Goal: Information Seeking & Learning: Learn about a topic

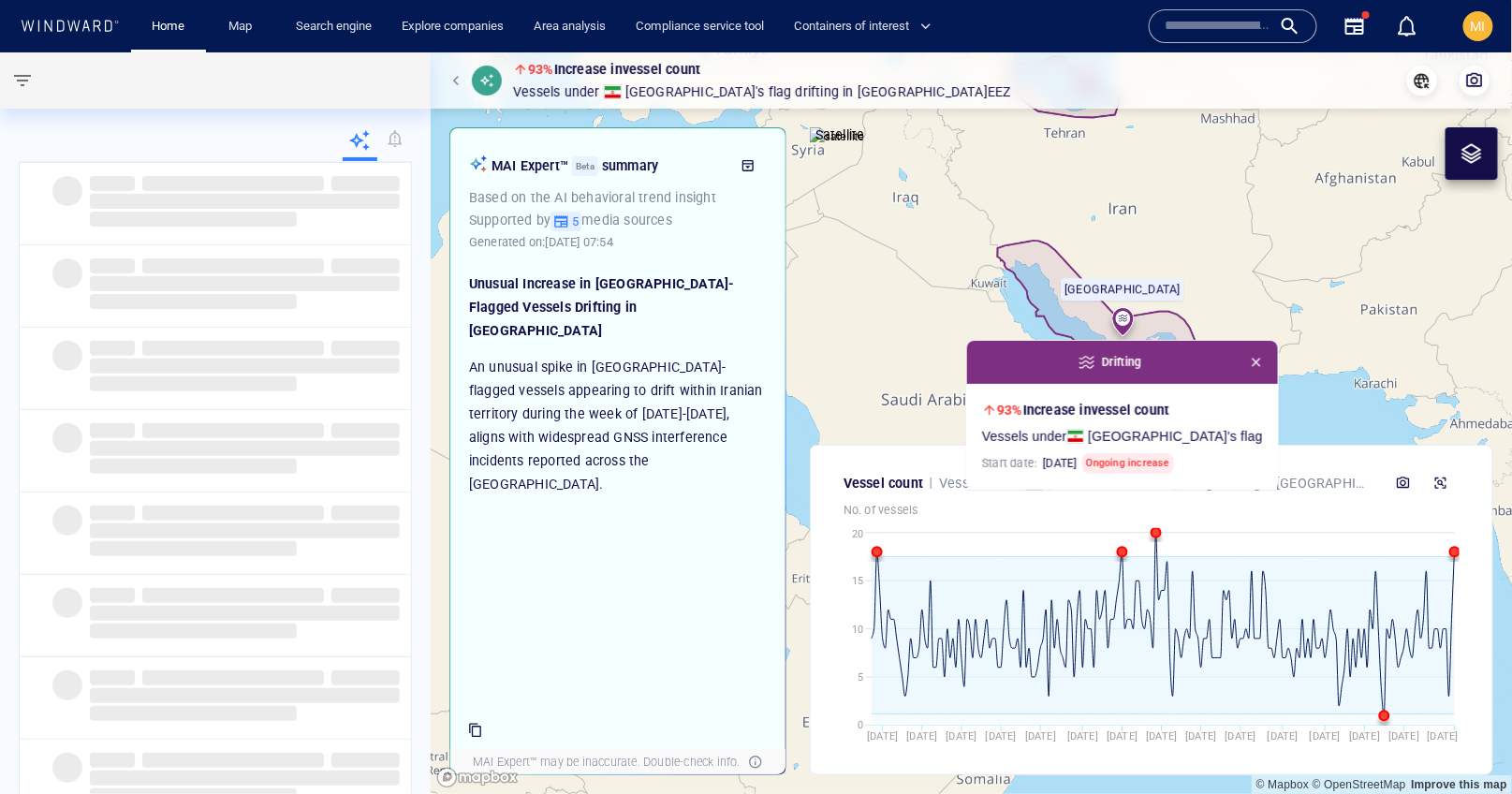
click at [1205, 26] on input "text" at bounding box center [1218, 26] width 107 height 28
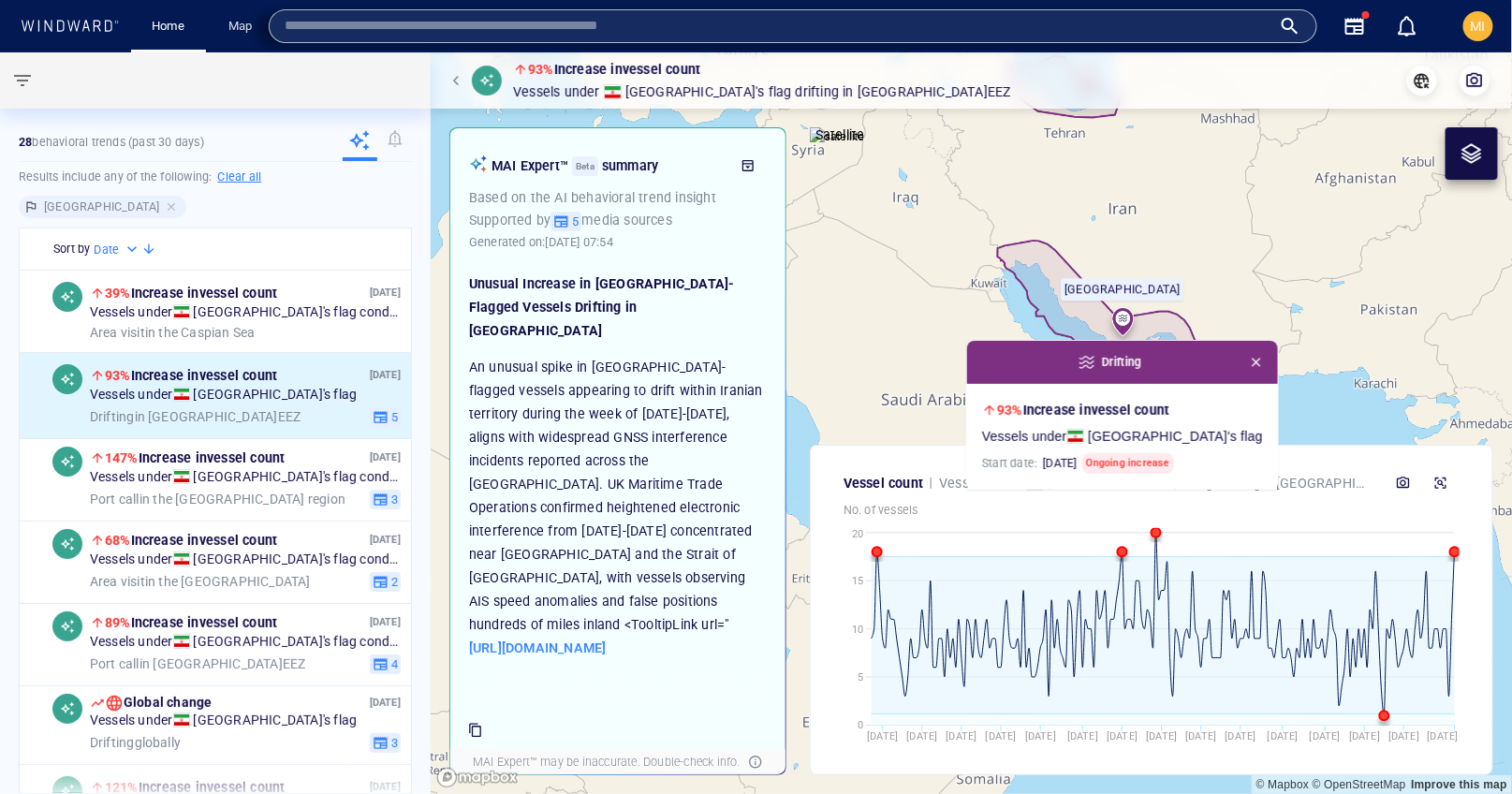
paste input "**********"
type input "**********"
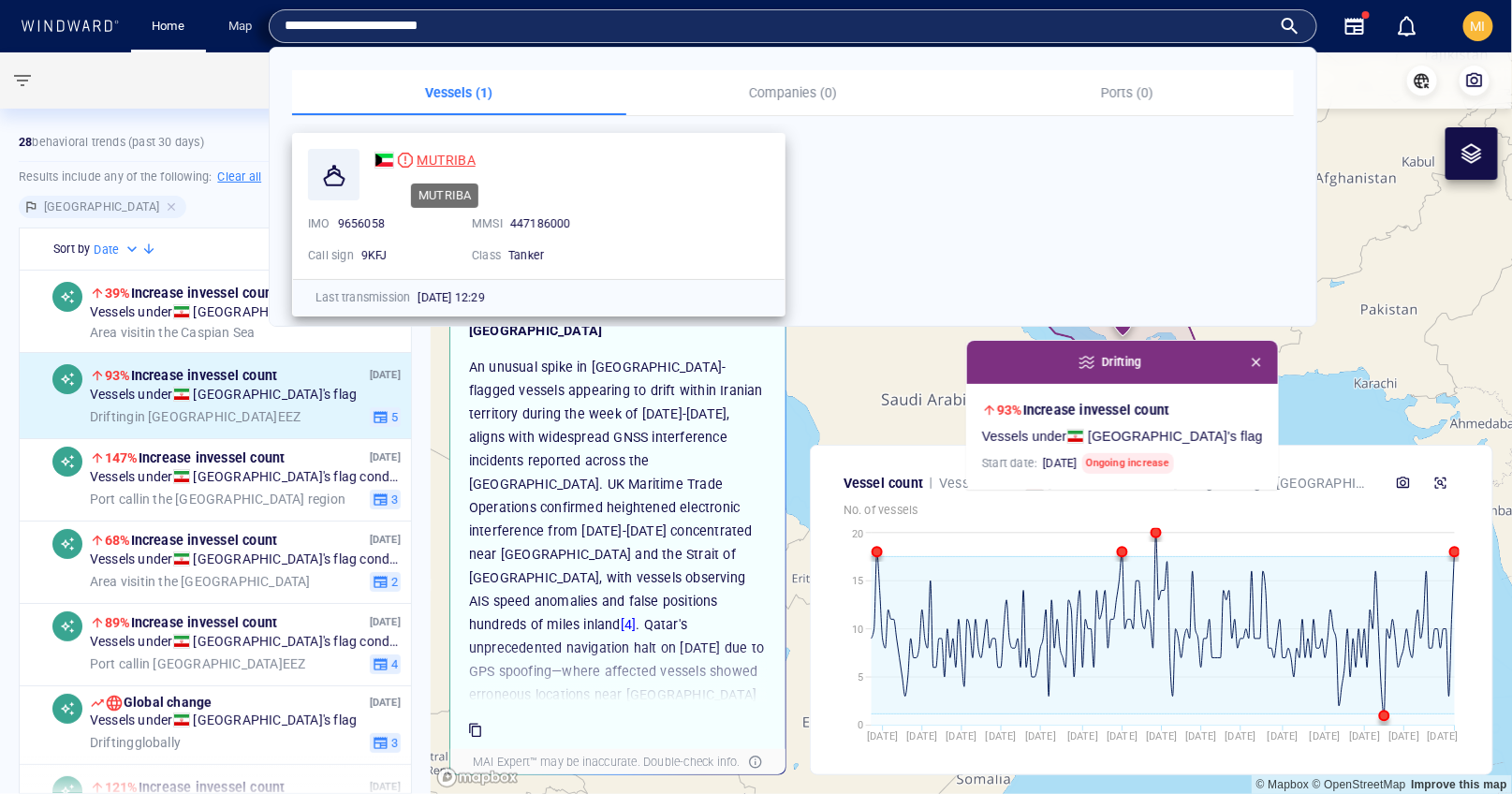
click at [440, 158] on span "MUTRIBA" at bounding box center [446, 161] width 58 height 15
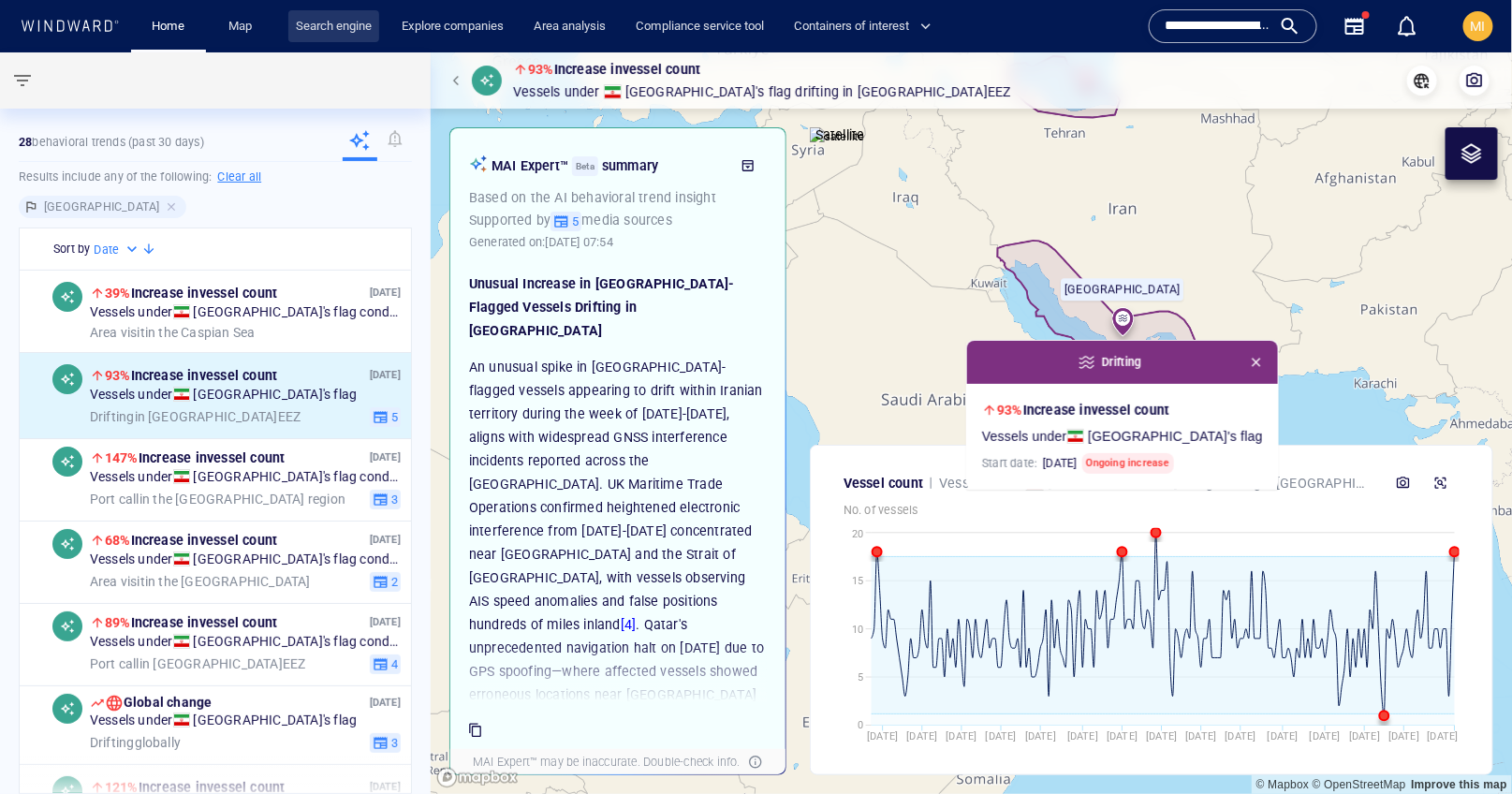
click at [347, 19] on link "Search engine" at bounding box center [334, 27] width 90 height 33
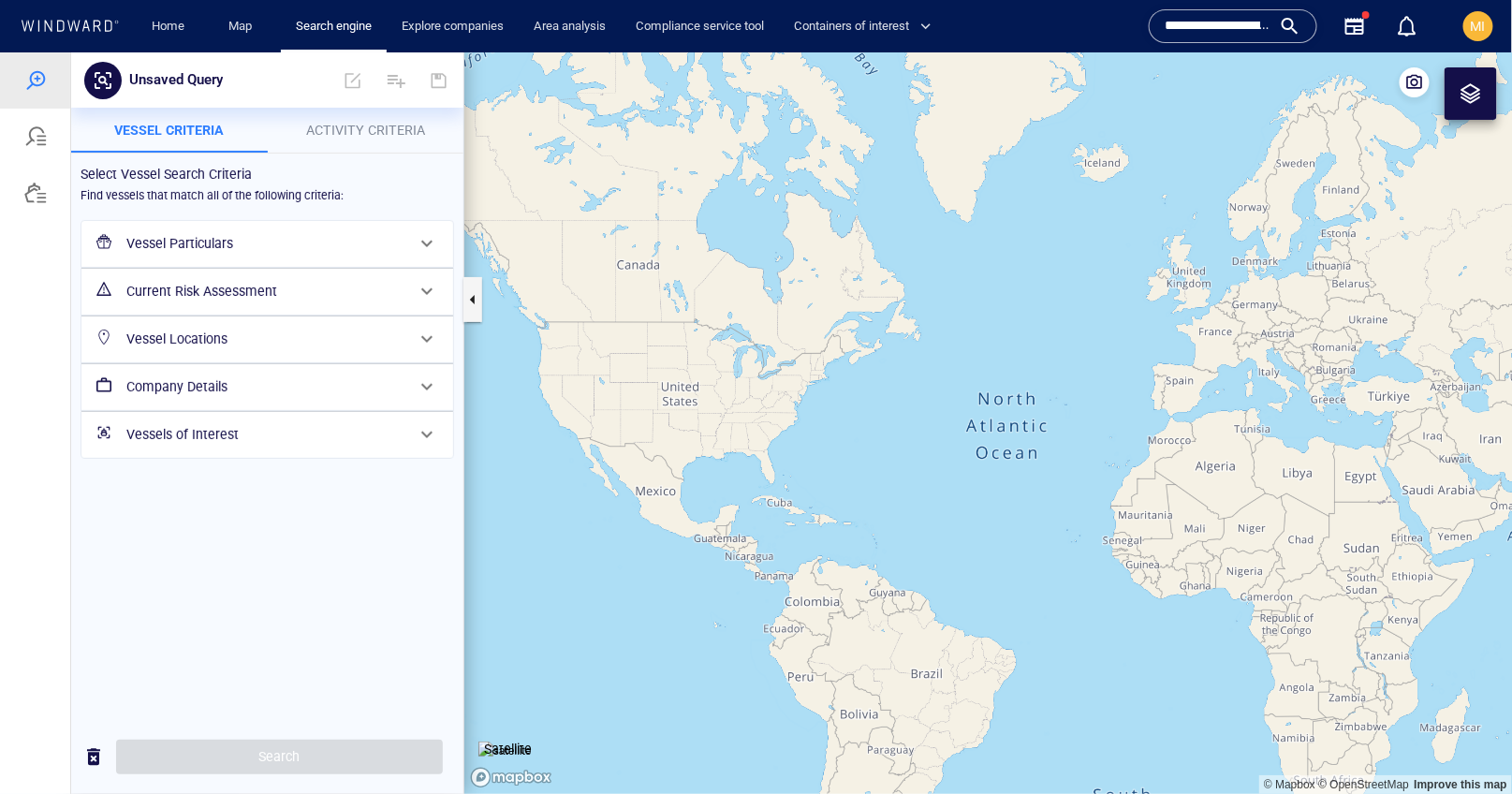
click at [208, 254] on div "Vessel Particulars" at bounding box center [265, 243] width 293 height 38
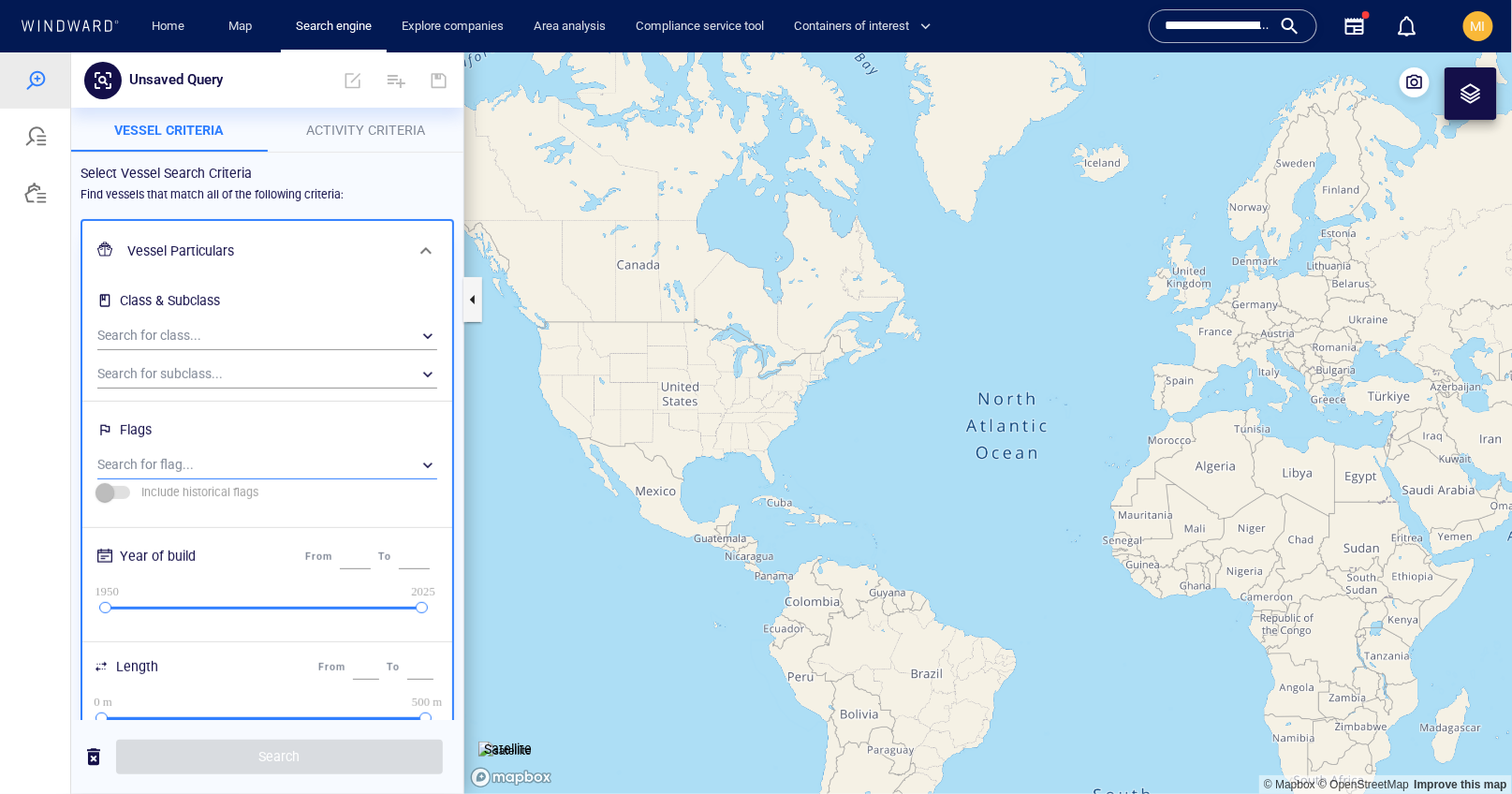
click at [221, 459] on div "​" at bounding box center [267, 464] width 340 height 28
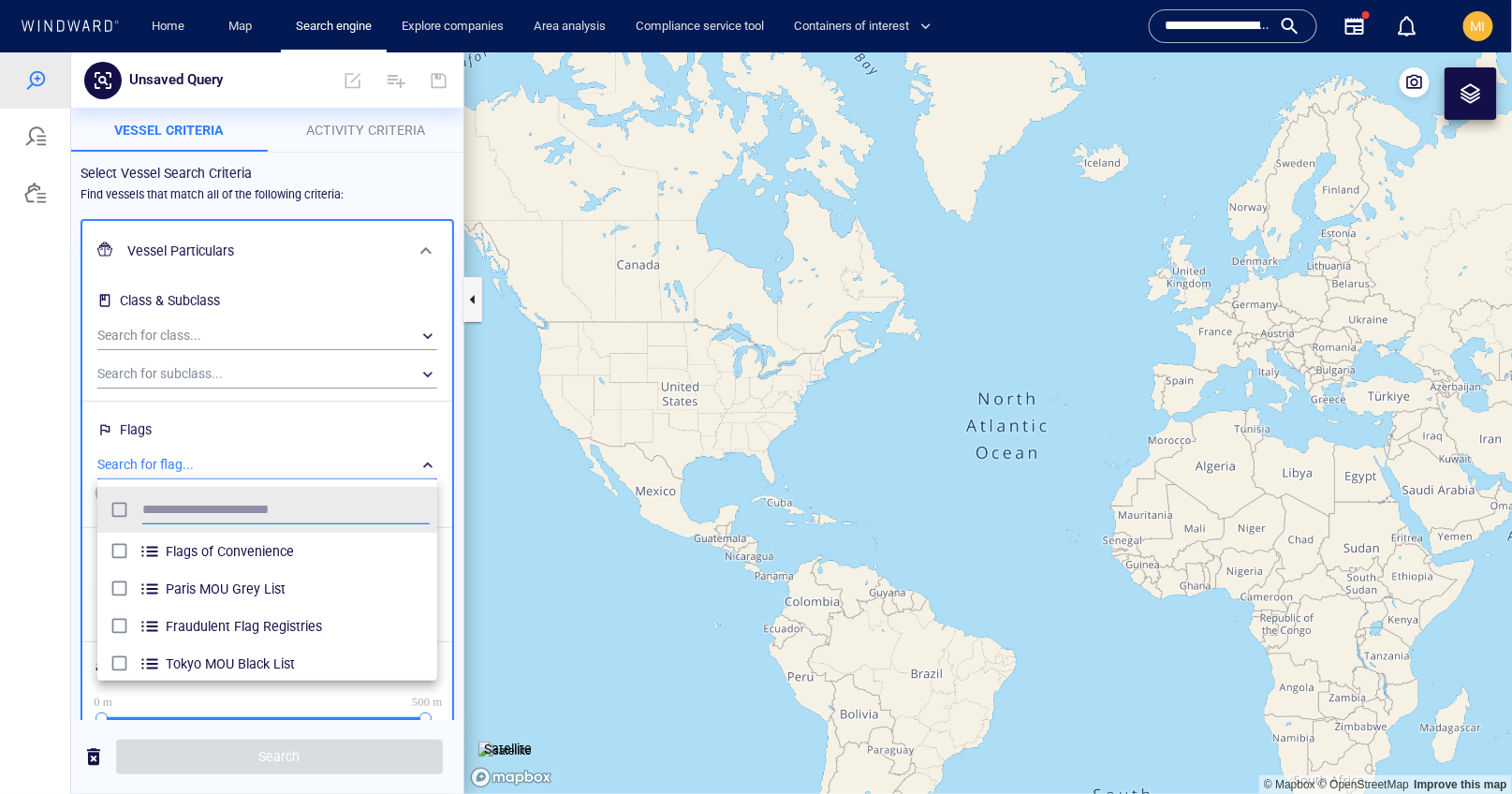
scroll to position [186, 340]
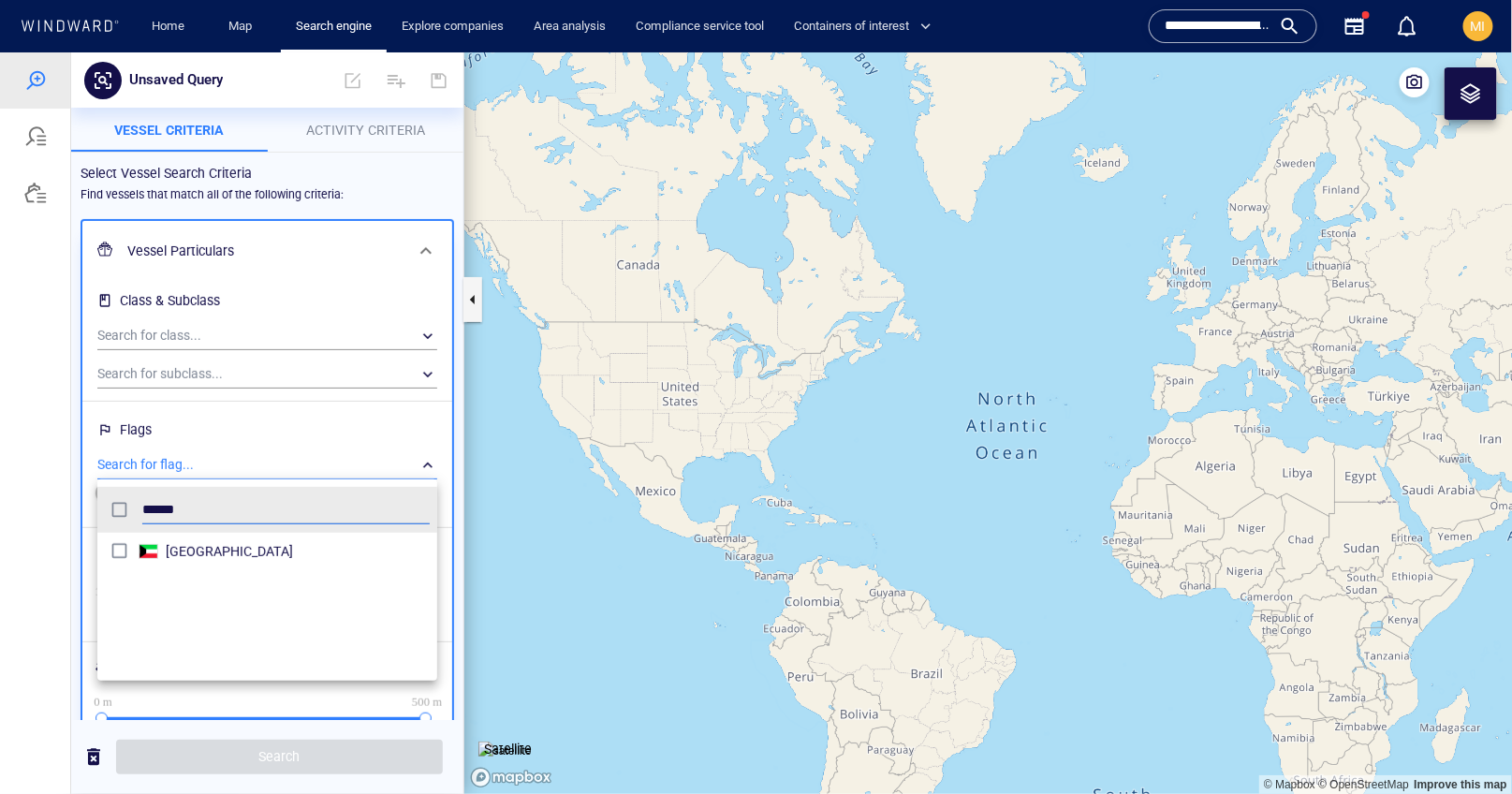
type input "******"
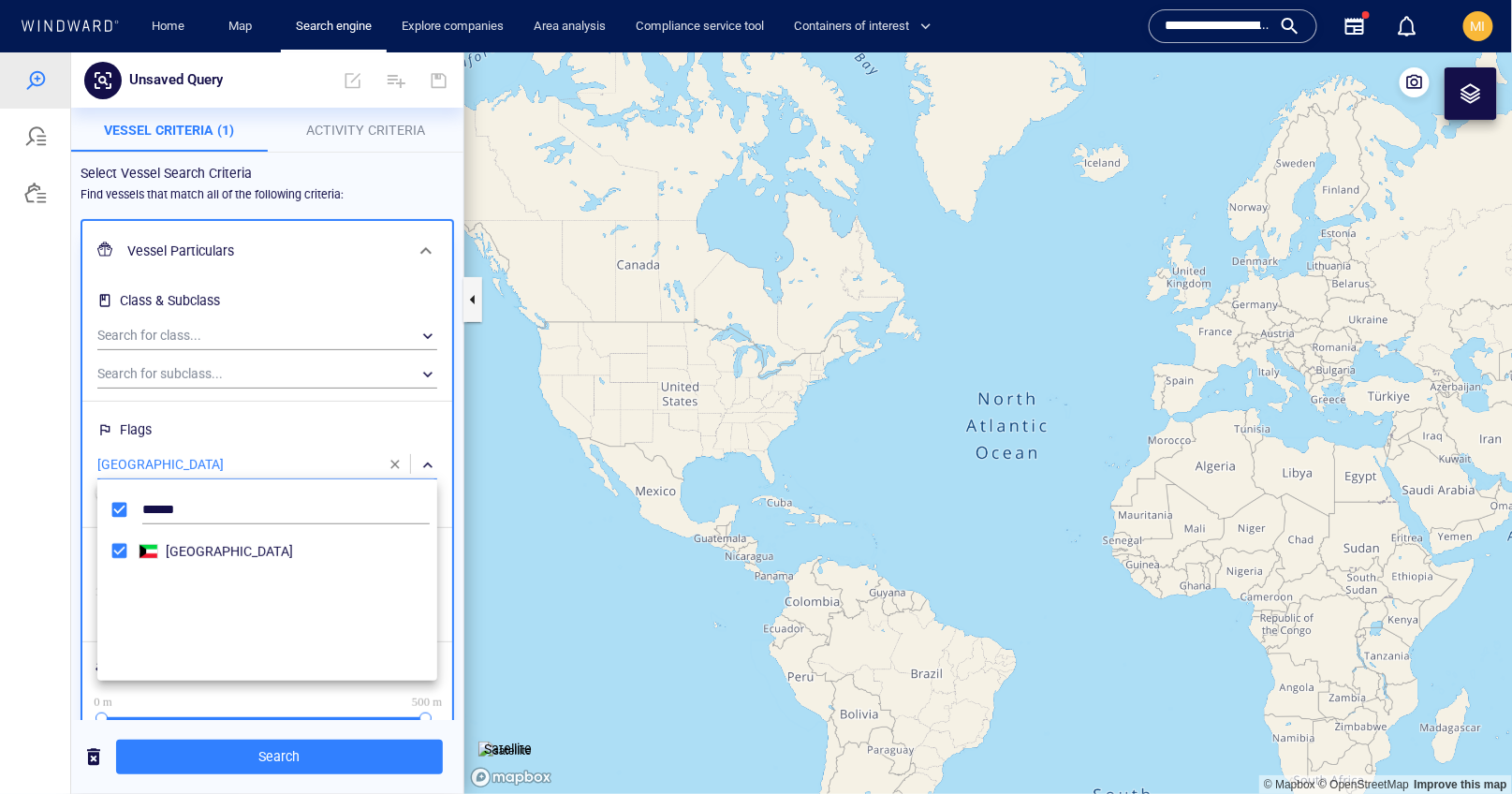
click at [456, 636] on div at bounding box center [756, 423] width 1512 height 742
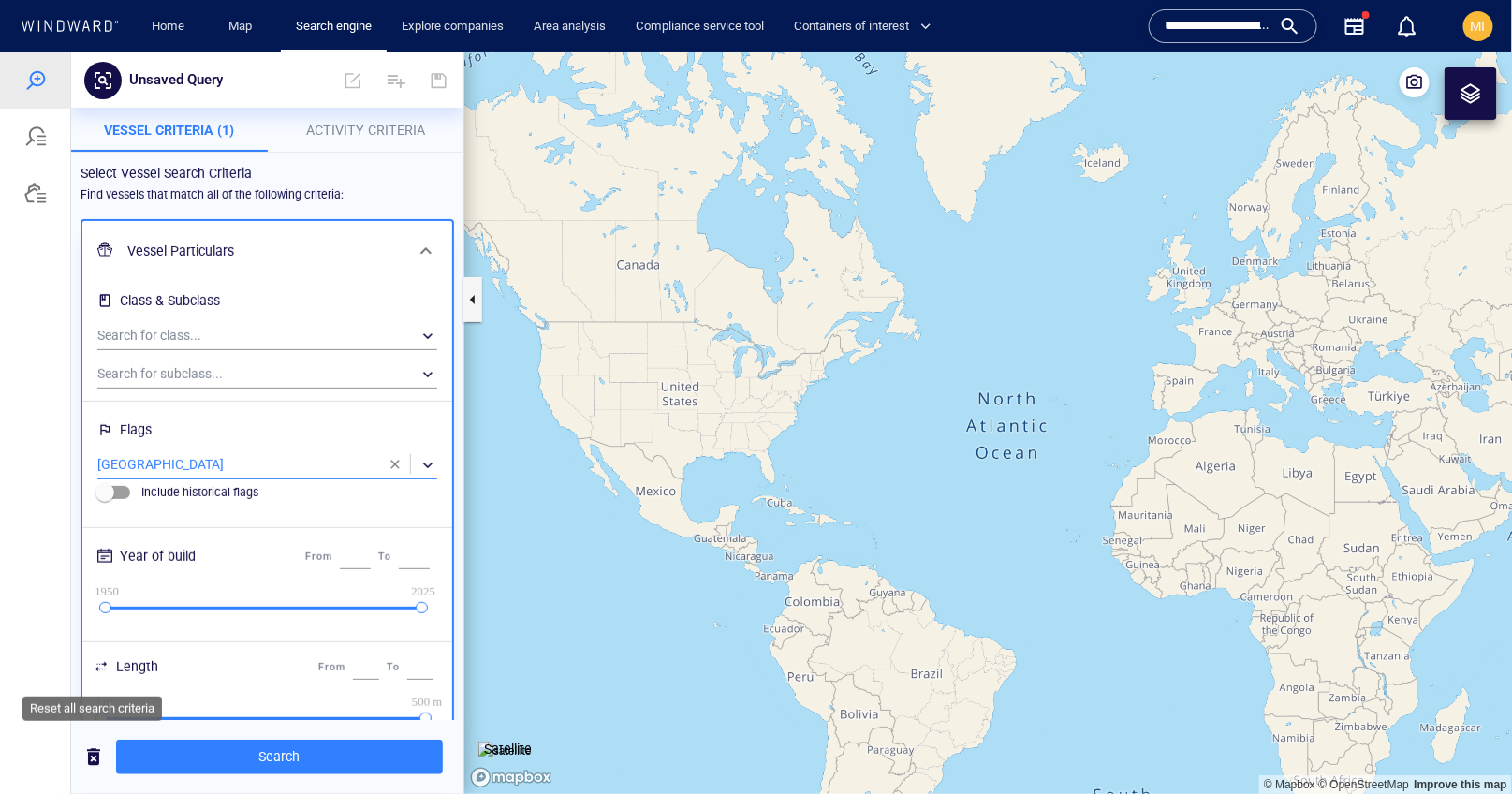
click at [103, 775] on button "button" at bounding box center [93, 757] width 45 height 46
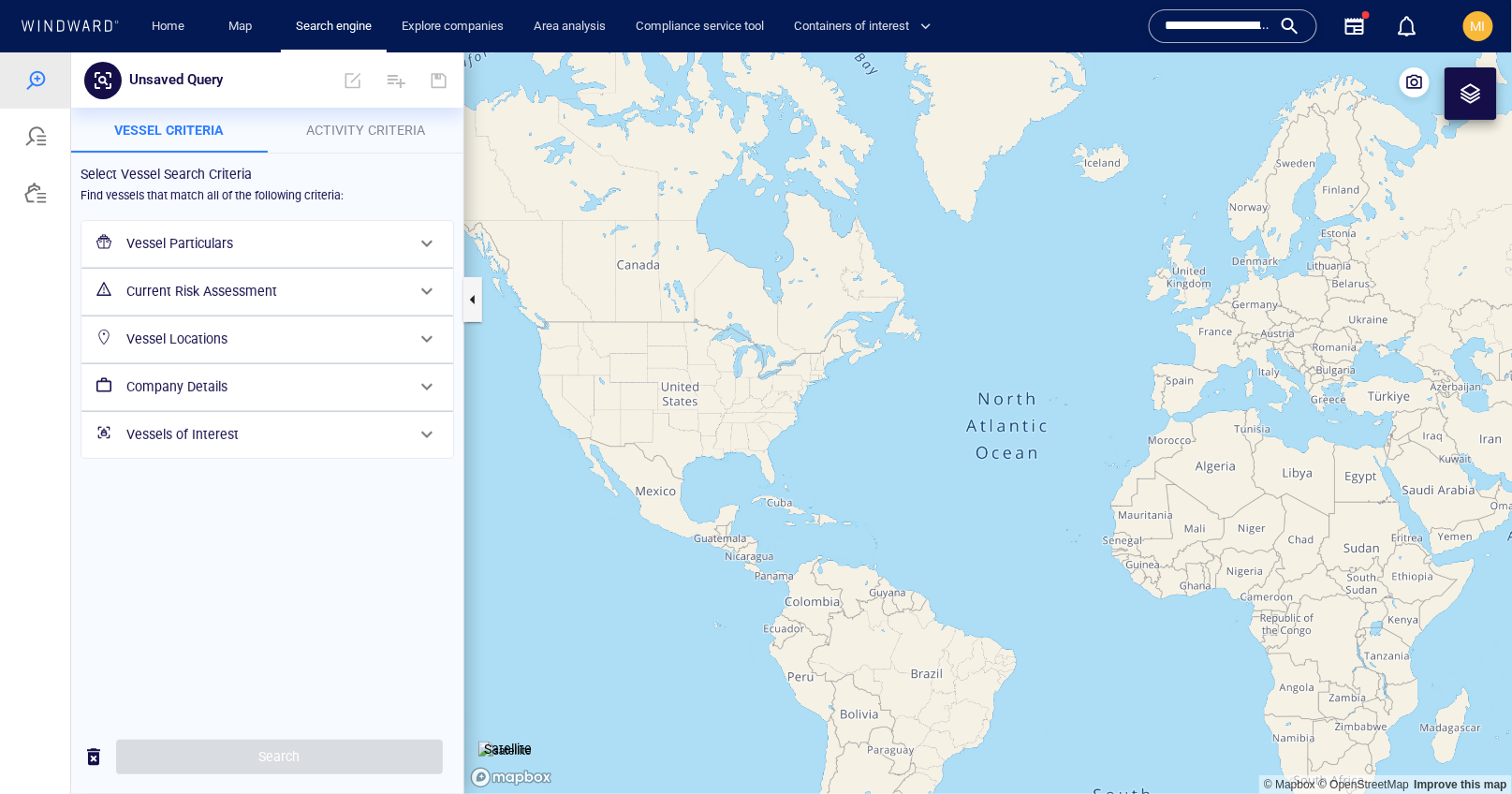
click at [304, 440] on h6 "Vessels of Interest" at bounding box center [265, 434] width 278 height 23
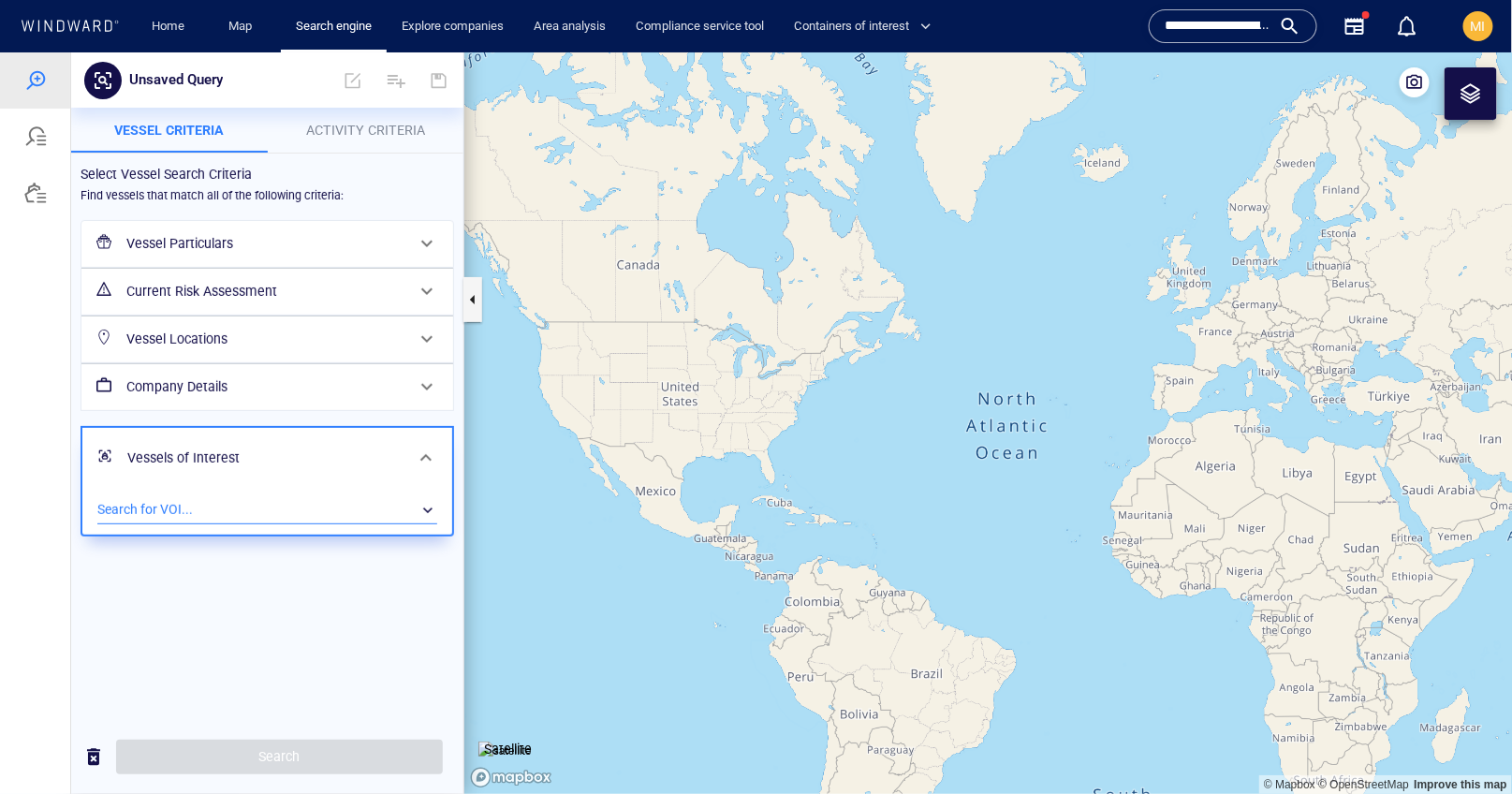
click at [302, 503] on div "​" at bounding box center [267, 509] width 340 height 28
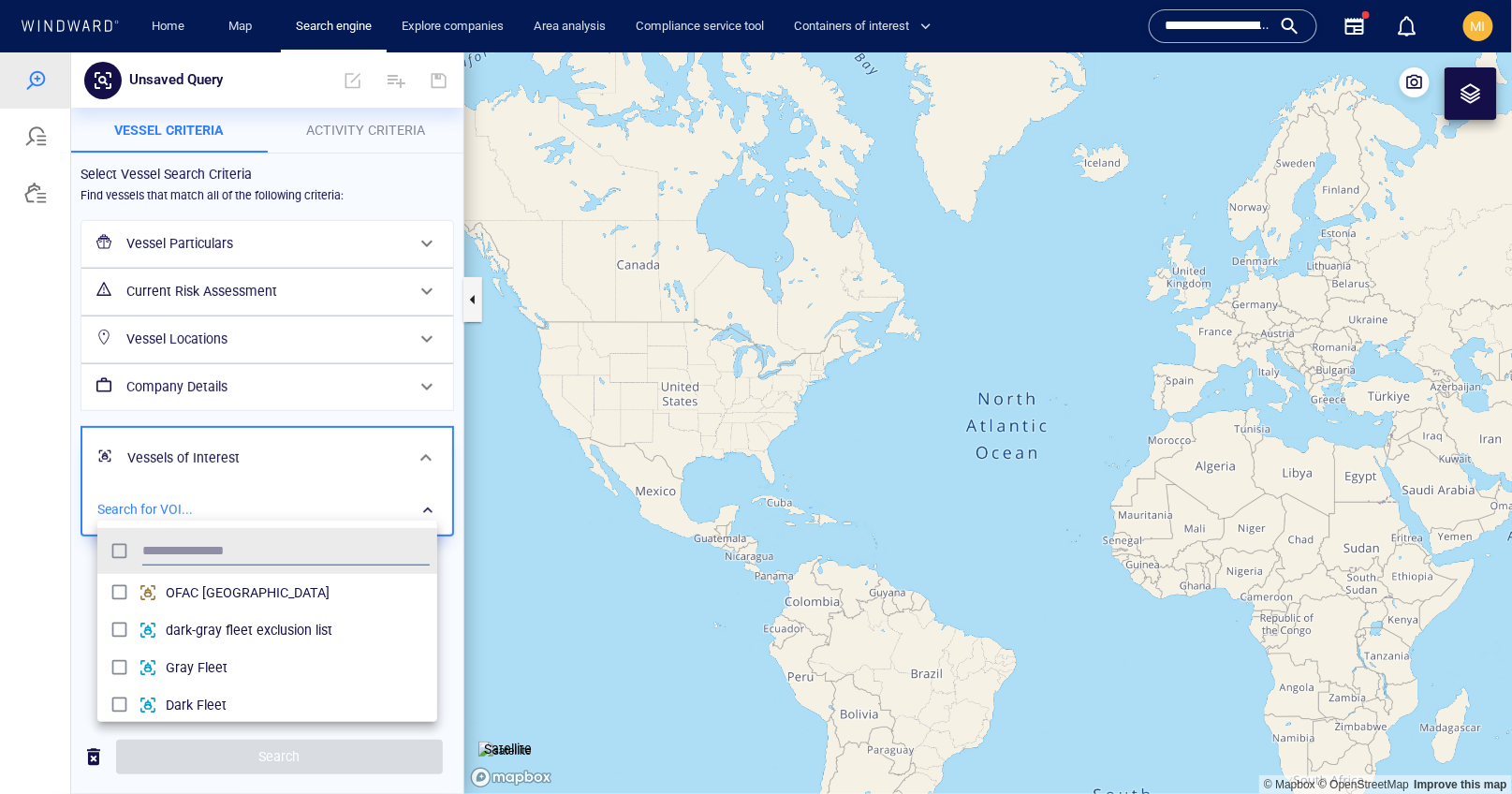
scroll to position [186, 340]
type input "*********"
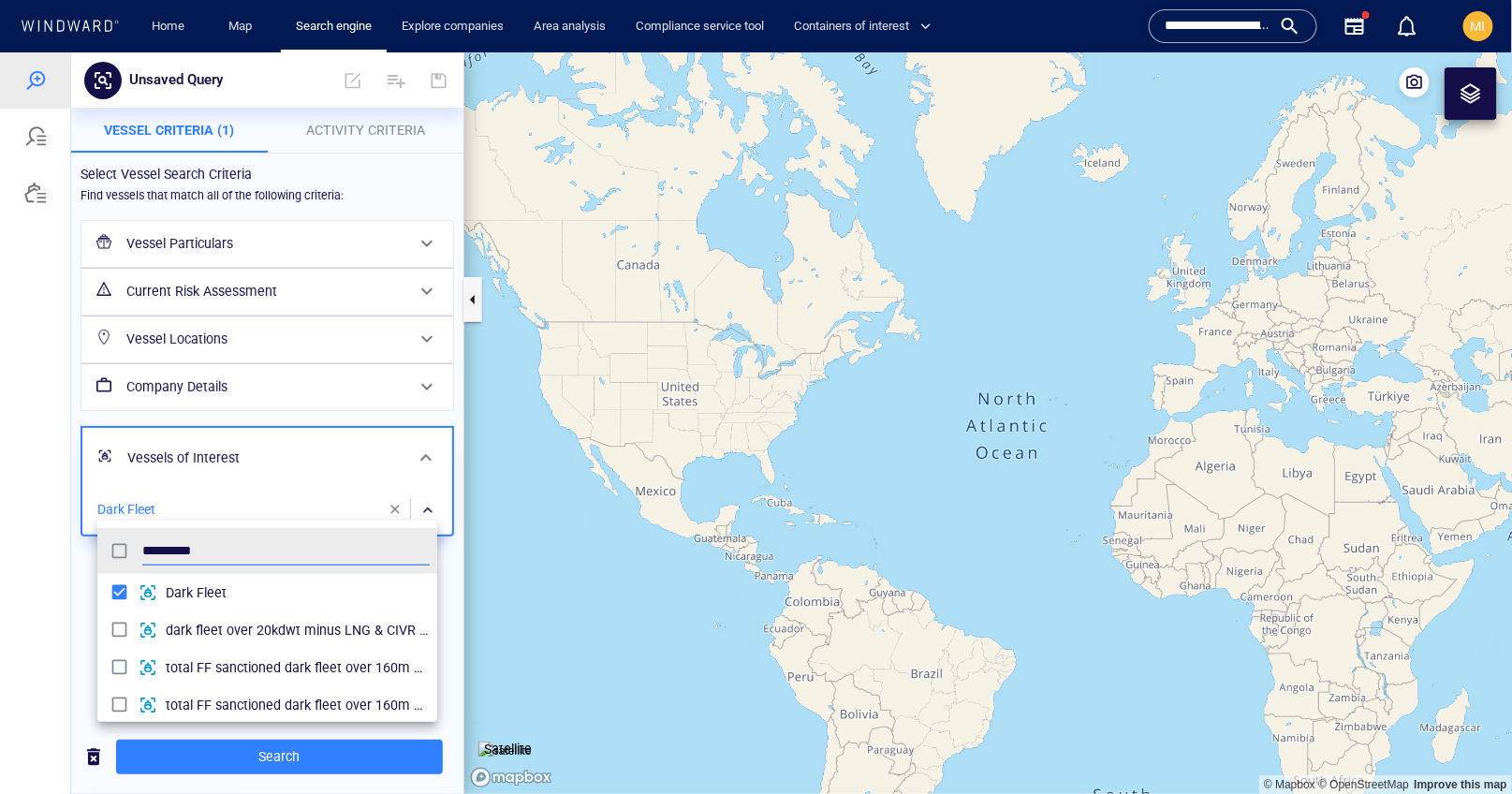
click at [285, 757] on div at bounding box center [756, 423] width 1512 height 742
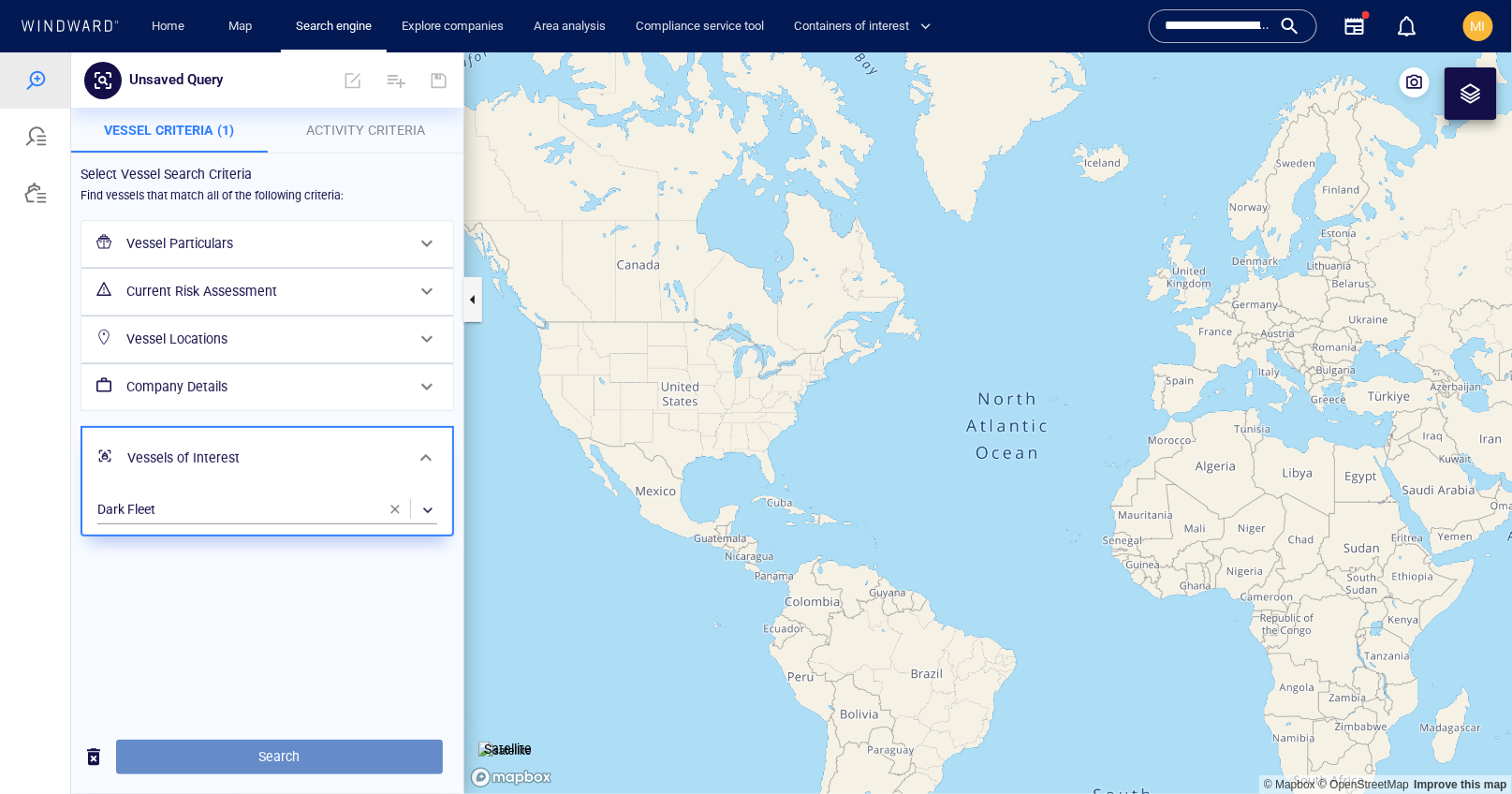
click at [285, 753] on span "Search" at bounding box center [279, 757] width 297 height 23
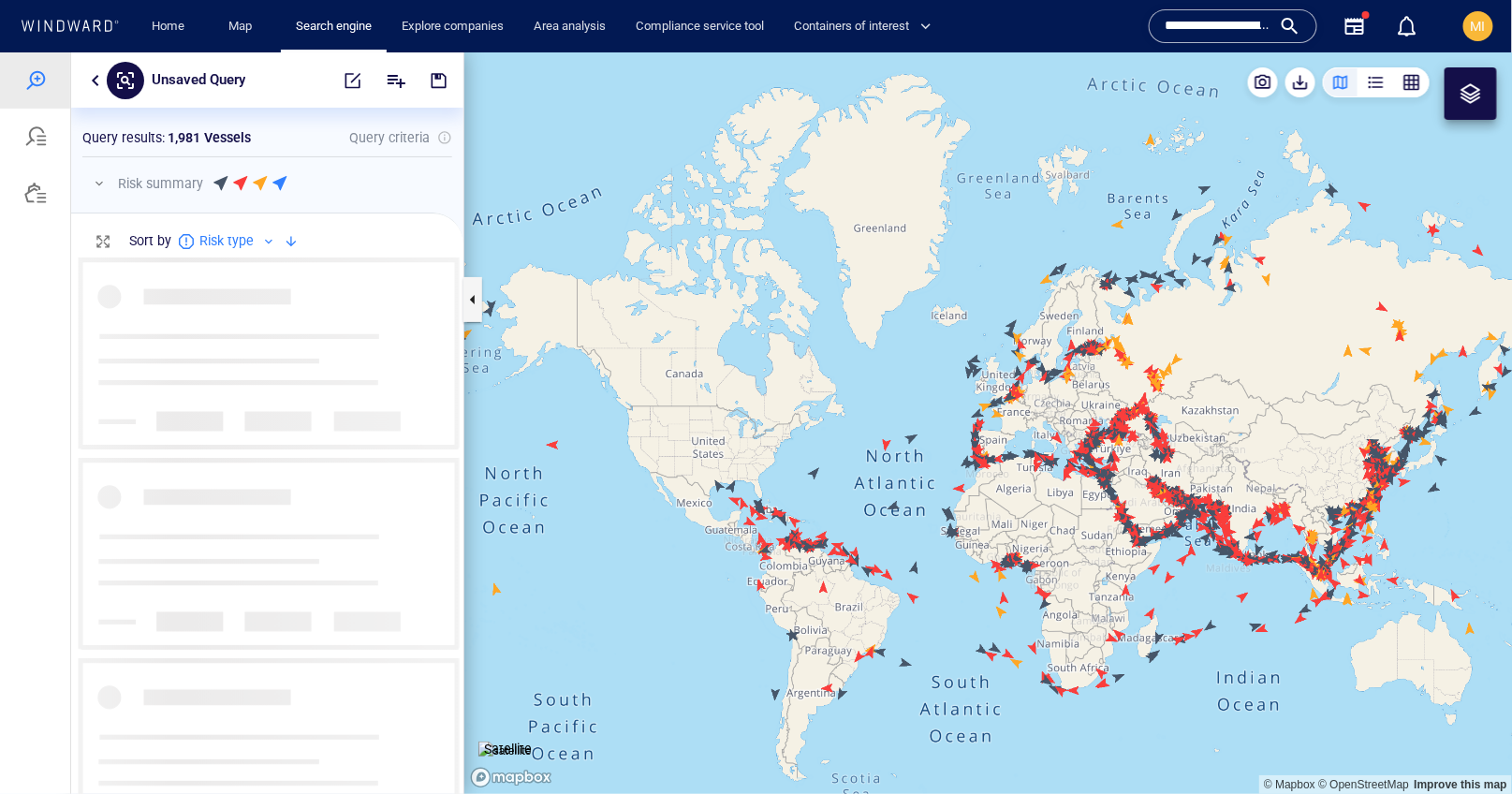
scroll to position [535, 392]
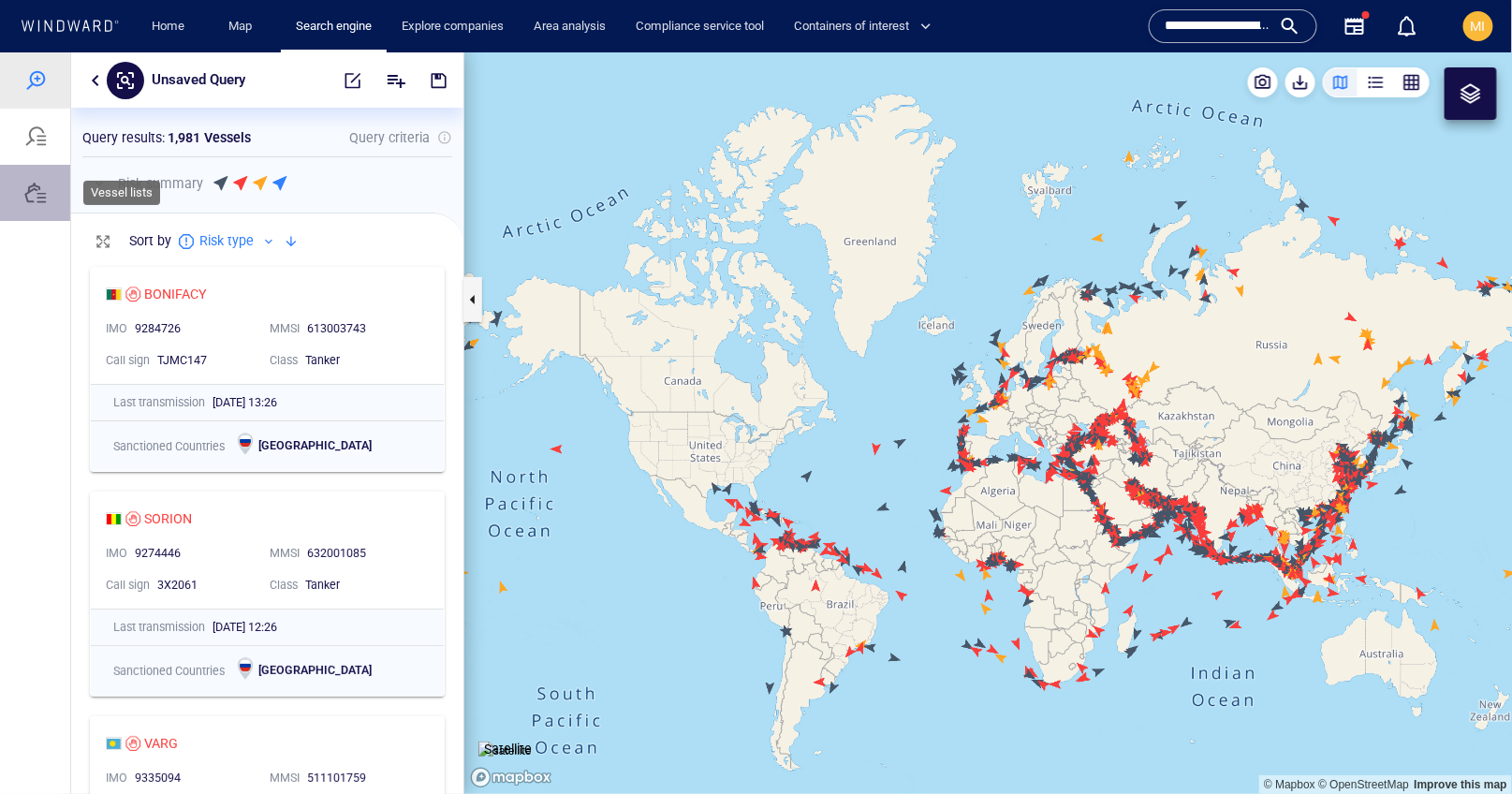
click at [32, 192] on div at bounding box center [35, 191] width 22 height 22
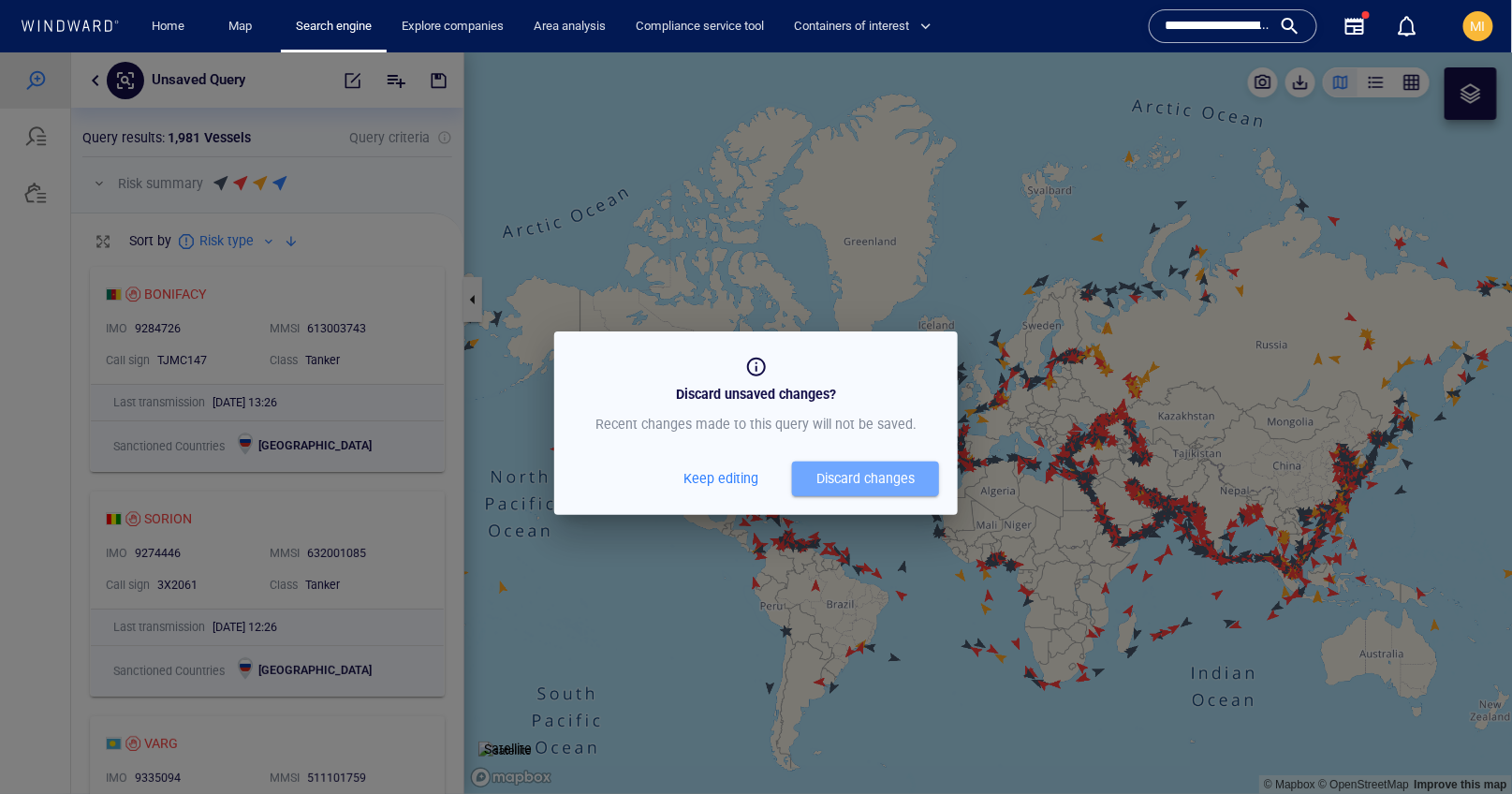
click at [842, 479] on div "Discard changes" at bounding box center [866, 478] width 98 height 23
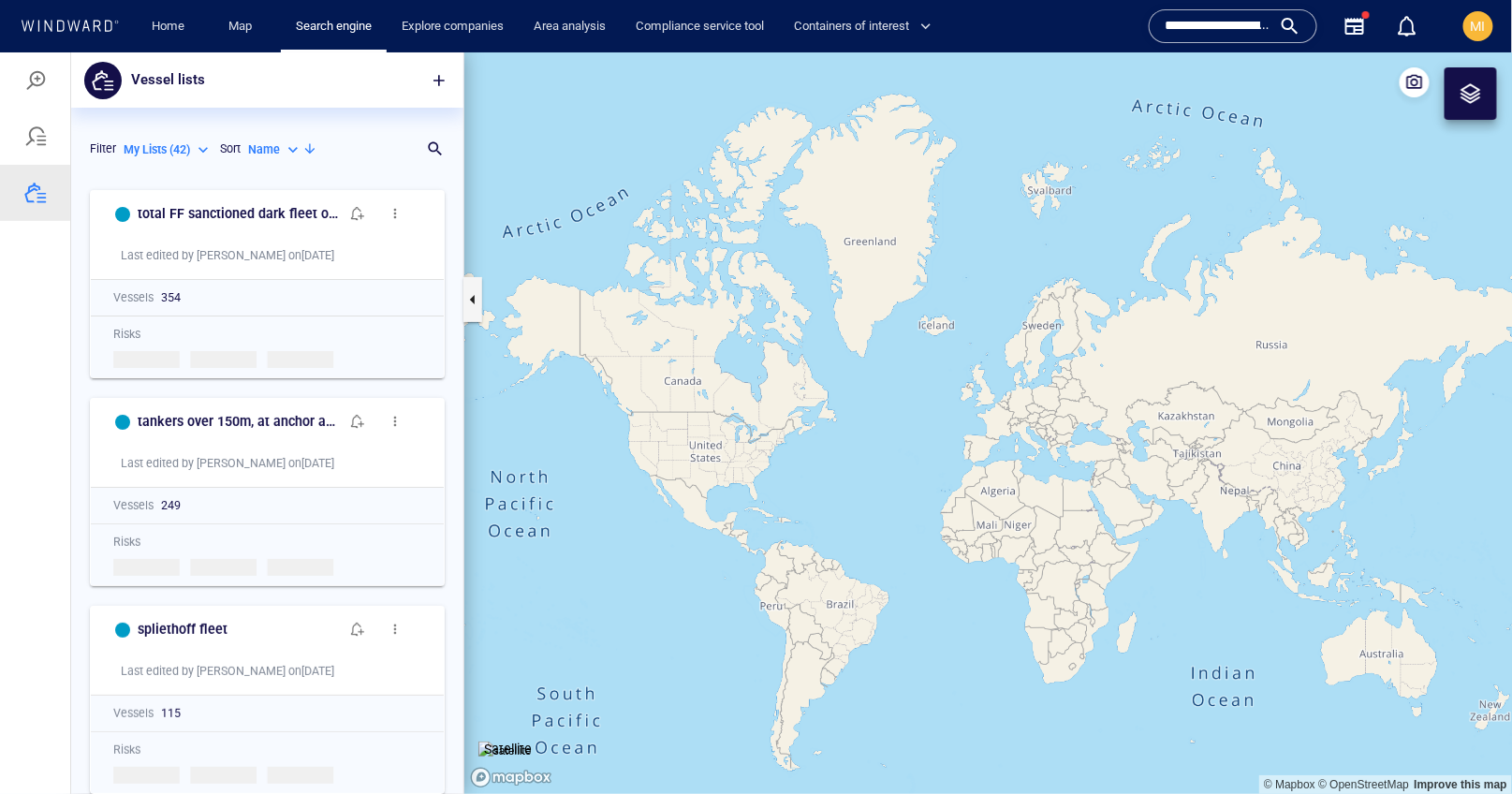
scroll to position [613, 392]
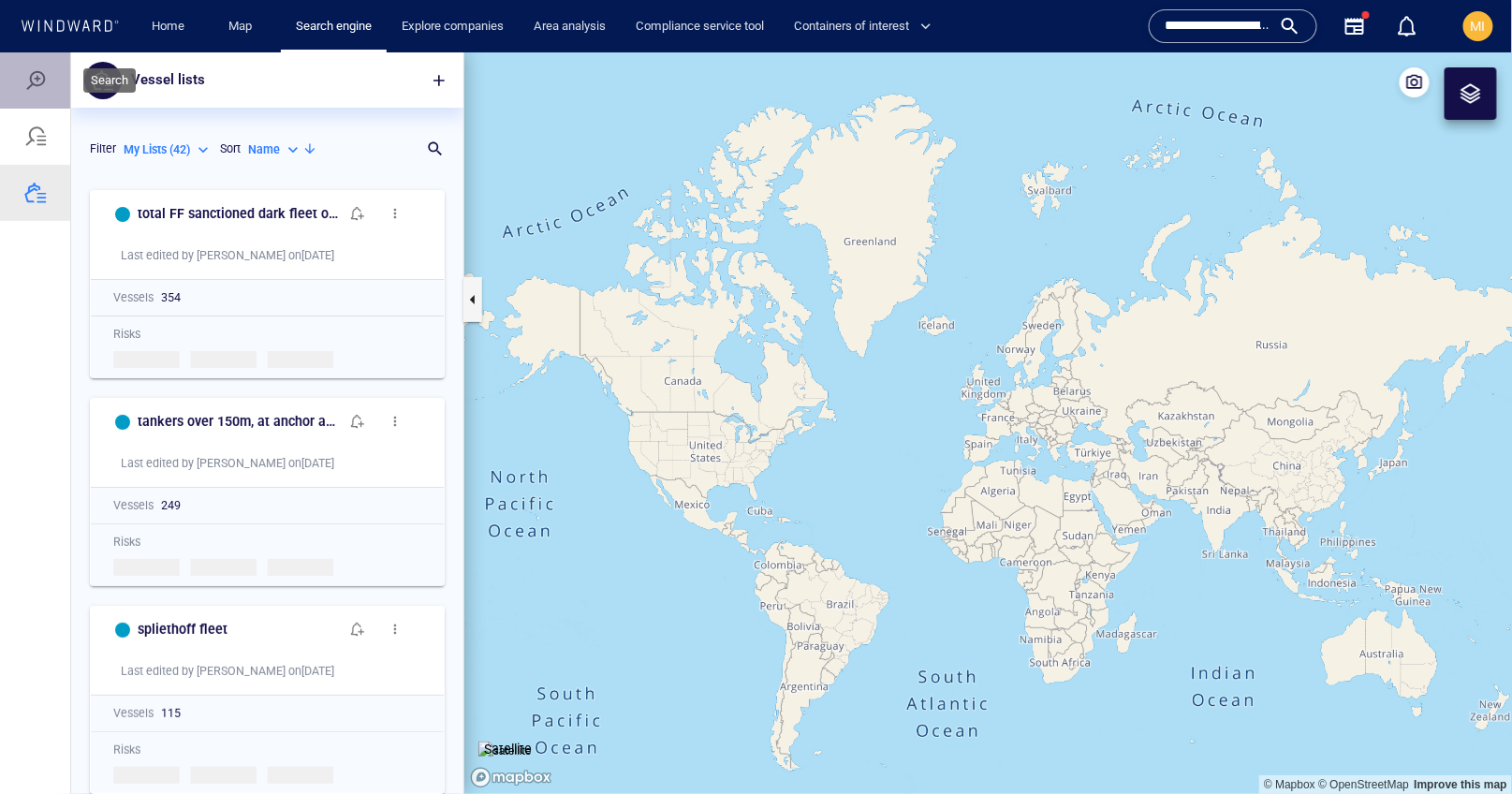
click at [33, 81] on div at bounding box center [35, 79] width 22 height 22
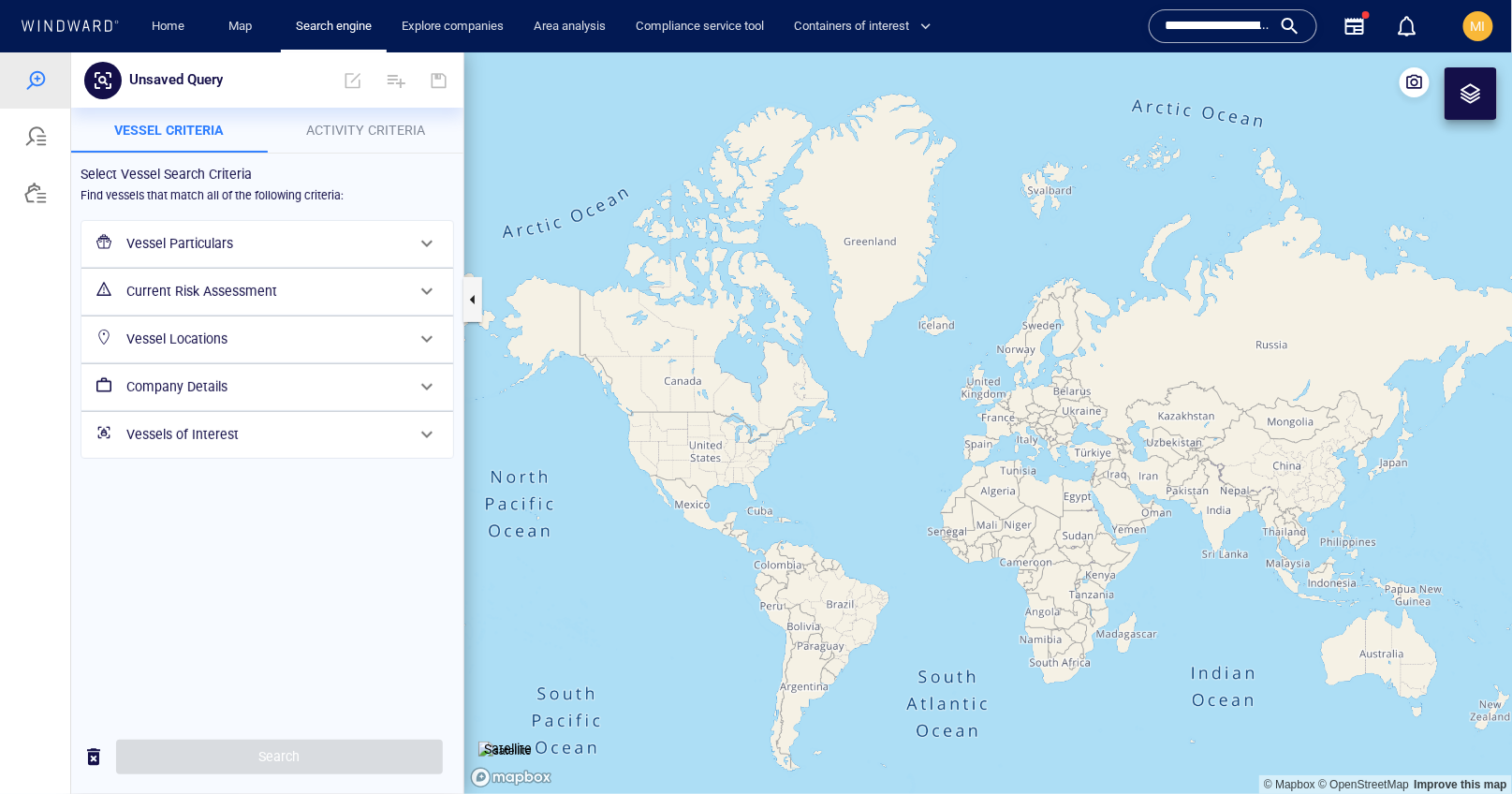
click at [229, 434] on h6 "Vessels of Interest" at bounding box center [265, 434] width 278 height 23
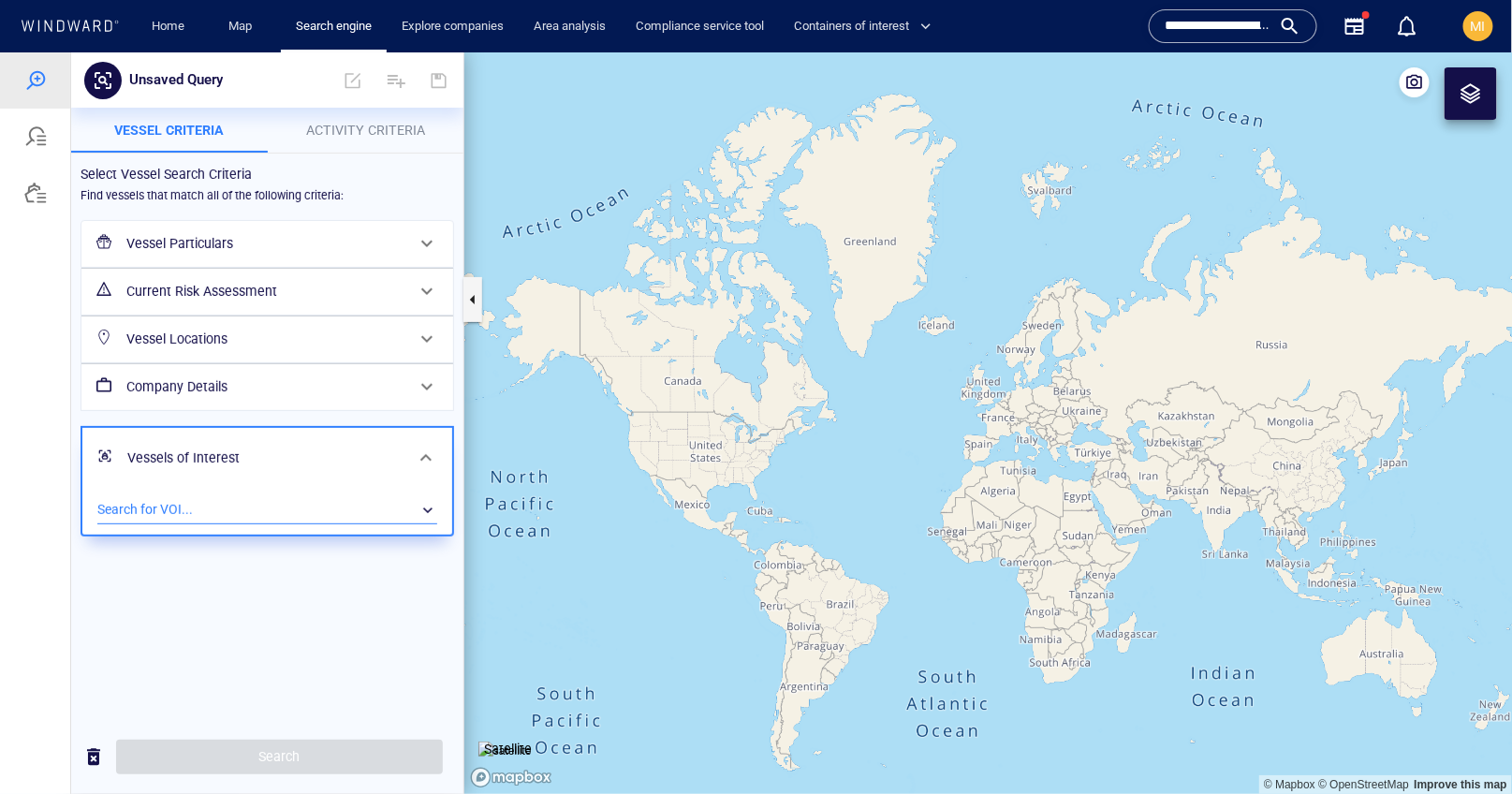
click at [231, 509] on div "​" at bounding box center [267, 509] width 340 height 28
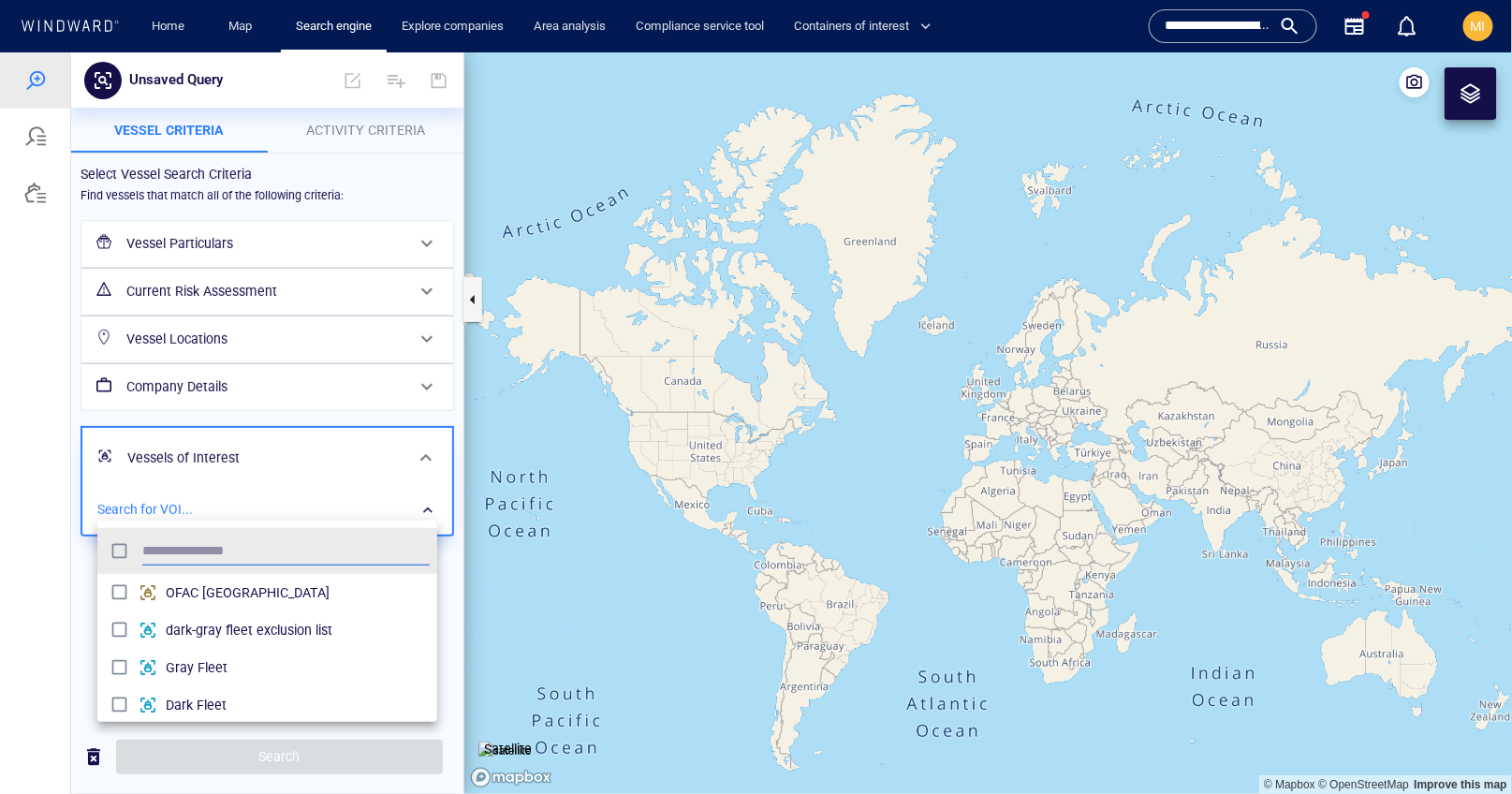
scroll to position [186, 340]
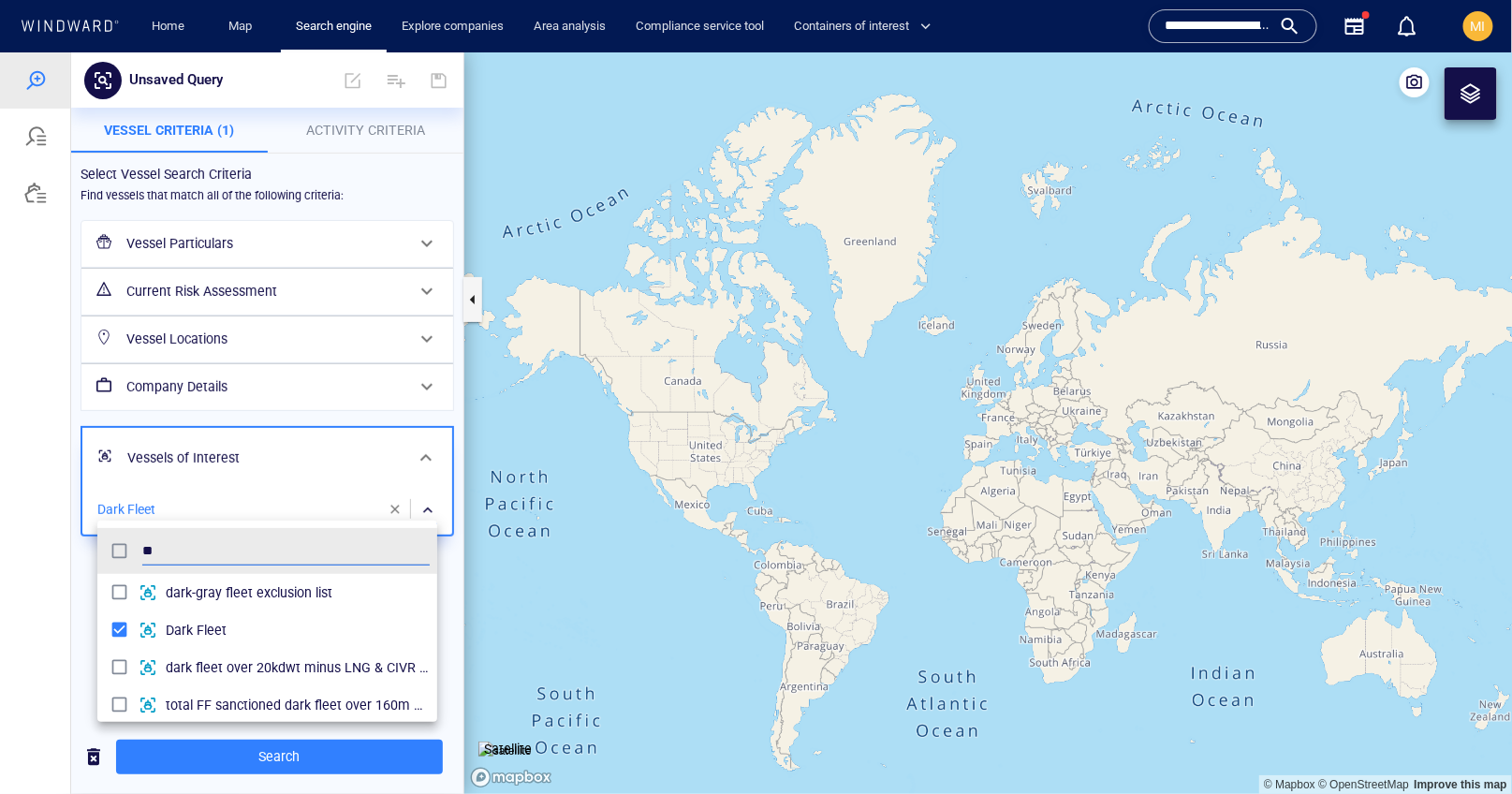
type input "*"
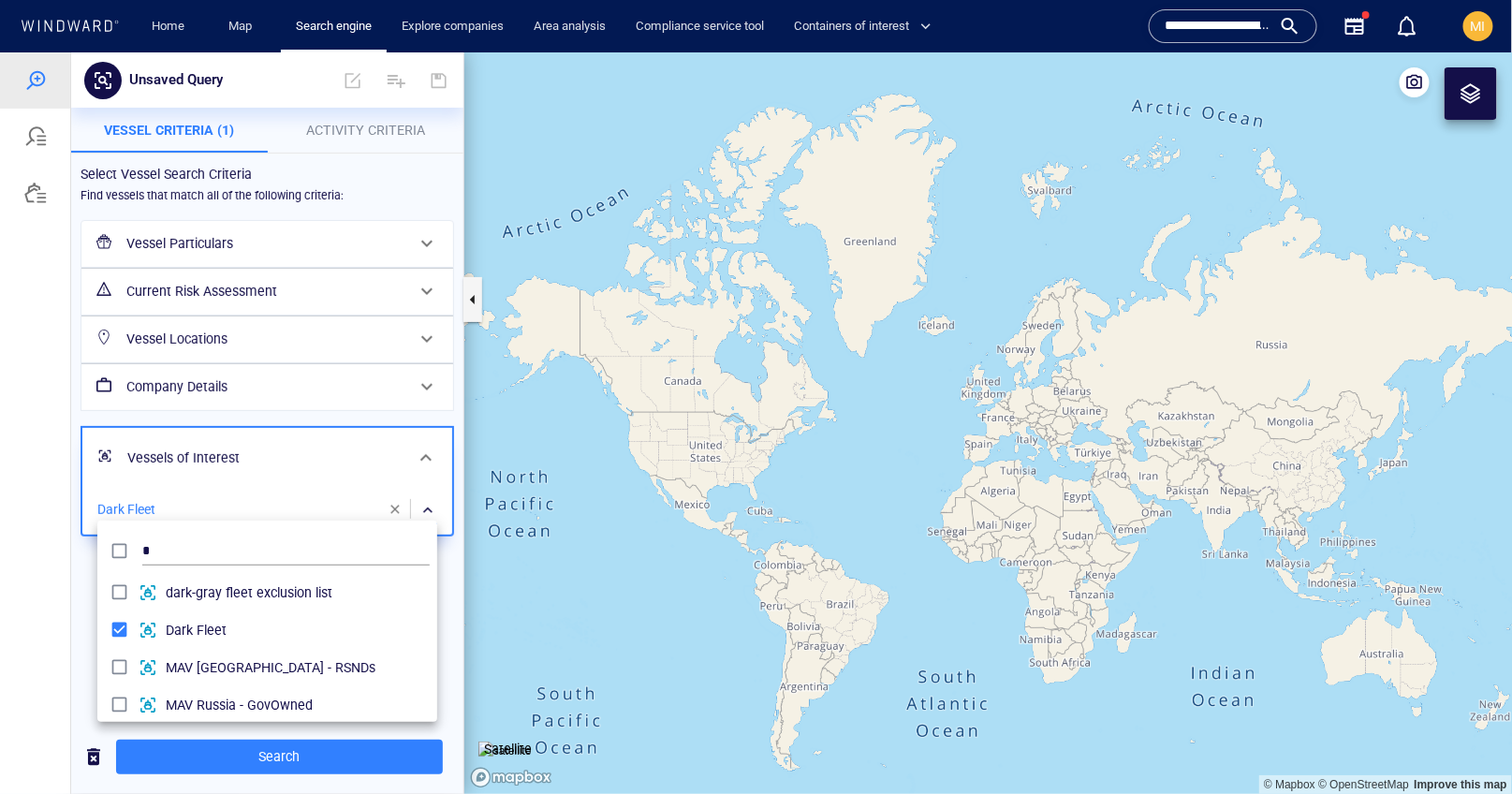
click at [324, 756] on div at bounding box center [756, 423] width 1512 height 742
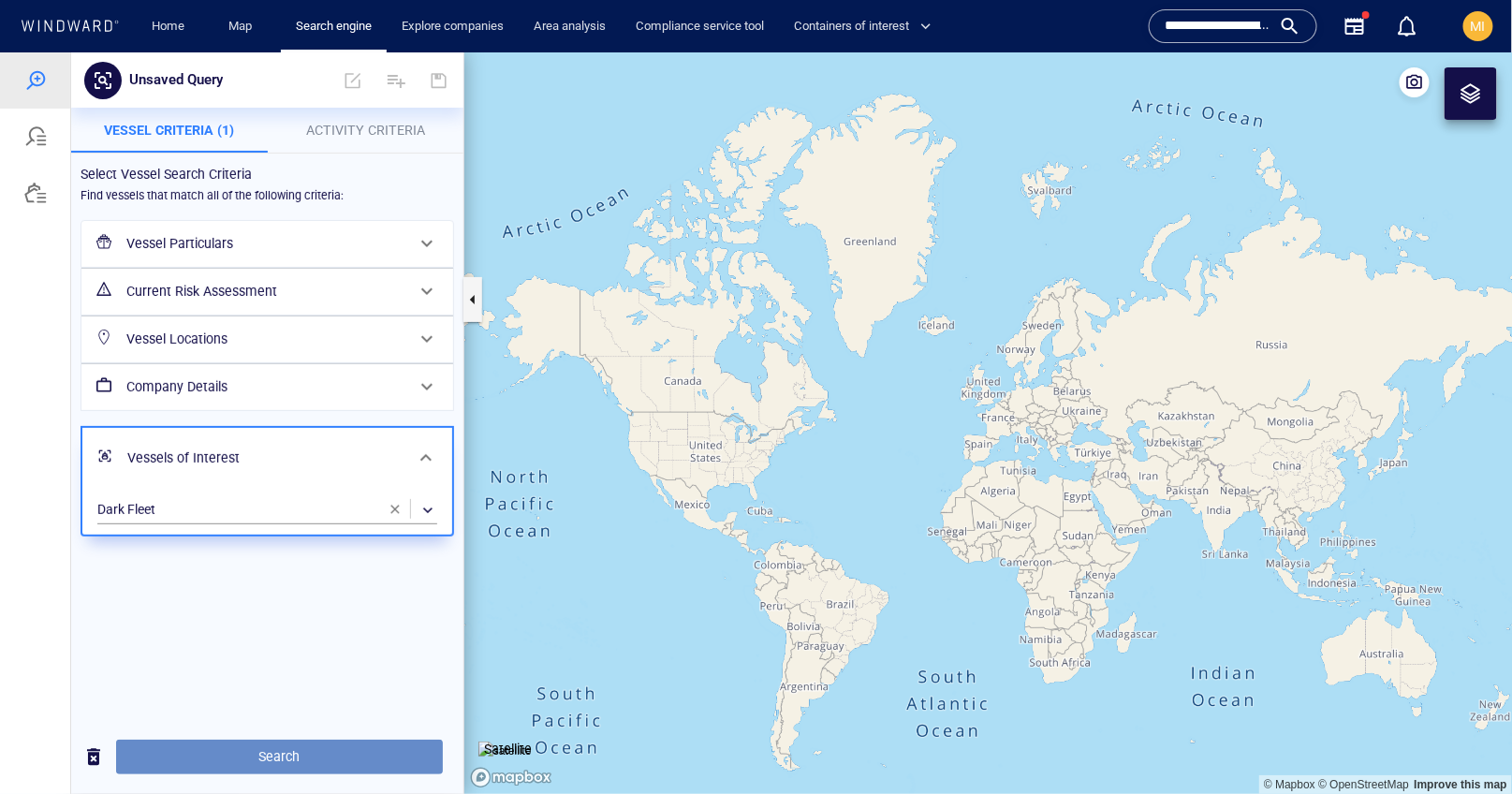
click at [286, 751] on span "Search" at bounding box center [279, 757] width 297 height 23
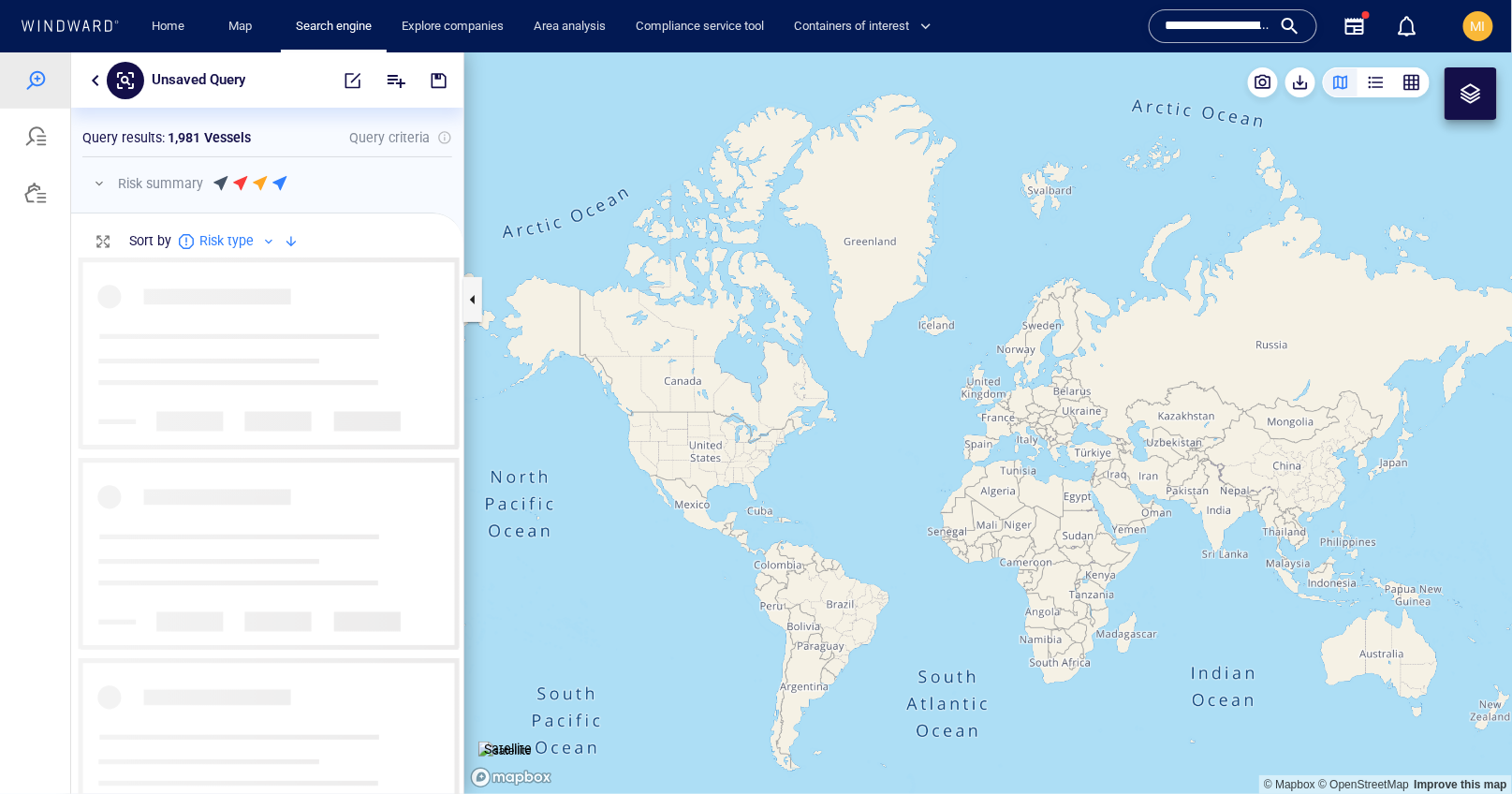
scroll to position [535, 392]
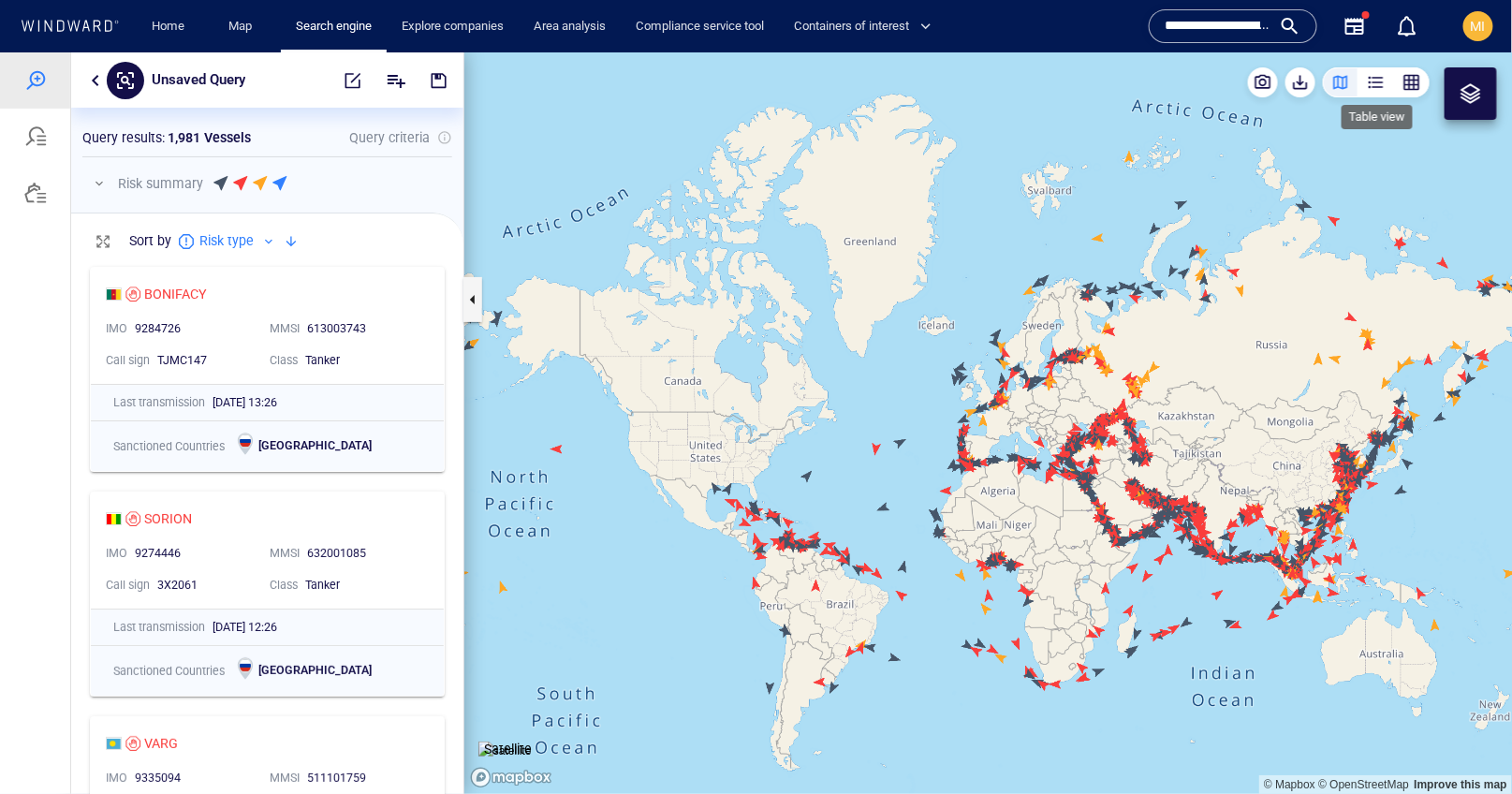
click at [1377, 84] on div "button" at bounding box center [1376, 81] width 18 height 18
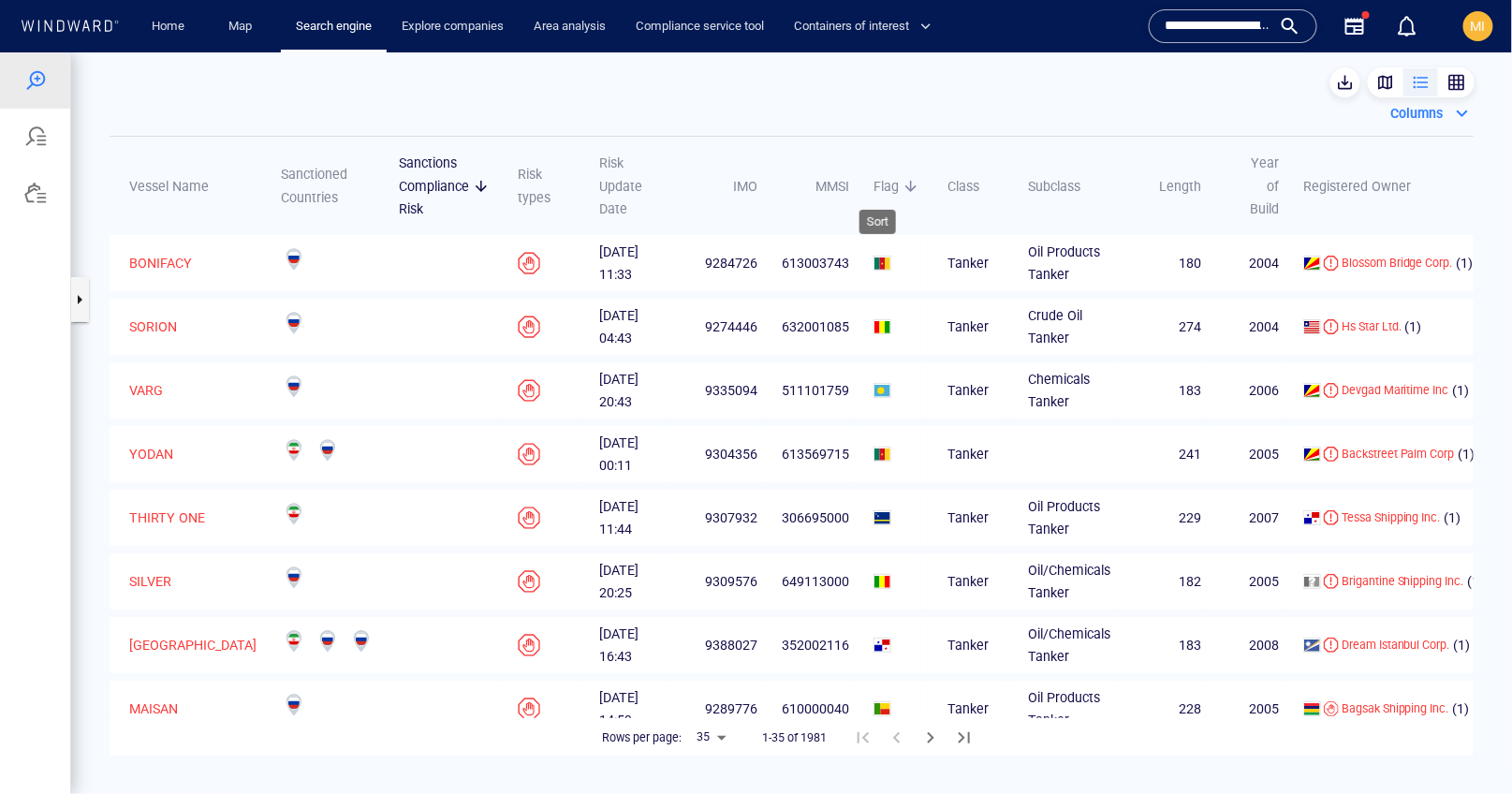
click at [874, 191] on span "Flag" at bounding box center [886, 185] width 25 height 22
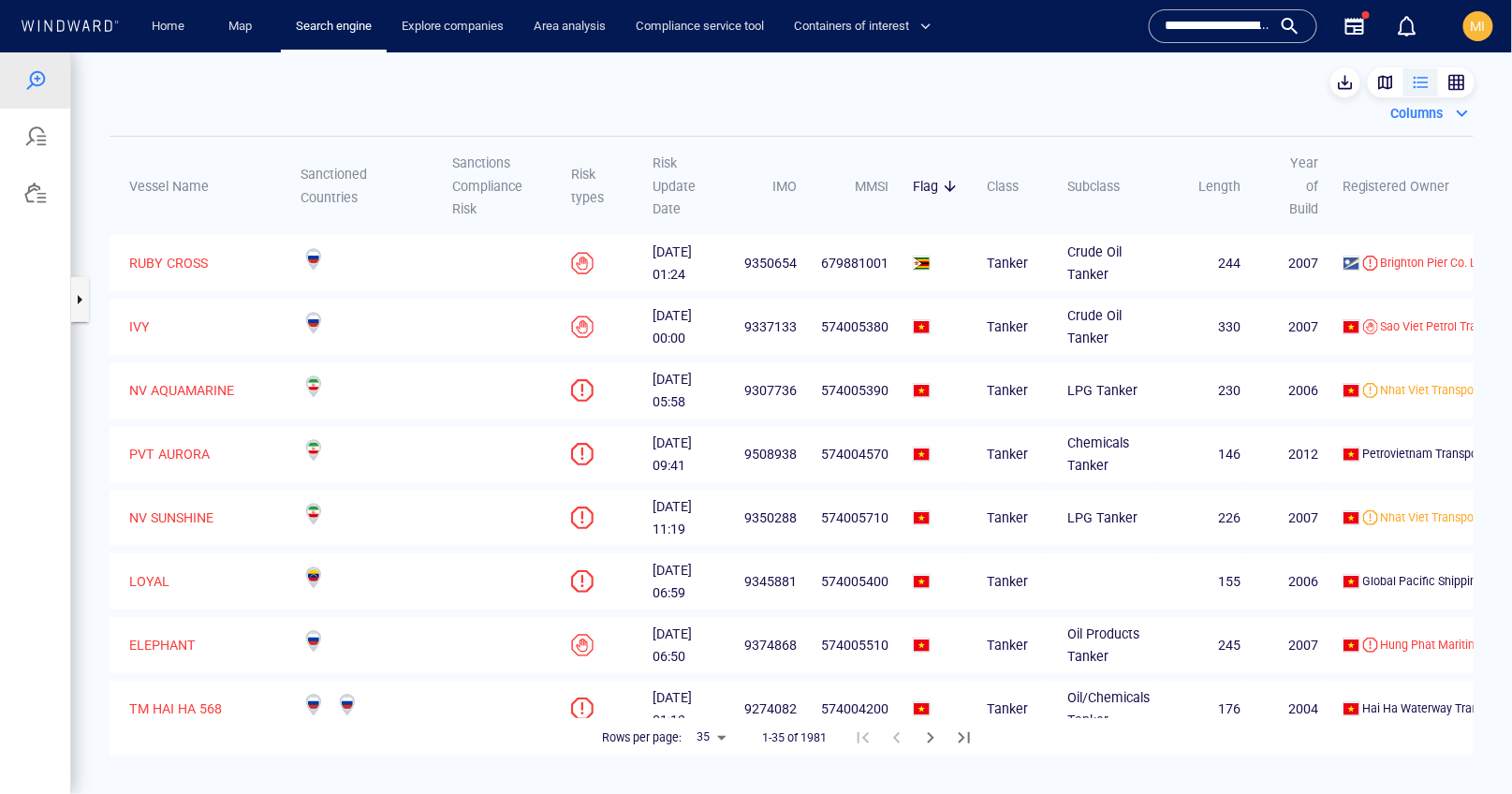
drag, startPoint x: 902, startPoint y: 177, endPoint x: 813, endPoint y: 122, distance: 104.6
click at [813, 123] on div "Columns Vessel Name Sanctioned Countries Sanctions Compliance Risk Risk types R…" at bounding box center [791, 423] width 1366 height 667
click at [1454, 84] on div "button" at bounding box center [1456, 81] width 18 height 18
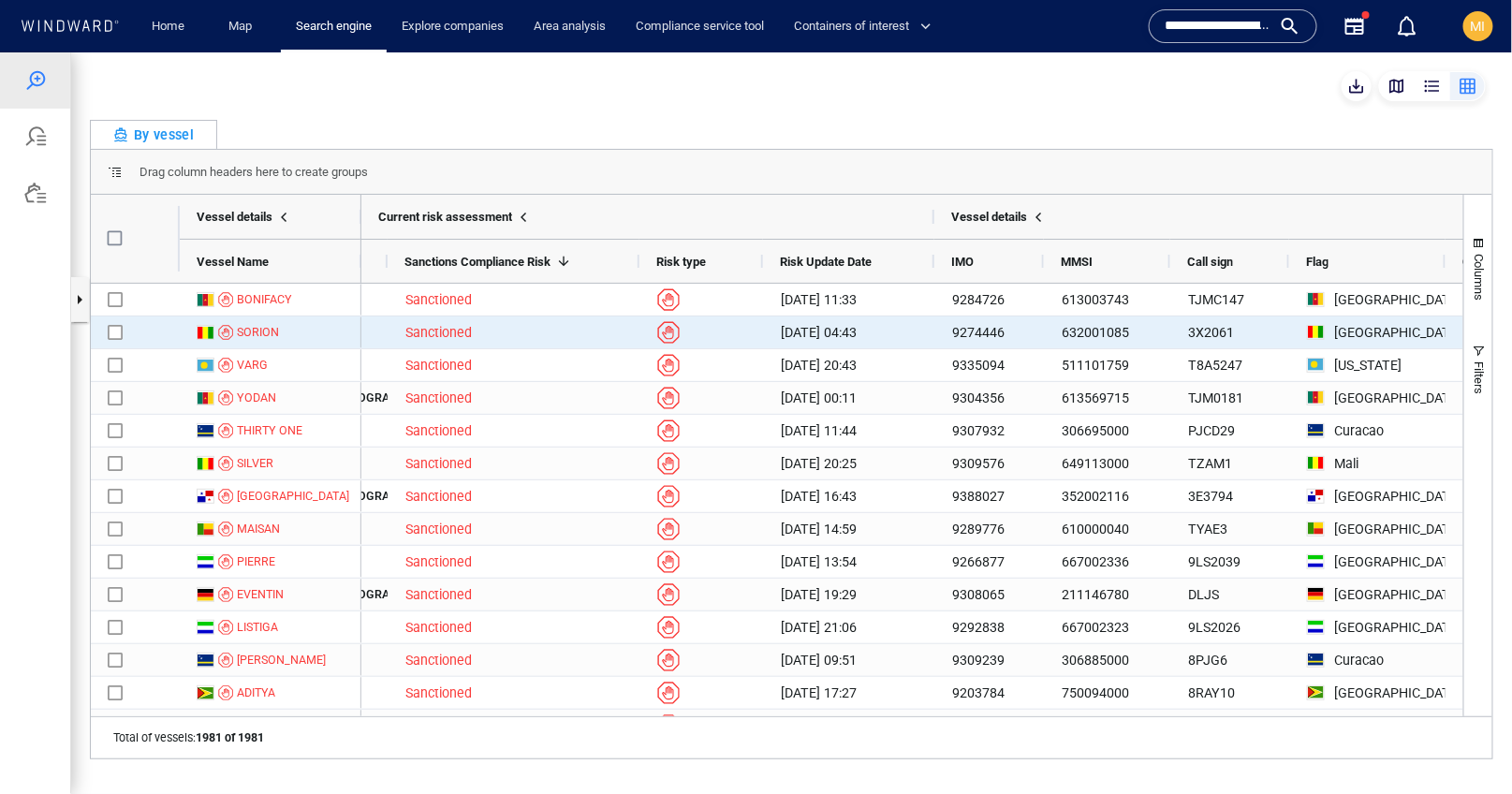
scroll to position [0, 213]
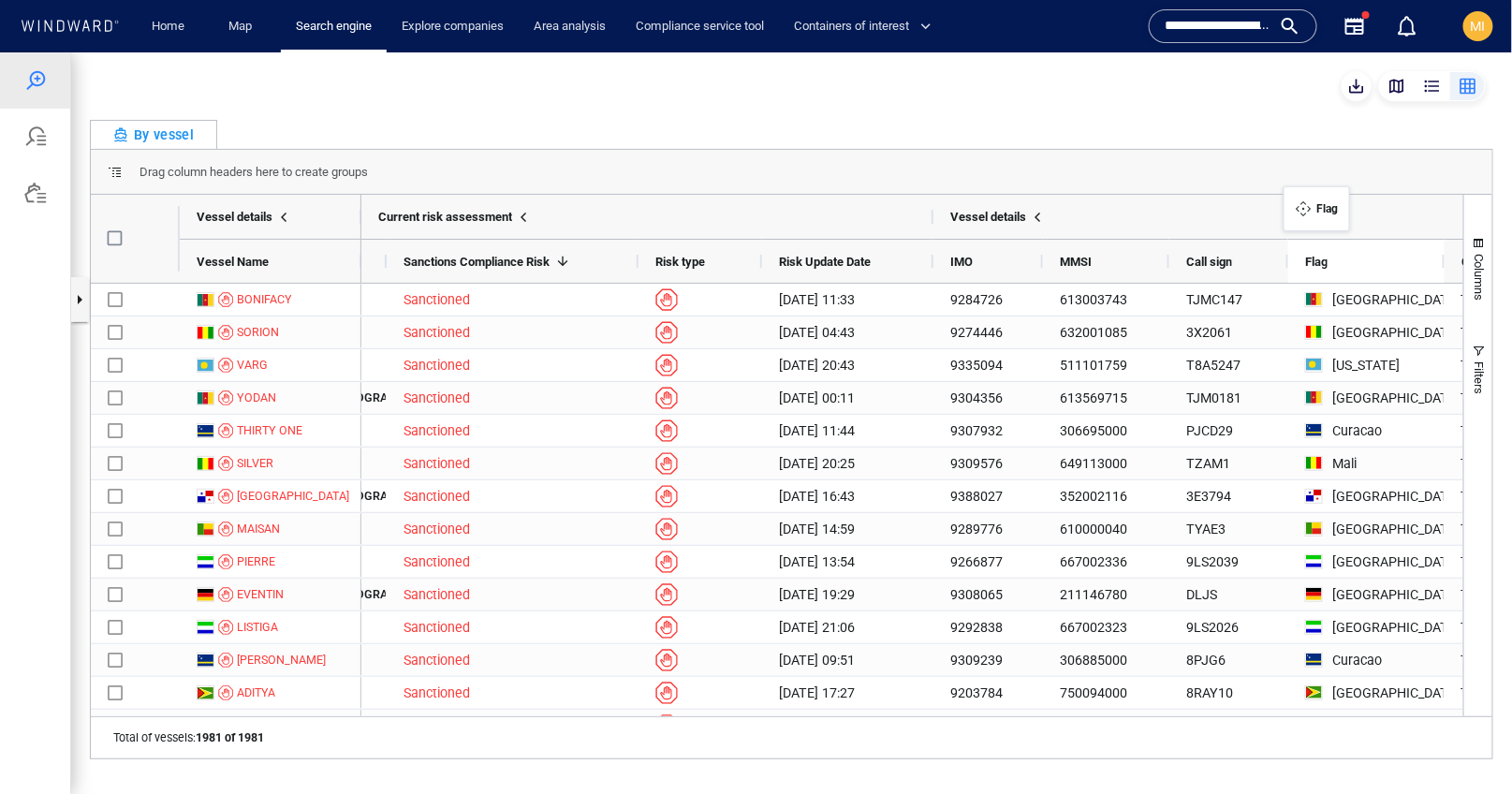
drag, startPoint x: 1319, startPoint y: 260, endPoint x: 1293, endPoint y: 197, distance: 68.2
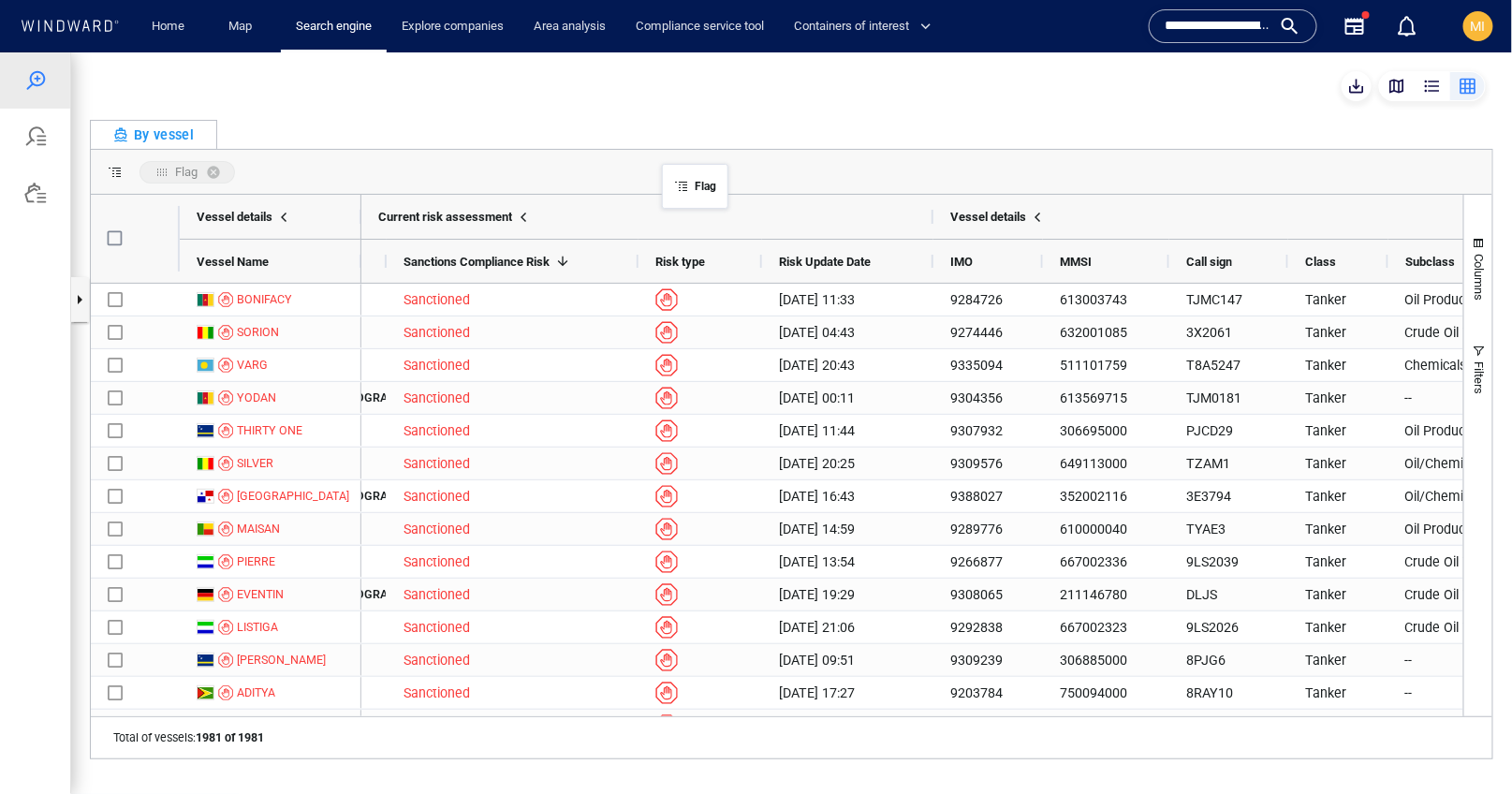
drag, startPoint x: 1324, startPoint y: 260, endPoint x: 682, endPoint y: 186, distance: 646.3
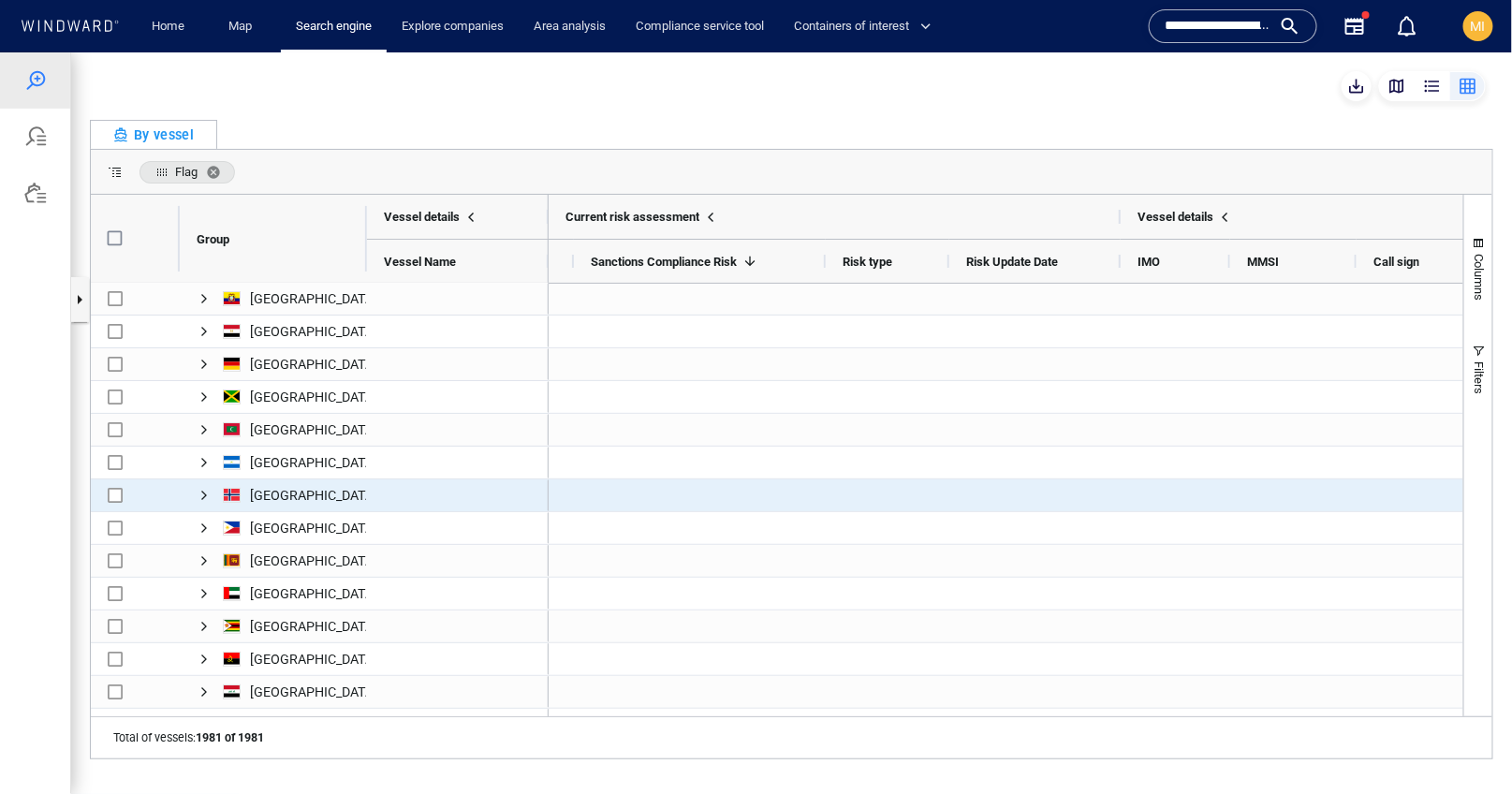
scroll to position [0, 0]
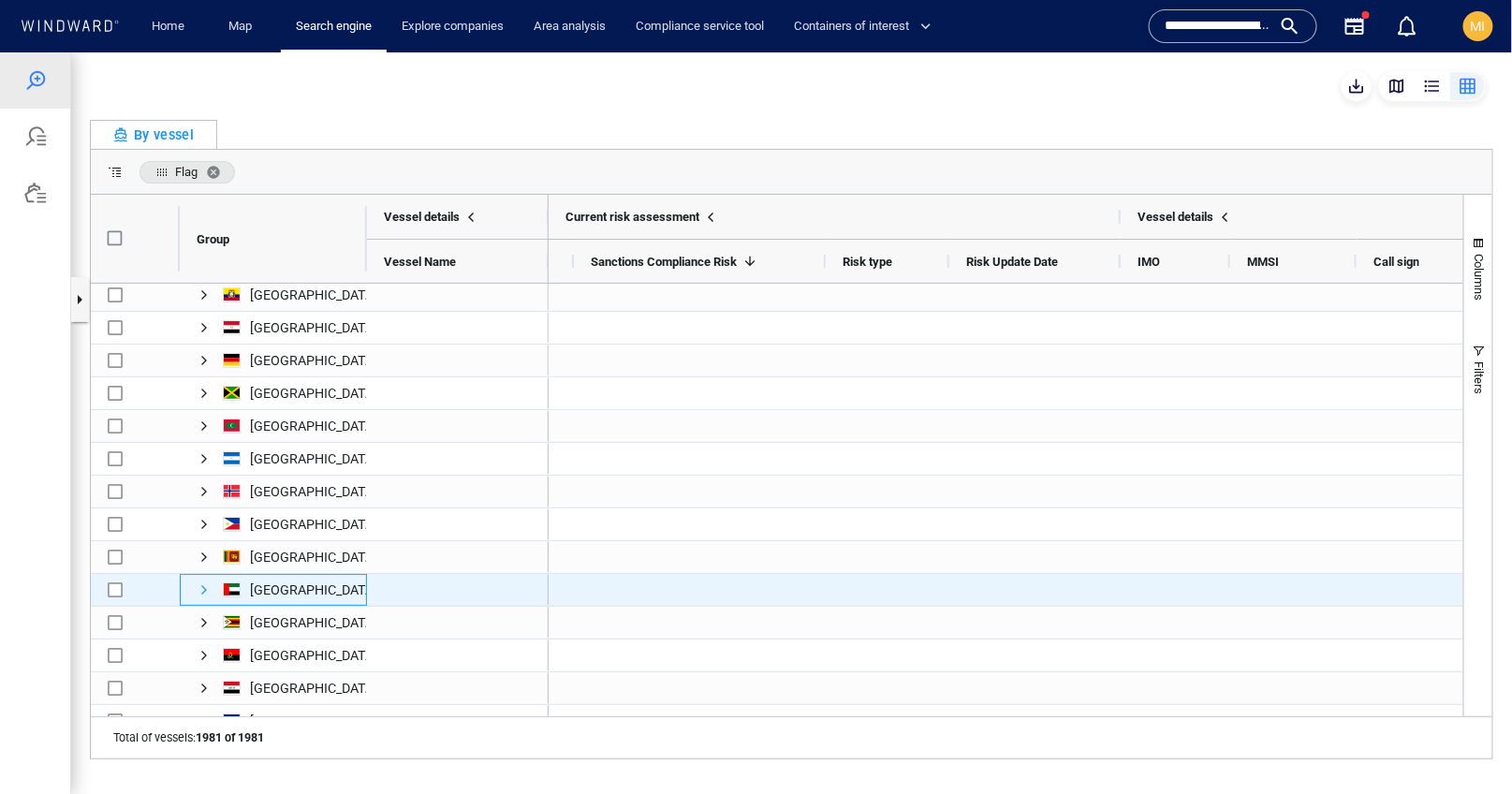
click at [204, 590] on span "Press SPACE to select this row." at bounding box center [205, 589] width 15 height 15
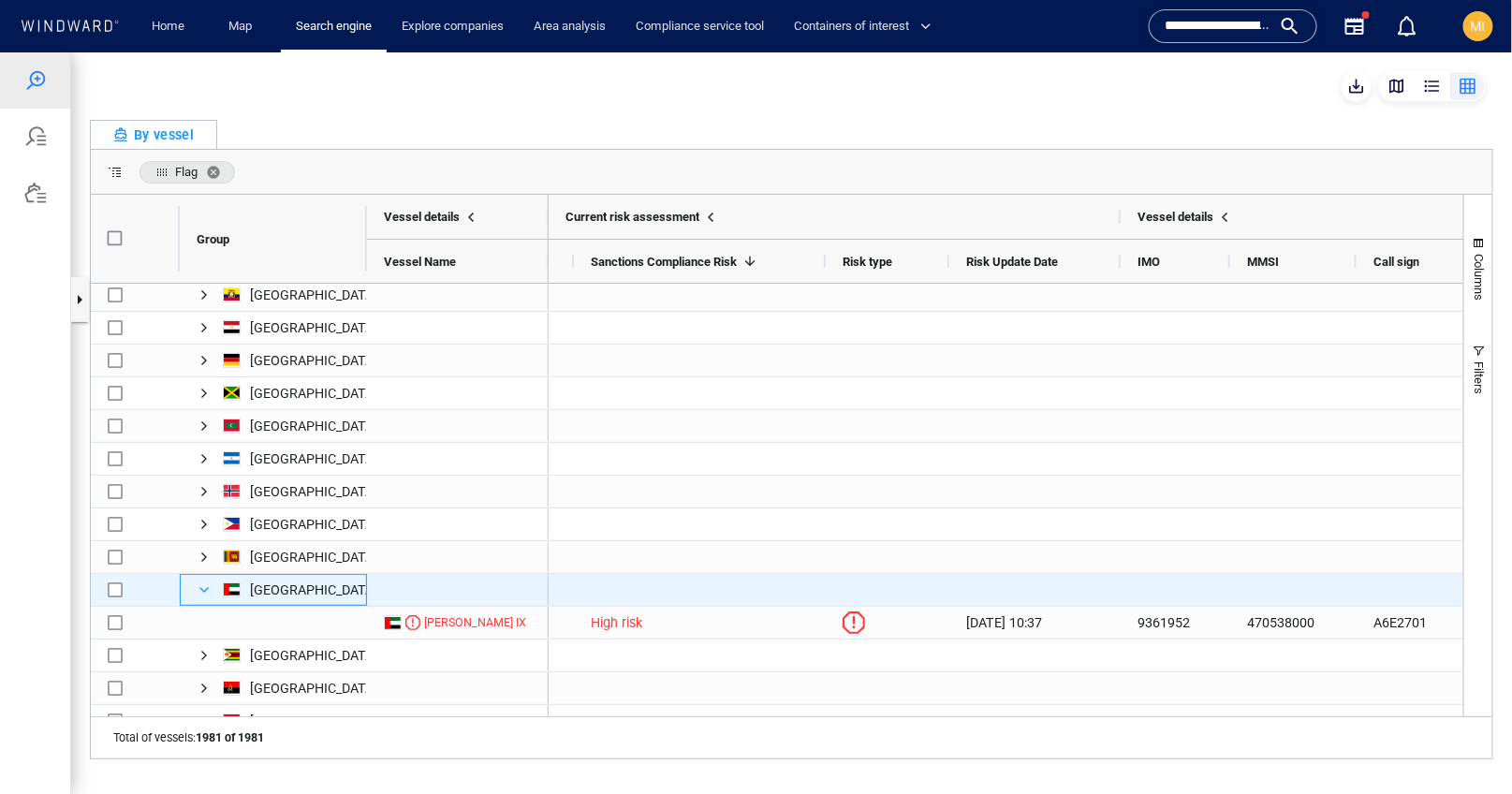
click at [204, 590] on span "Press SPACE to select this row." at bounding box center [205, 589] width 15 height 15
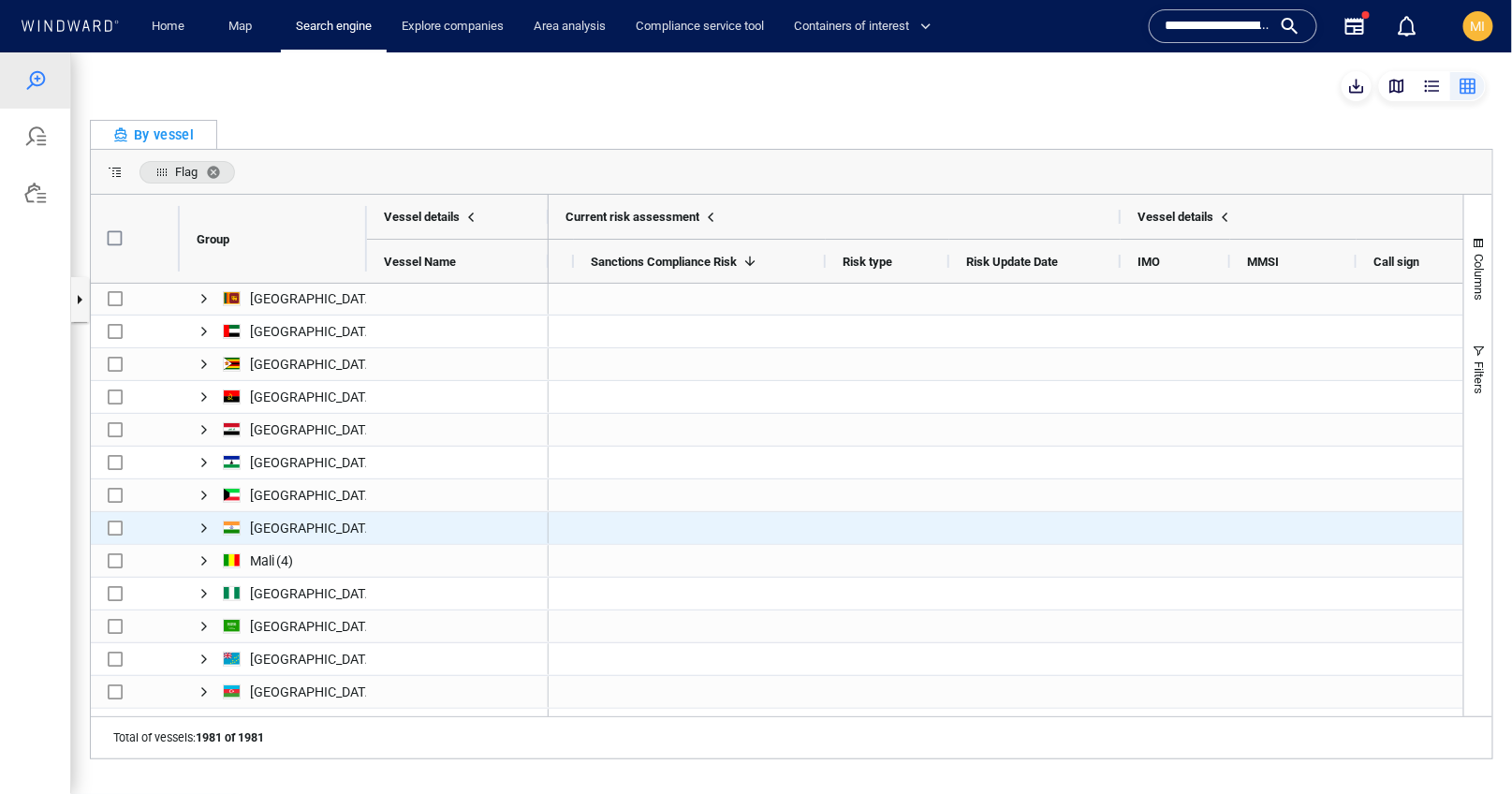
scroll to position [261, 0]
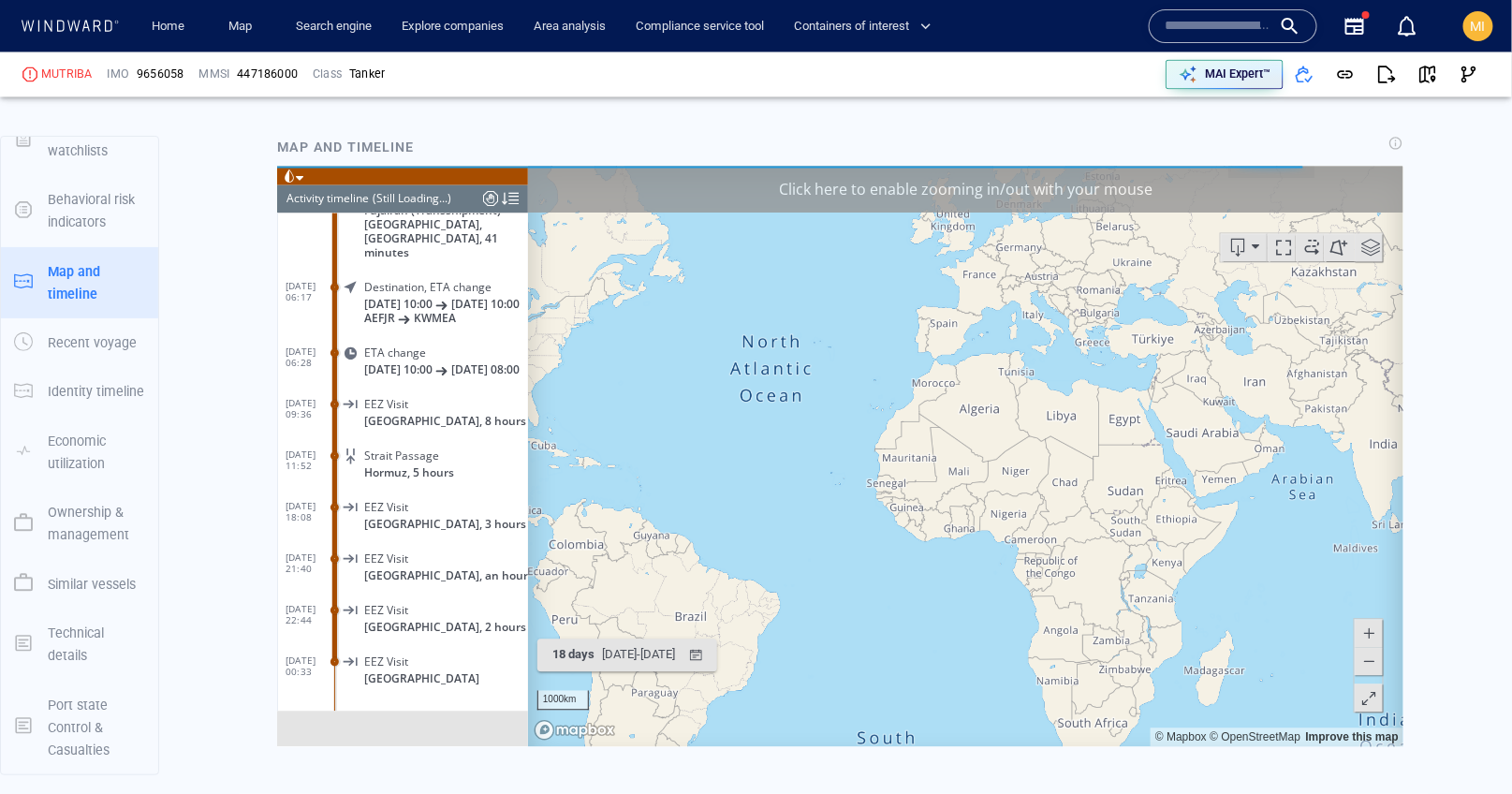
scroll to position [1377, 0]
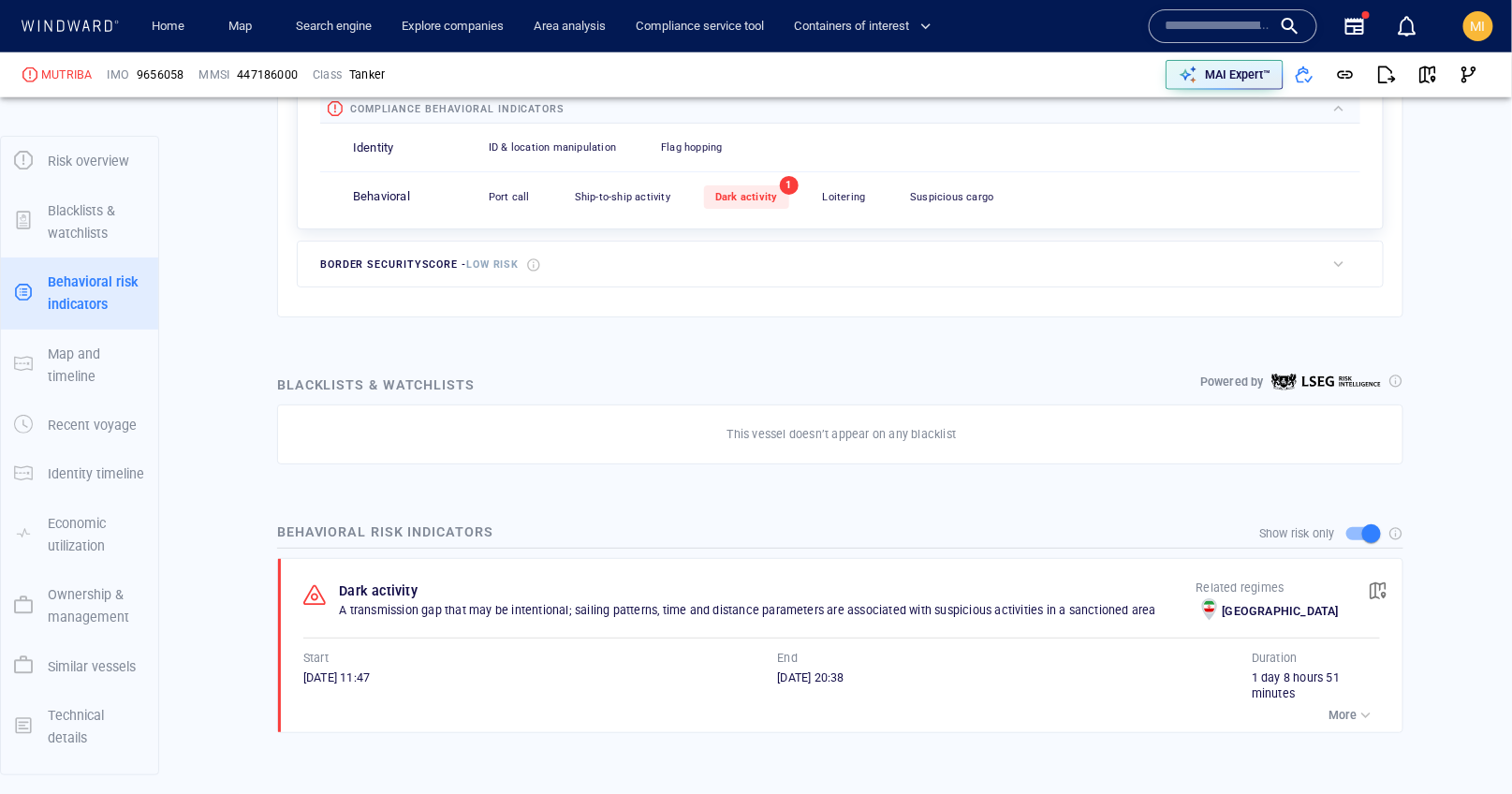
scroll to position [600, 0]
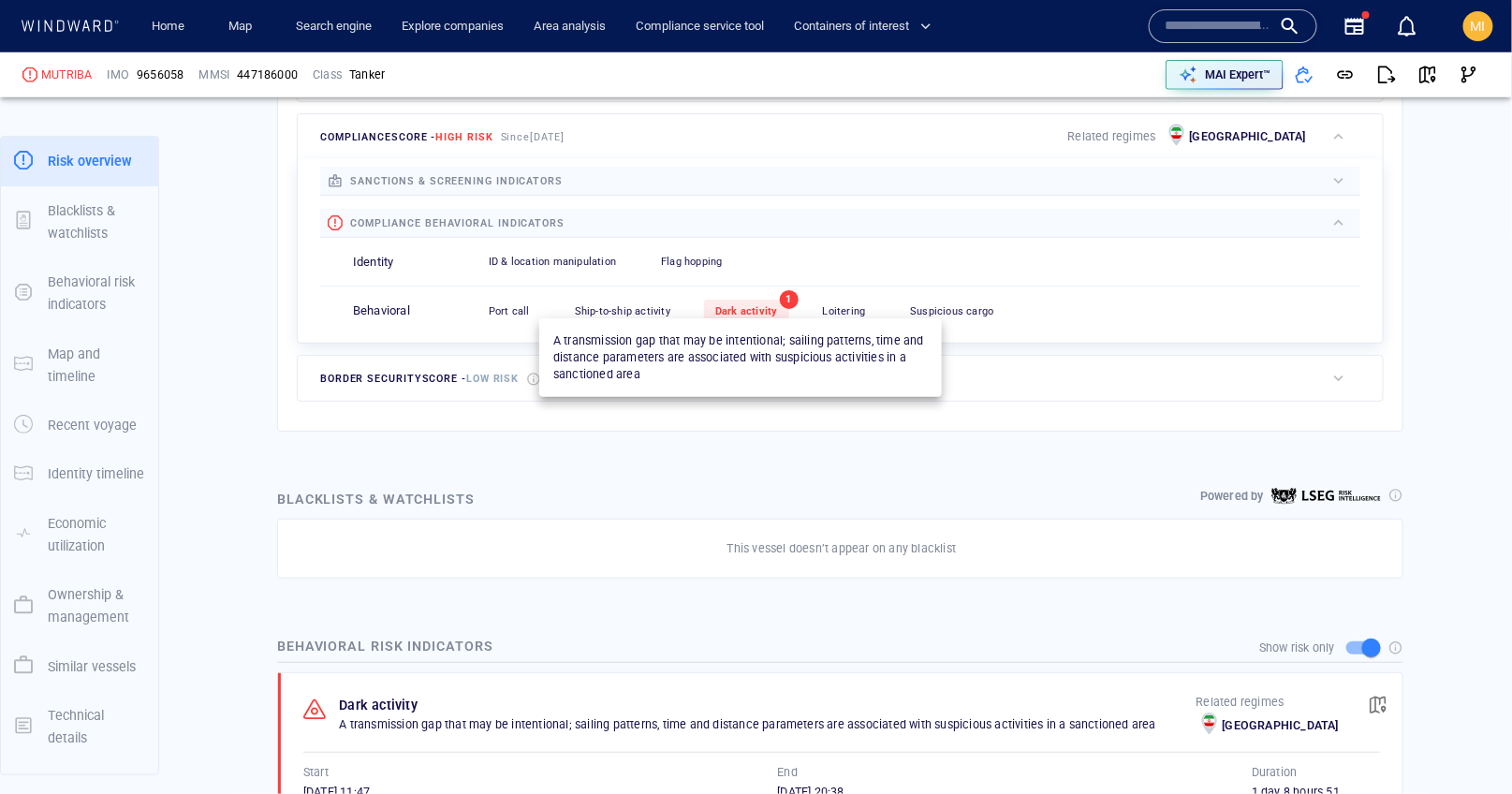
click at [753, 306] on span "Dark activity" at bounding box center [746, 311] width 62 height 12
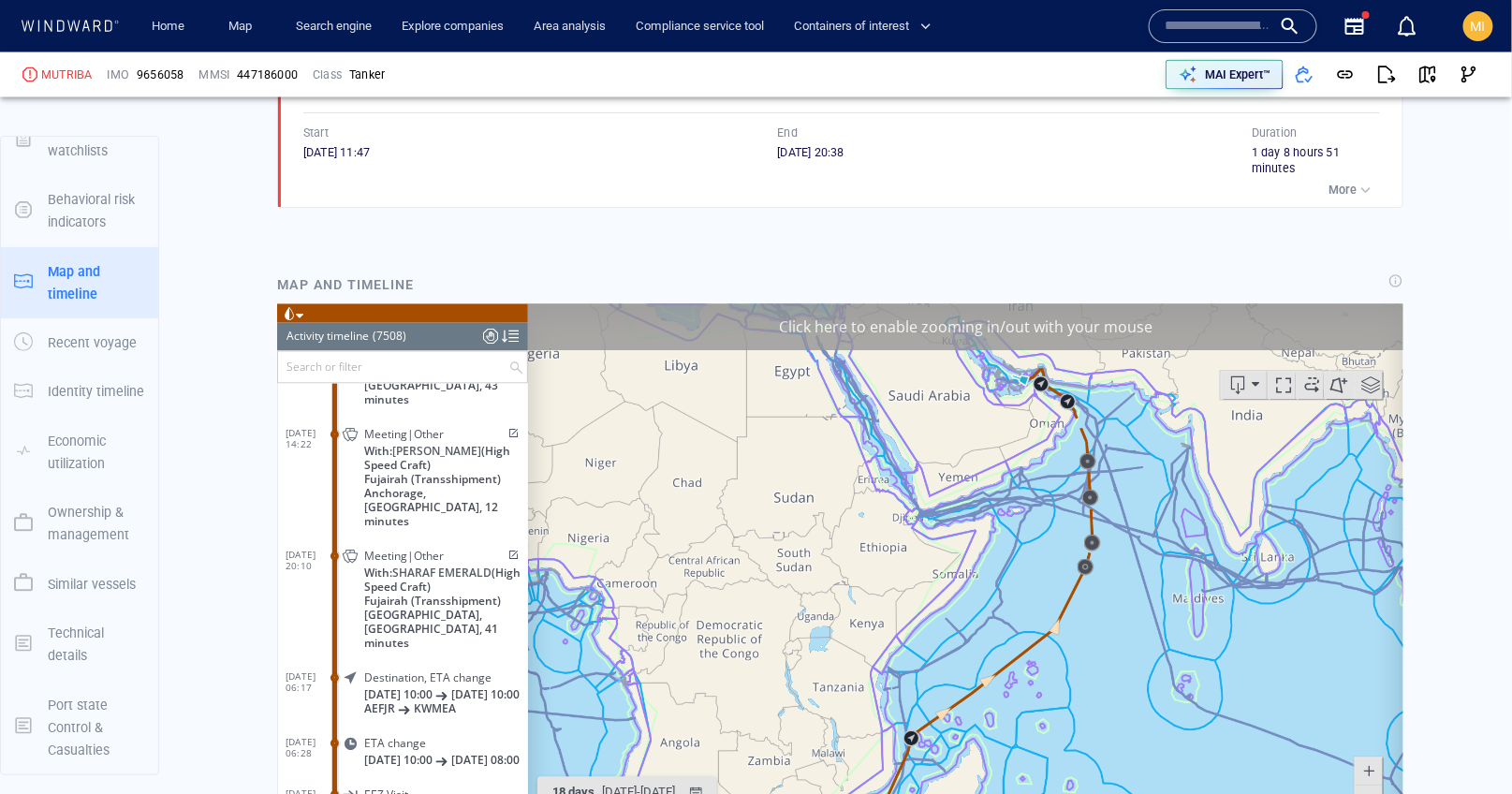
scroll to position [1259, 0]
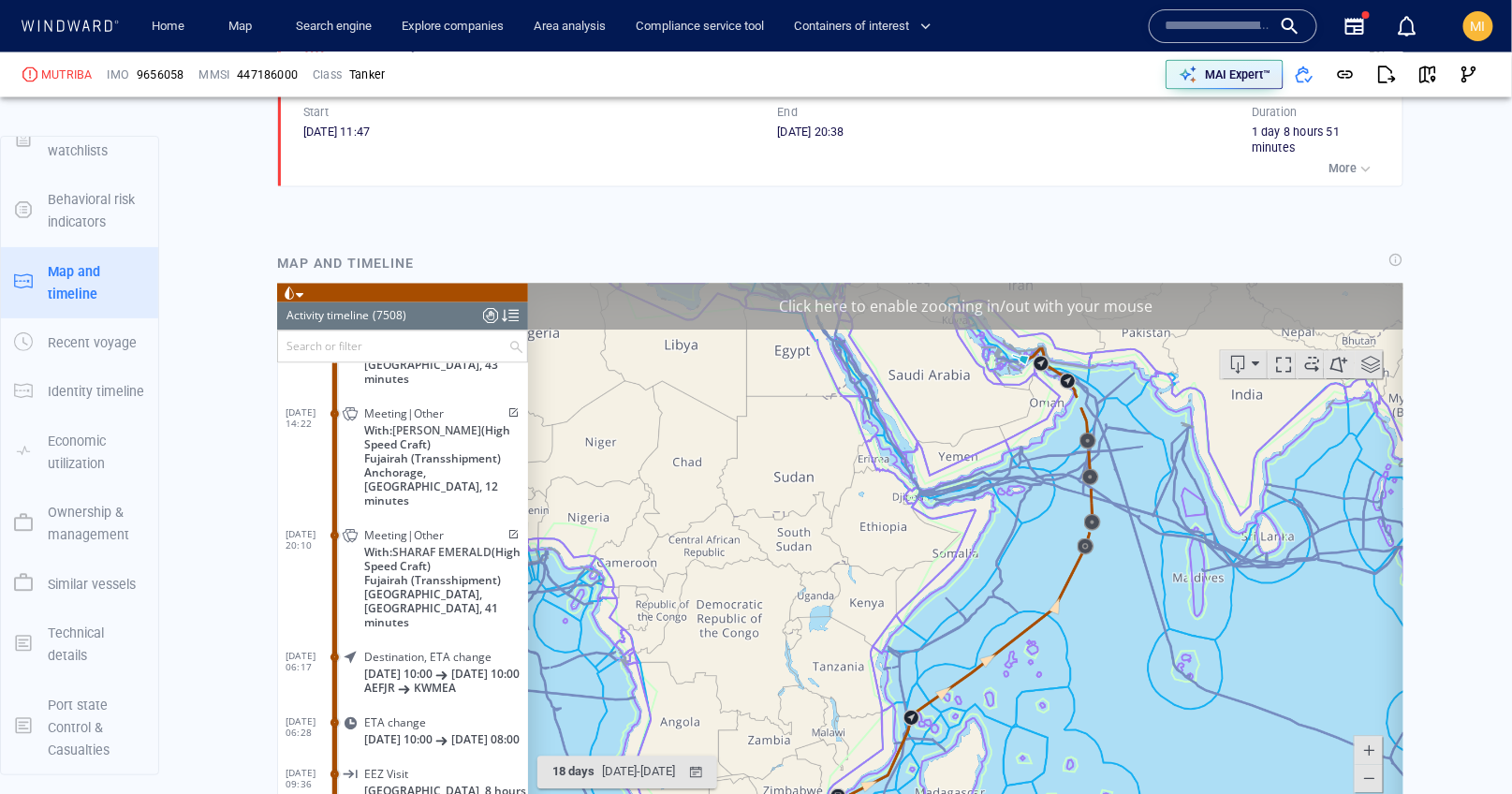
drag, startPoint x: 1045, startPoint y: 512, endPoint x: 1071, endPoint y: 535, distance: 34.7
click at [1071, 535] on canvas "Map" at bounding box center [964, 573] width 876 height 581
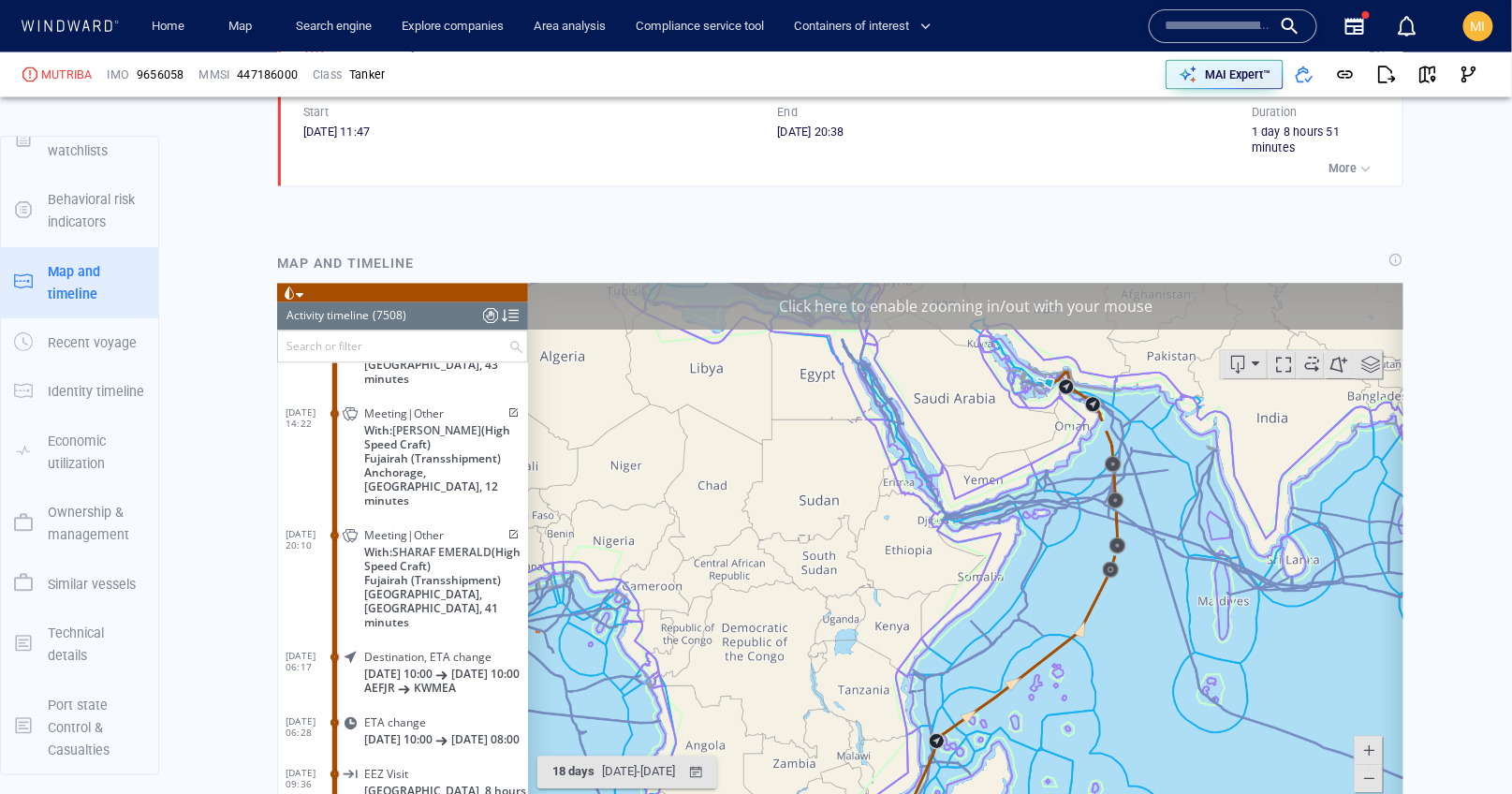
click at [1226, 25] on input "text" at bounding box center [1218, 26] width 107 height 28
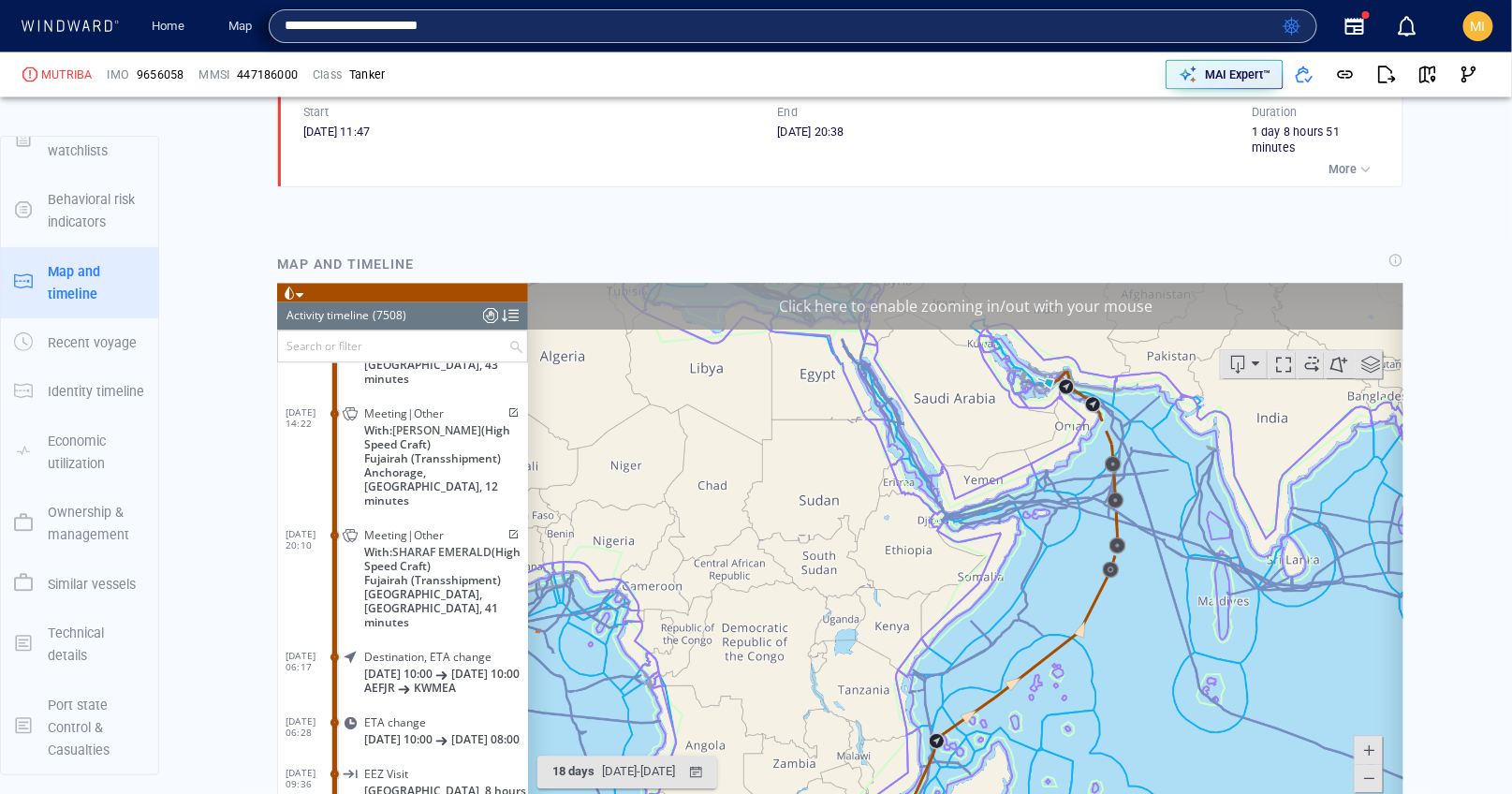
type input "**********"
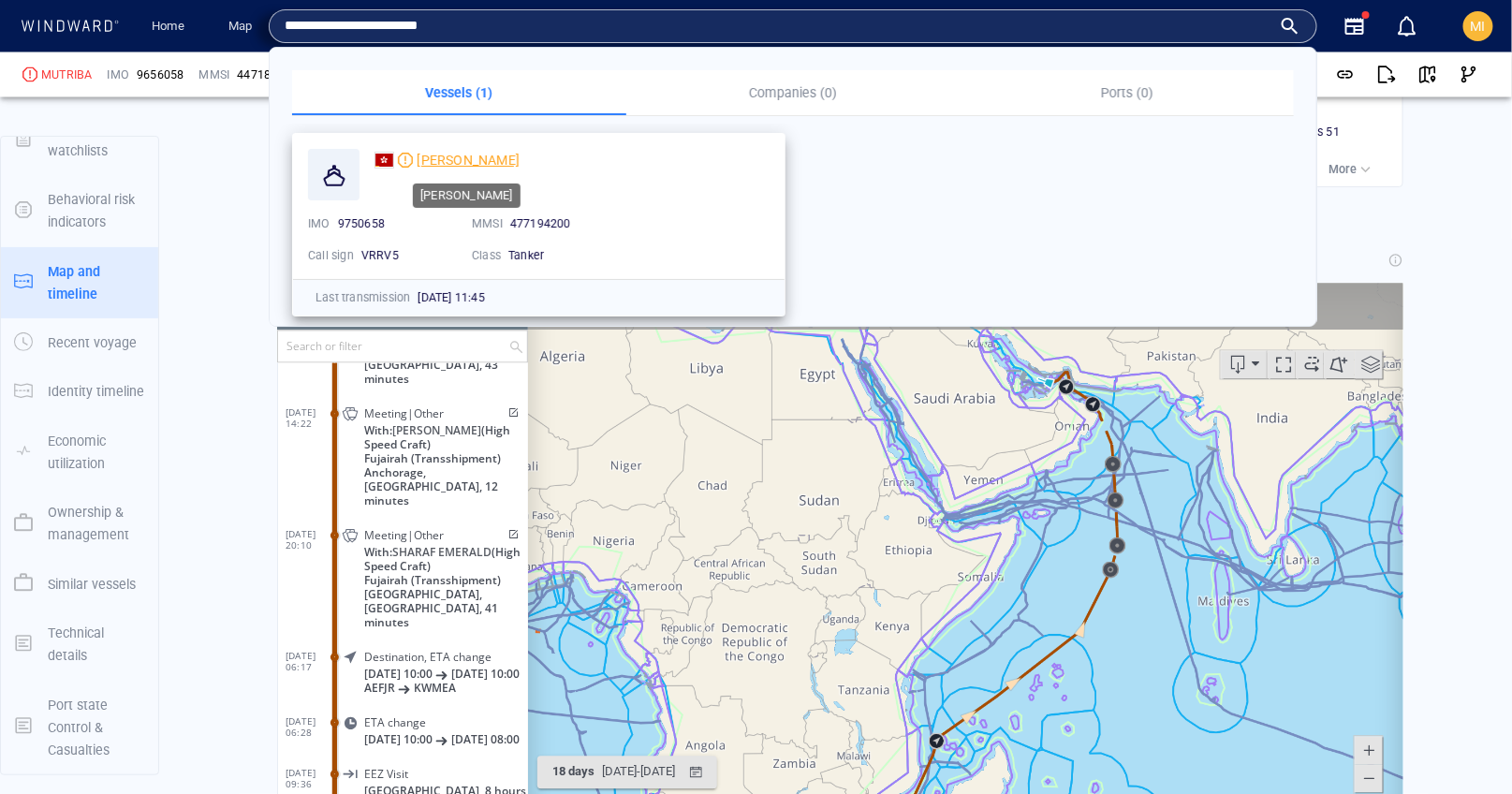
click at [461, 158] on span "VLADIMIR VIZE" at bounding box center [468, 161] width 103 height 15
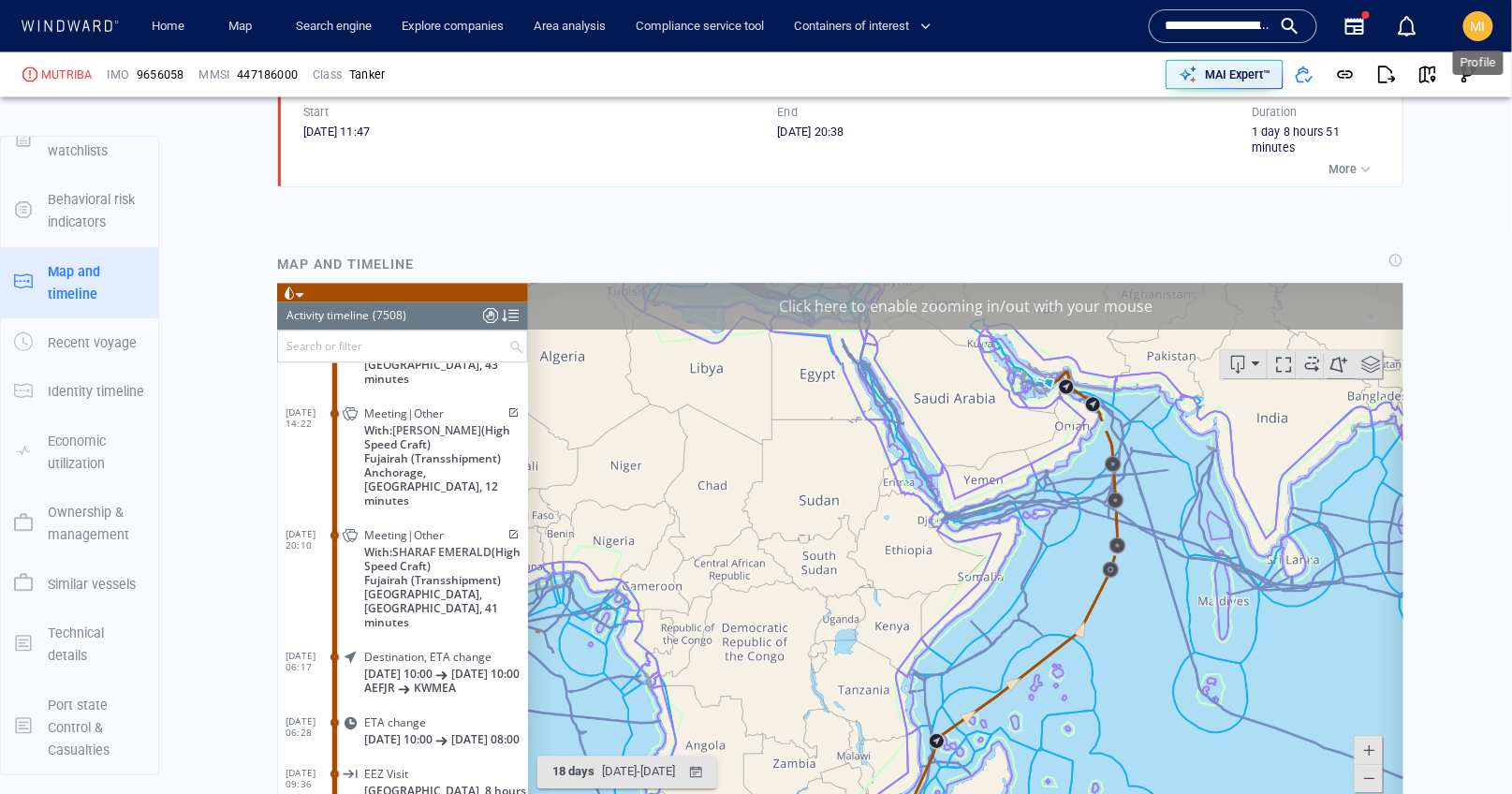
click at [1479, 30] on span "MI" at bounding box center [1479, 26] width 15 height 15
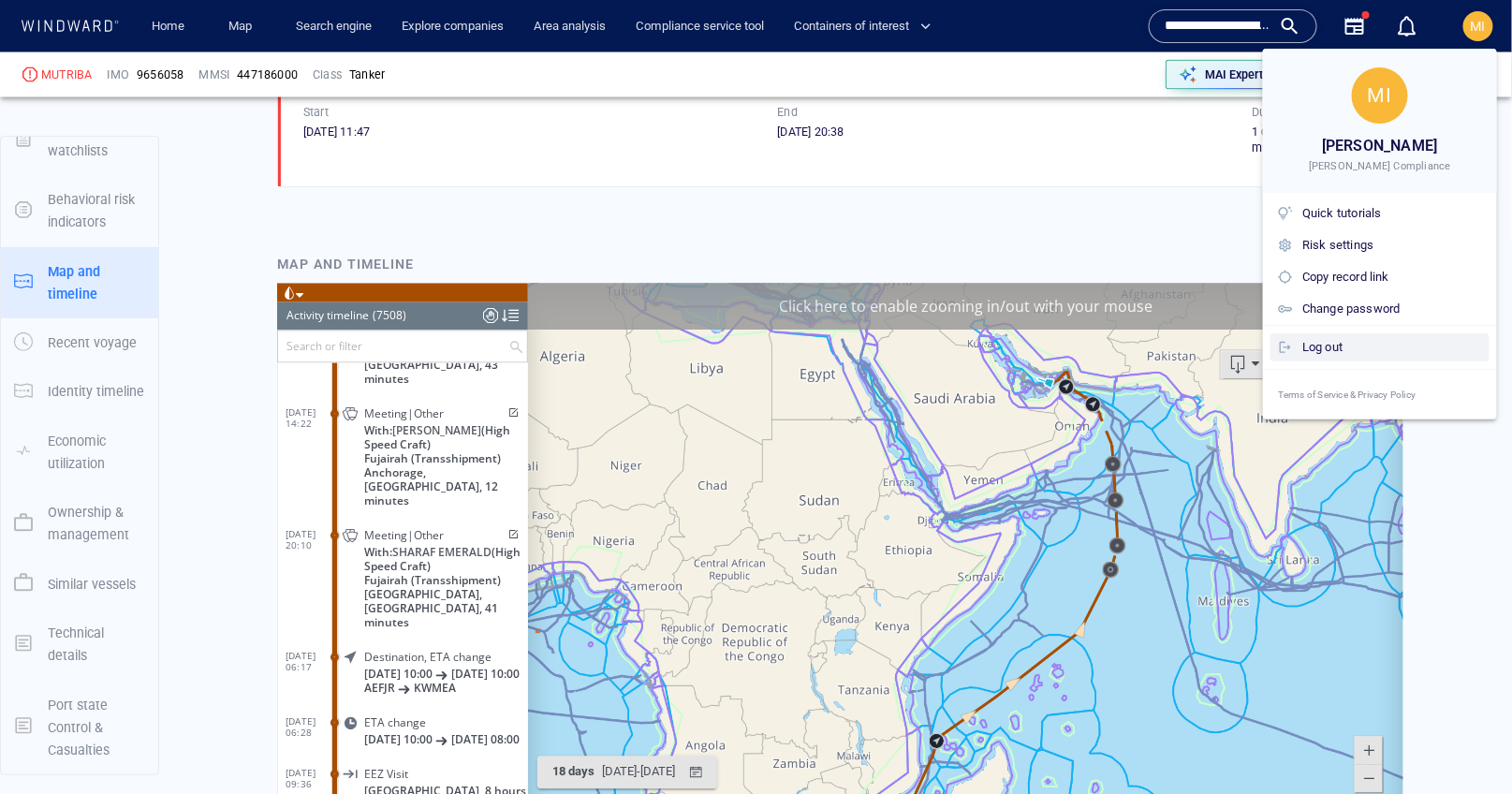
click at [1350, 343] on div "Log out" at bounding box center [1392, 347] width 180 height 20
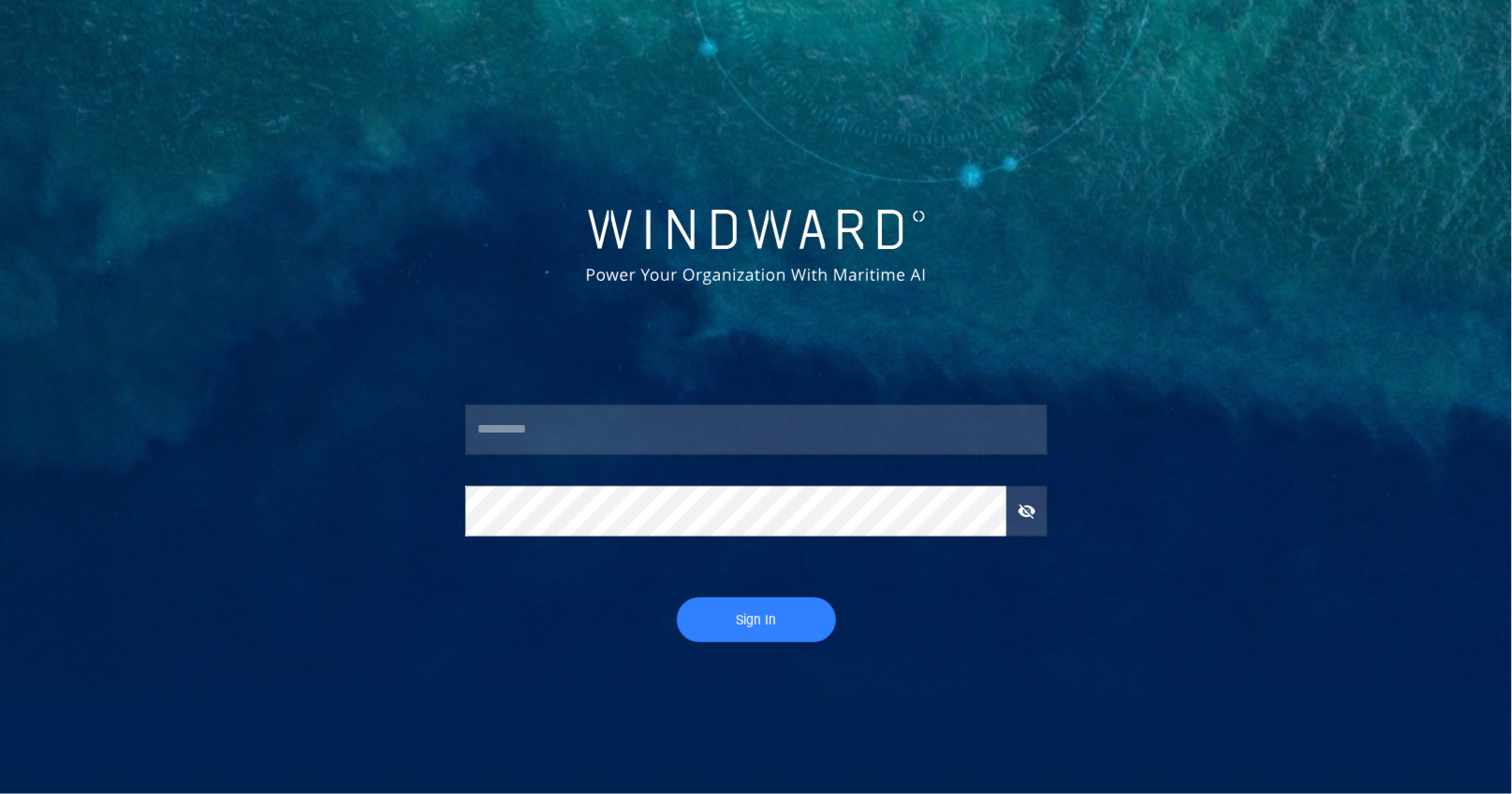
type input "*********"
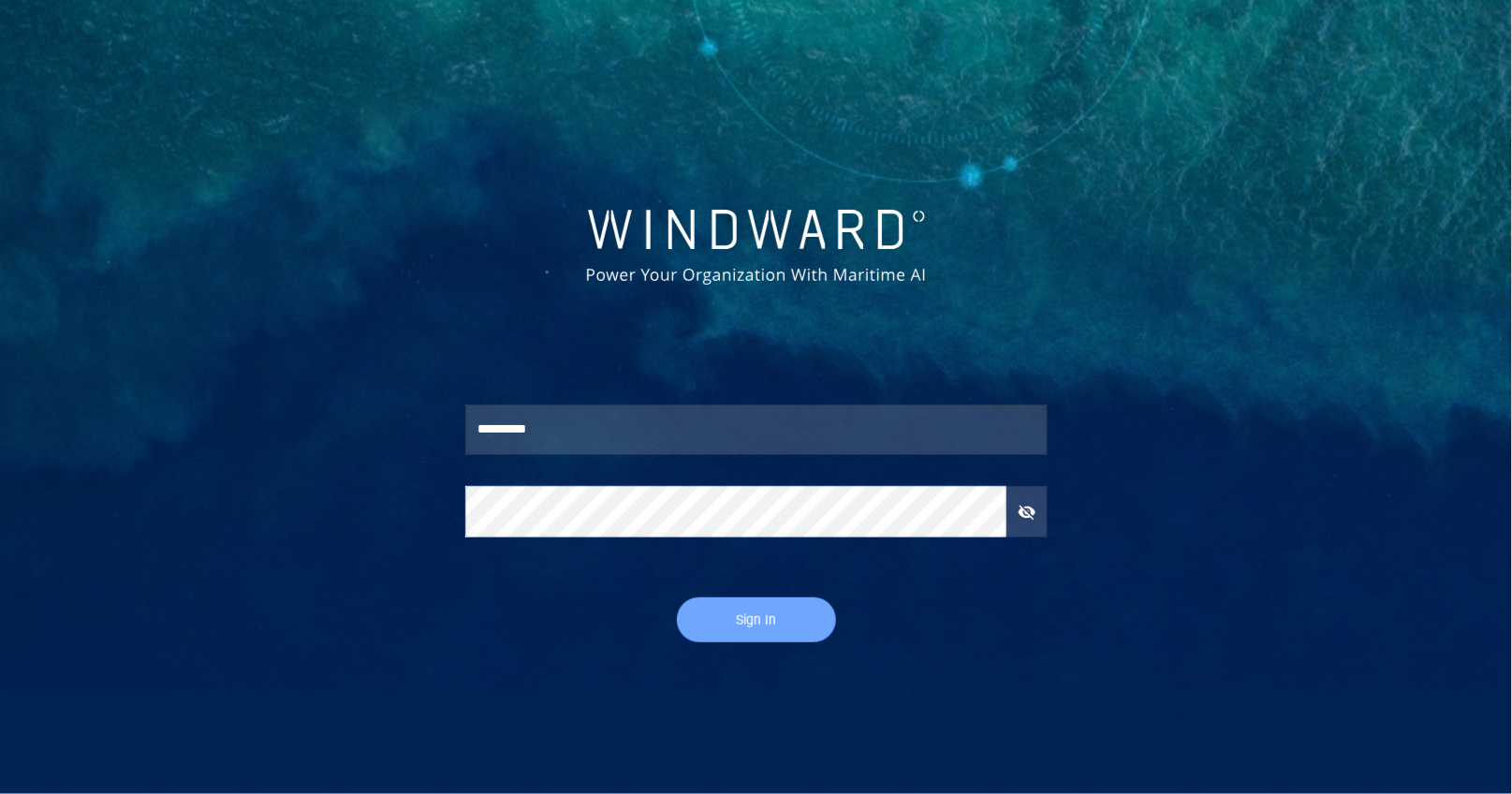
click at [756, 624] on span "Sign In" at bounding box center [756, 620] width 122 height 23
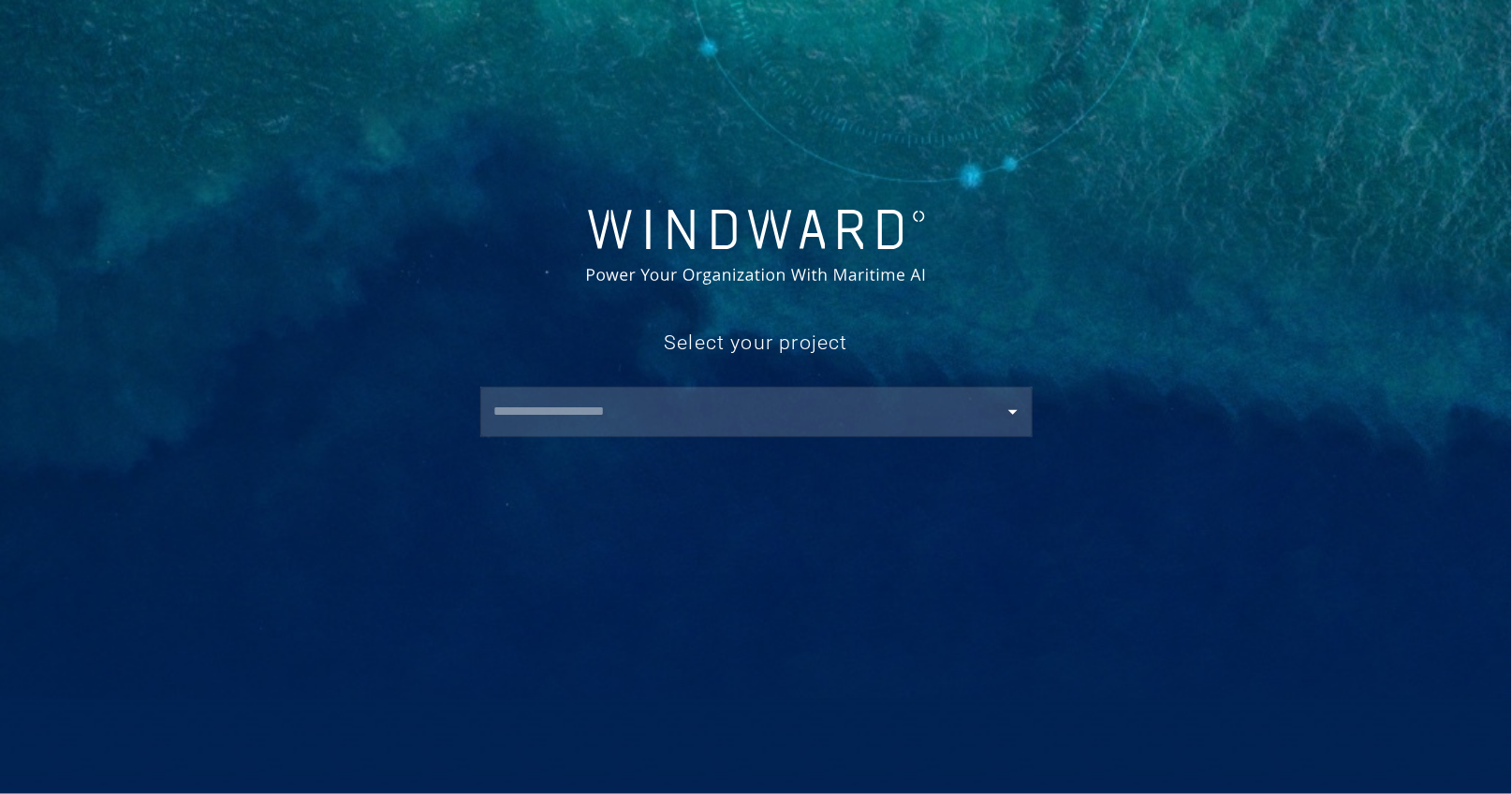
click at [708, 418] on input "text" at bounding box center [761, 411] width 544 height 34
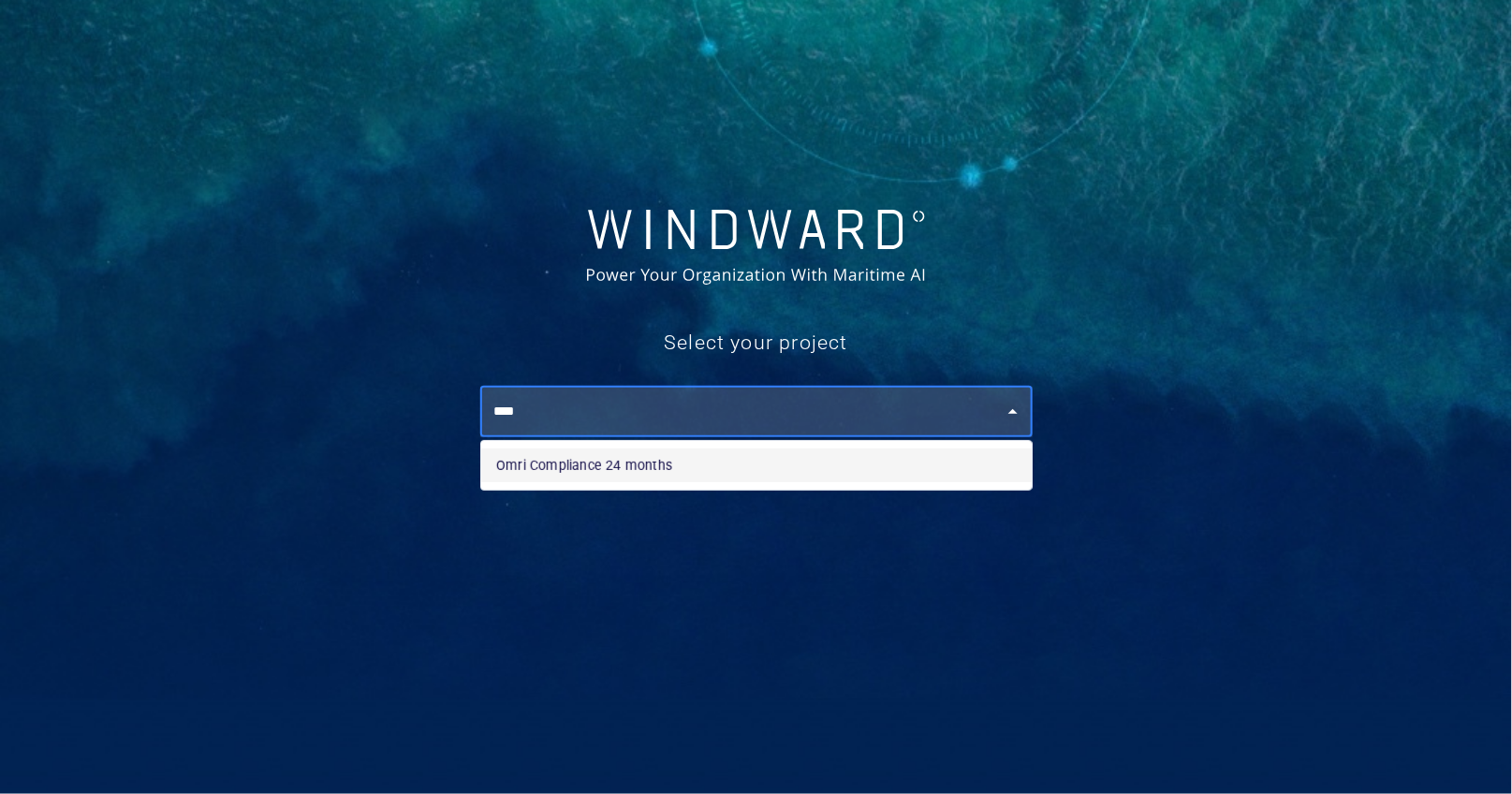
click at [694, 465] on li "Omri Compliance 24 months" at bounding box center [756, 465] width 551 height 34
type input "**********"
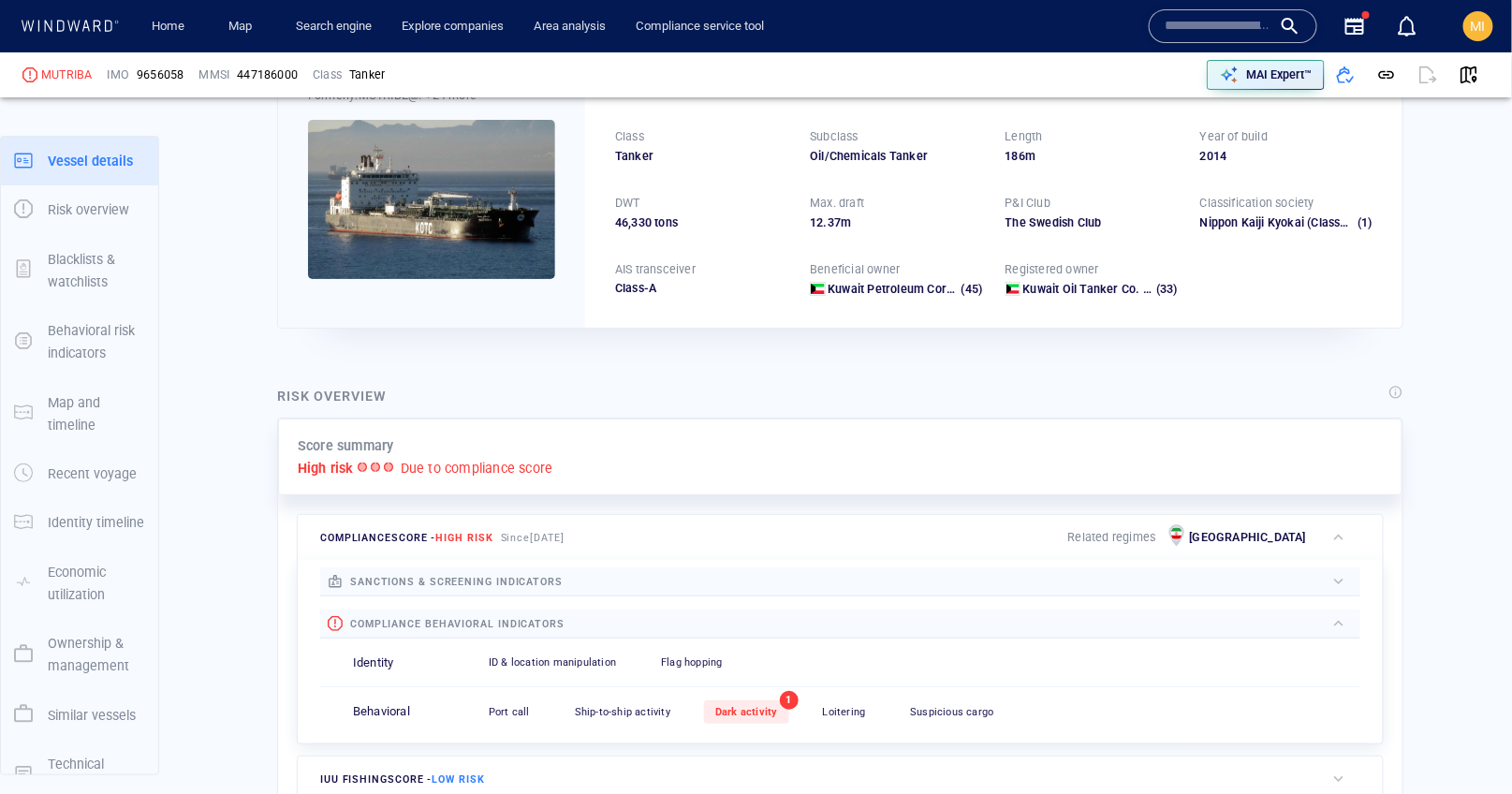
scroll to position [49, 0]
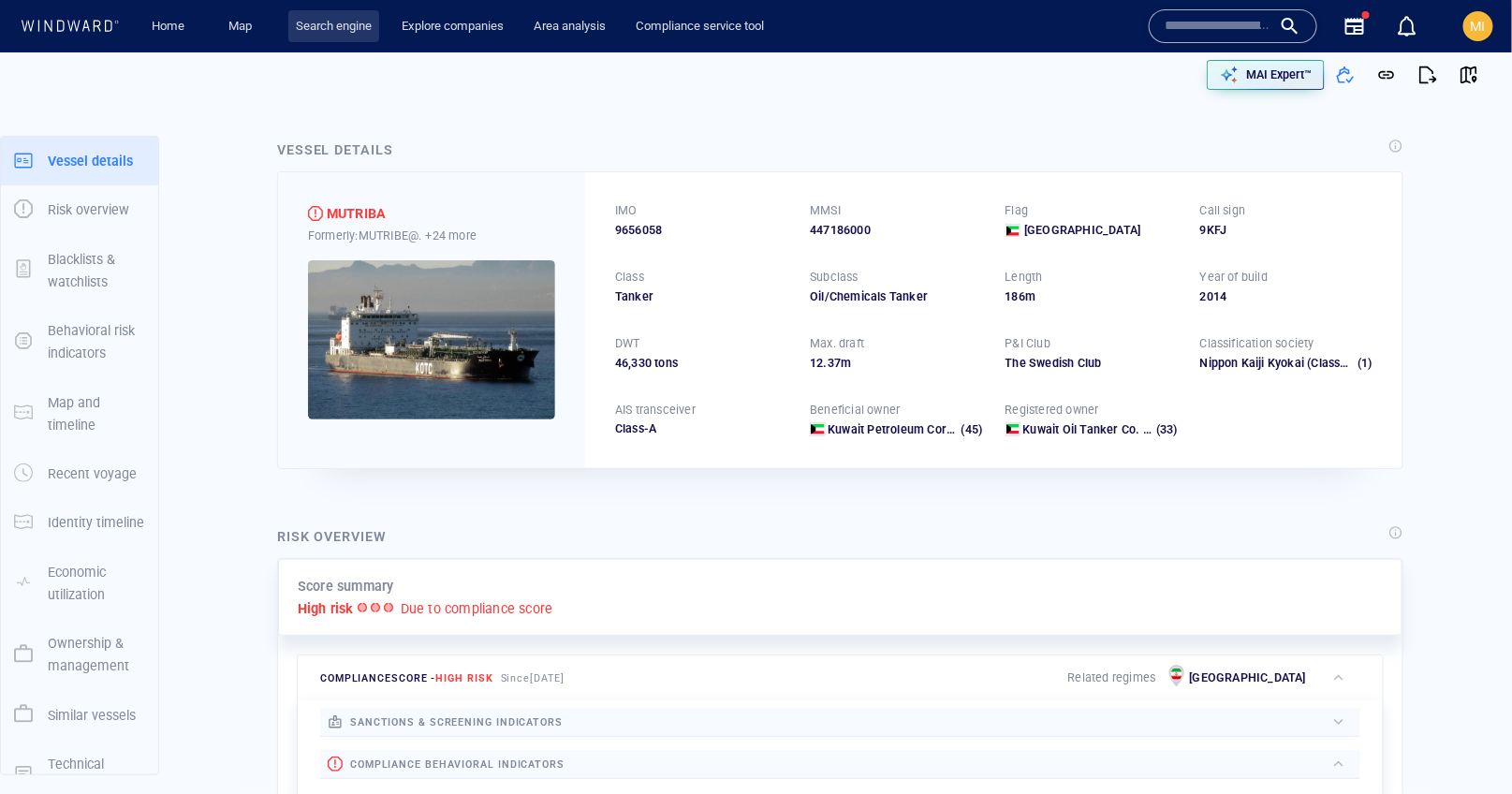
click at [328, 27] on link "Search engine" at bounding box center [334, 27] width 90 height 33
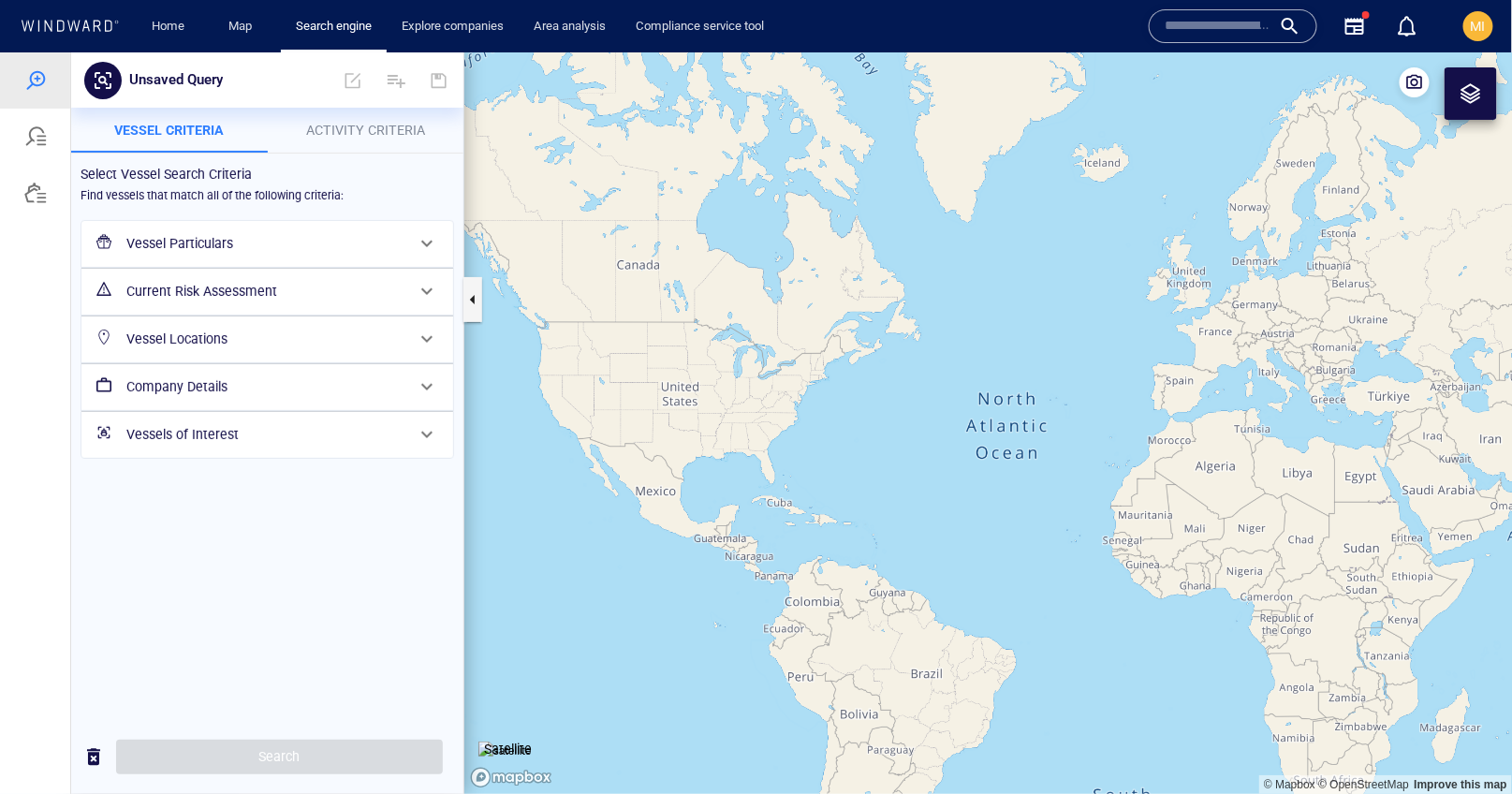
click at [215, 434] on h6 "Vessels of Interest" at bounding box center [265, 434] width 278 height 23
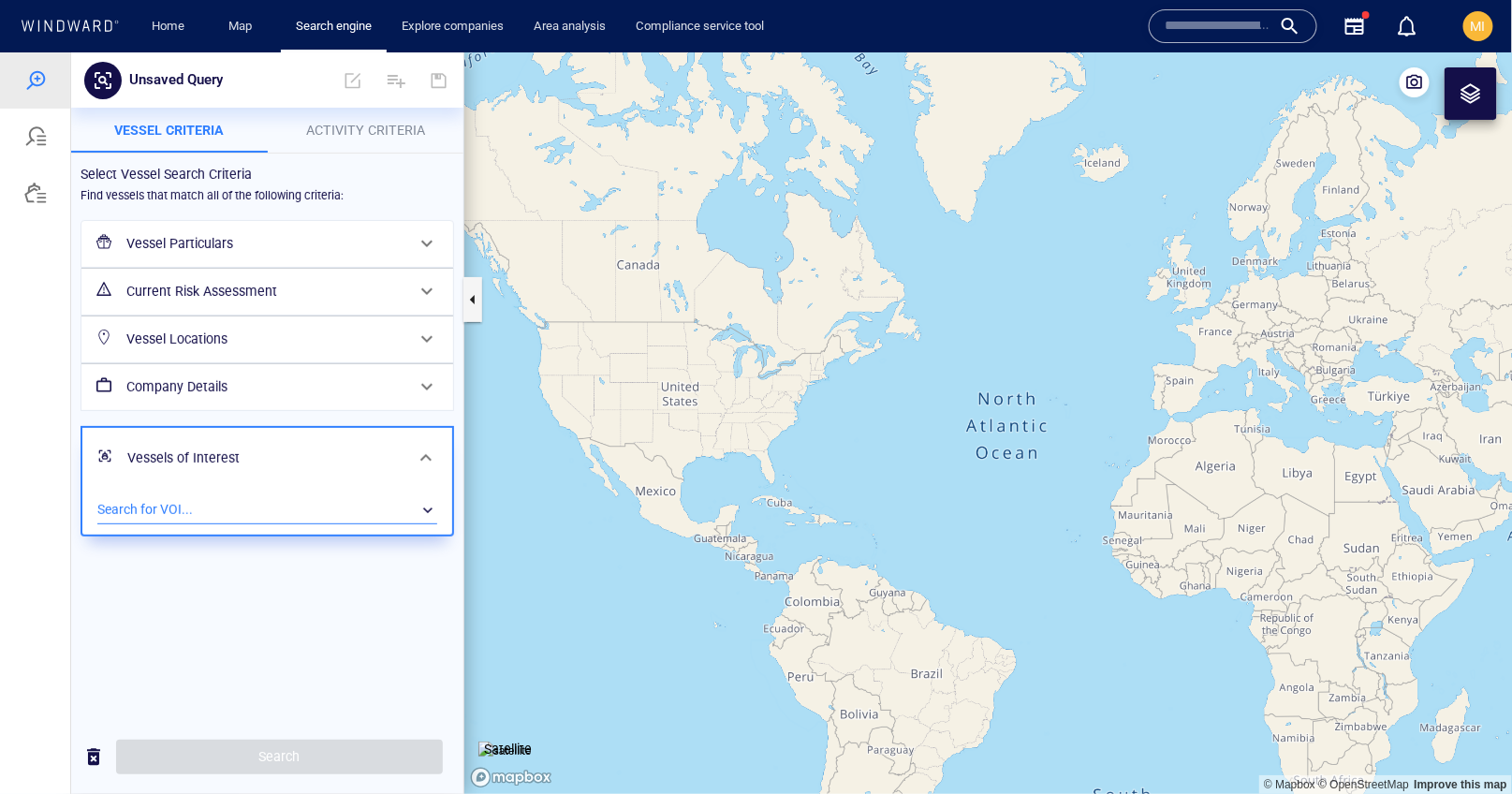
click at [219, 507] on div "​" at bounding box center [267, 509] width 340 height 28
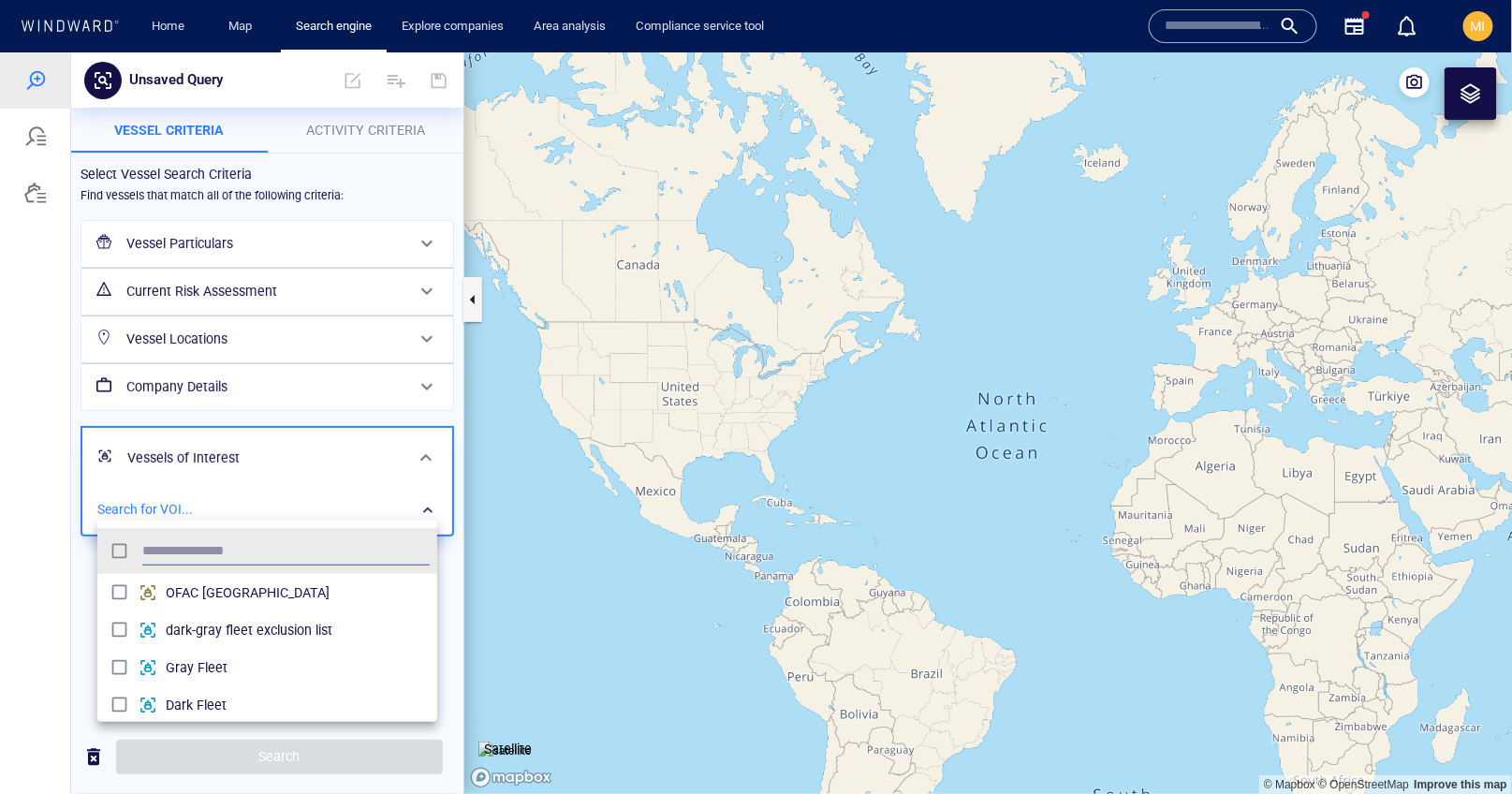
scroll to position [186, 340]
type input "***"
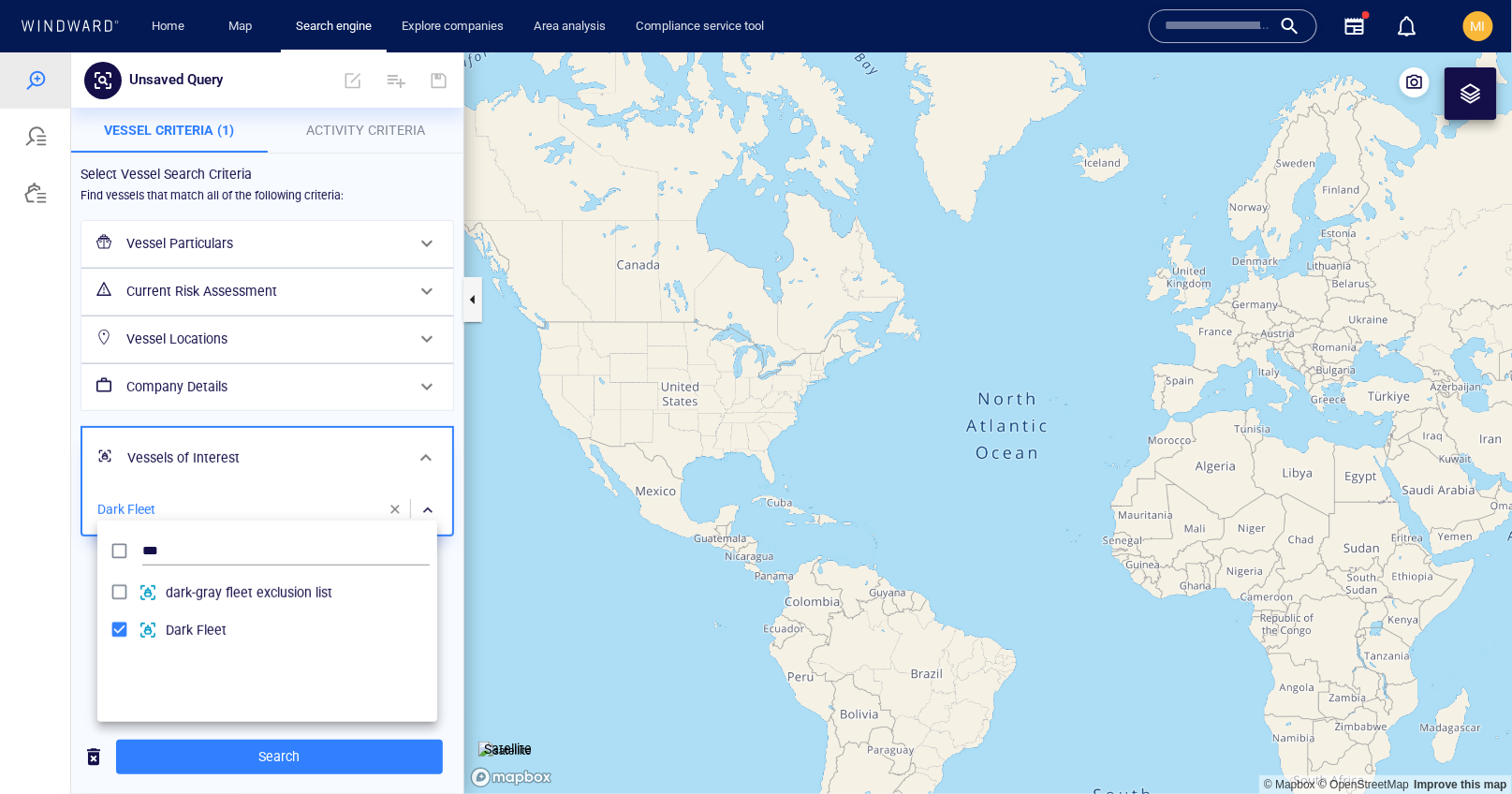
click at [286, 759] on div at bounding box center [756, 423] width 1512 height 742
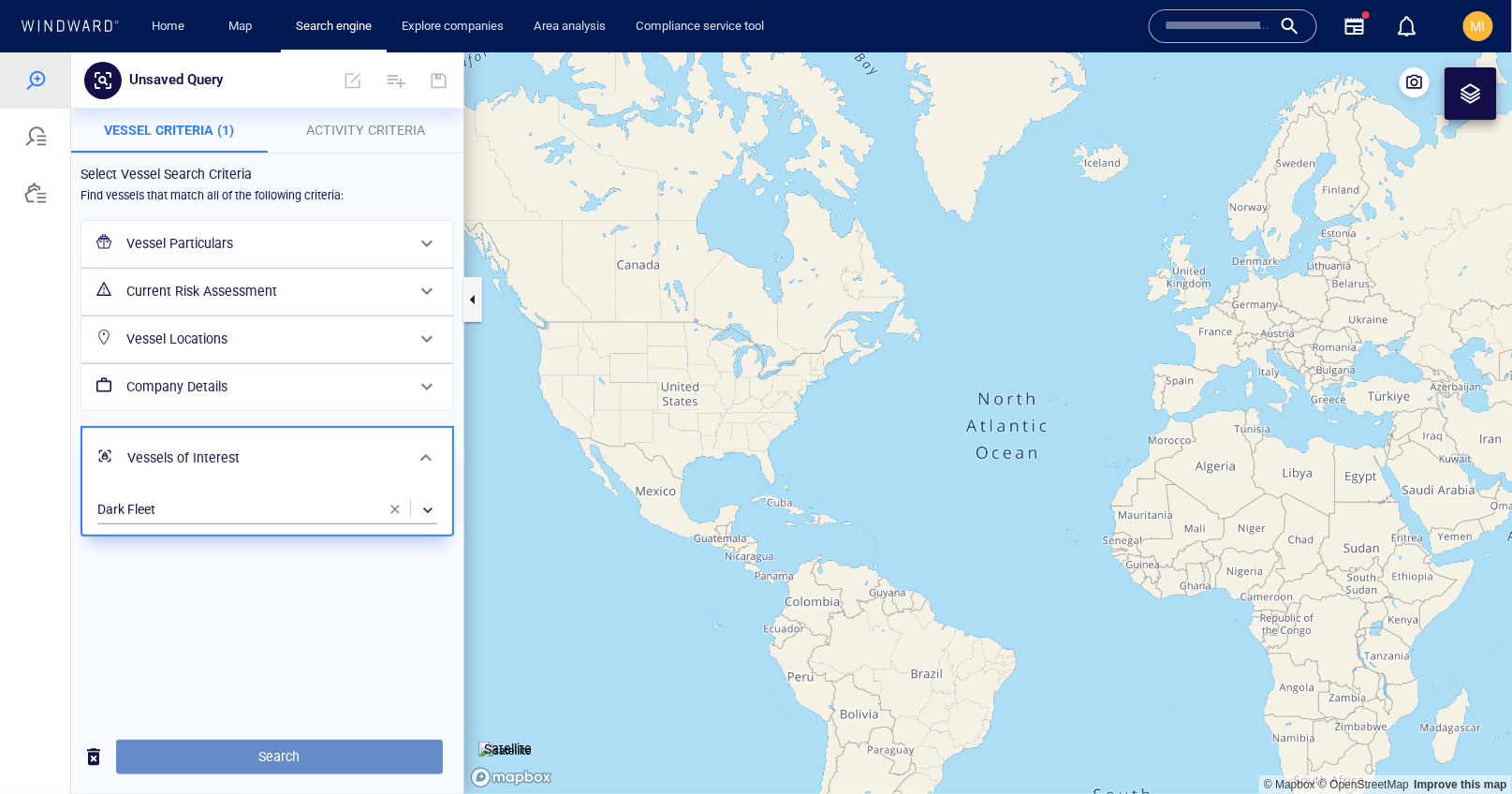
click at [288, 753] on span "Search" at bounding box center [279, 757] width 297 height 23
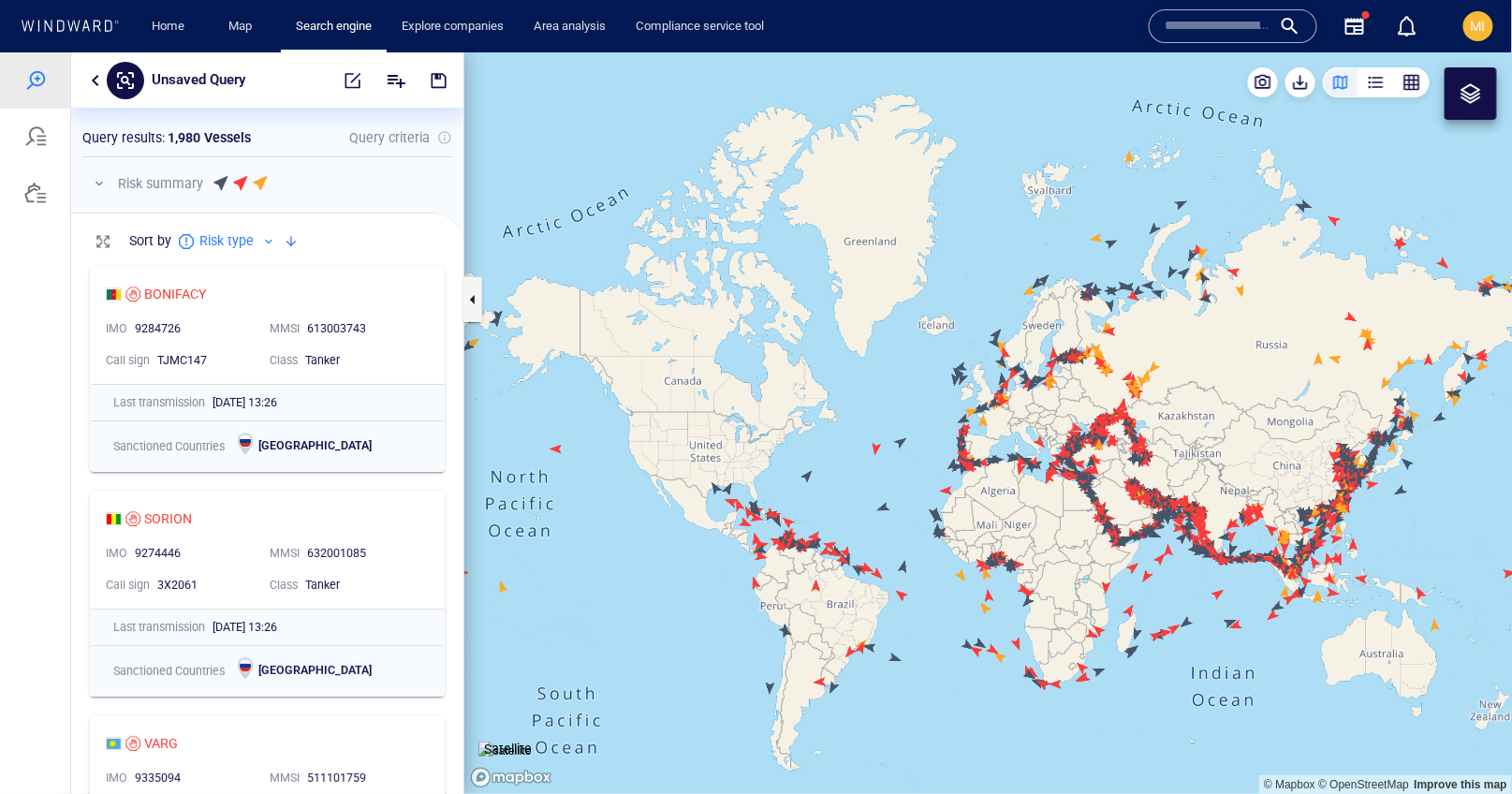
drag, startPoint x: 998, startPoint y: 469, endPoint x: 963, endPoint y: 345, distance: 128.8
click at [963, 345] on canvas "Map" at bounding box center [988, 423] width 1049 height 742
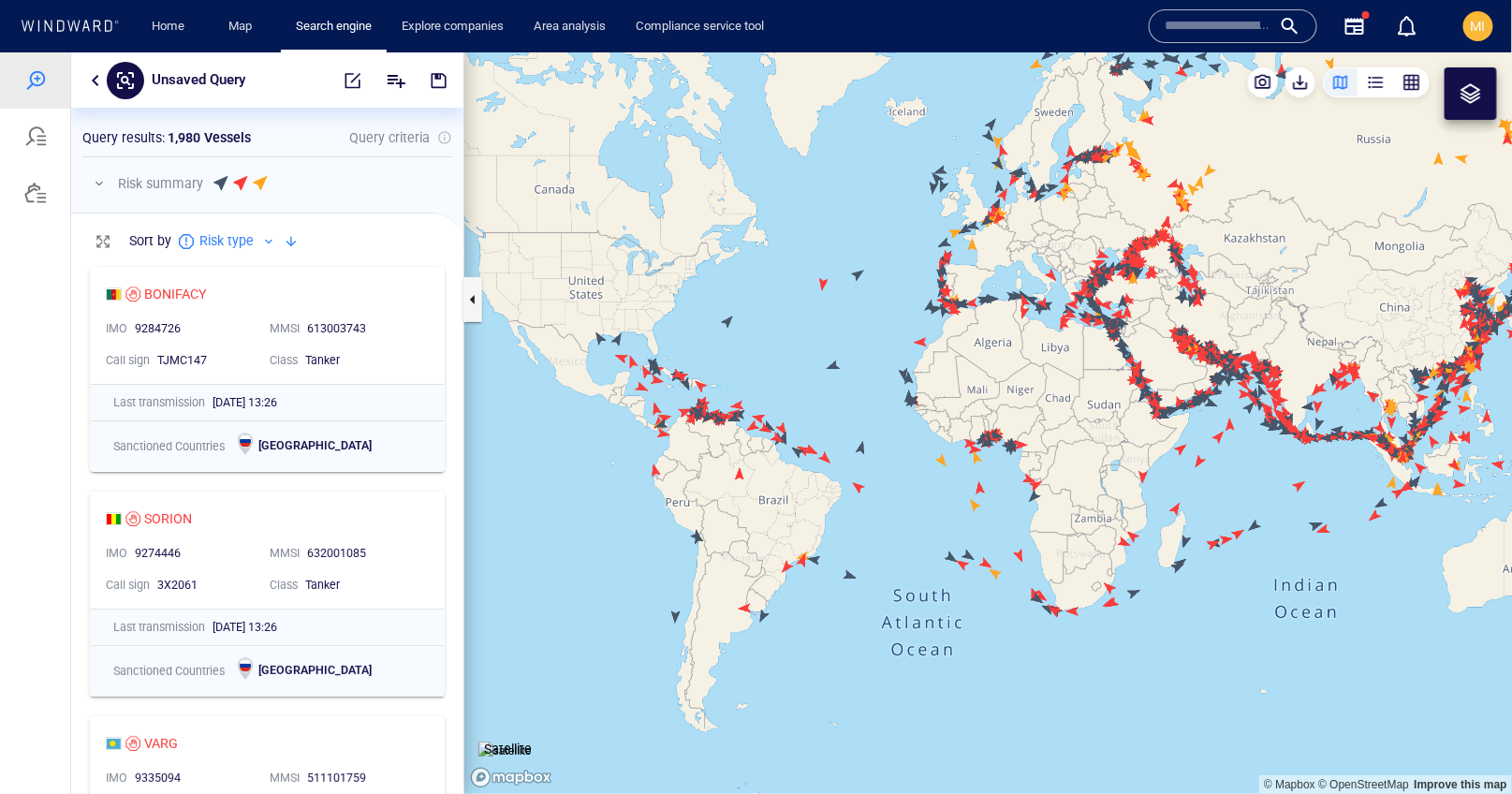
drag, startPoint x: 1046, startPoint y: 380, endPoint x: 874, endPoint y: 510, distance: 215.6
click at [876, 510] on canvas "Map" at bounding box center [988, 423] width 1049 height 742
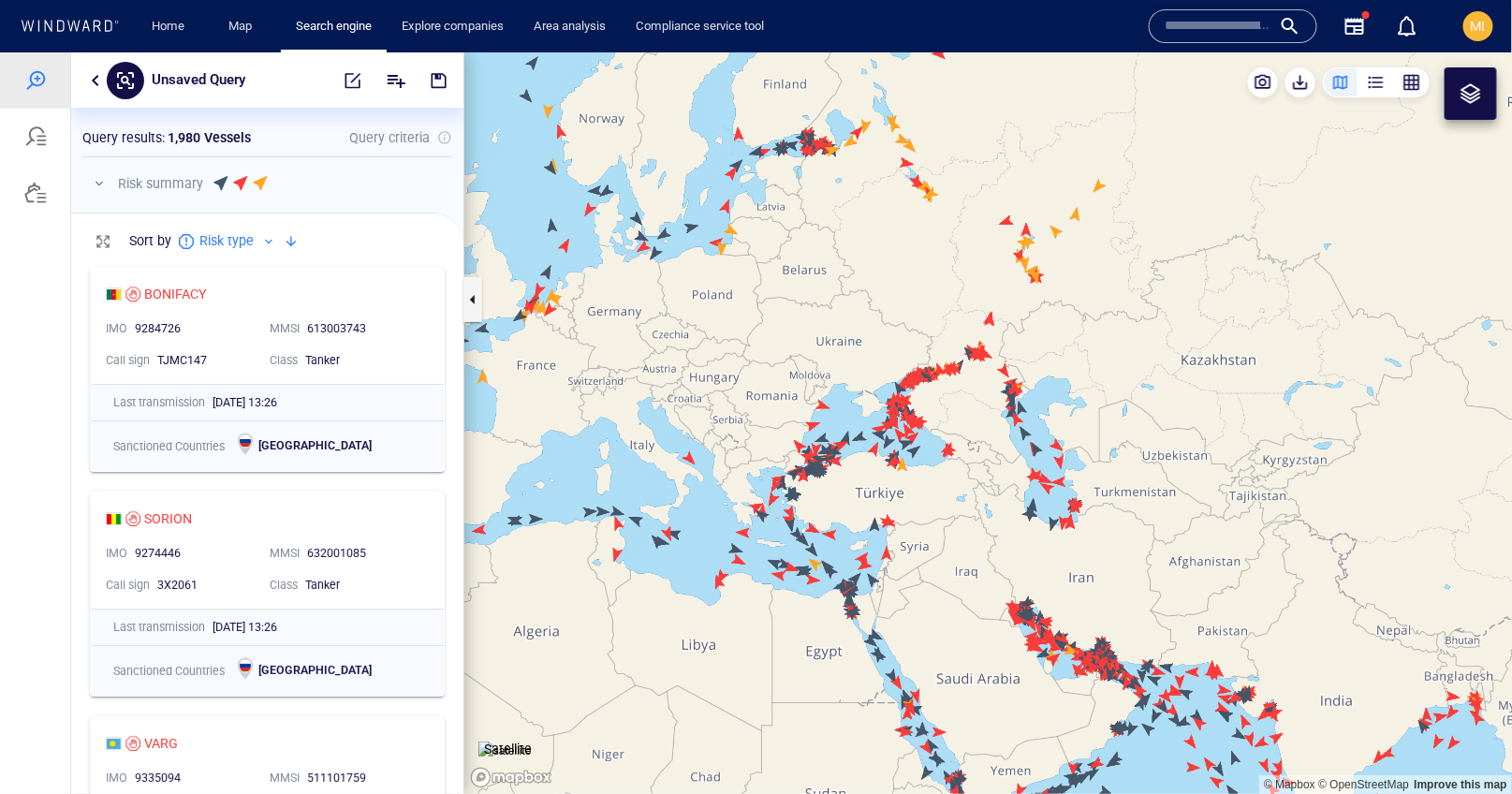
drag, startPoint x: 755, startPoint y: 544, endPoint x: 927, endPoint y: 472, distance: 186.5
click at [927, 472] on canvas "Map" at bounding box center [988, 423] width 1049 height 742
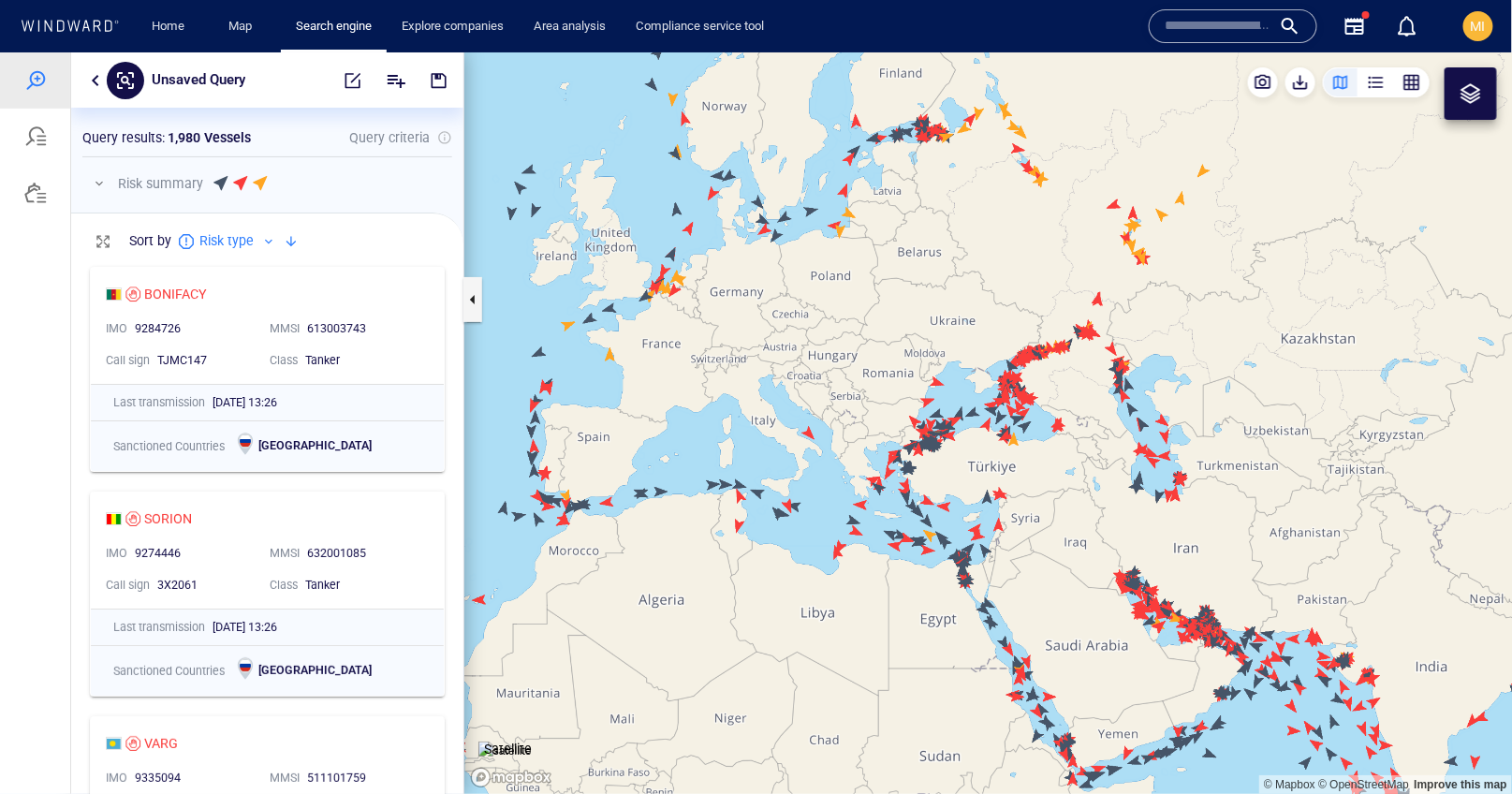
drag, startPoint x: 696, startPoint y: 418, endPoint x: 760, endPoint y: 469, distance: 81.8
click at [760, 468] on canvas "Map" at bounding box center [988, 423] width 1049 height 742
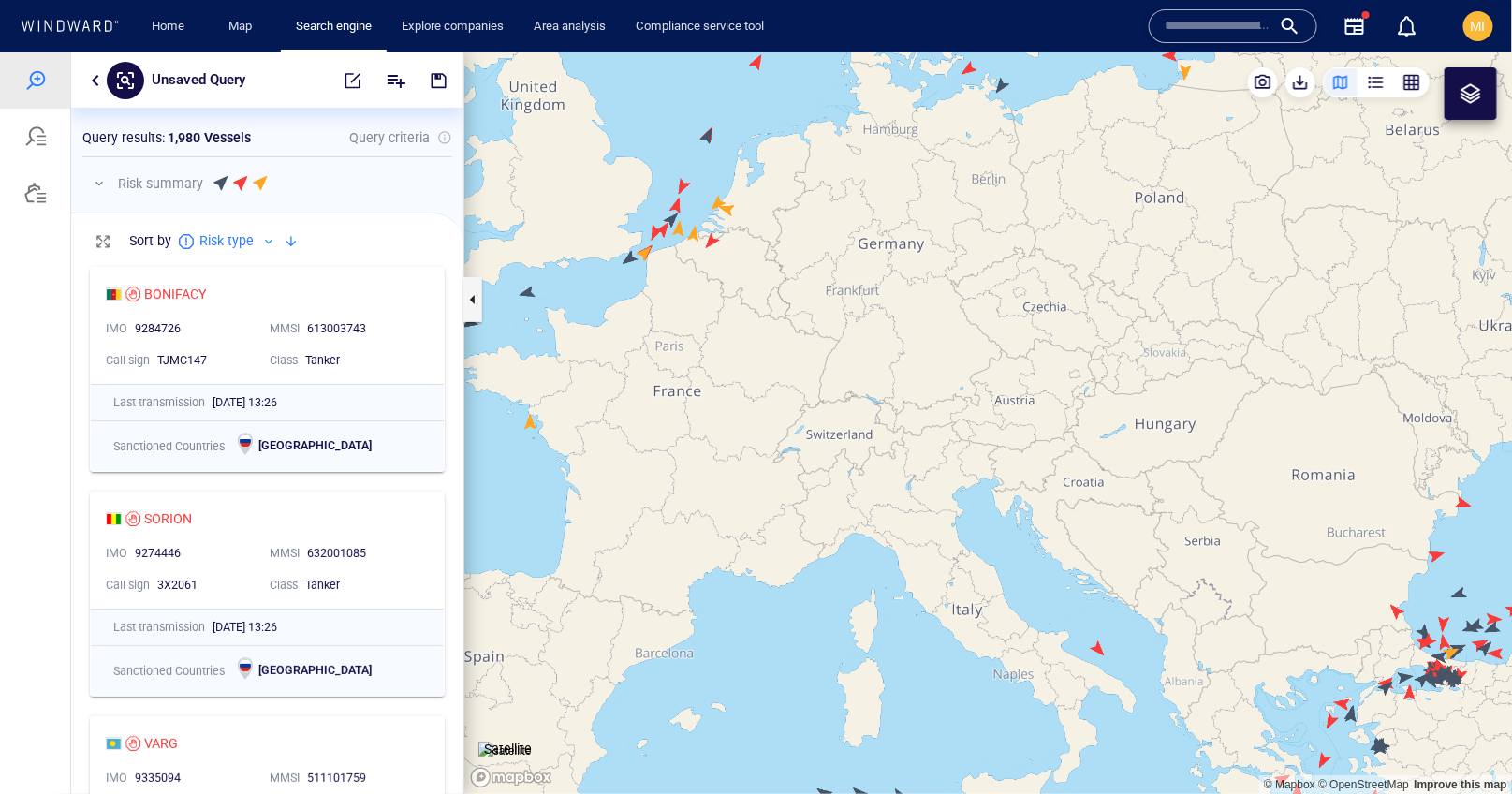
drag, startPoint x: 716, startPoint y: 291, endPoint x: 758, endPoint y: 421, distance: 136.6
click at [758, 420] on canvas "Map" at bounding box center [988, 423] width 1049 height 742
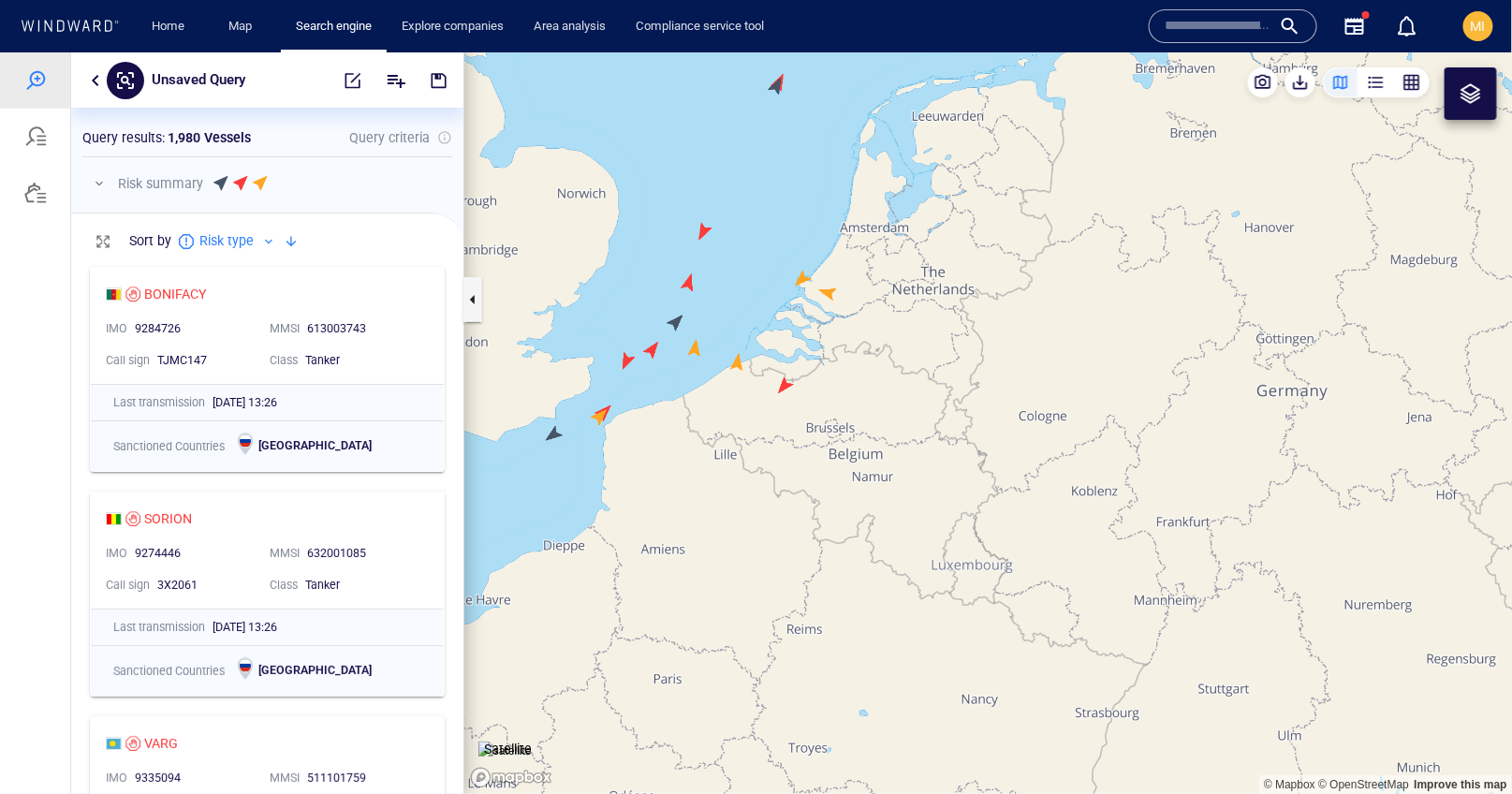
click at [783, 382] on canvas "Map" at bounding box center [988, 423] width 1049 height 742
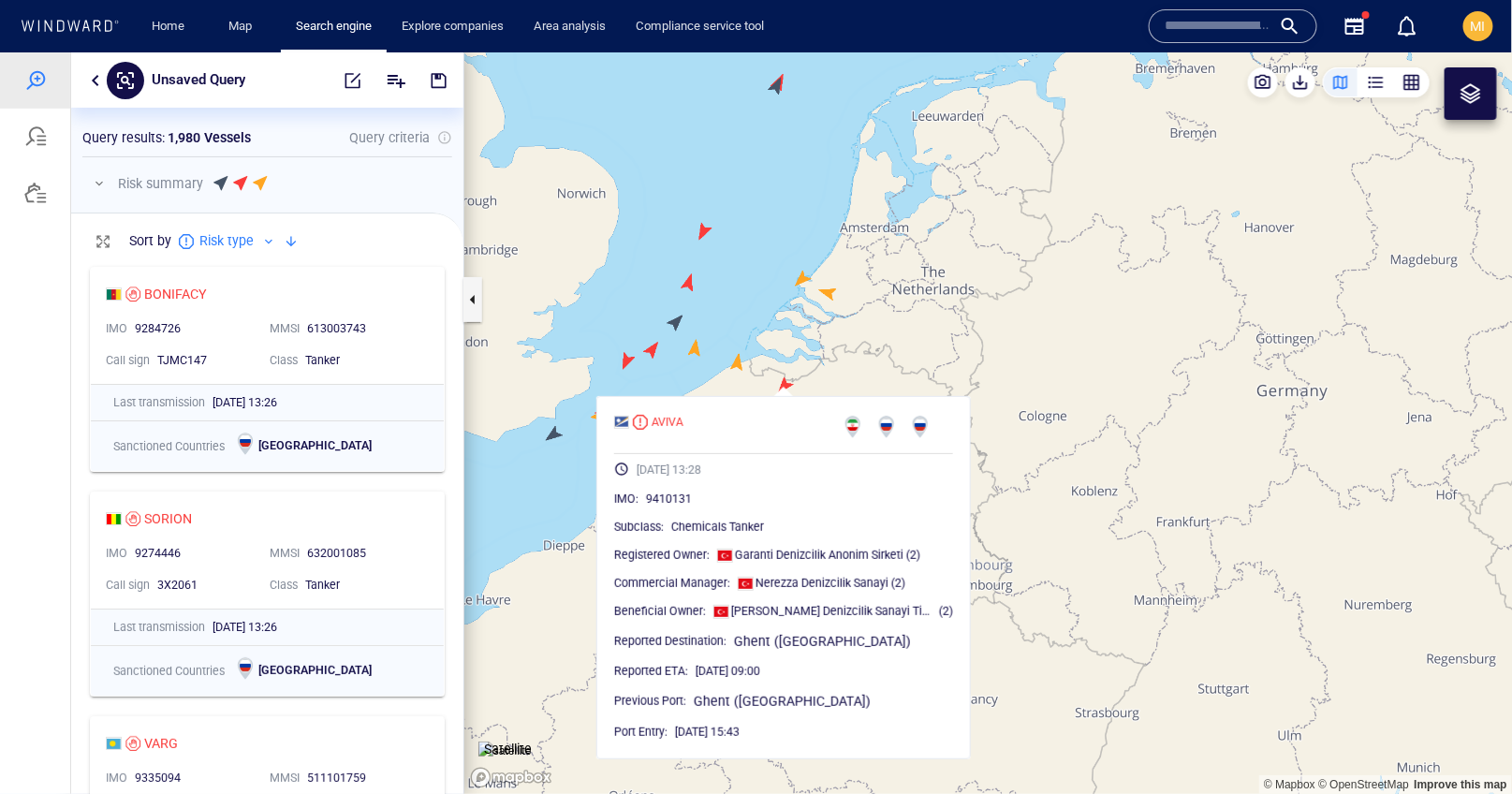
click at [739, 367] on canvas "Map" at bounding box center [988, 423] width 1049 height 742
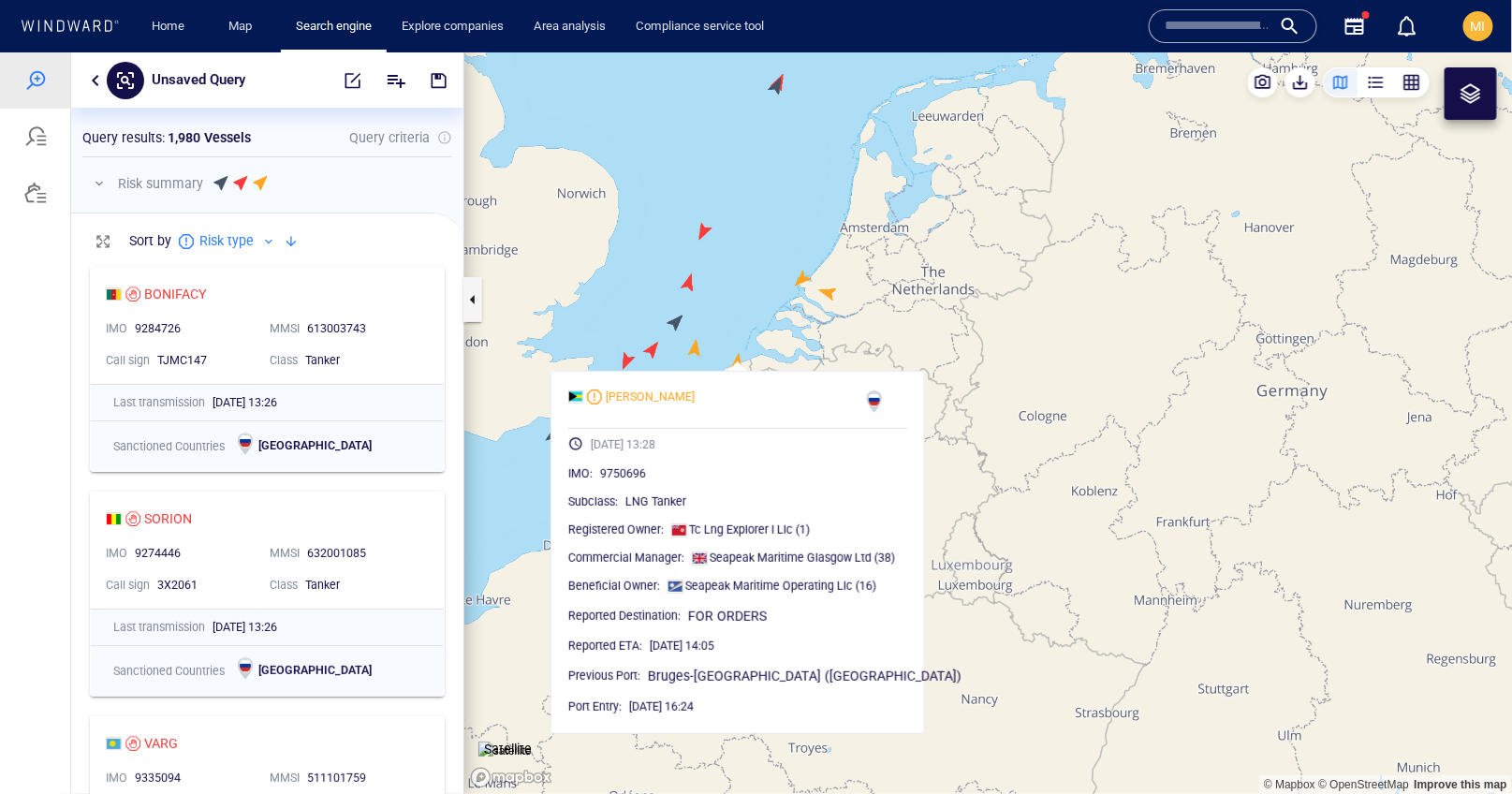
click at [830, 291] on canvas "Map" at bounding box center [988, 423] width 1049 height 742
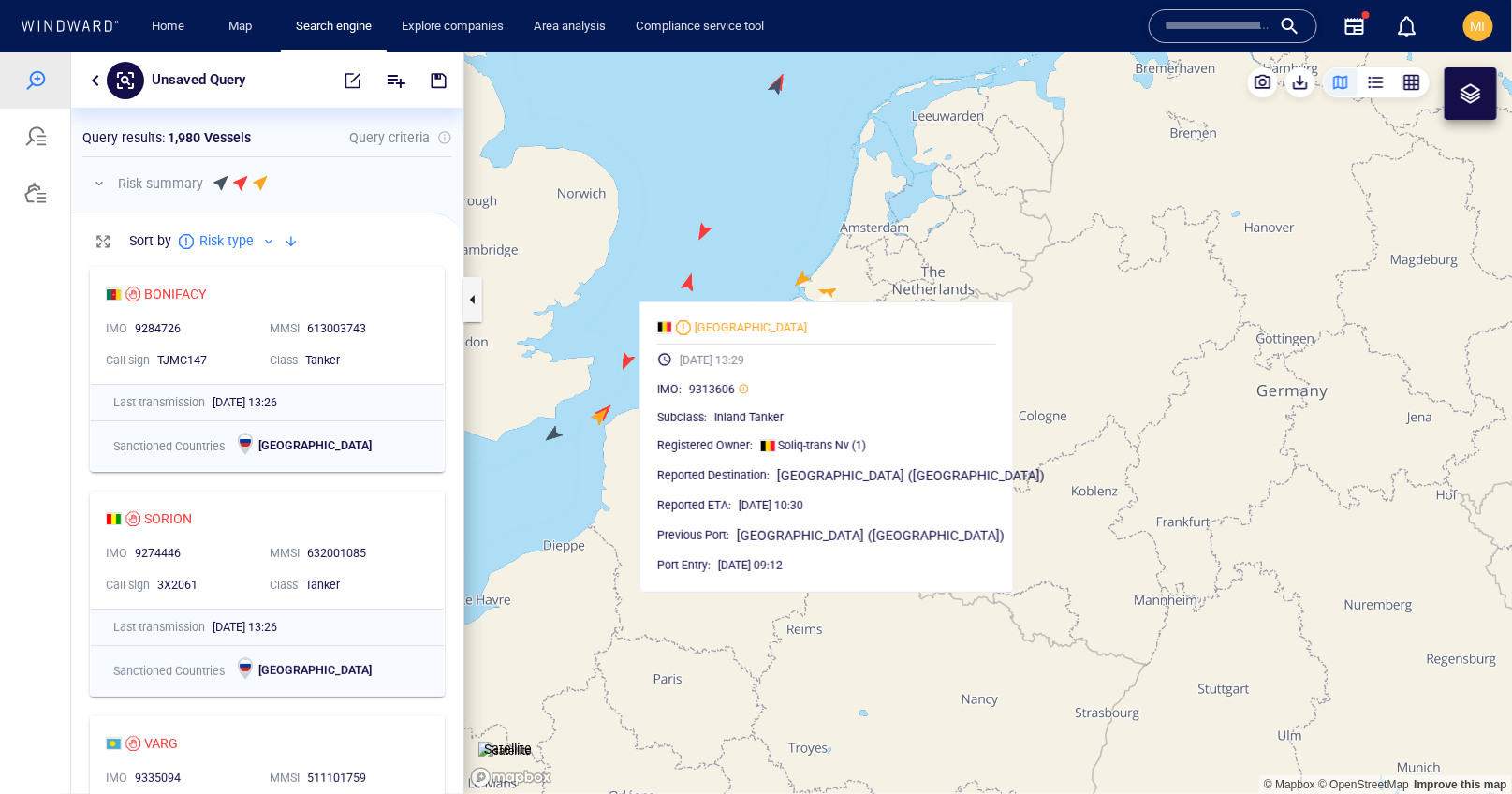
click at [805, 277] on canvas "Map" at bounding box center [988, 423] width 1049 height 742
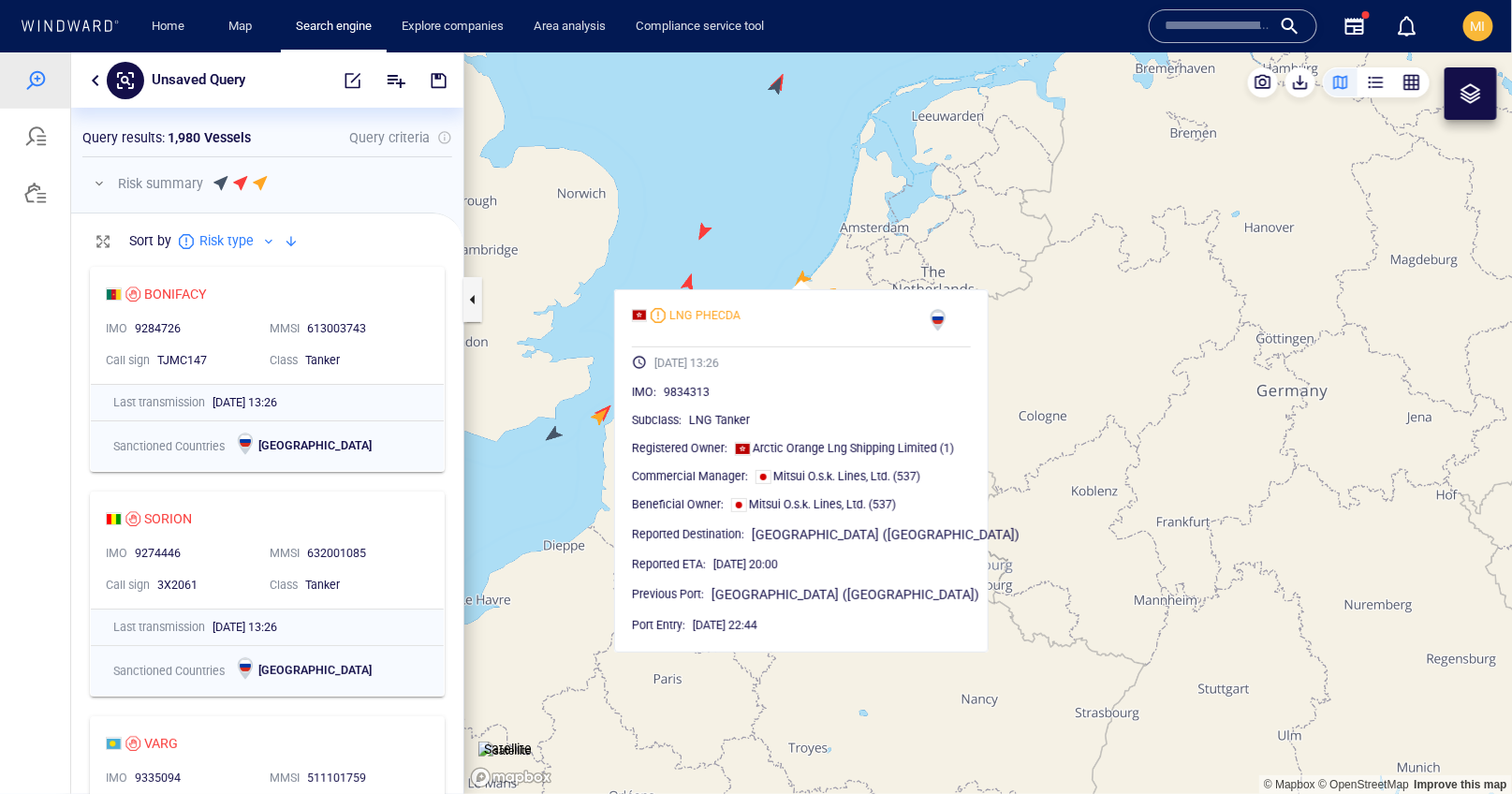
click at [750, 260] on canvas "Map" at bounding box center [988, 423] width 1049 height 742
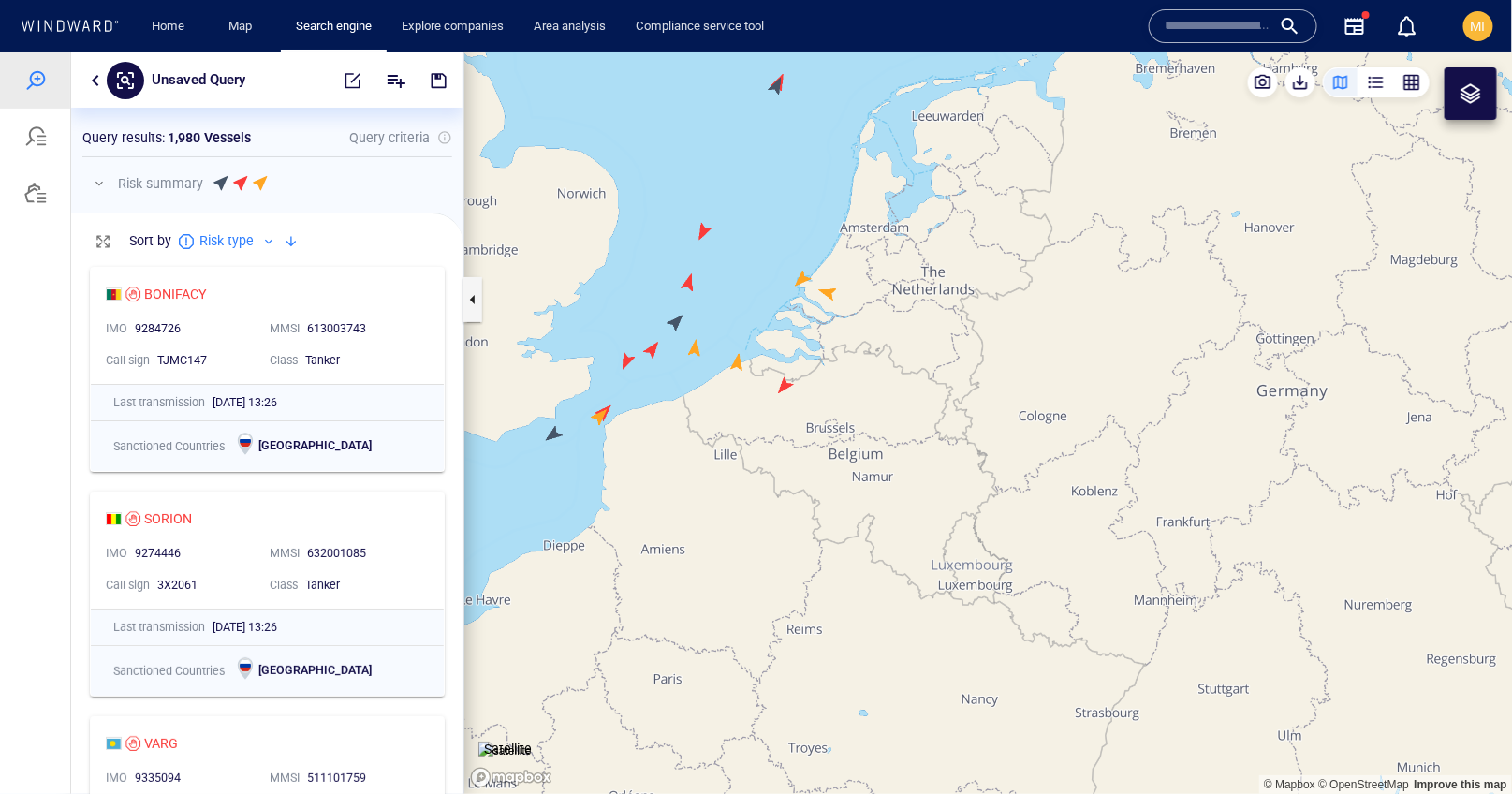
click at [676, 321] on canvas "Map" at bounding box center [988, 423] width 1049 height 742
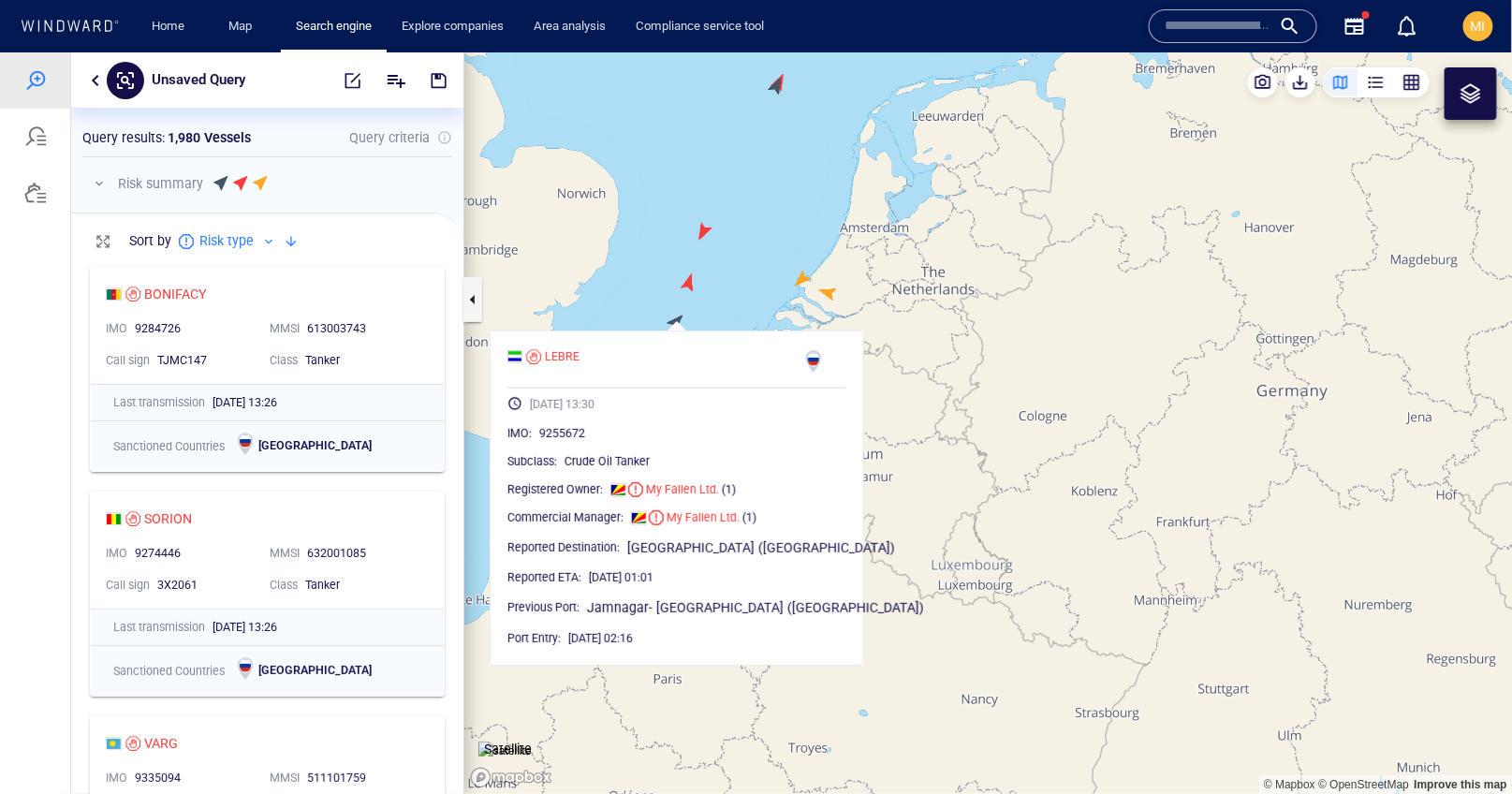
click at [663, 296] on canvas "Map" at bounding box center [988, 423] width 1049 height 742
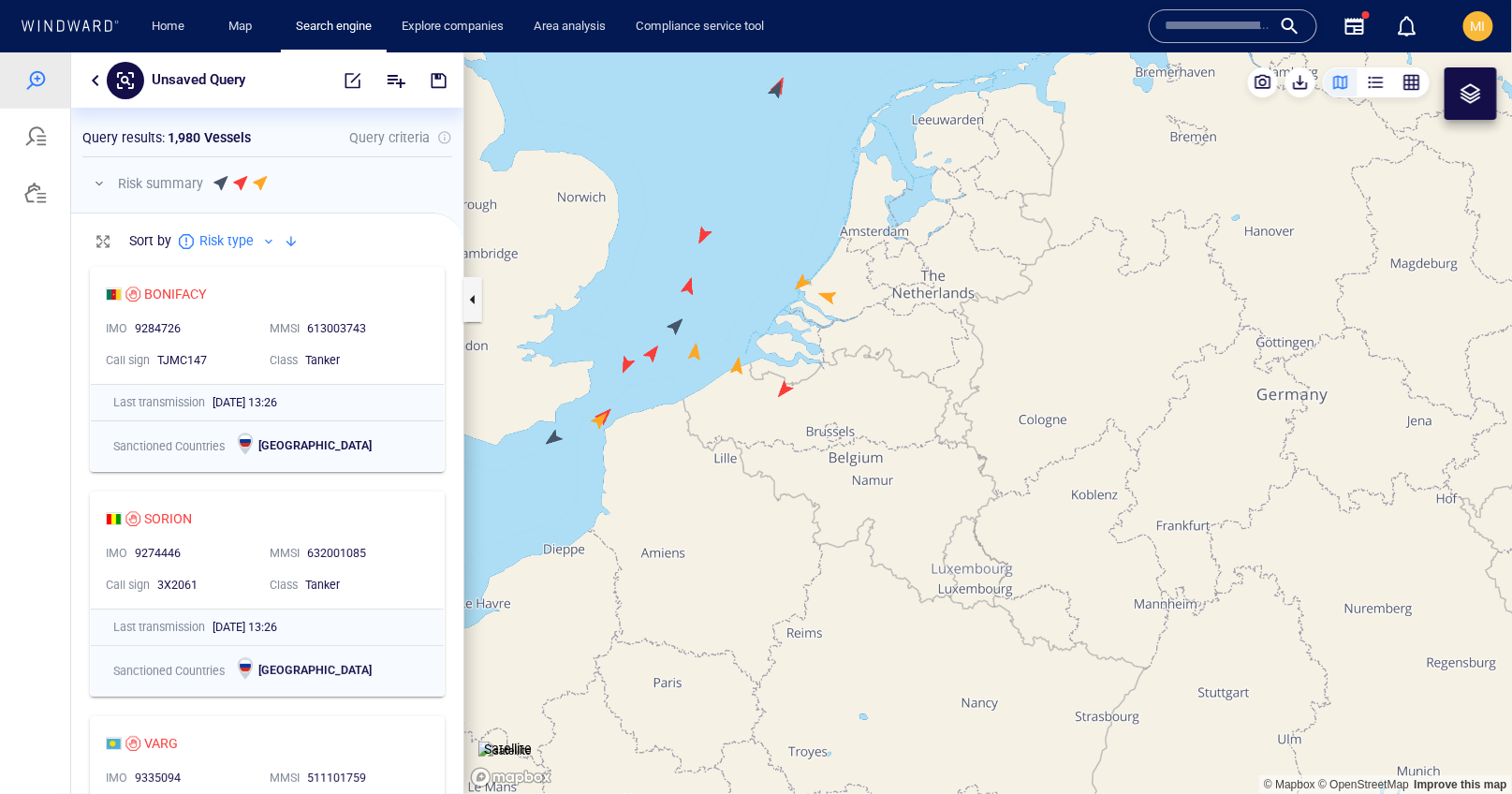
drag, startPoint x: 781, startPoint y: 236, endPoint x: 760, endPoint y: 373, distance: 138.6
click at [760, 373] on canvas "Map" at bounding box center [988, 423] width 1049 height 742
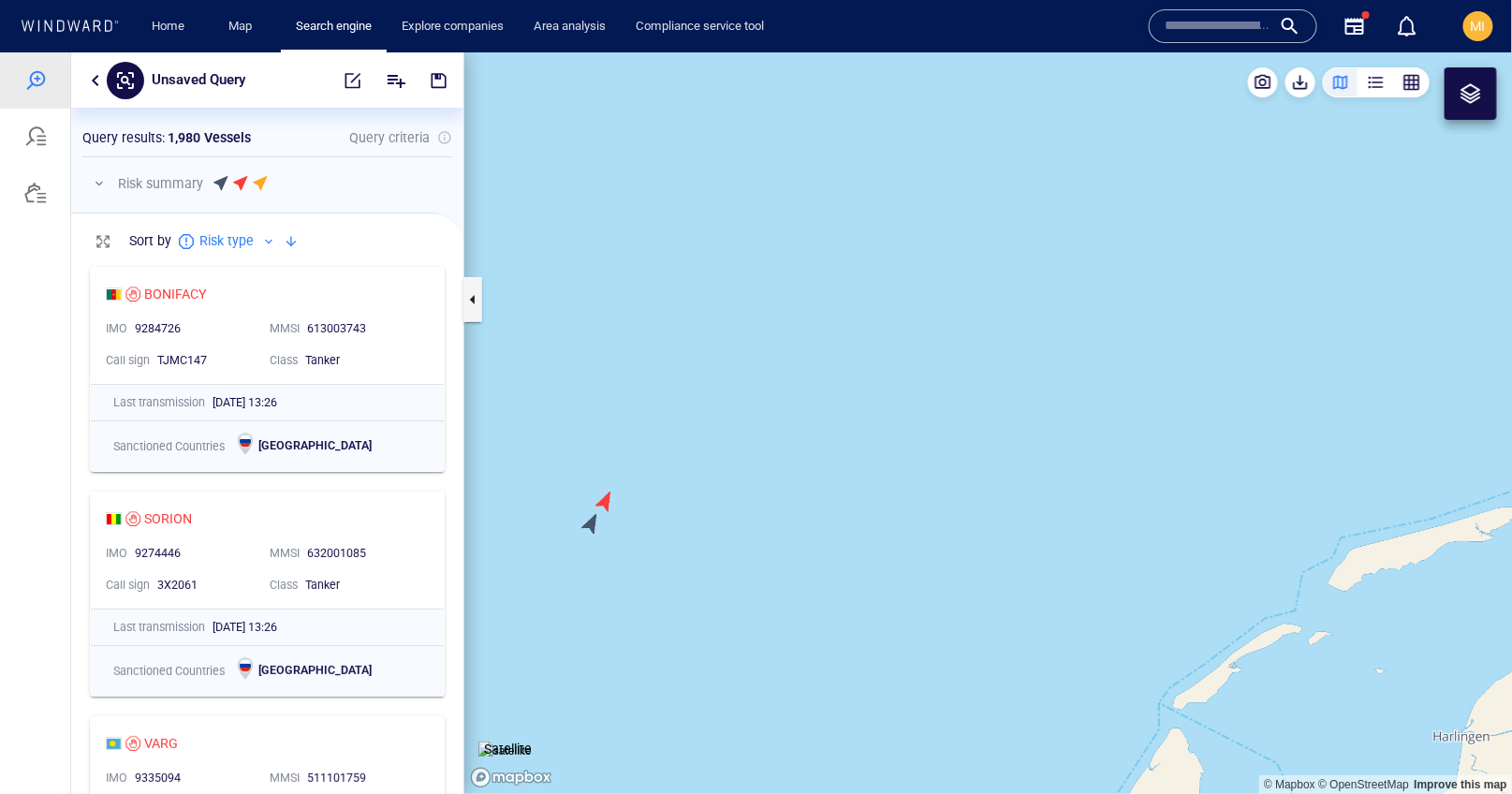
drag, startPoint x: 664, startPoint y: 495, endPoint x: 771, endPoint y: 456, distance: 113.9
click at [771, 456] on canvas "Map" at bounding box center [988, 423] width 1049 height 742
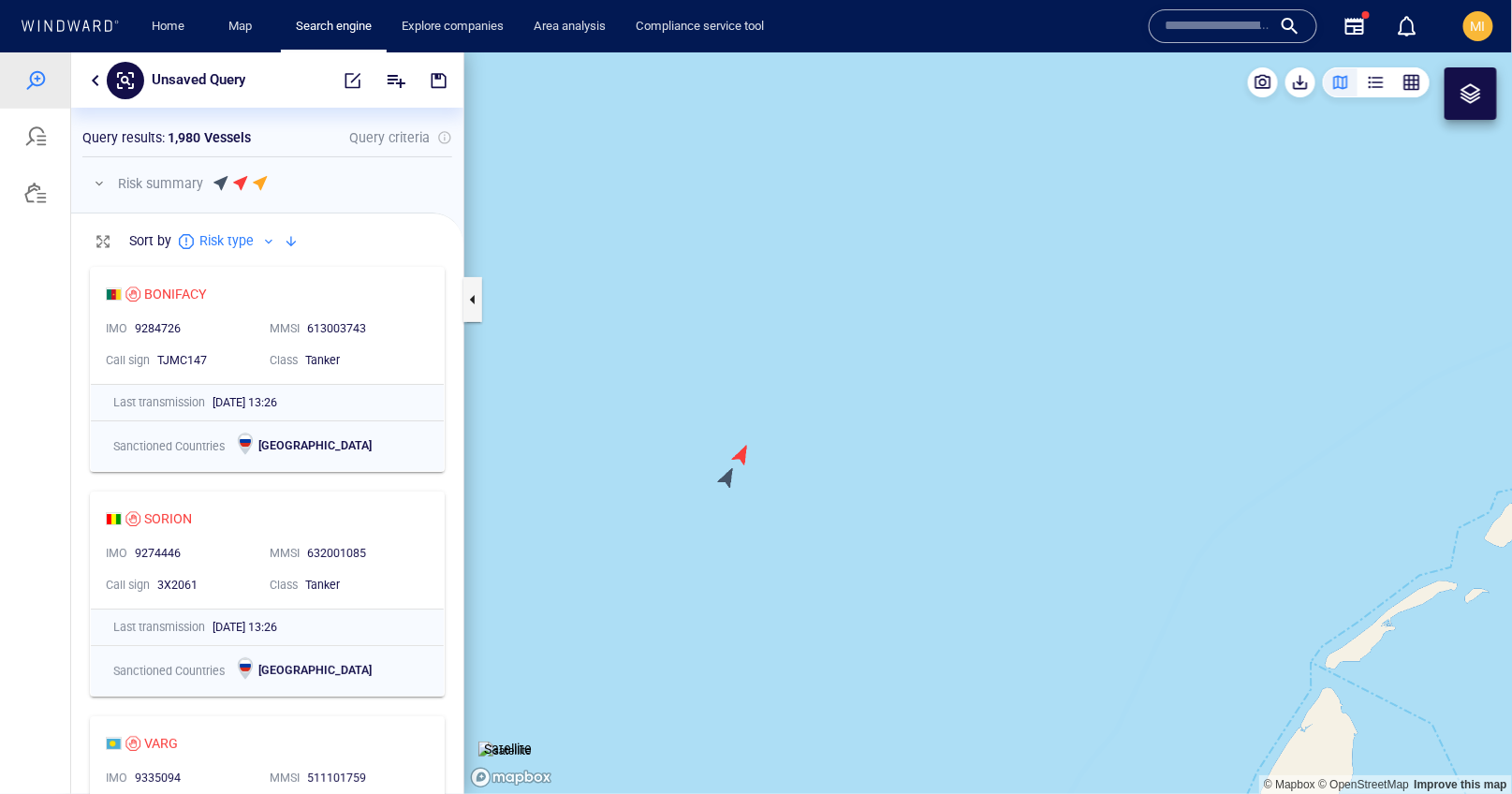
click at [731, 480] on canvas "Map" at bounding box center [988, 423] width 1049 height 742
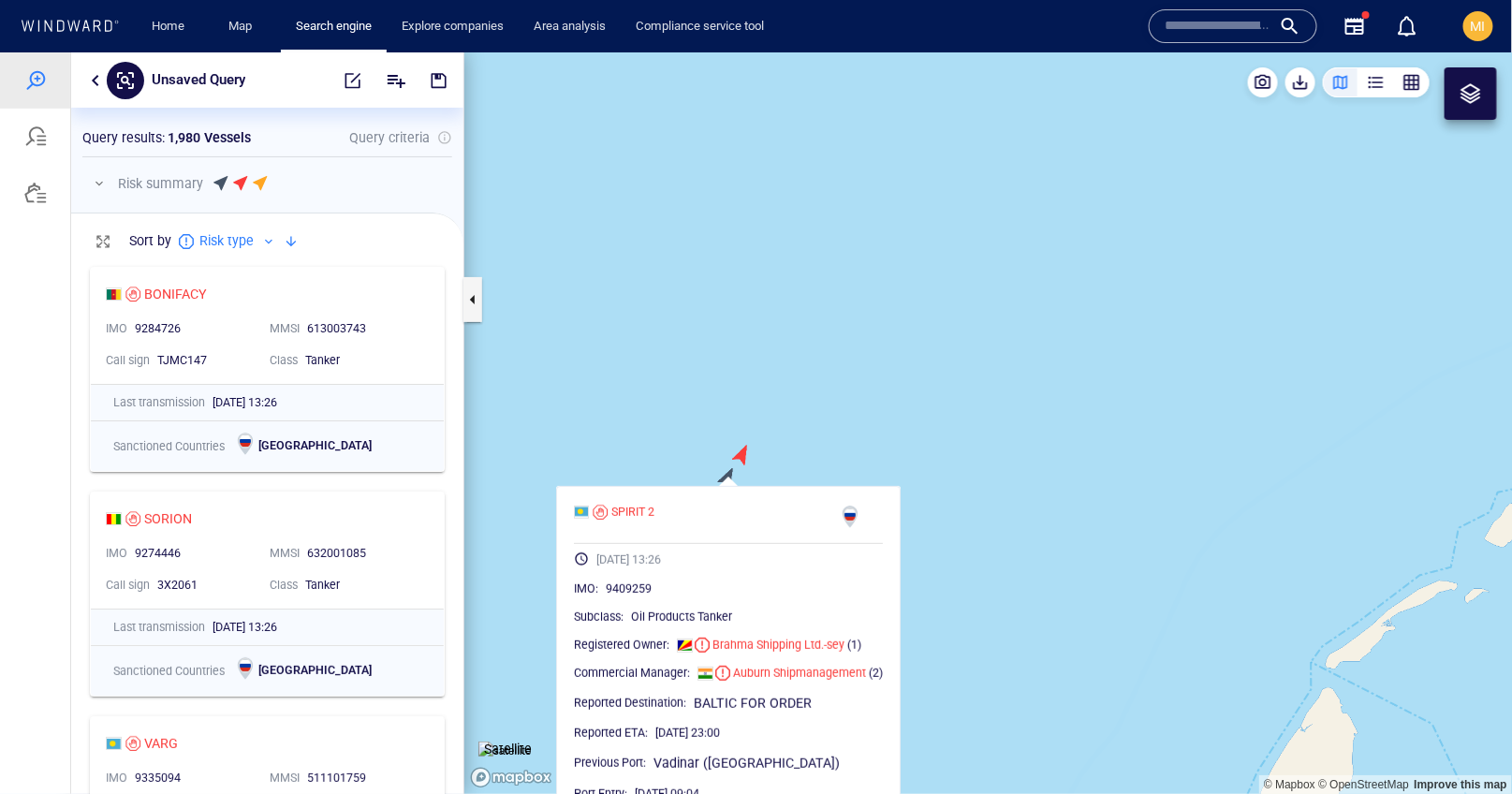
click at [741, 455] on canvas "Map" at bounding box center [988, 423] width 1049 height 742
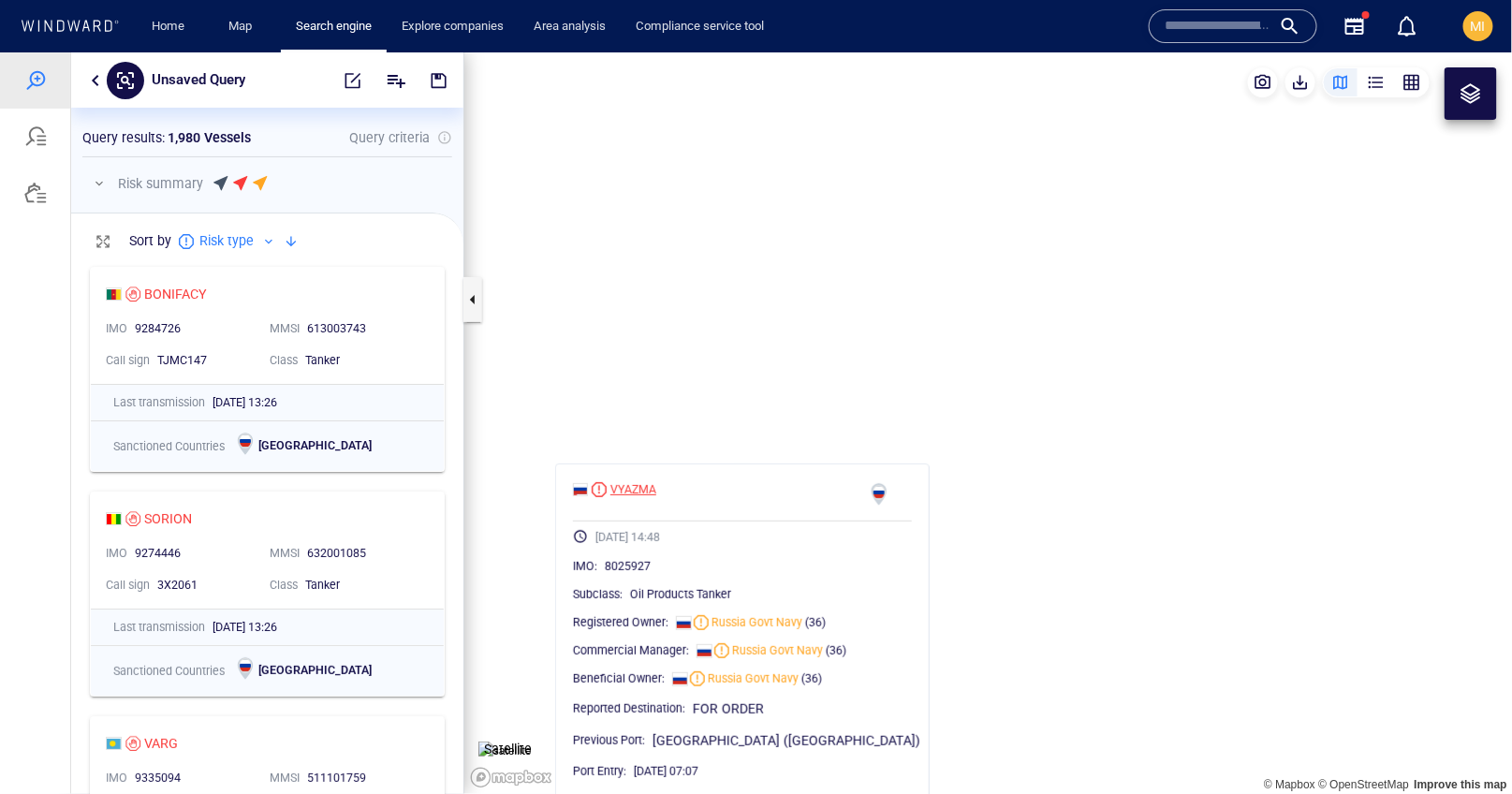
scroll to position [535, 392]
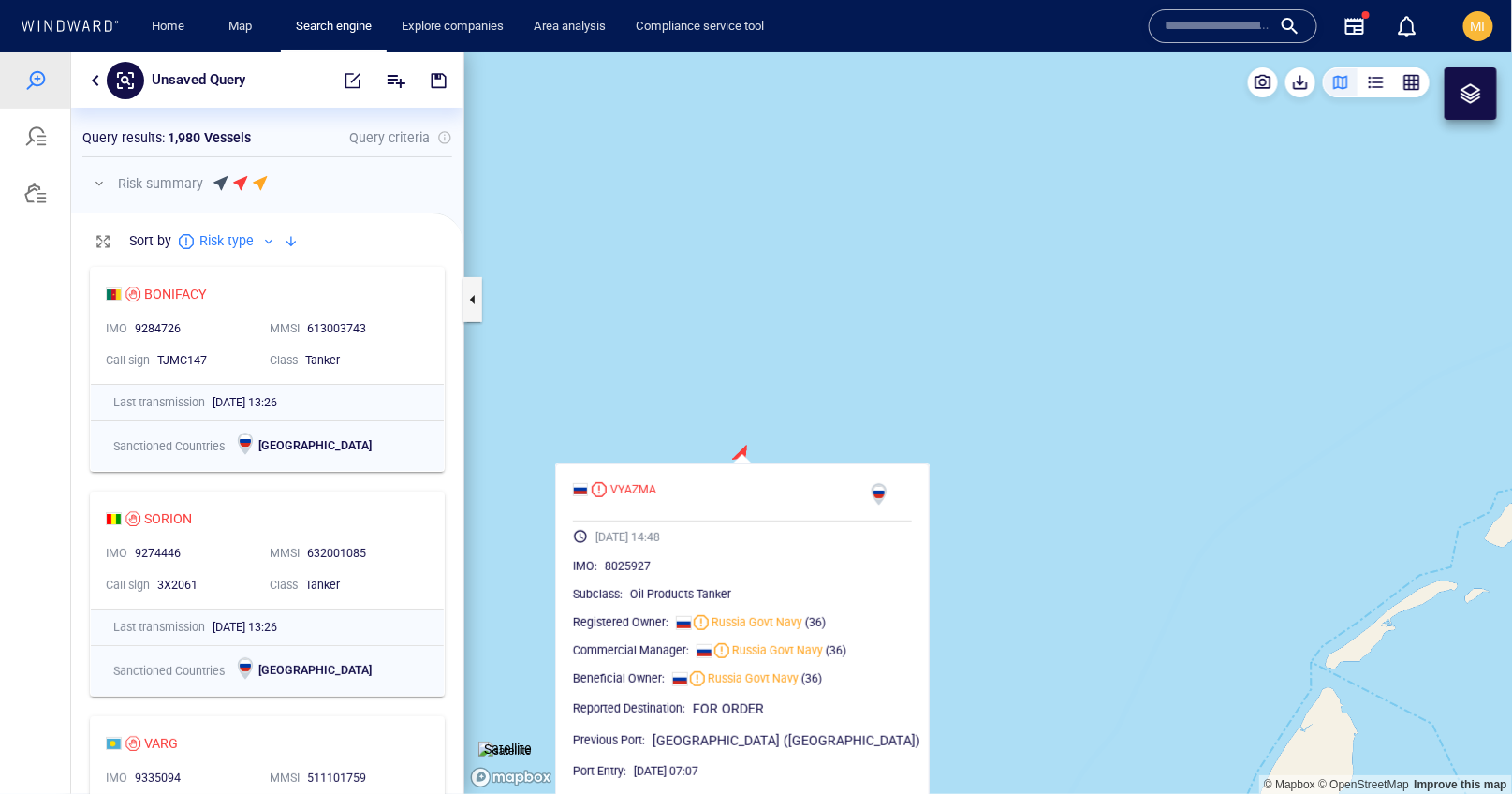
click at [898, 430] on canvas "Map" at bounding box center [988, 423] width 1049 height 742
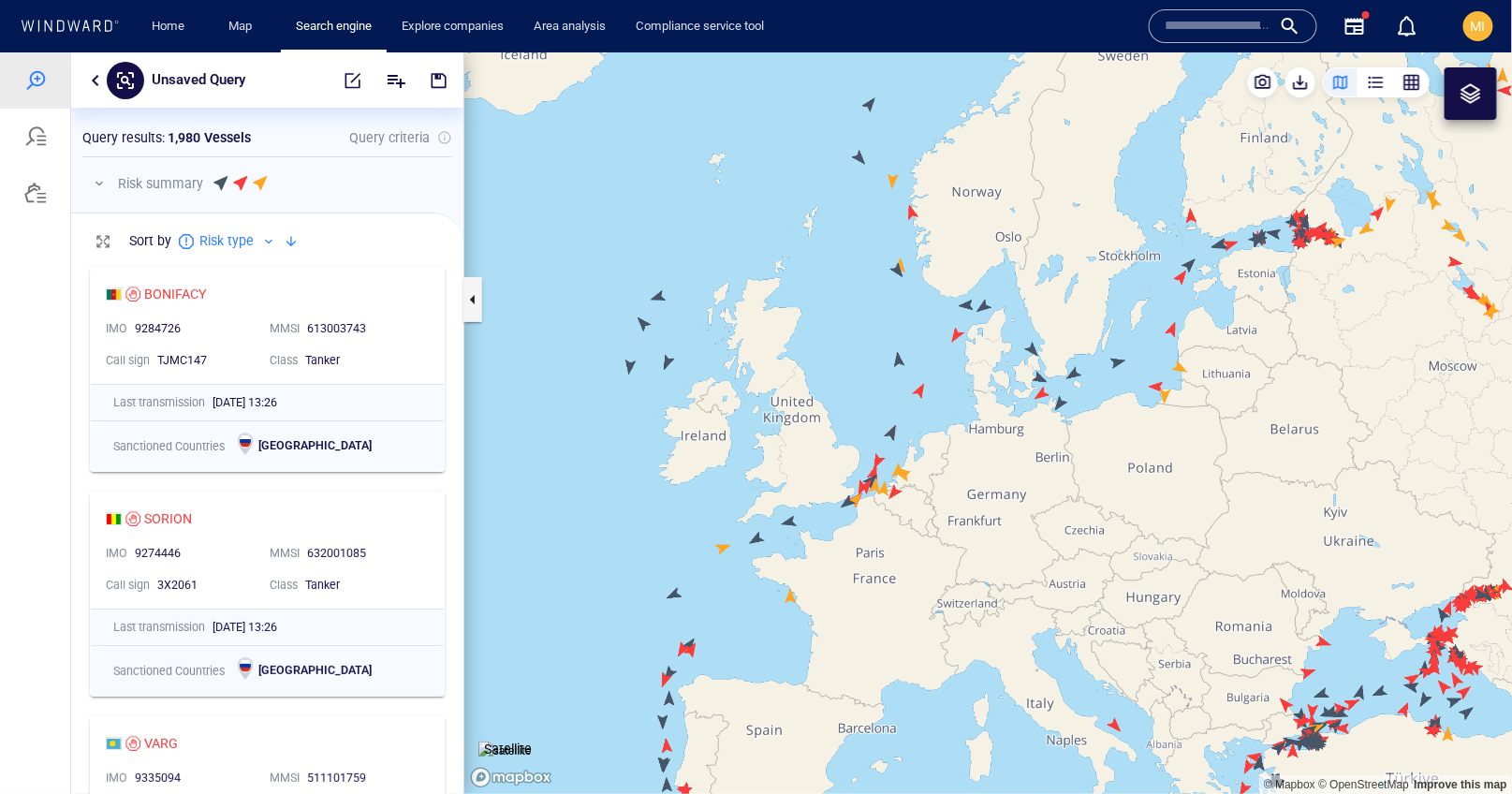
click at [899, 358] on canvas "Map" at bounding box center [988, 423] width 1049 height 742
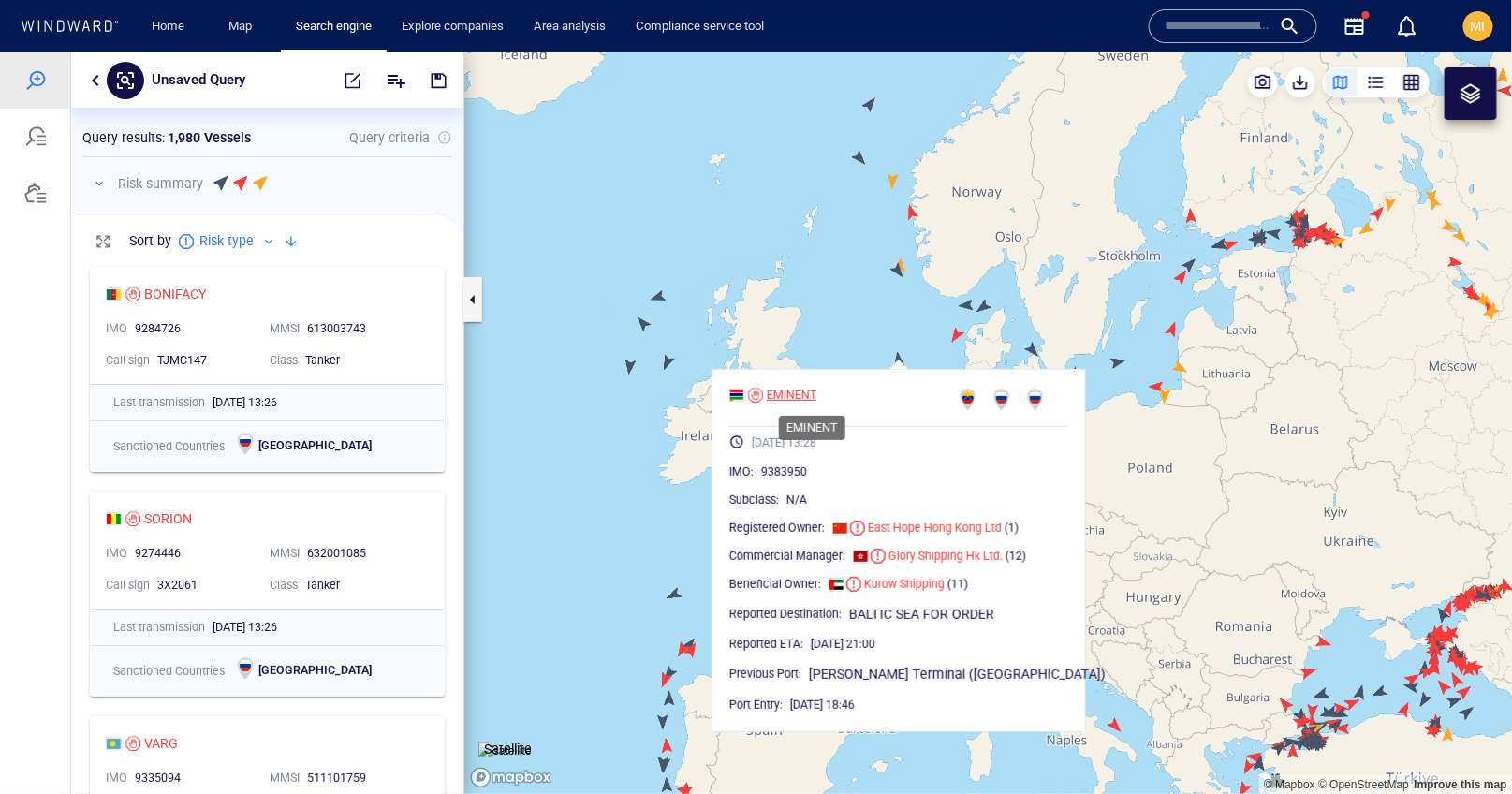
click at [817, 394] on div "EMINENT" at bounding box center [792, 394] width 50 height 17
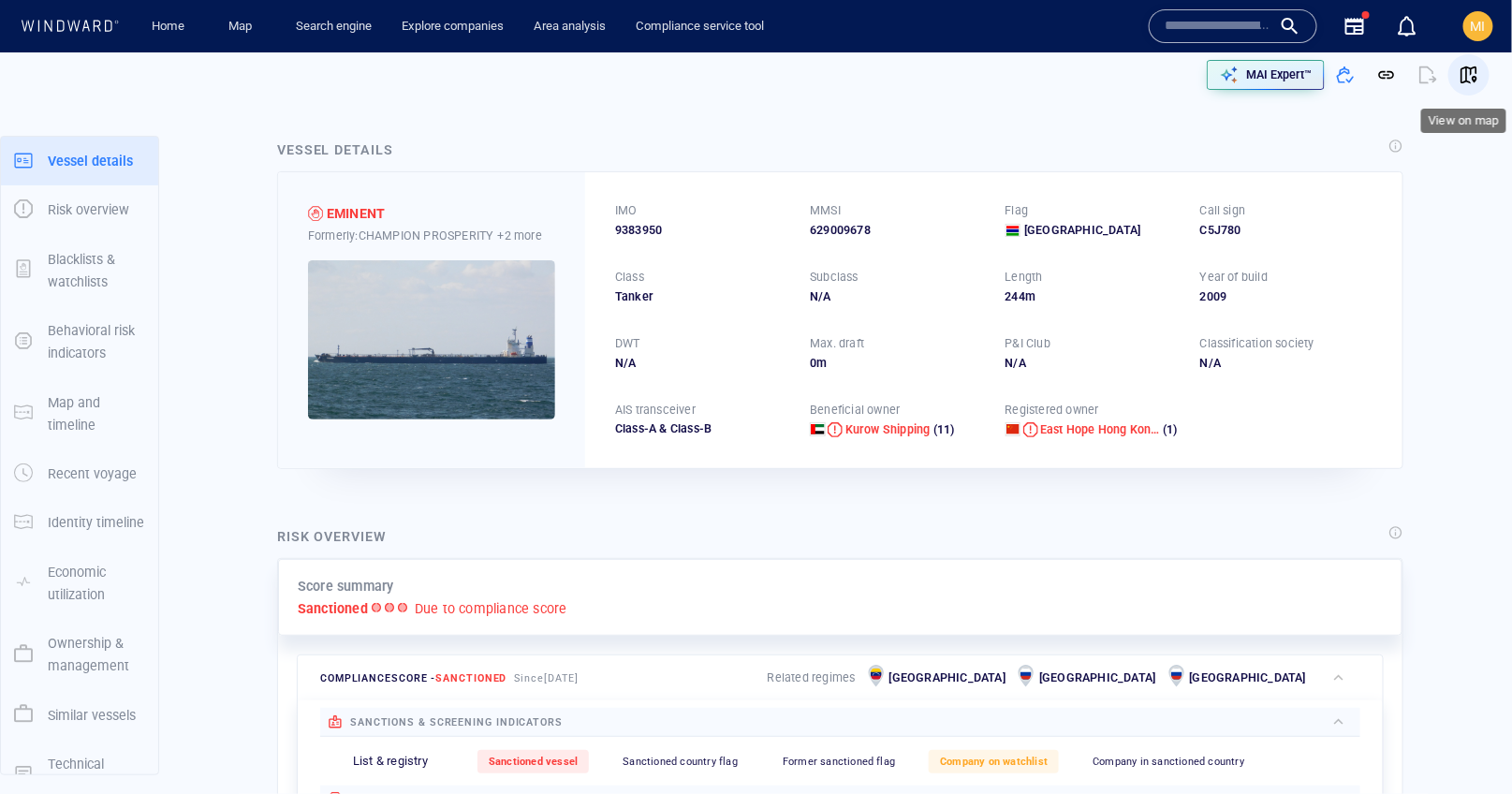
click at [1469, 75] on span "button" at bounding box center [1469, 74] width 18 height 18
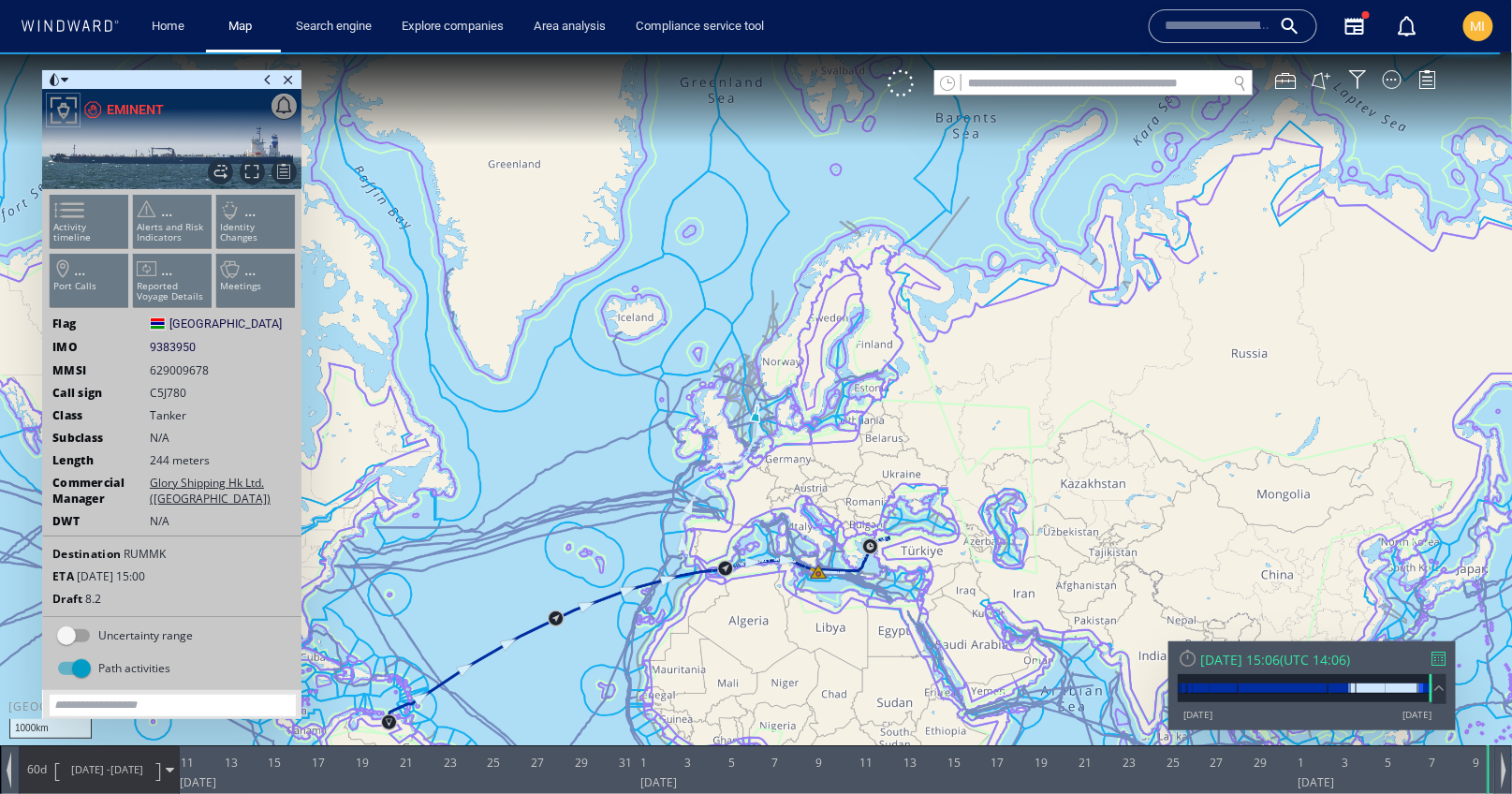
drag, startPoint x: 836, startPoint y: 449, endPoint x: 907, endPoint y: 281, distance: 182.4
click at [906, 285] on canvas "Map" at bounding box center [756, 413] width 1513 height 723
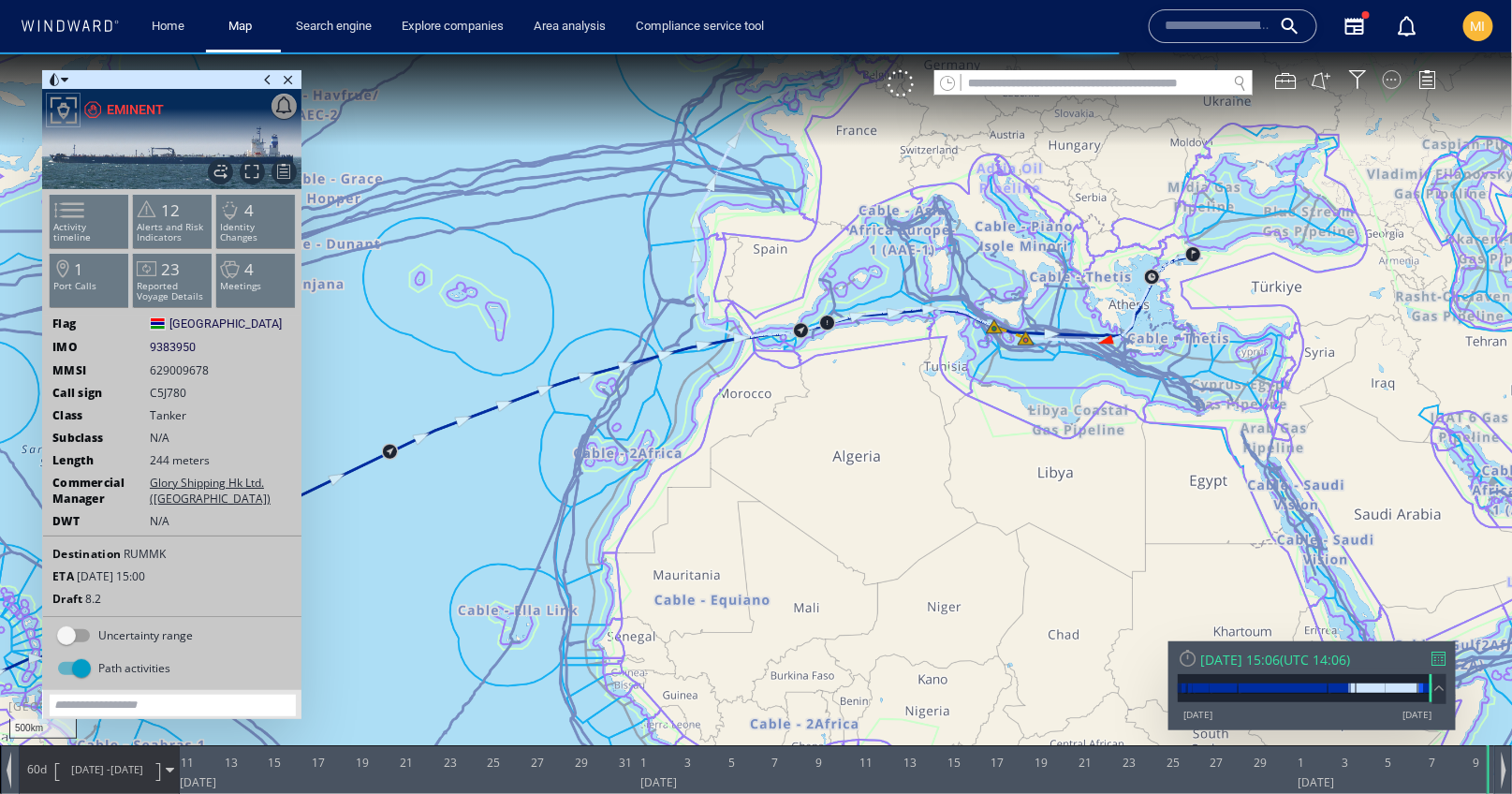
click at [1395, 84] on div at bounding box center [1392, 78] width 18 height 18
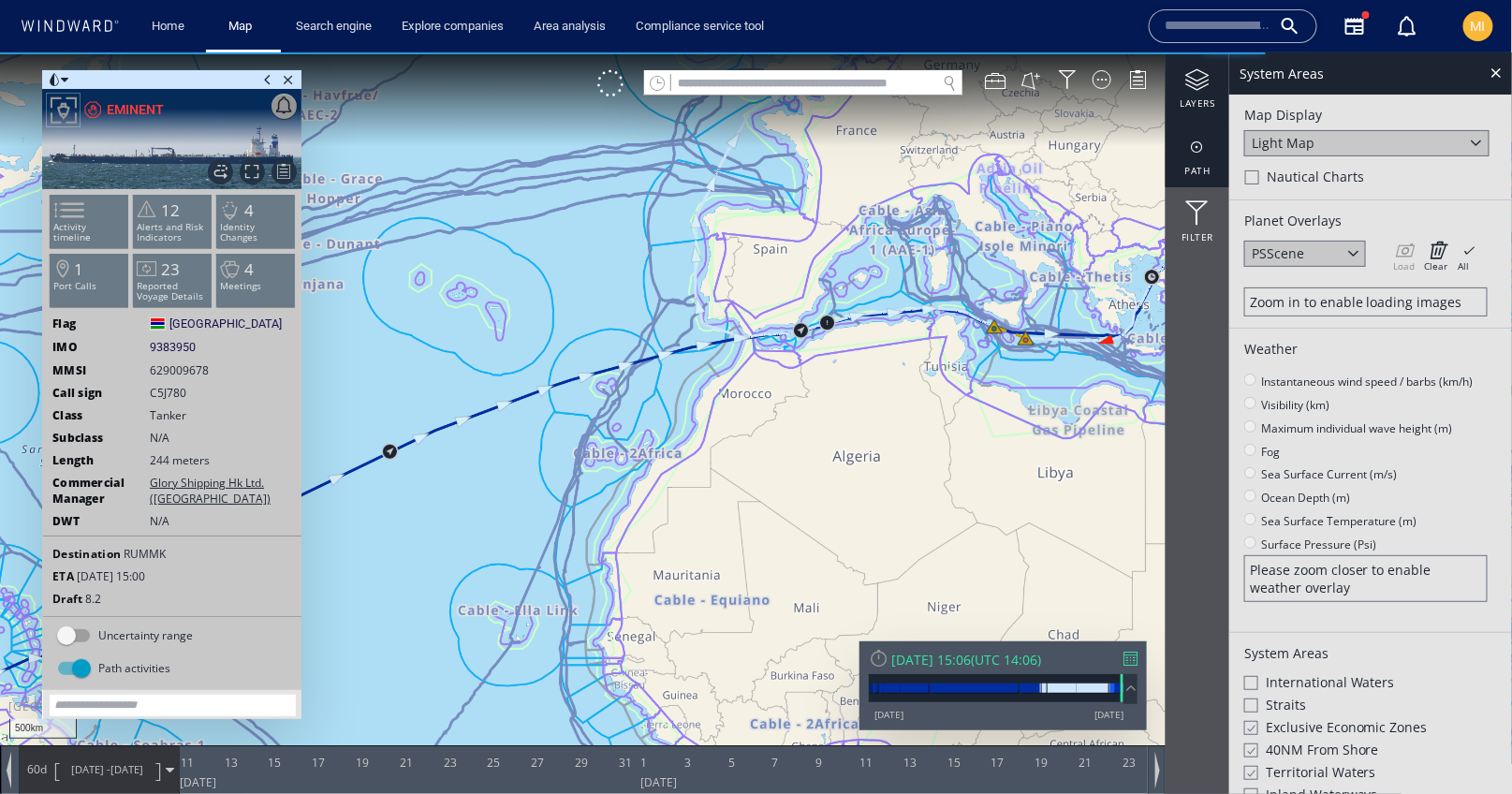
click at [1197, 148] on div at bounding box center [1198, 146] width 63 height 23
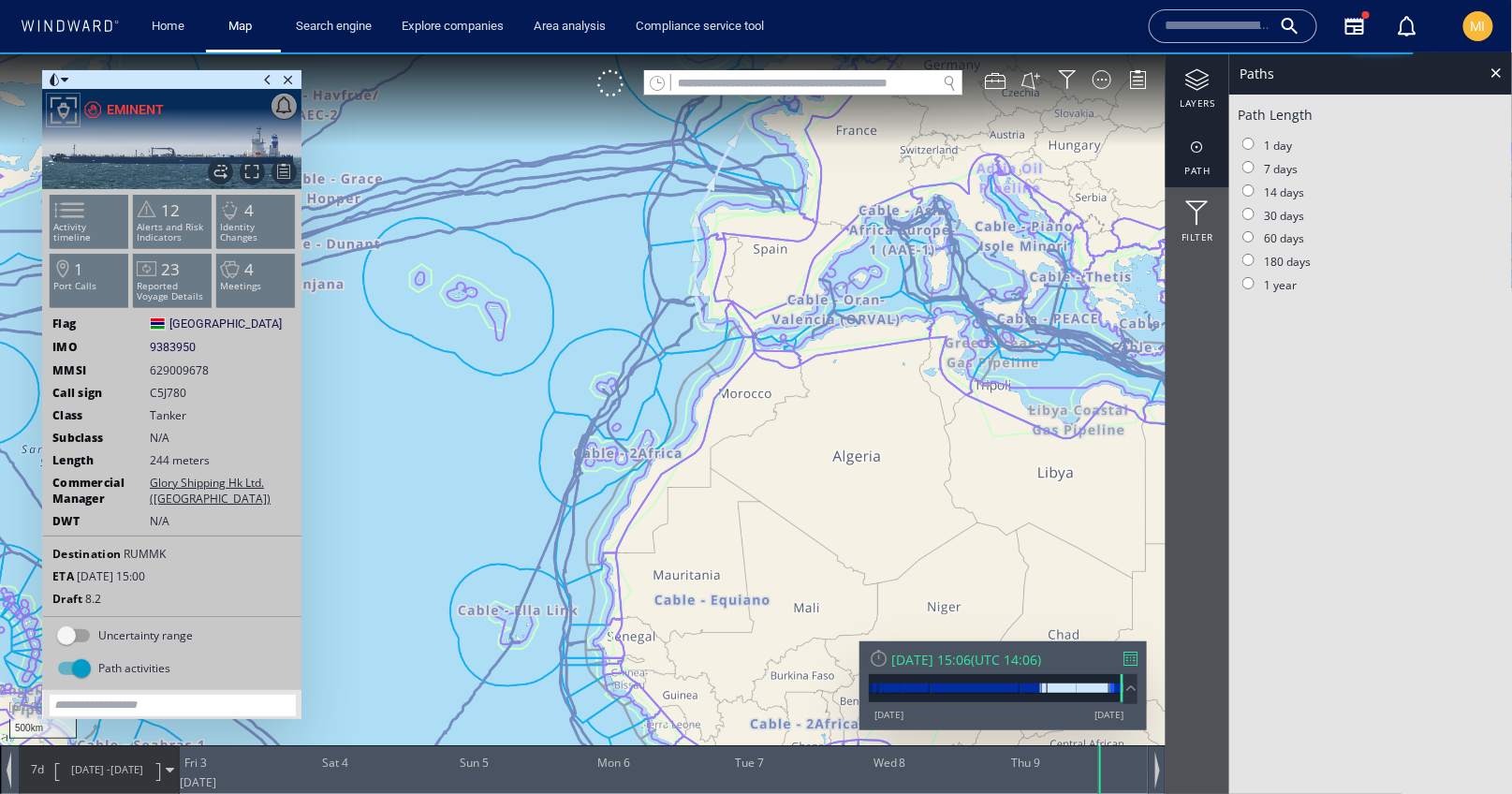
click at [1200, 84] on div at bounding box center [1198, 79] width 63 height 23
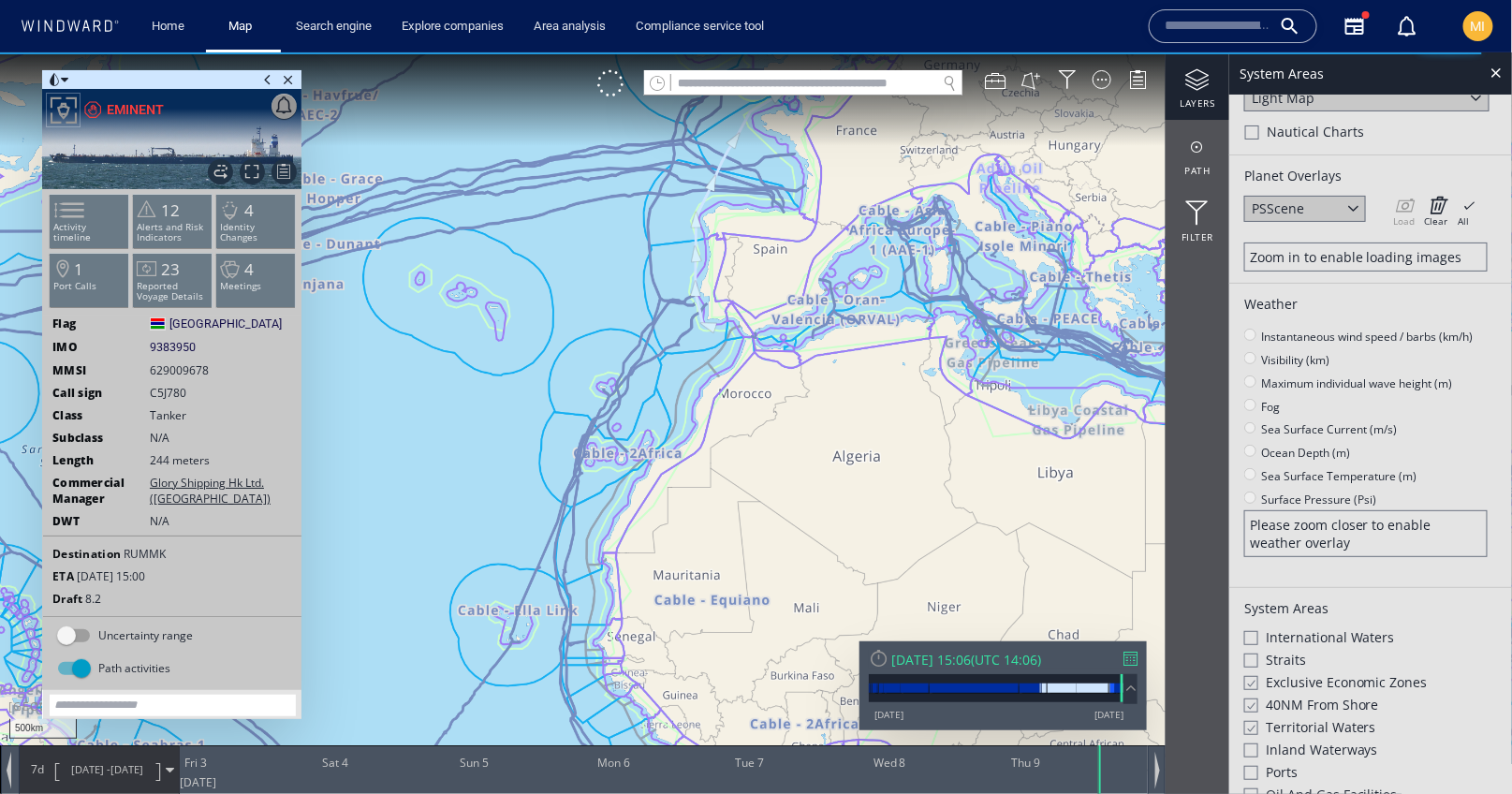
scroll to position [127, 0]
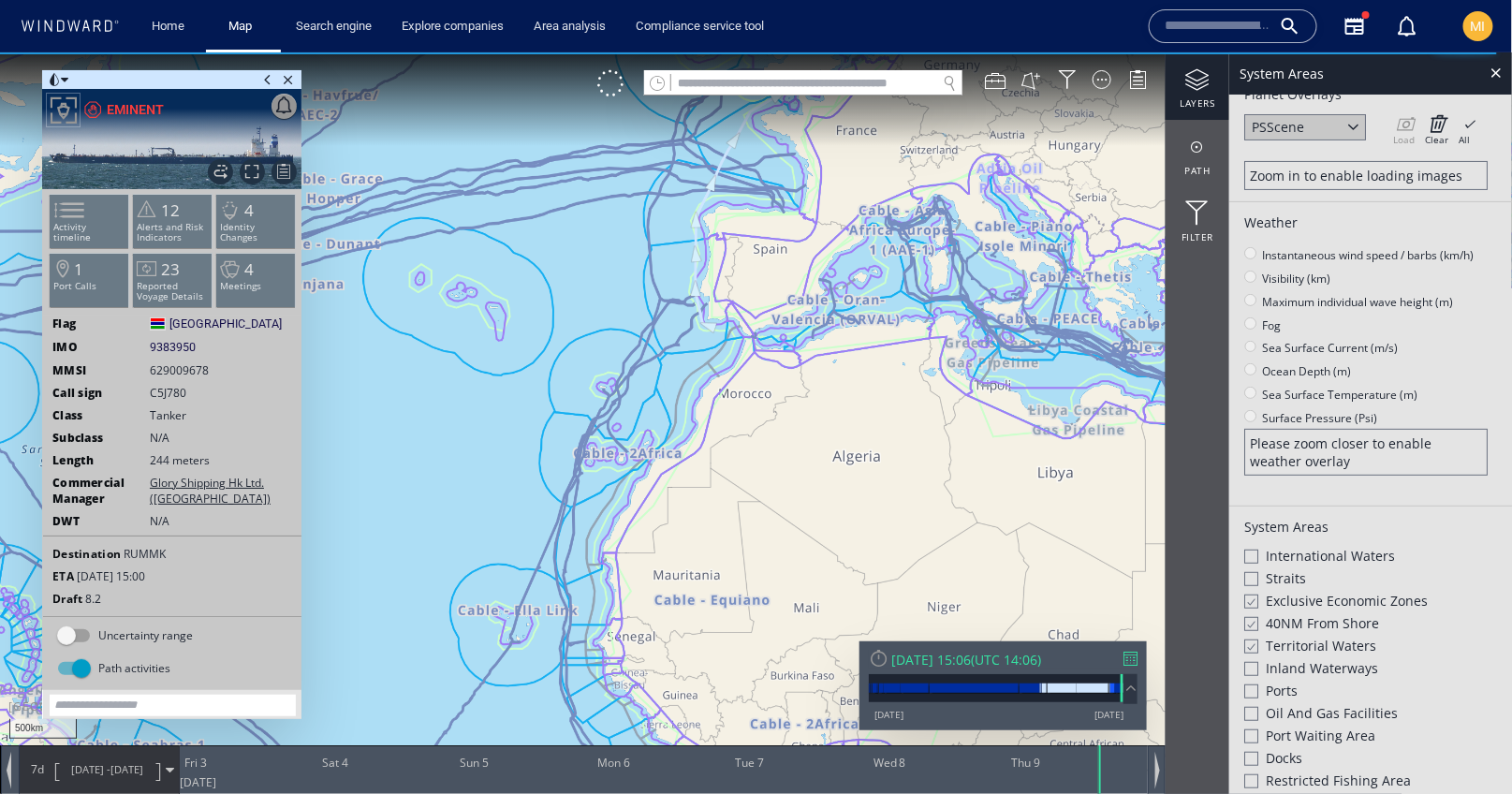
click at [1251, 595] on div at bounding box center [1251, 601] width 14 height 16
click at [1251, 615] on div at bounding box center [1251, 623] width 14 height 16
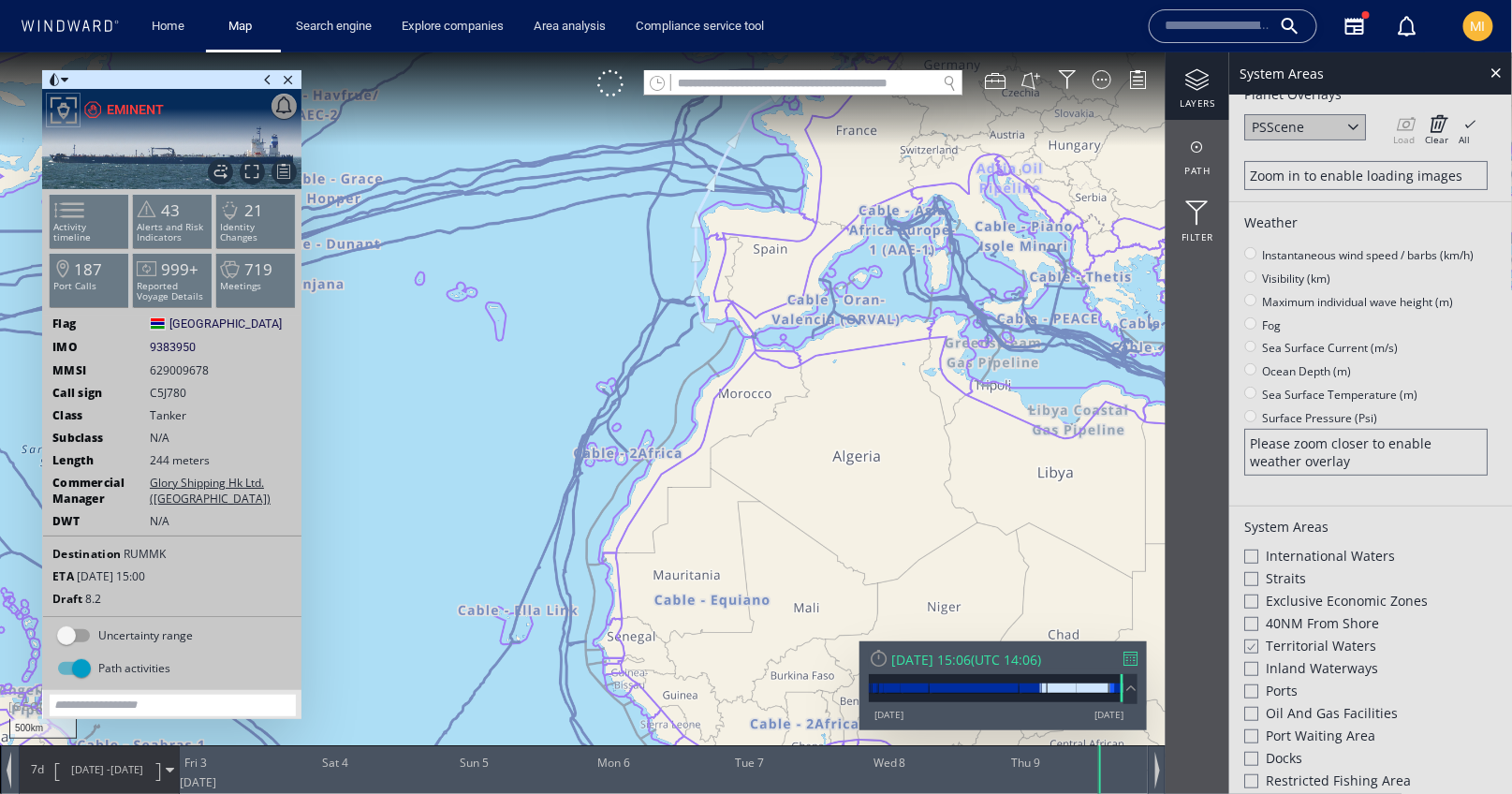
click at [1251, 637] on div at bounding box center [1251, 645] width 14 height 16
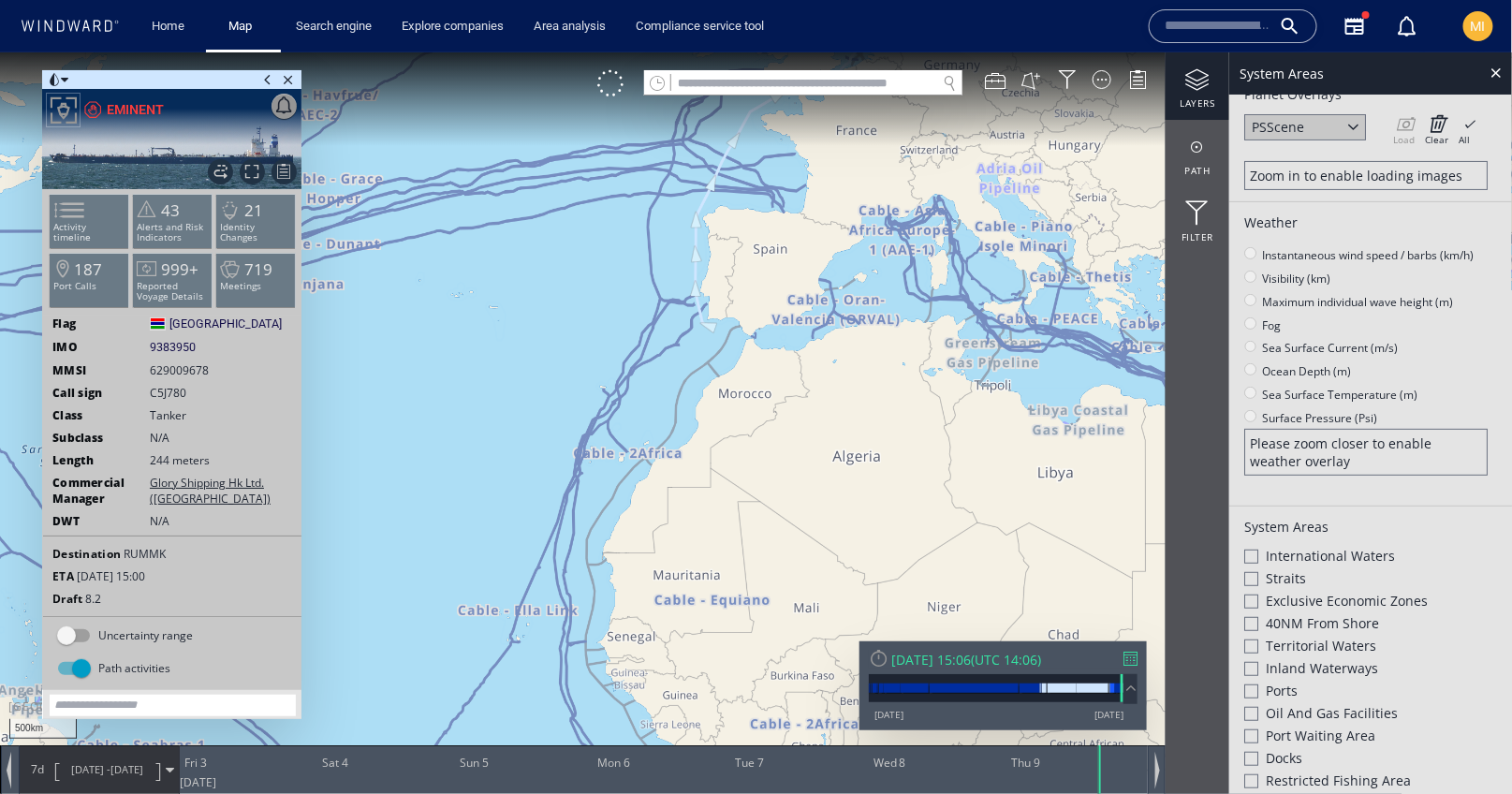
drag, startPoint x: 741, startPoint y: 548, endPoint x: 736, endPoint y: 692, distance: 144.1
click at [736, 682] on canvas "Map" at bounding box center [756, 413] width 1513 height 723
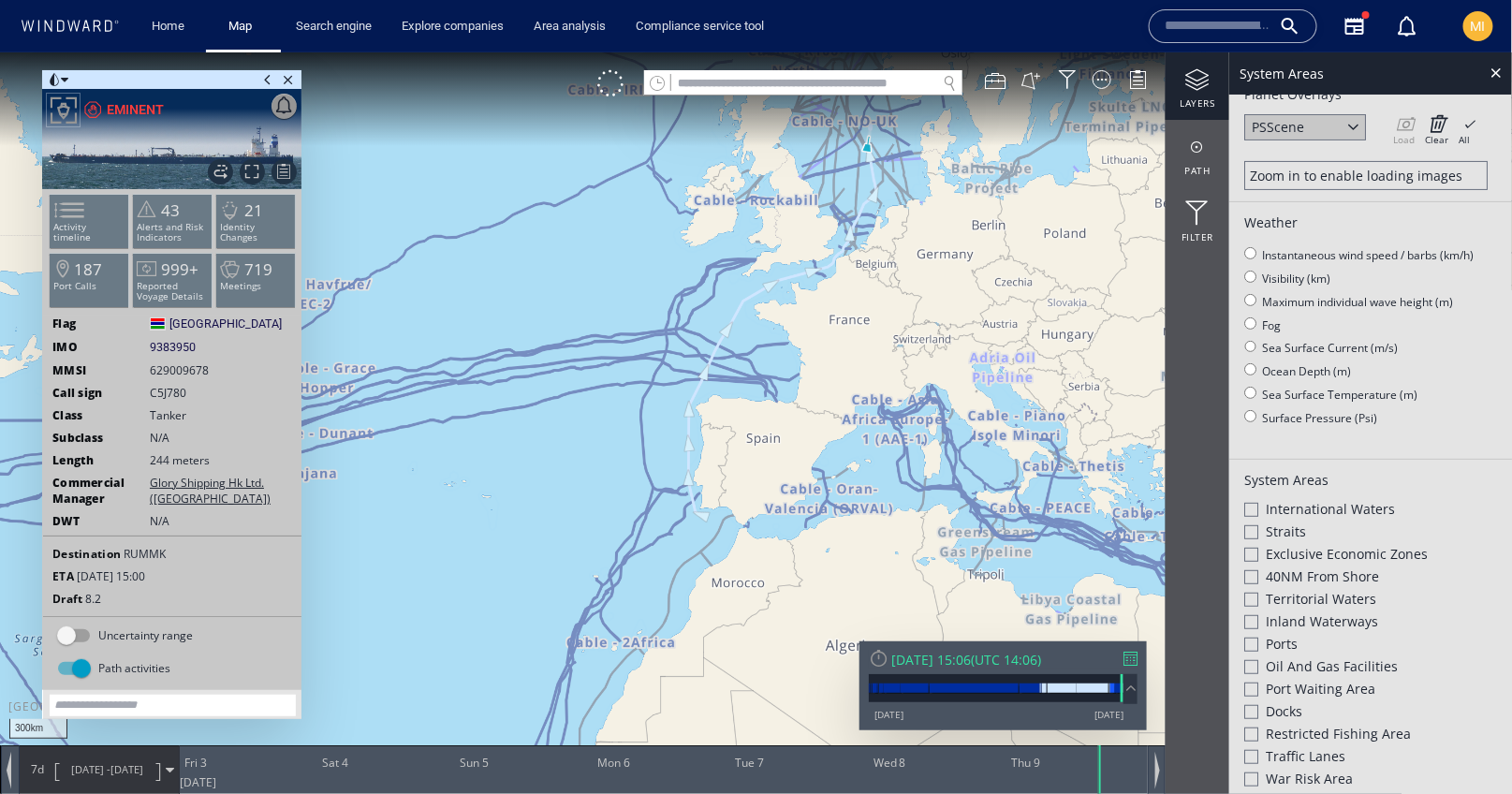
drag, startPoint x: 816, startPoint y: 329, endPoint x: 660, endPoint y: 474, distance: 213.0
click at [661, 473] on canvas "Map" at bounding box center [756, 413] width 1513 height 723
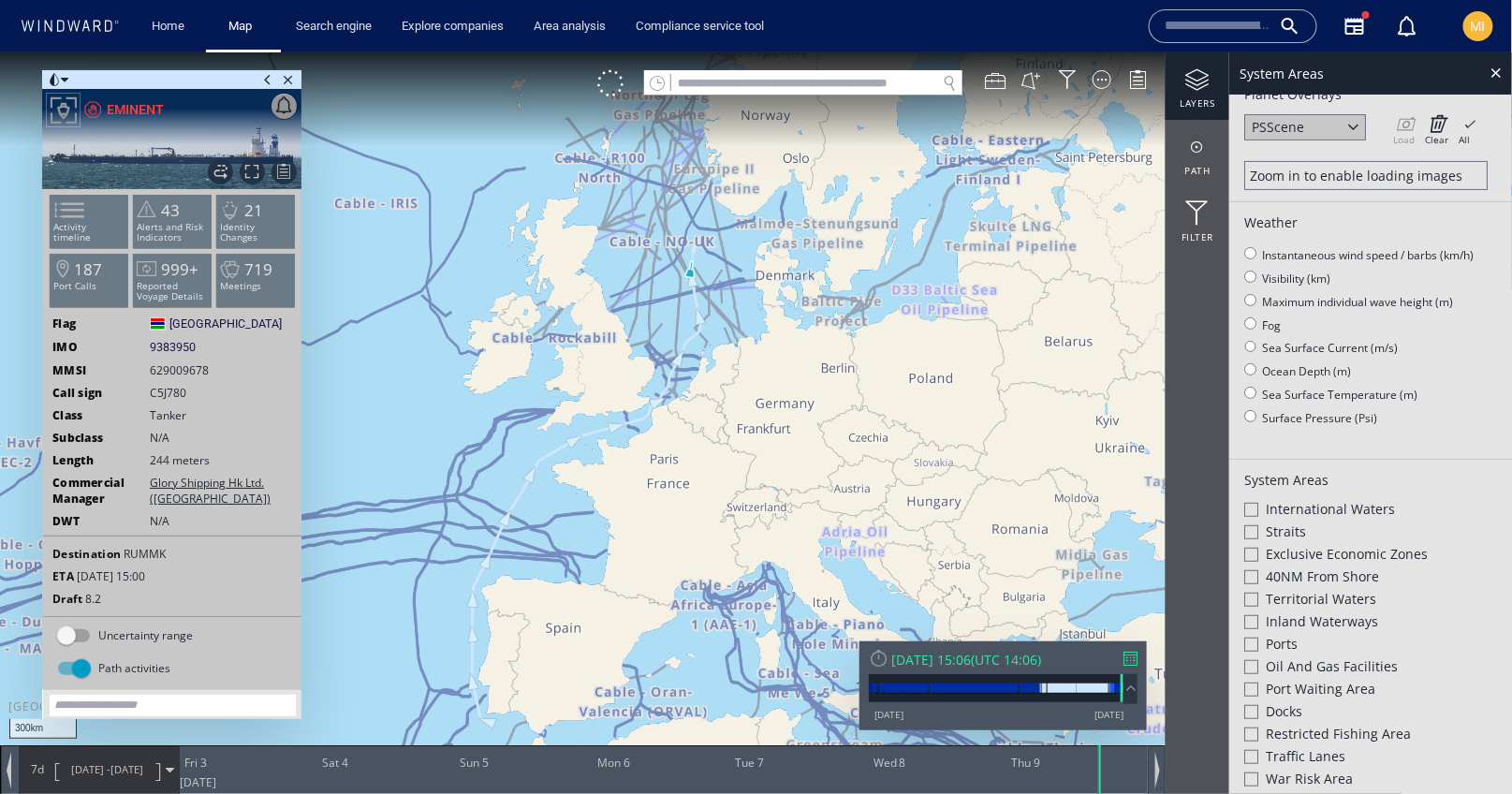
click at [65, 81] on span at bounding box center [64, 79] width 8 height 18
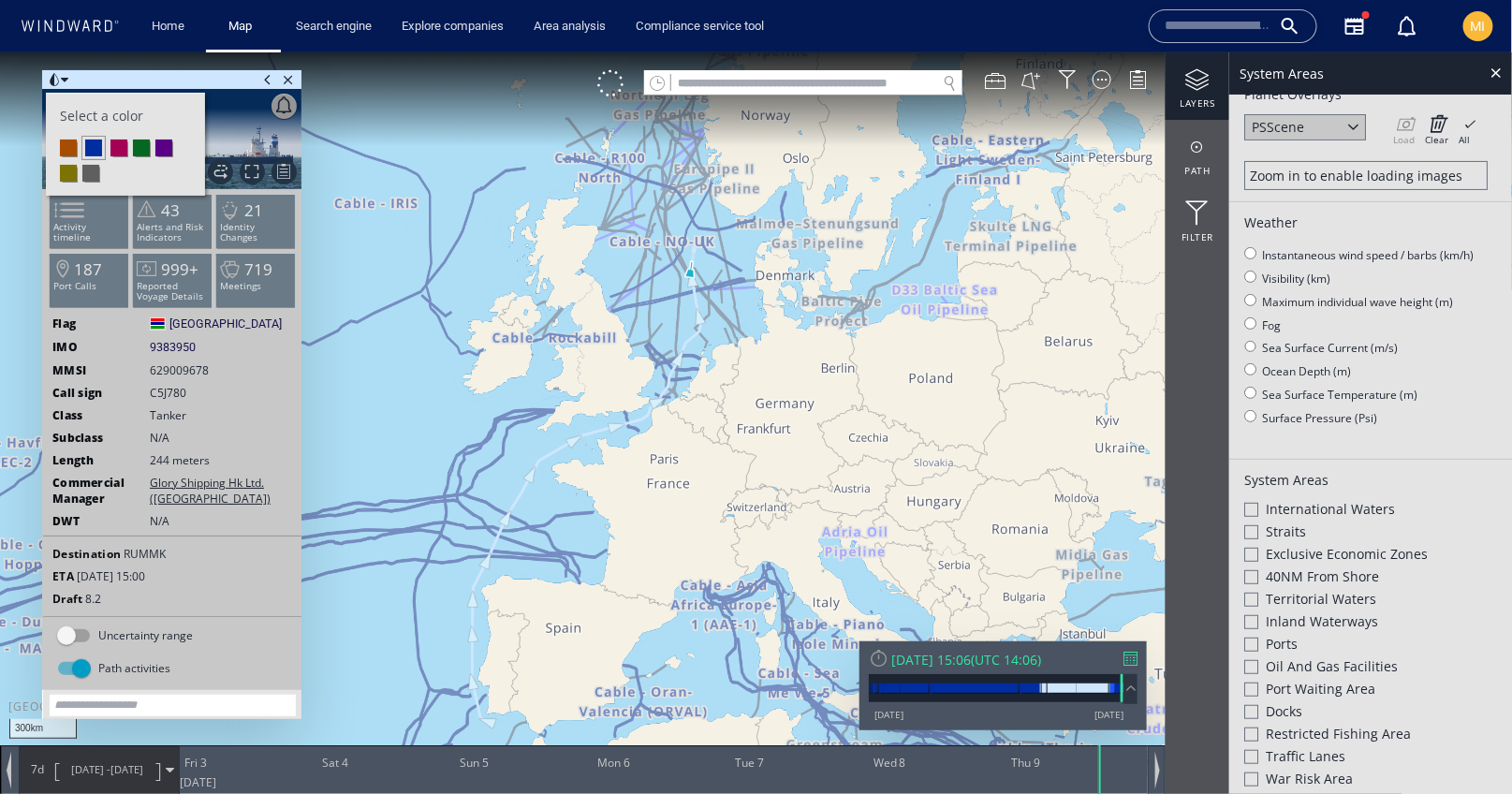
click at [71, 147] on li at bounding box center [68, 147] width 17 height 17
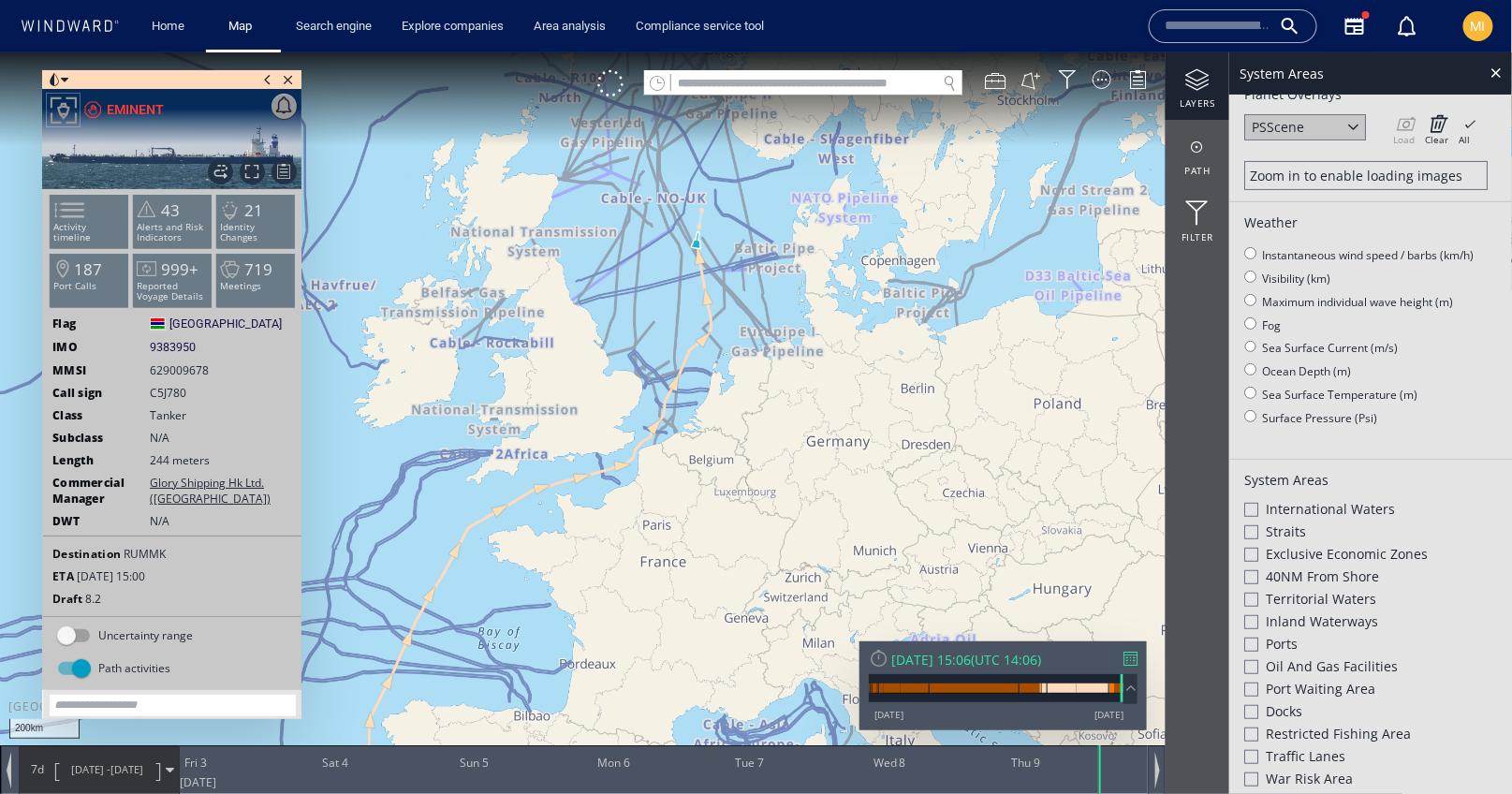
drag, startPoint x: 709, startPoint y: 284, endPoint x: 654, endPoint y: 389, distance: 118.5
click at [656, 386] on canvas "Map" at bounding box center [756, 413] width 1513 height 723
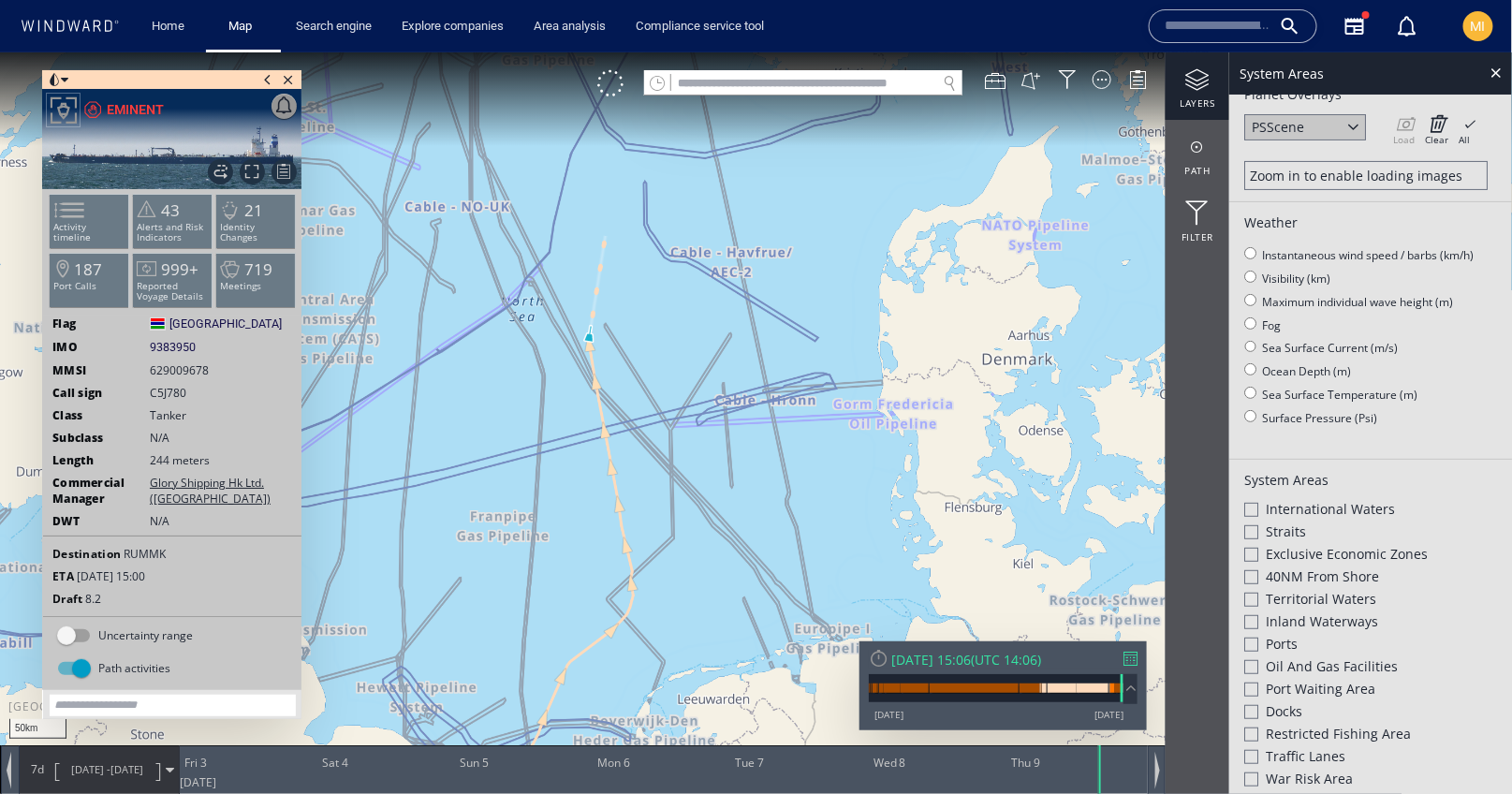
scroll to position [36, 0]
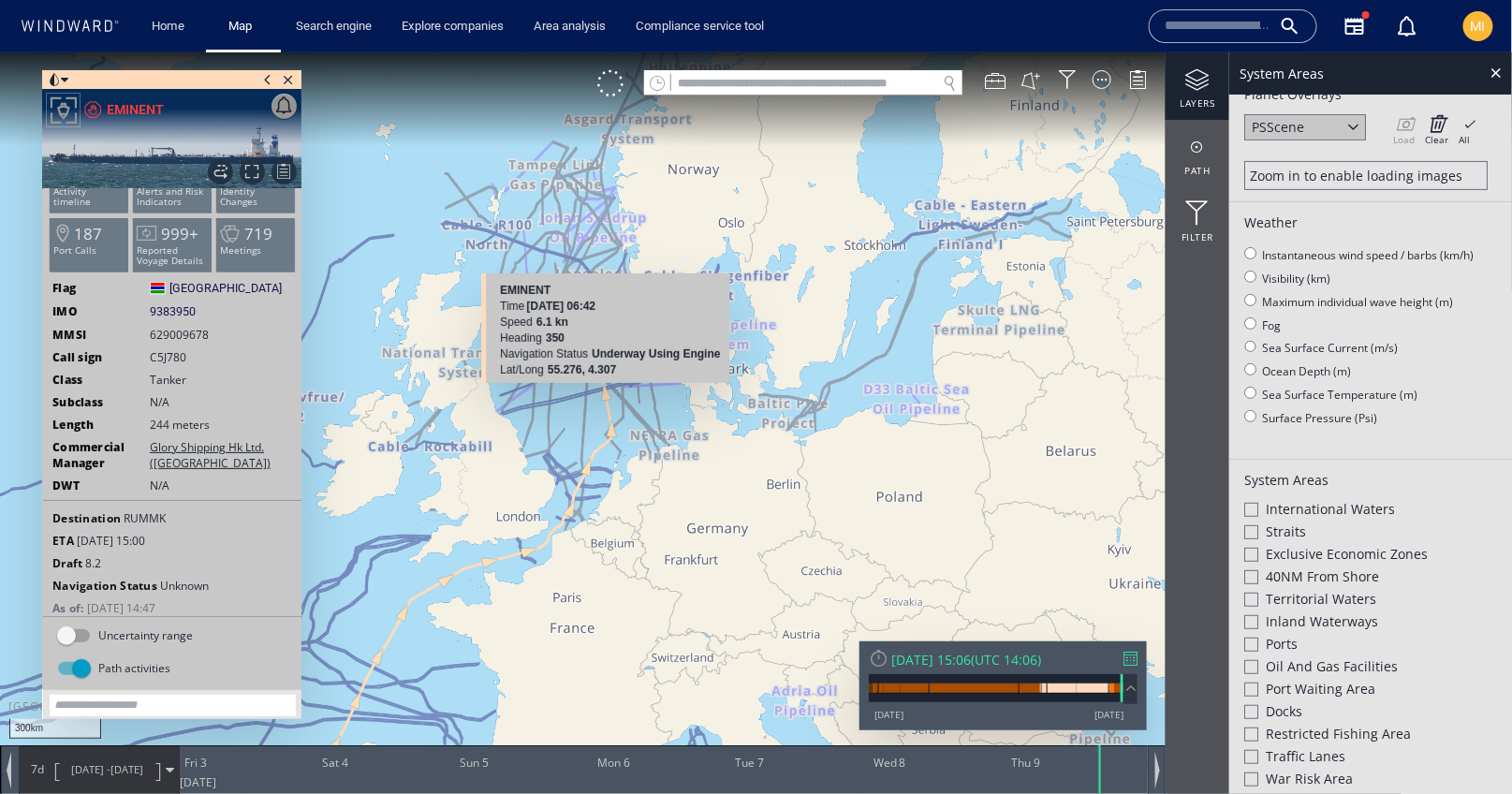
click at [606, 394] on canvas "Map" at bounding box center [756, 413] width 1513 height 723
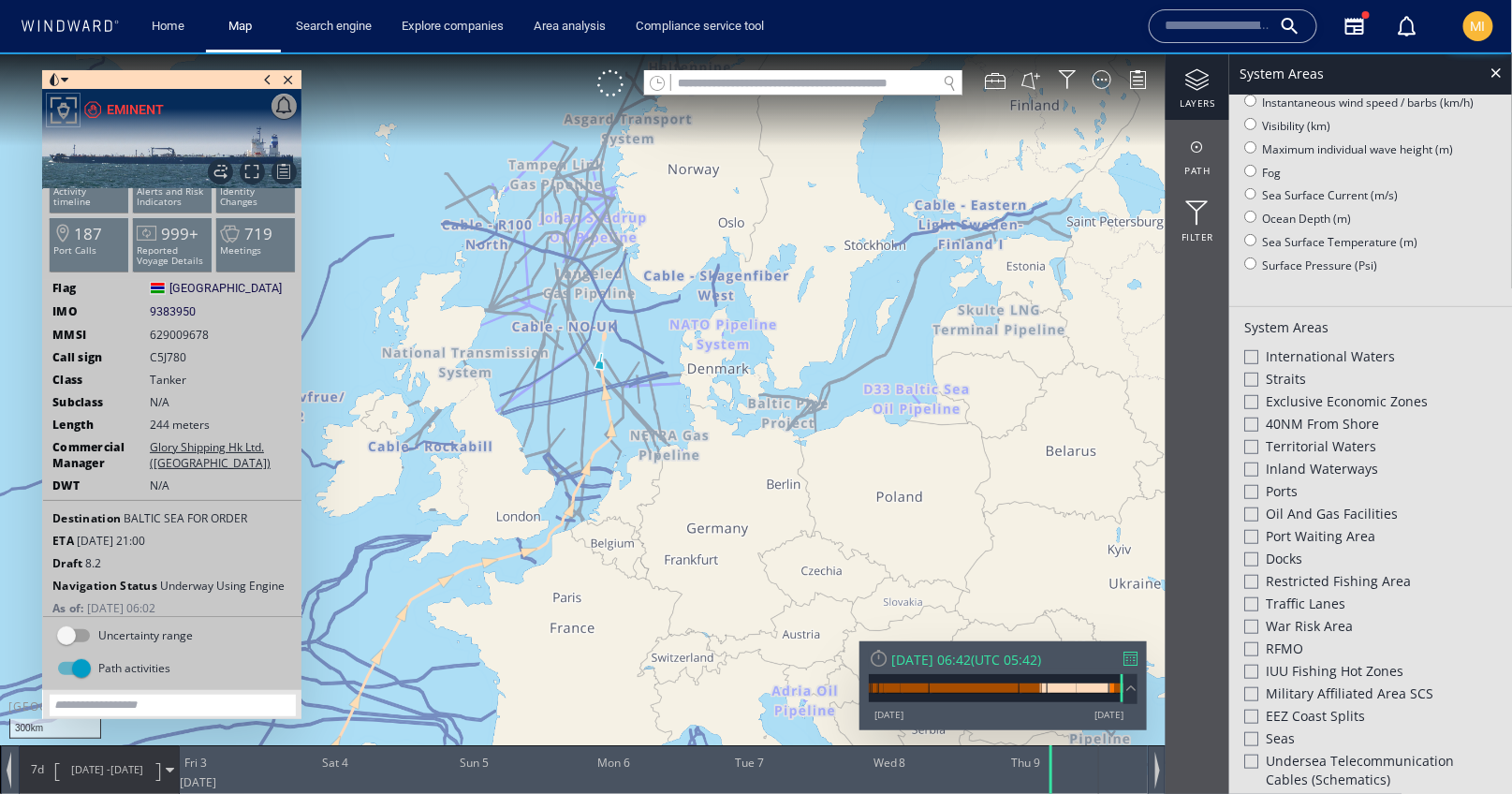
scroll to position [396, 0]
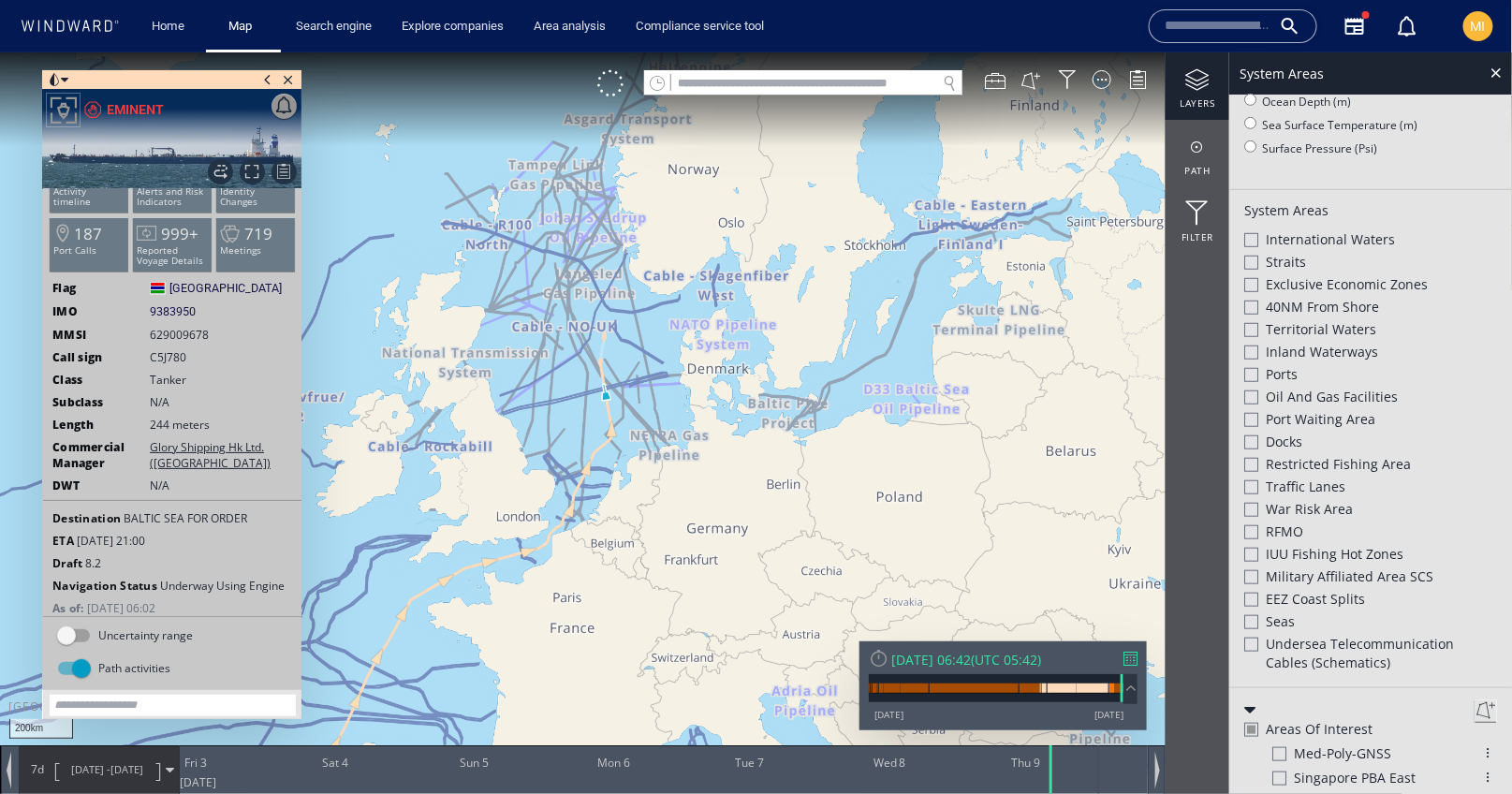
drag, startPoint x: 639, startPoint y: 464, endPoint x: 639, endPoint y: 589, distance: 125.0
click at [639, 588] on canvas "Map" at bounding box center [756, 413] width 1513 height 723
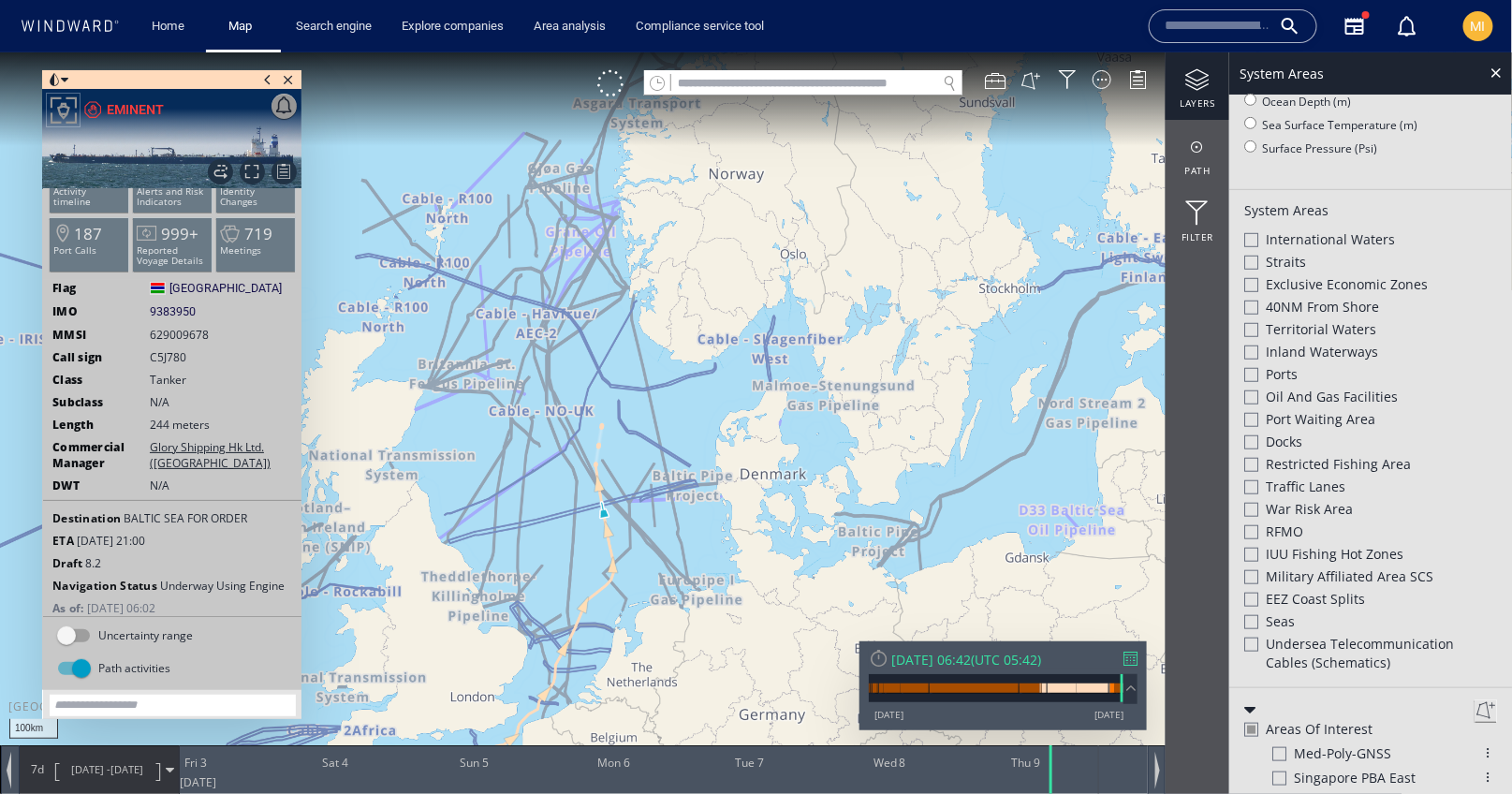
click at [1218, 33] on input "text" at bounding box center [1218, 26] width 107 height 28
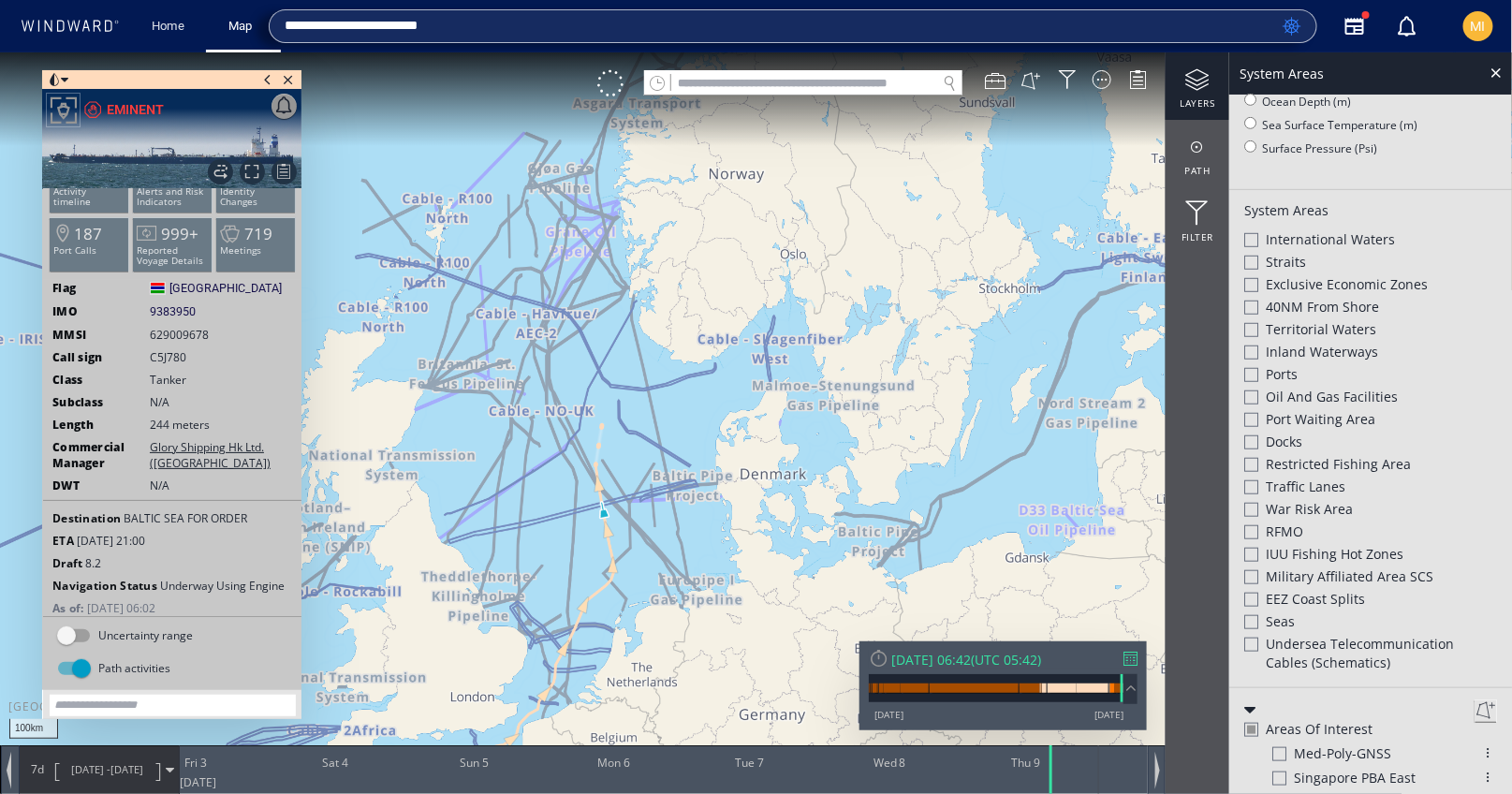
type input "**********"
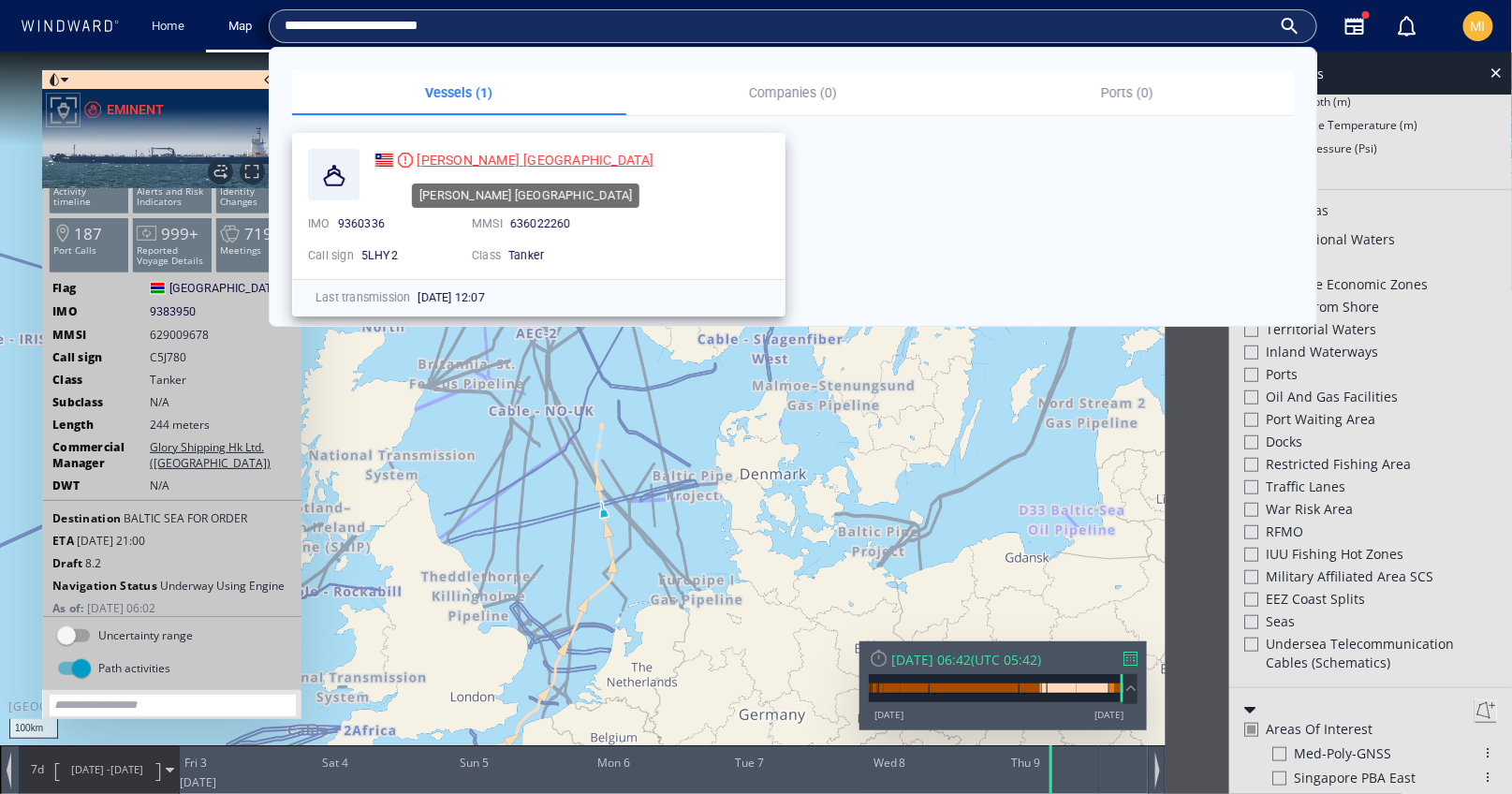
click at [446, 160] on span "[PERSON_NAME] [GEOGRAPHIC_DATA]" at bounding box center [535, 161] width 236 height 15
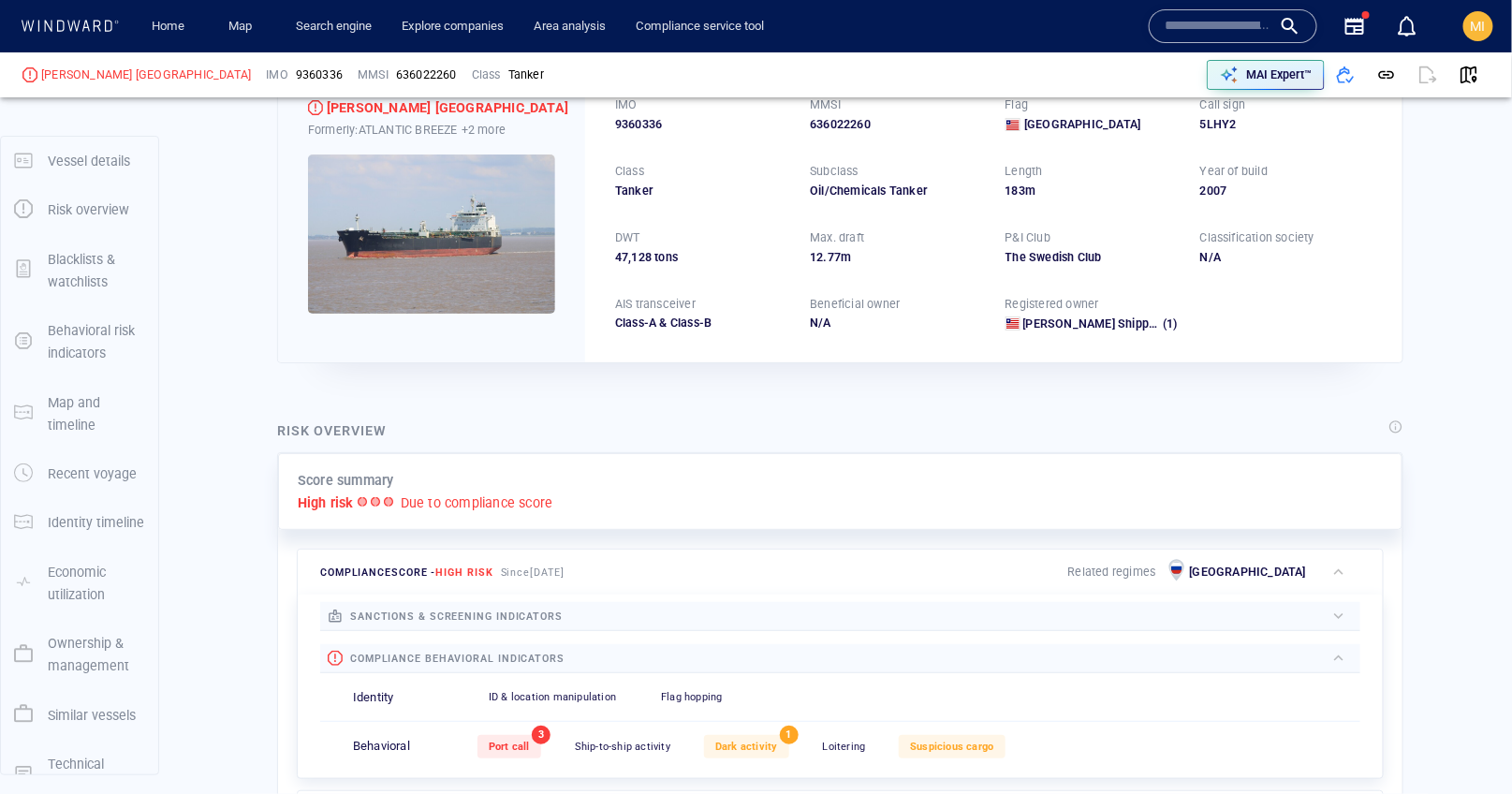
scroll to position [128, 0]
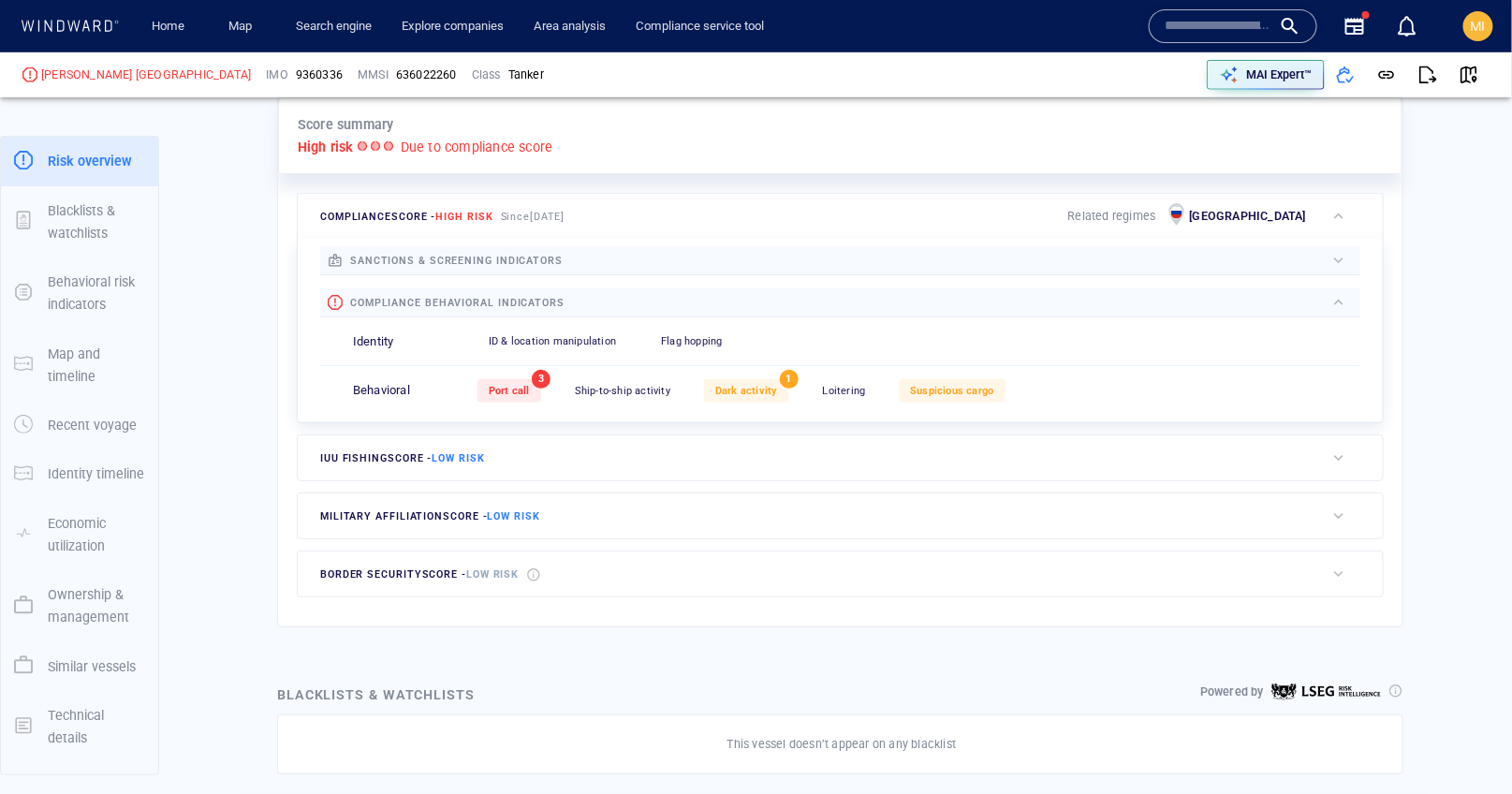
scroll to position [490, 0]
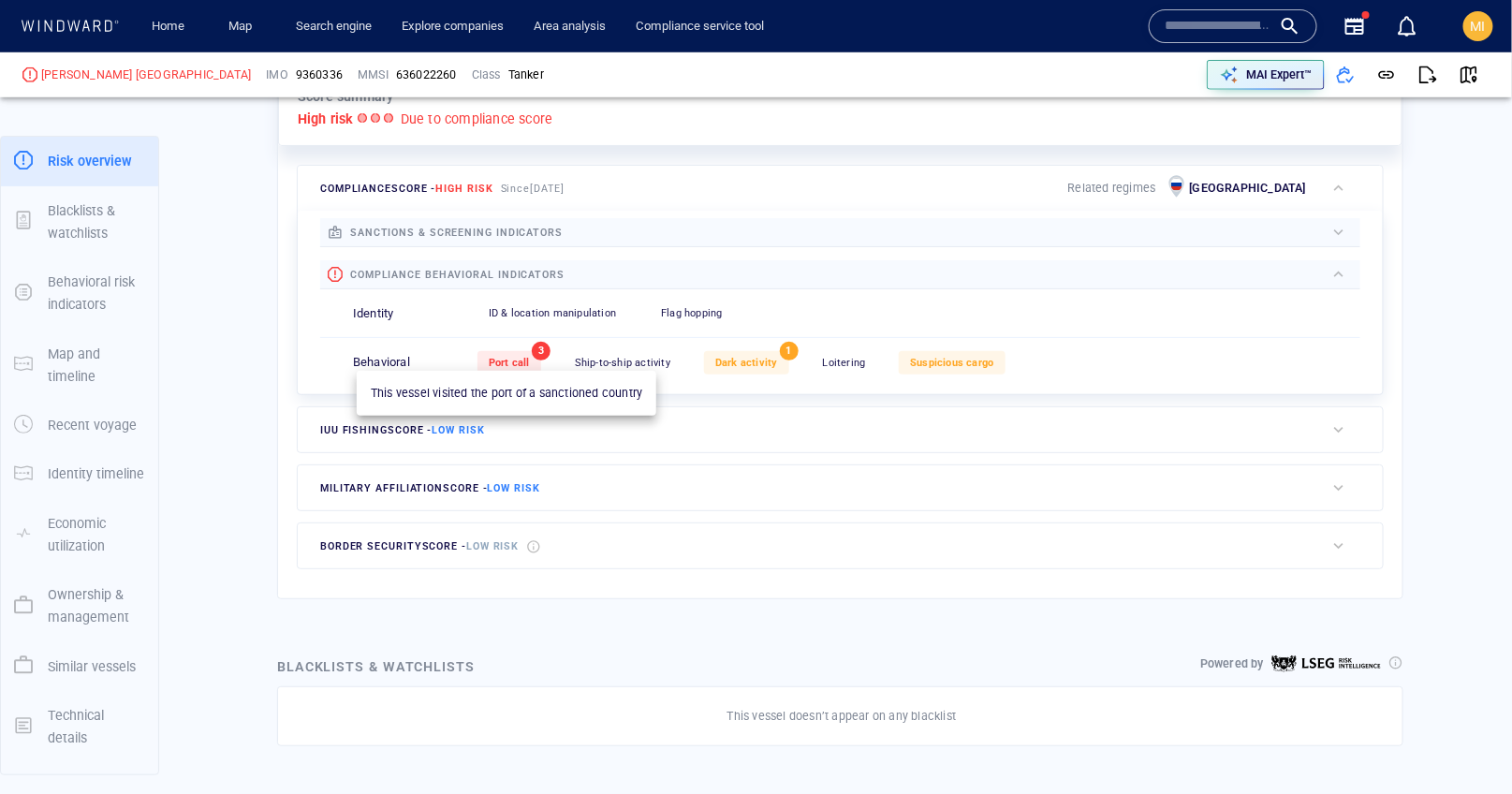
click at [508, 359] on span "Port call" at bounding box center [509, 362] width 41 height 12
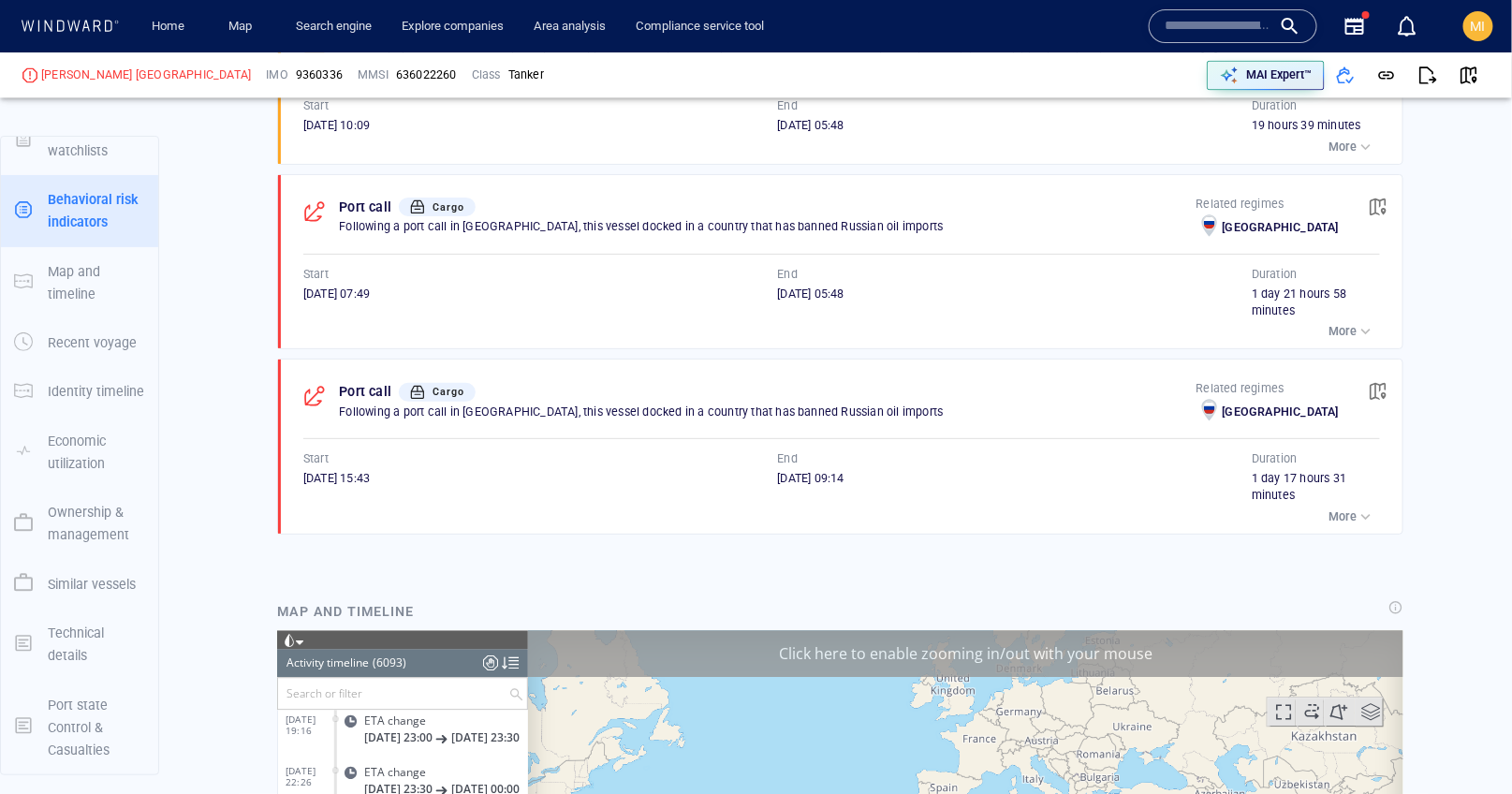
scroll to position [1523, 0]
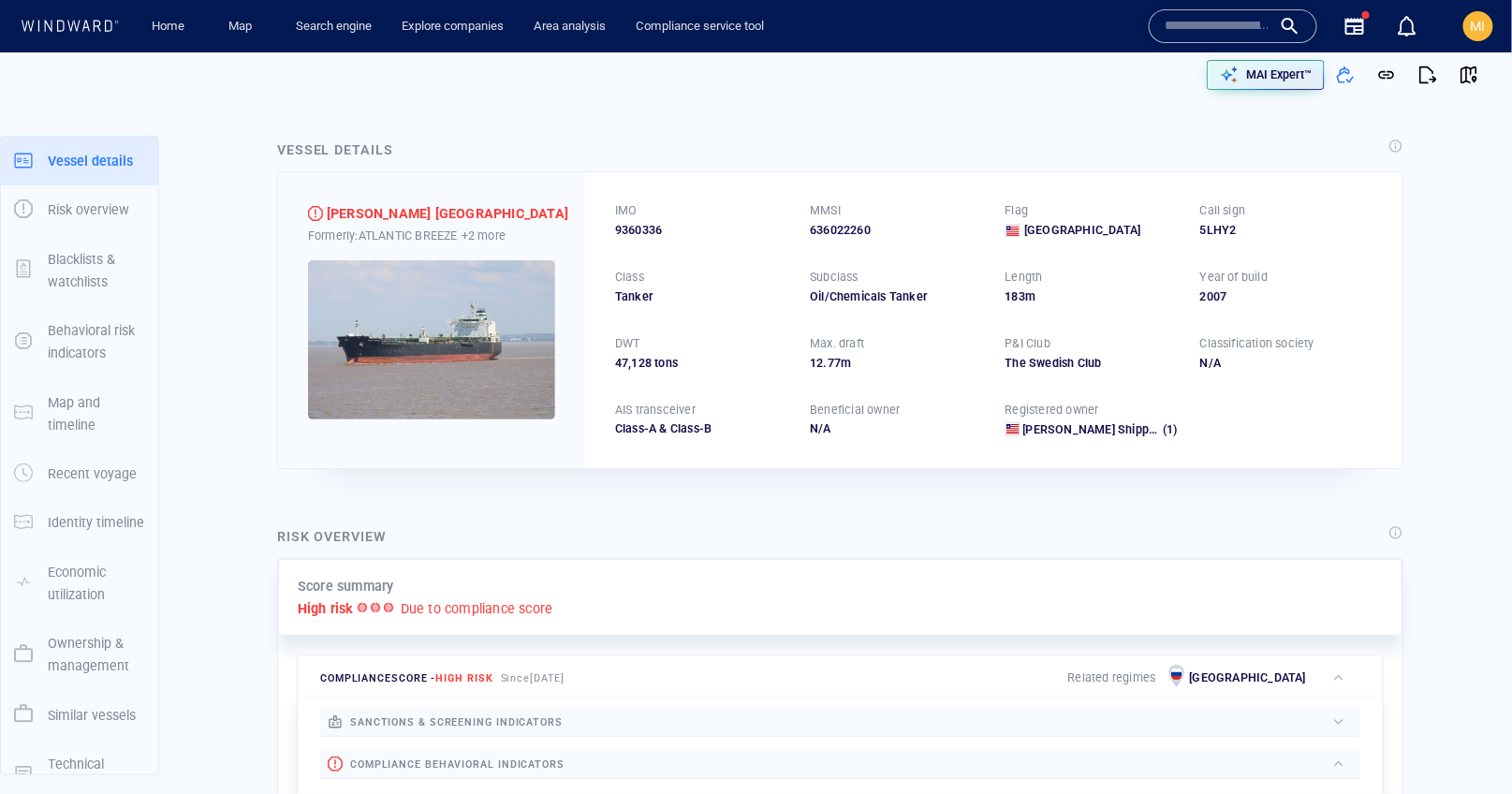
click at [94, 258] on p "Blacklists & watchlists" at bounding box center [96, 271] width 97 height 46
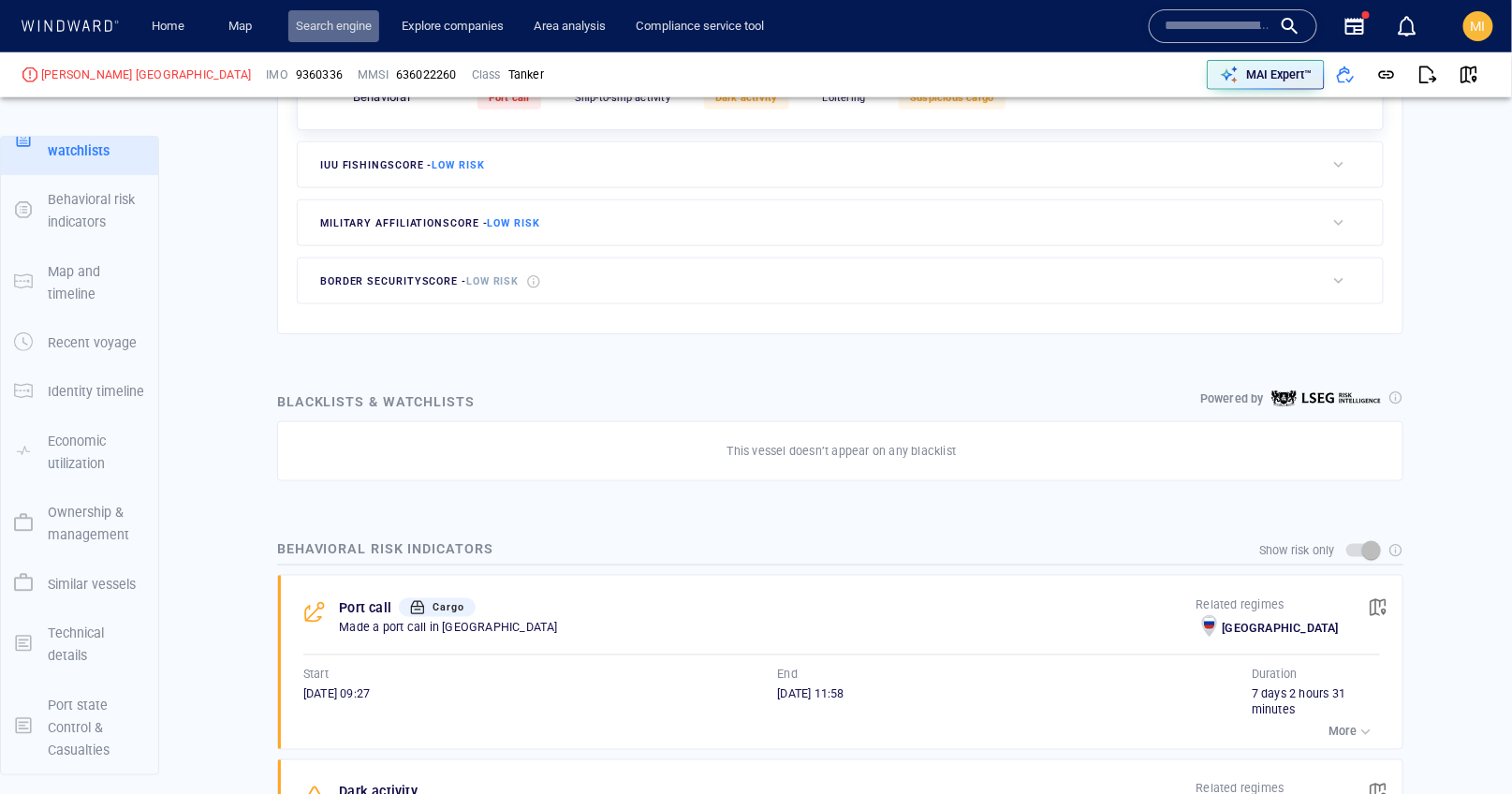
click at [351, 28] on link "Search engine" at bounding box center [334, 27] width 90 height 33
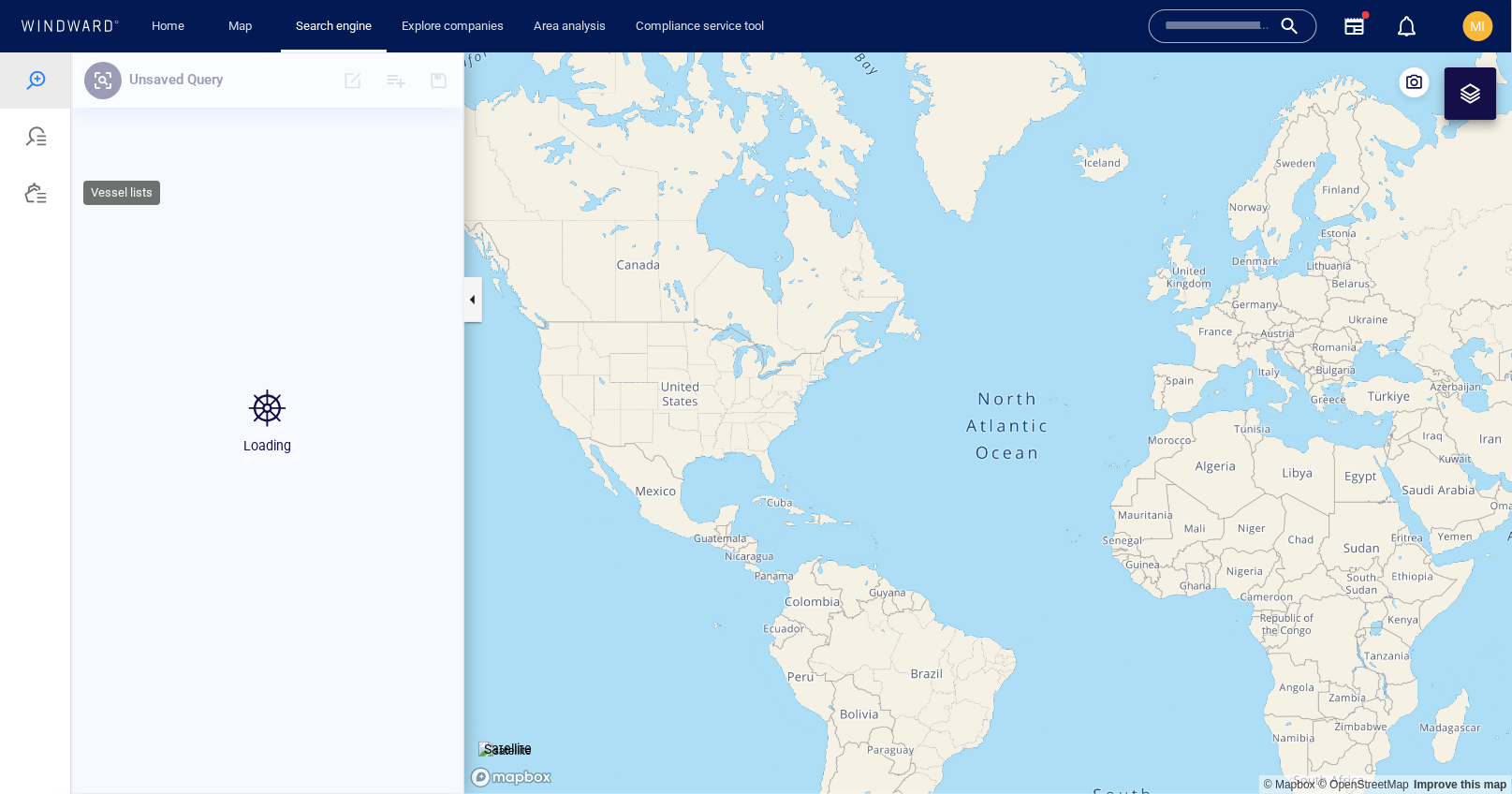
click at [36, 192] on div at bounding box center [35, 191] width 22 height 22
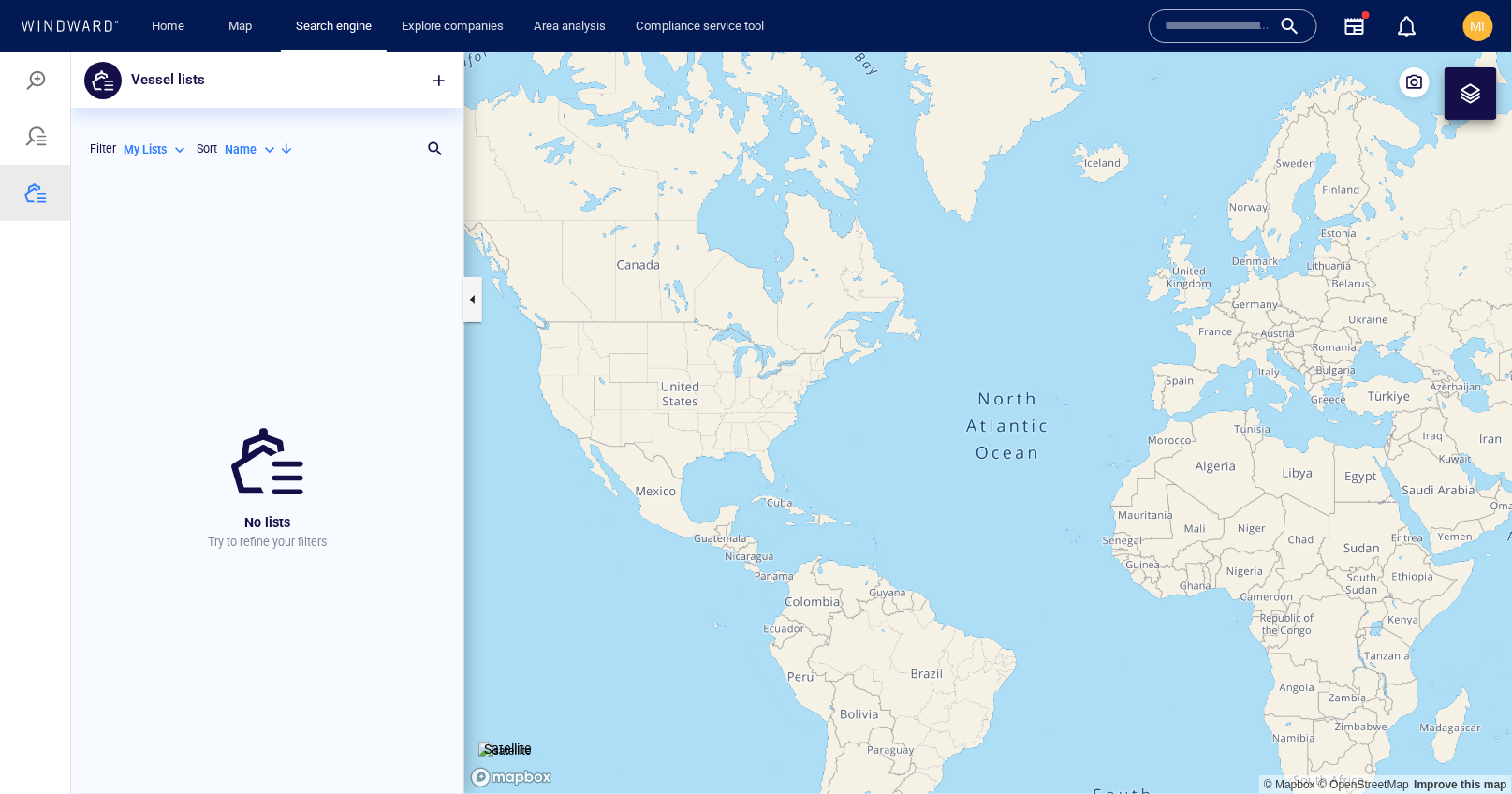
click at [298, 87] on div at bounding box center [376, 79] width 169 height 41
click at [34, 79] on div at bounding box center [35, 79] width 22 height 22
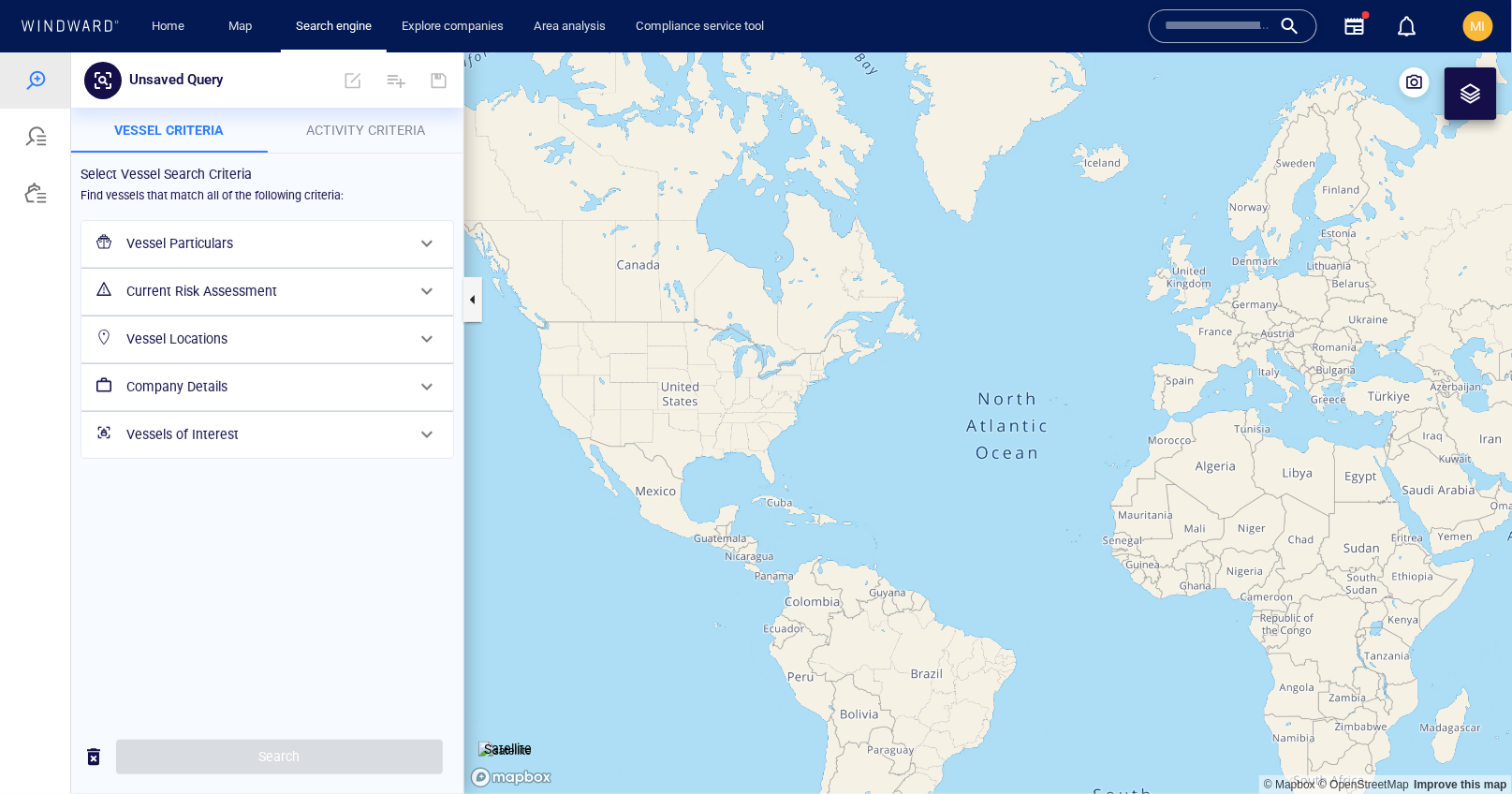
click at [277, 427] on h6 "Vessels of Interest" at bounding box center [265, 434] width 278 height 23
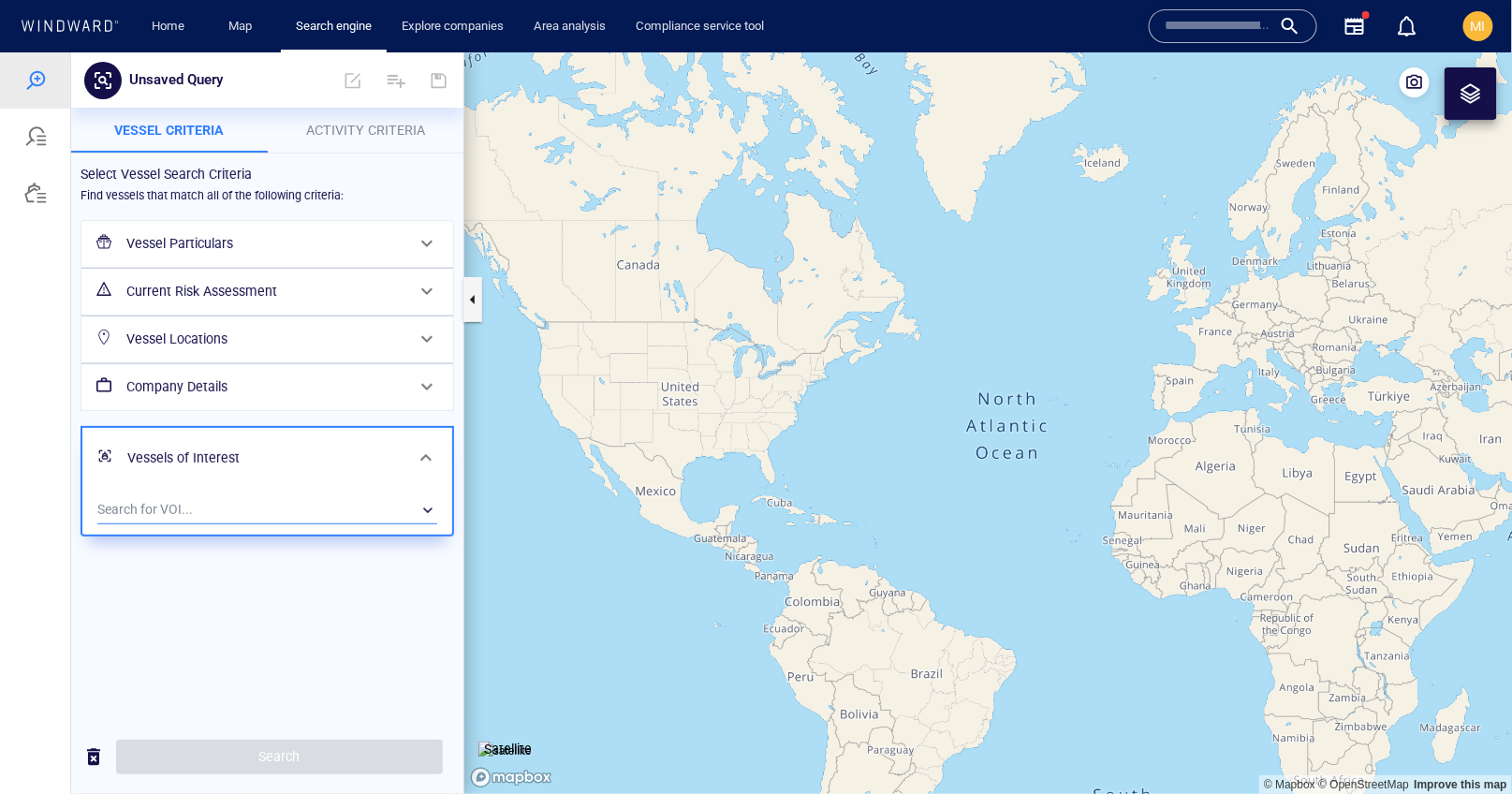
click at [270, 502] on div "​" at bounding box center [267, 509] width 340 height 28
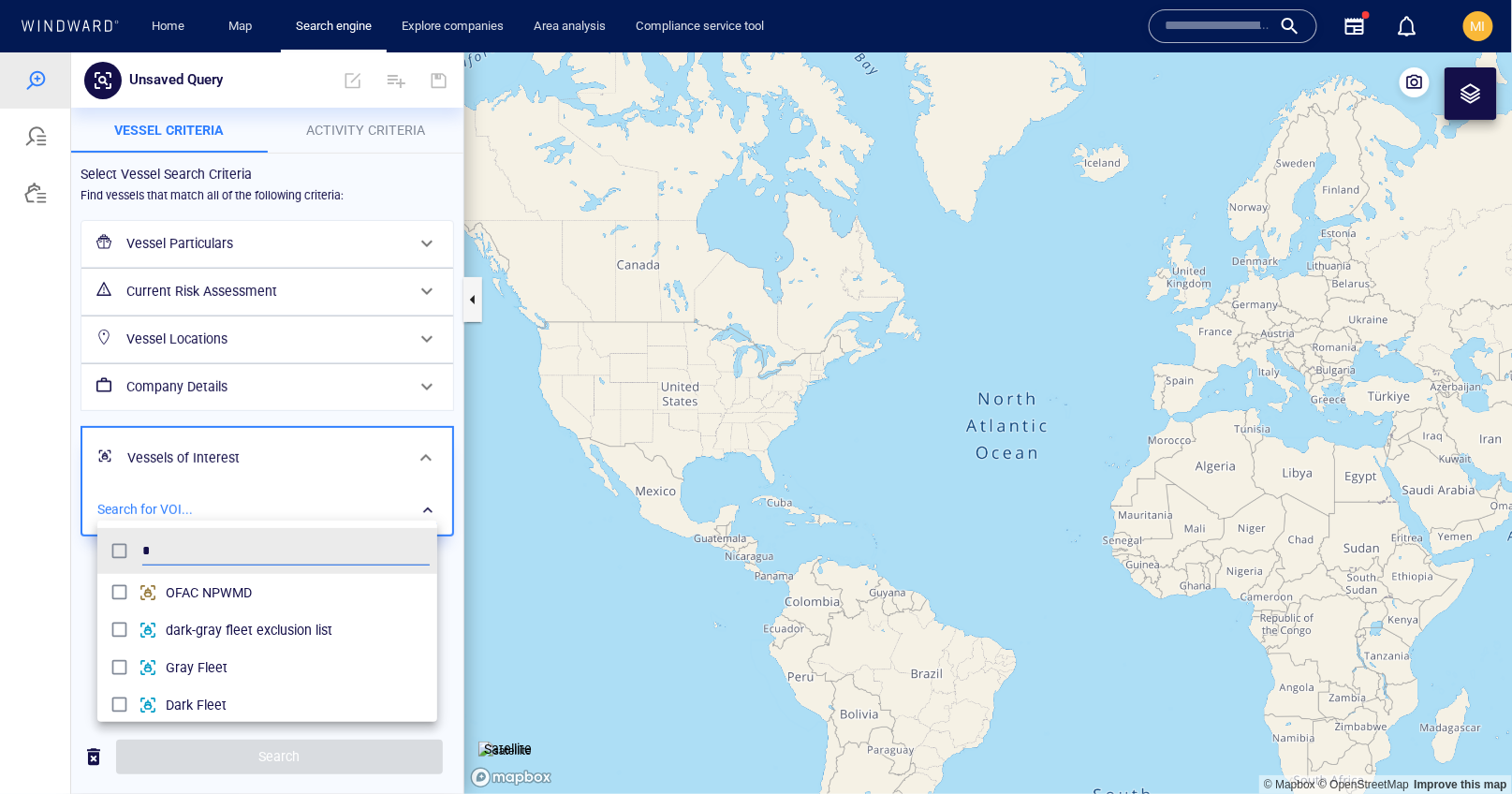
scroll to position [186, 340]
type input "*******"
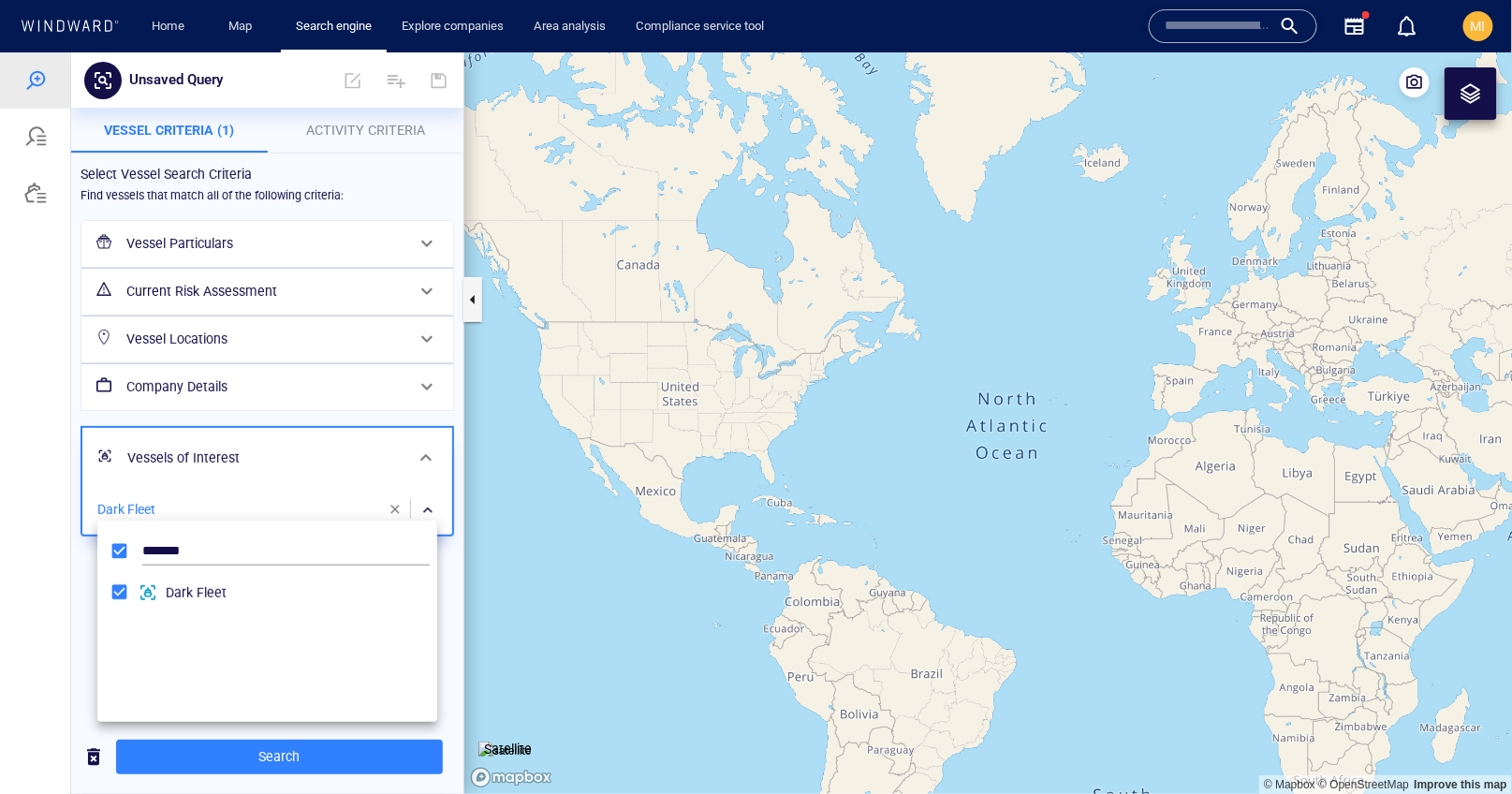
click at [260, 752] on div at bounding box center [756, 423] width 1512 height 742
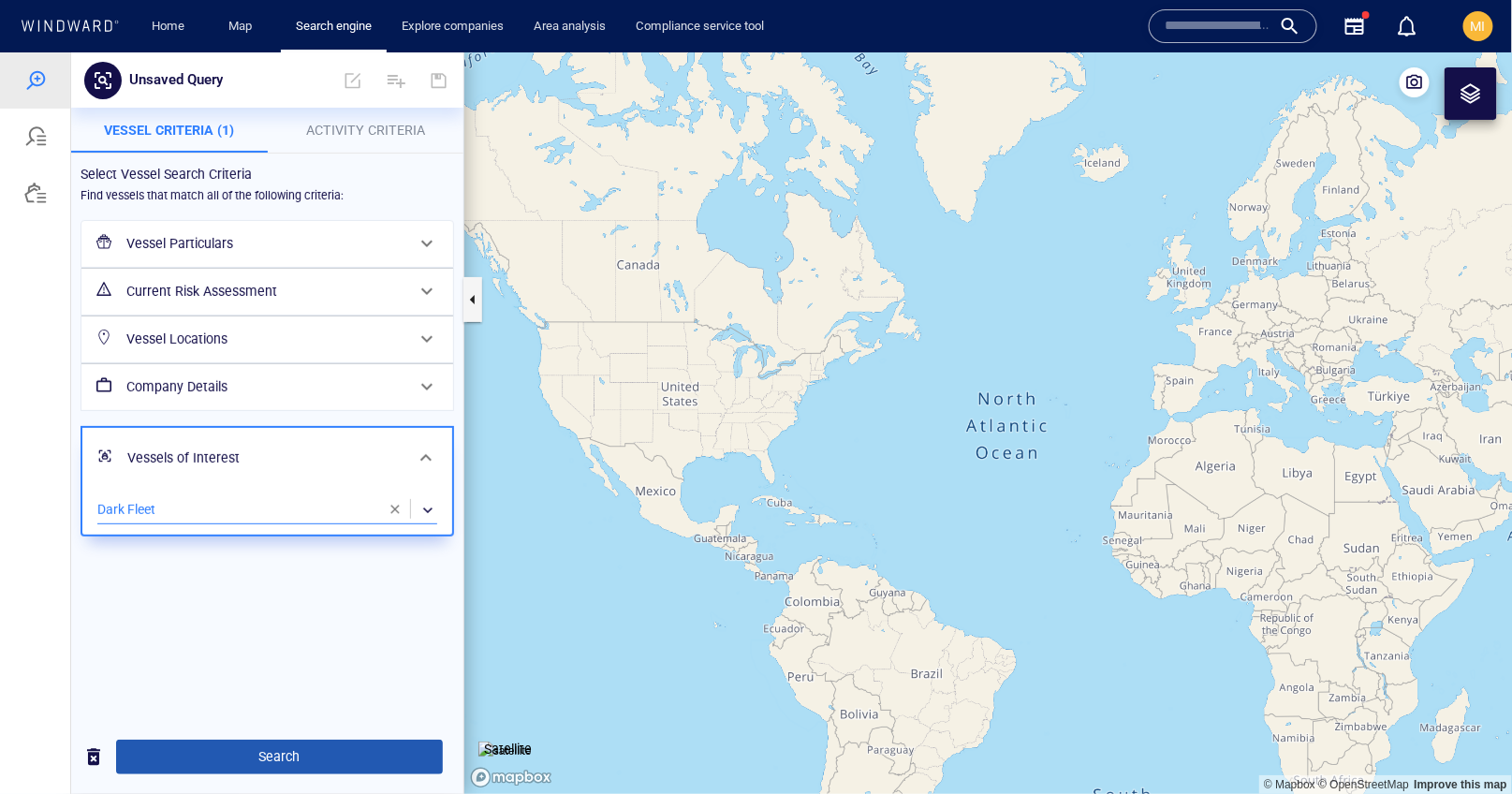
click at [273, 753] on span "Search" at bounding box center [279, 757] width 297 height 23
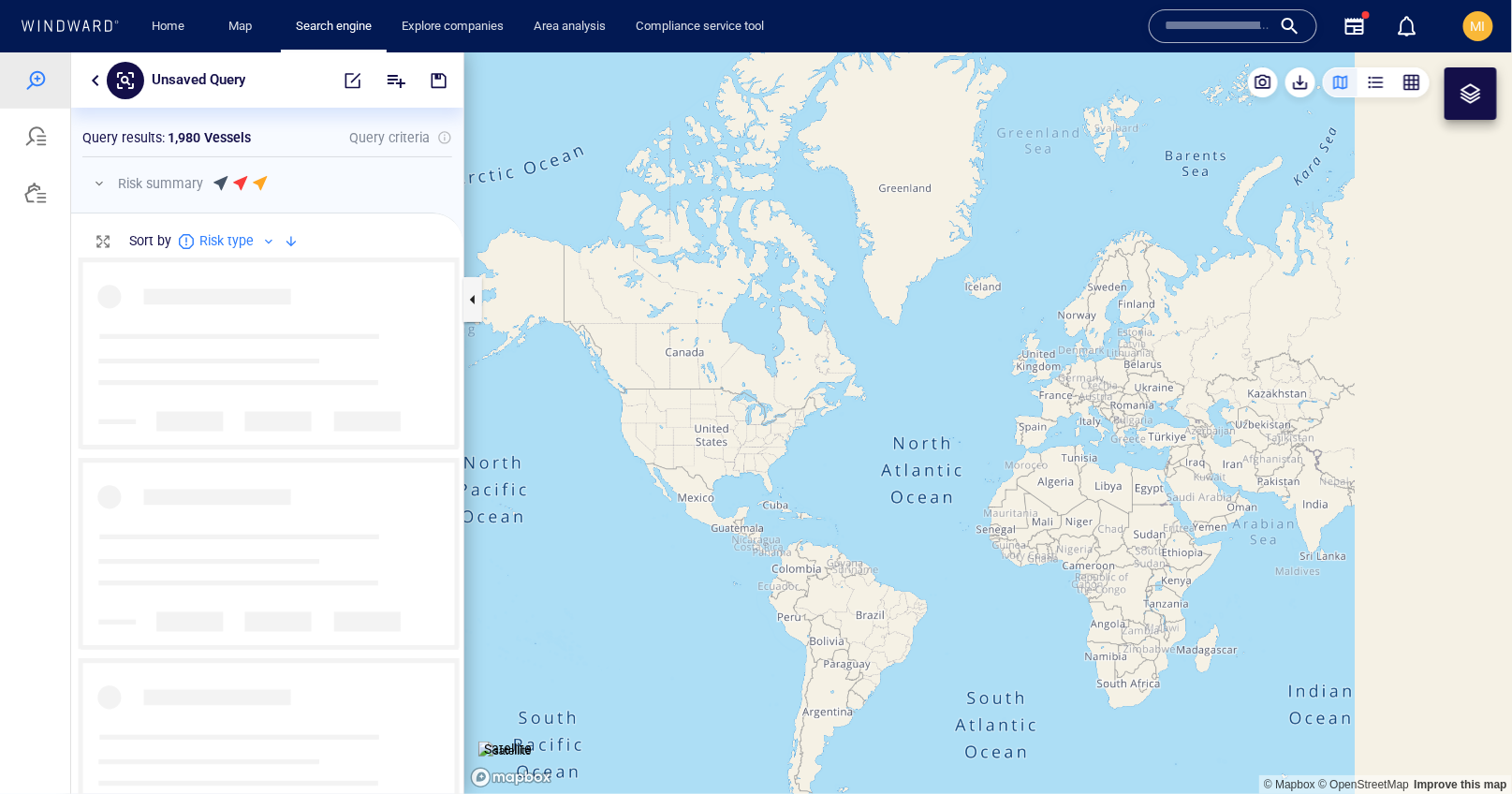
scroll to position [535, 392]
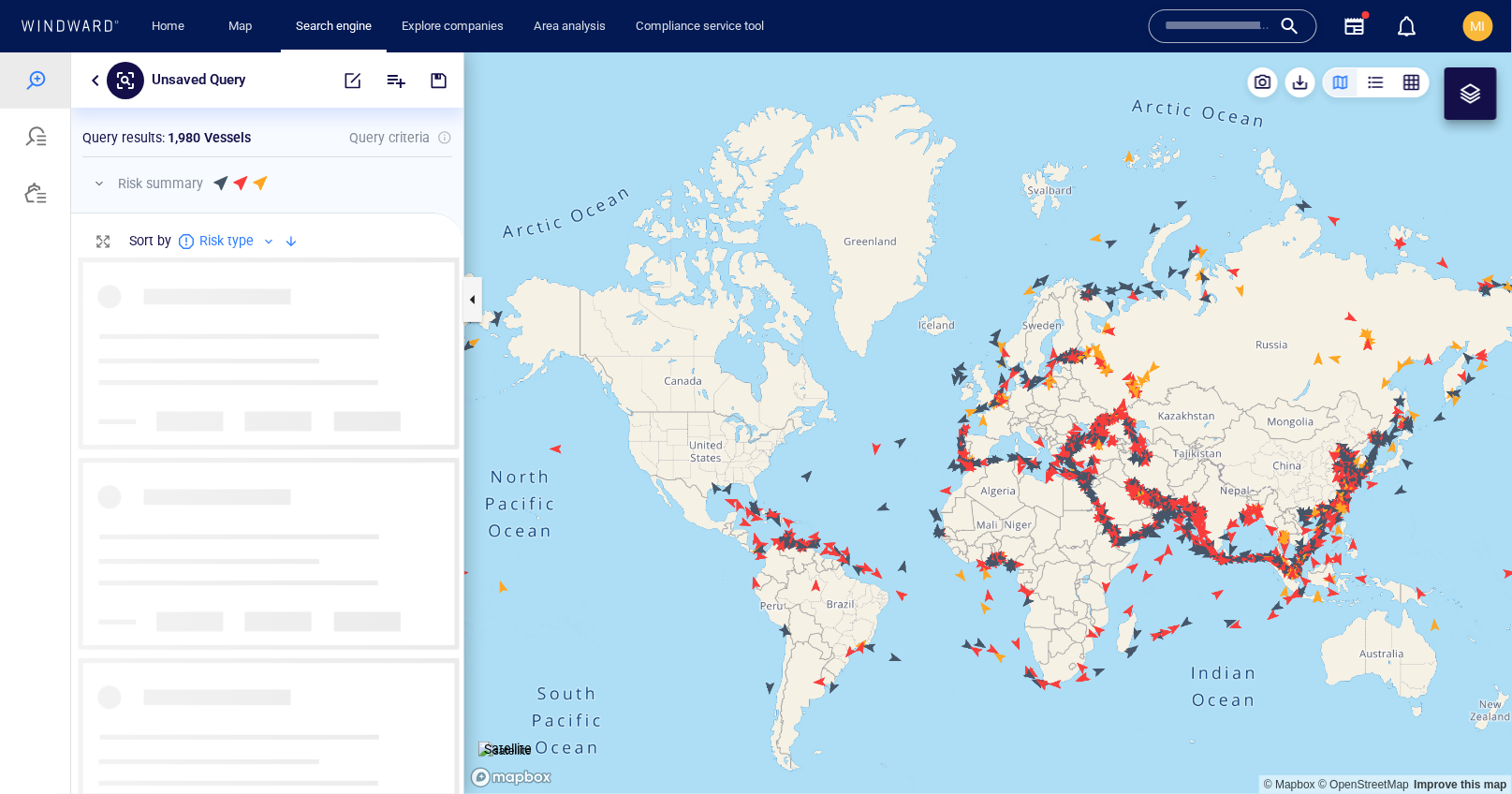
drag, startPoint x: 1019, startPoint y: 460, endPoint x: 838, endPoint y: 363, distance: 205.4
click at [838, 363] on canvas "Map" at bounding box center [988, 423] width 1049 height 742
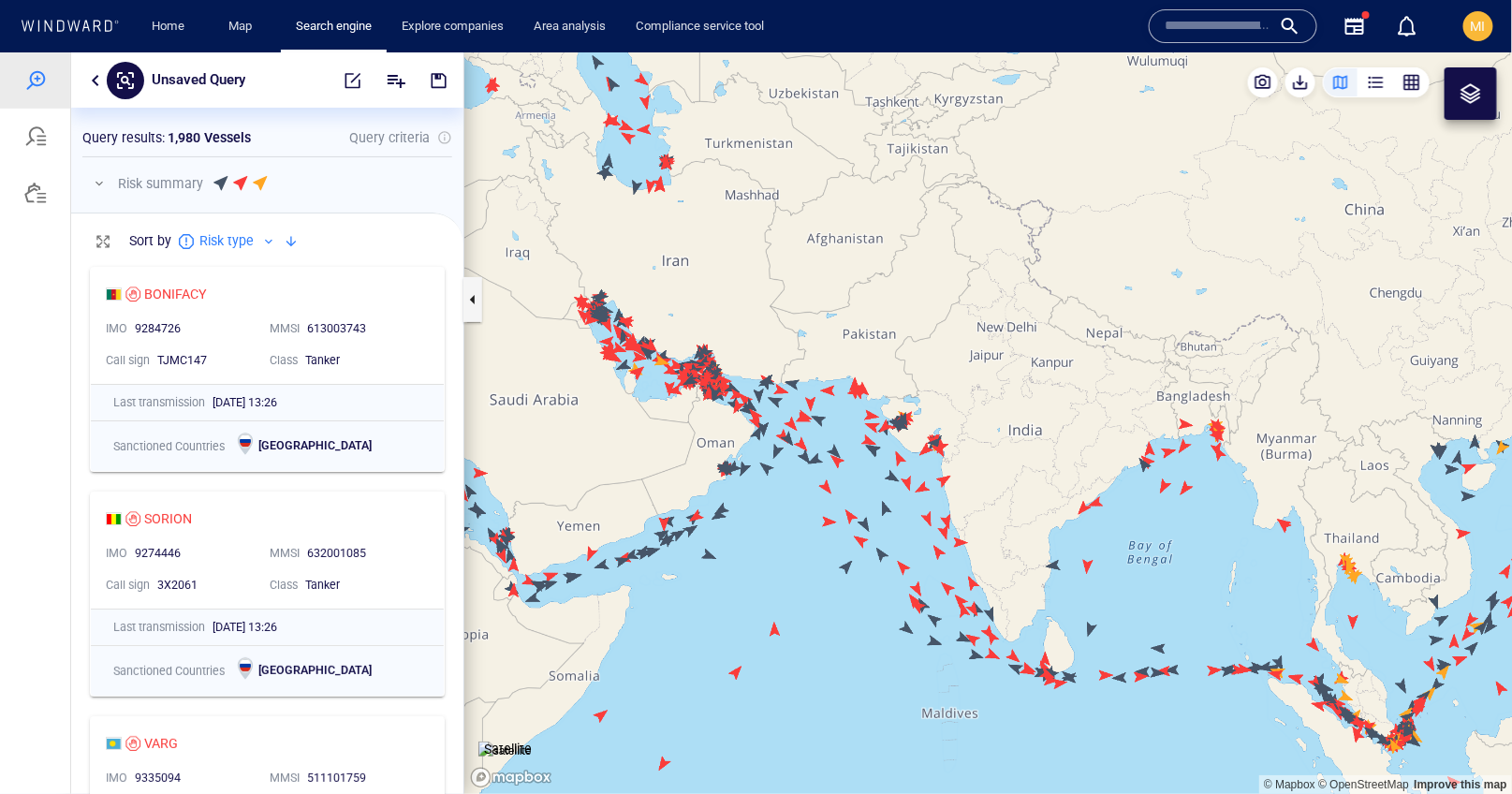
drag, startPoint x: 1138, startPoint y: 470, endPoint x: 995, endPoint y: 370, distance: 174.5
click at [995, 371] on canvas "Map" at bounding box center [988, 423] width 1049 height 742
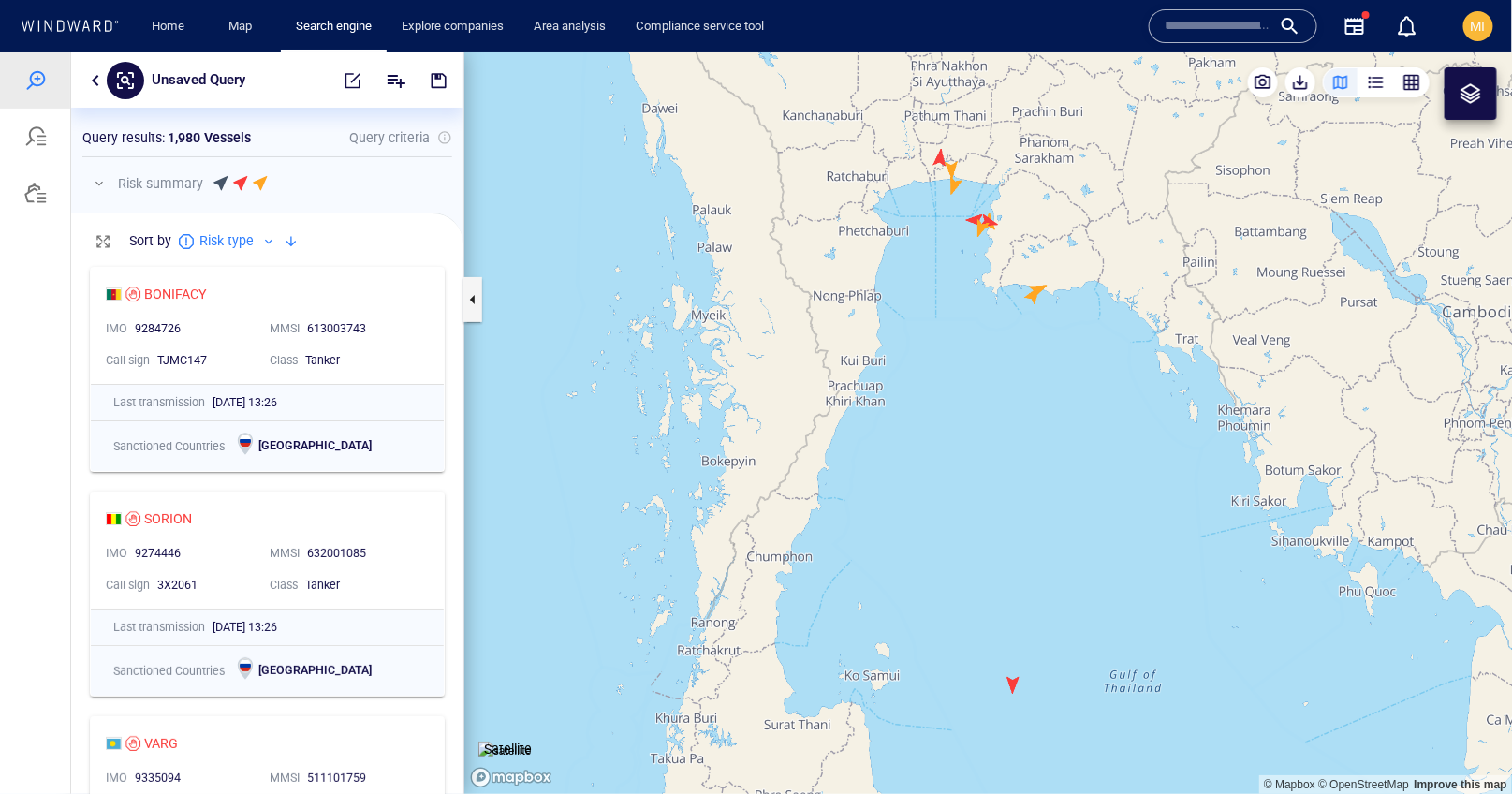
drag, startPoint x: 1019, startPoint y: 327, endPoint x: 1025, endPoint y: 447, distance: 120.1
click at [1024, 441] on canvas "Map" at bounding box center [988, 423] width 1049 height 742
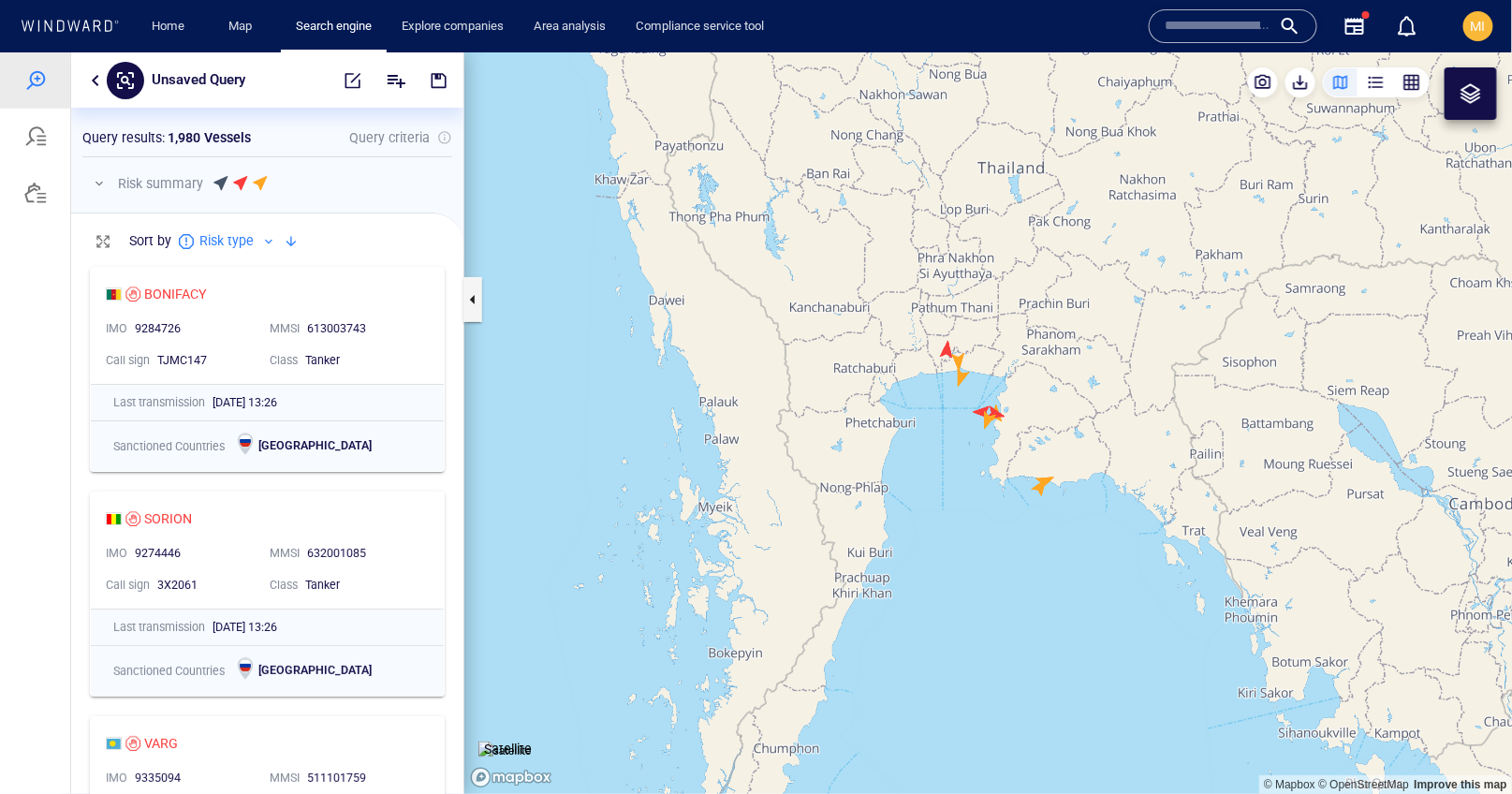
click at [948, 347] on canvas "Map" at bounding box center [988, 423] width 1049 height 742
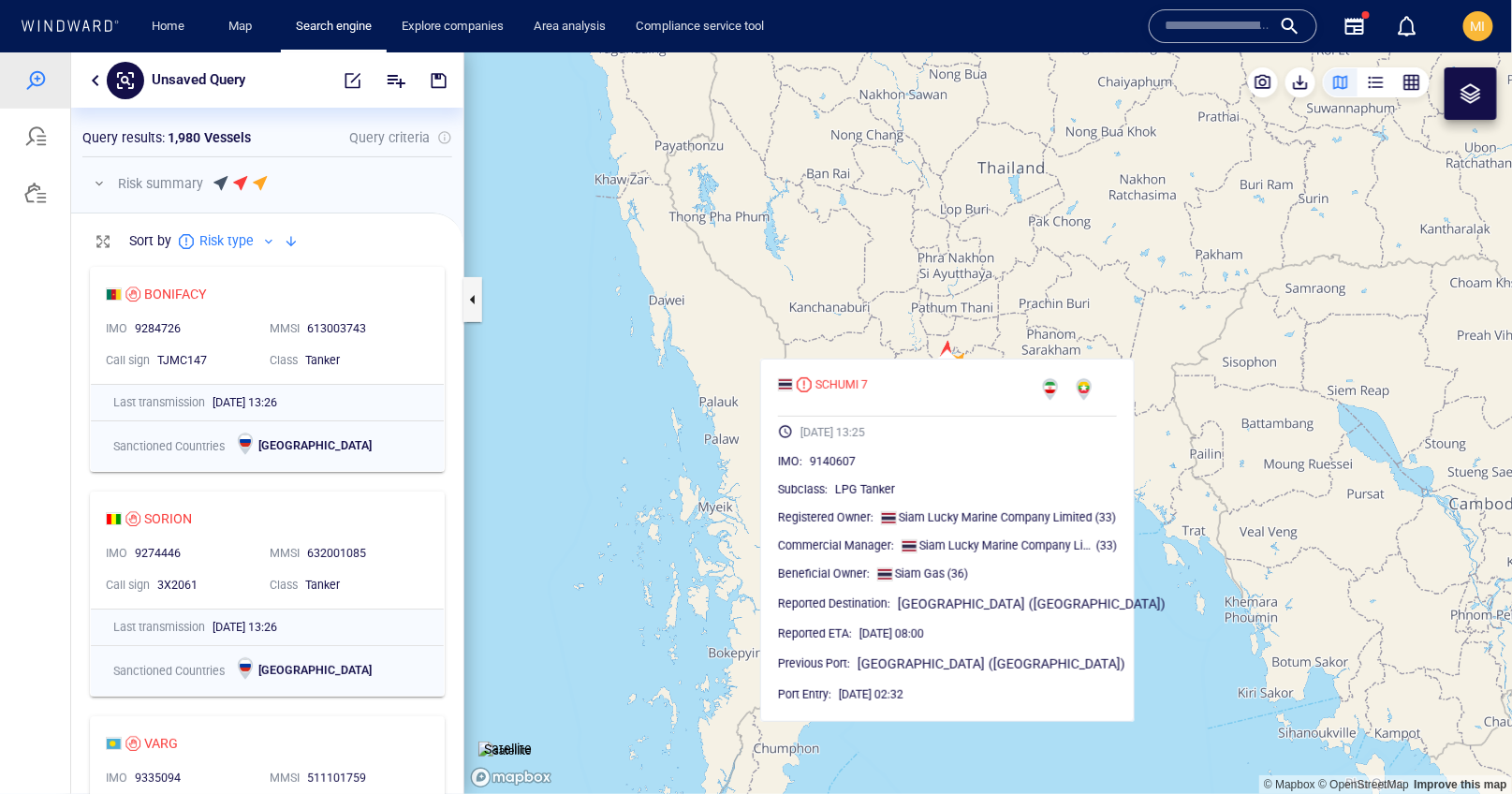
click at [948, 347] on canvas "Map" at bounding box center [988, 423] width 1049 height 742
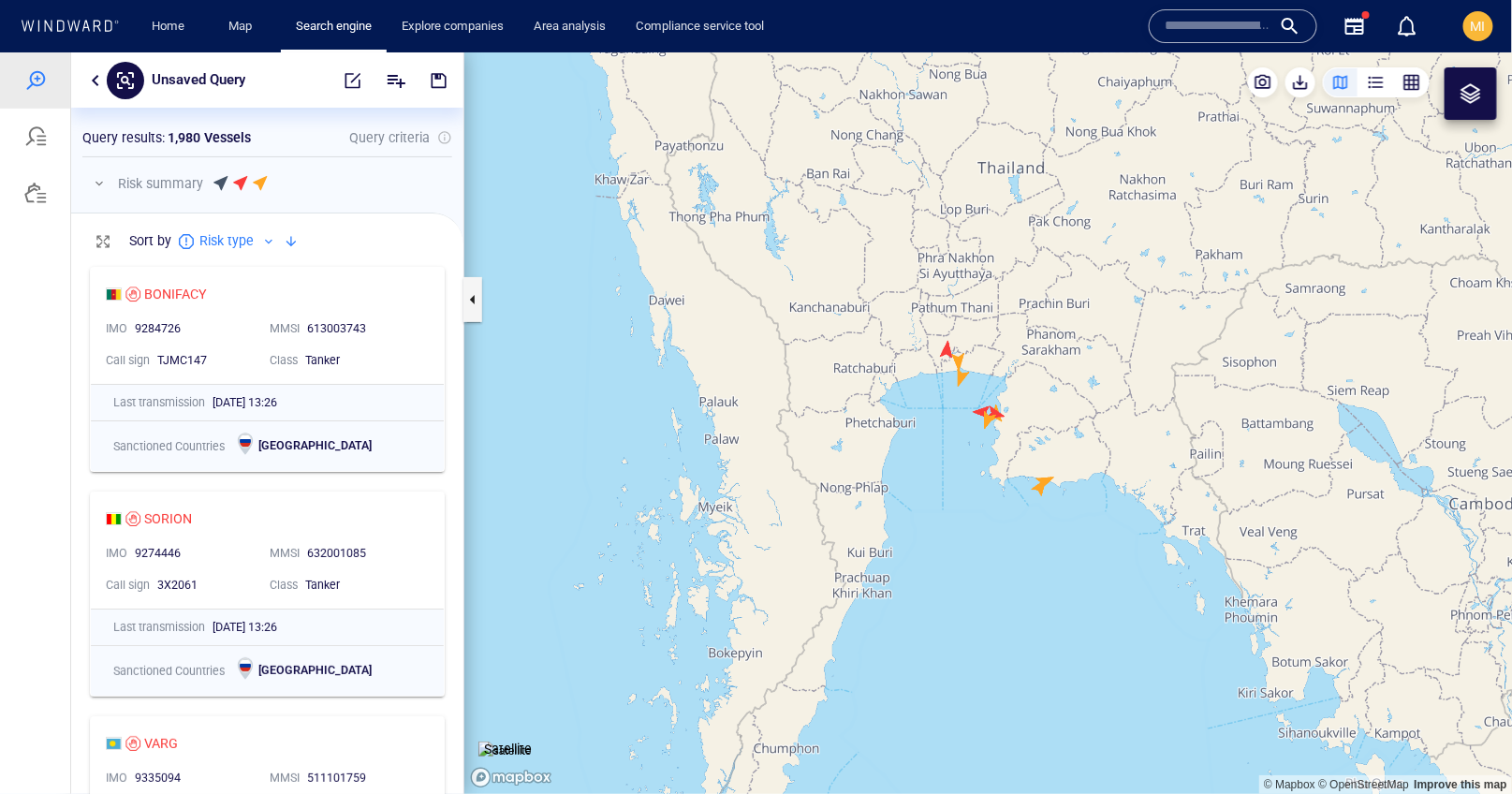
click at [960, 356] on canvas "Map" at bounding box center [988, 423] width 1049 height 742
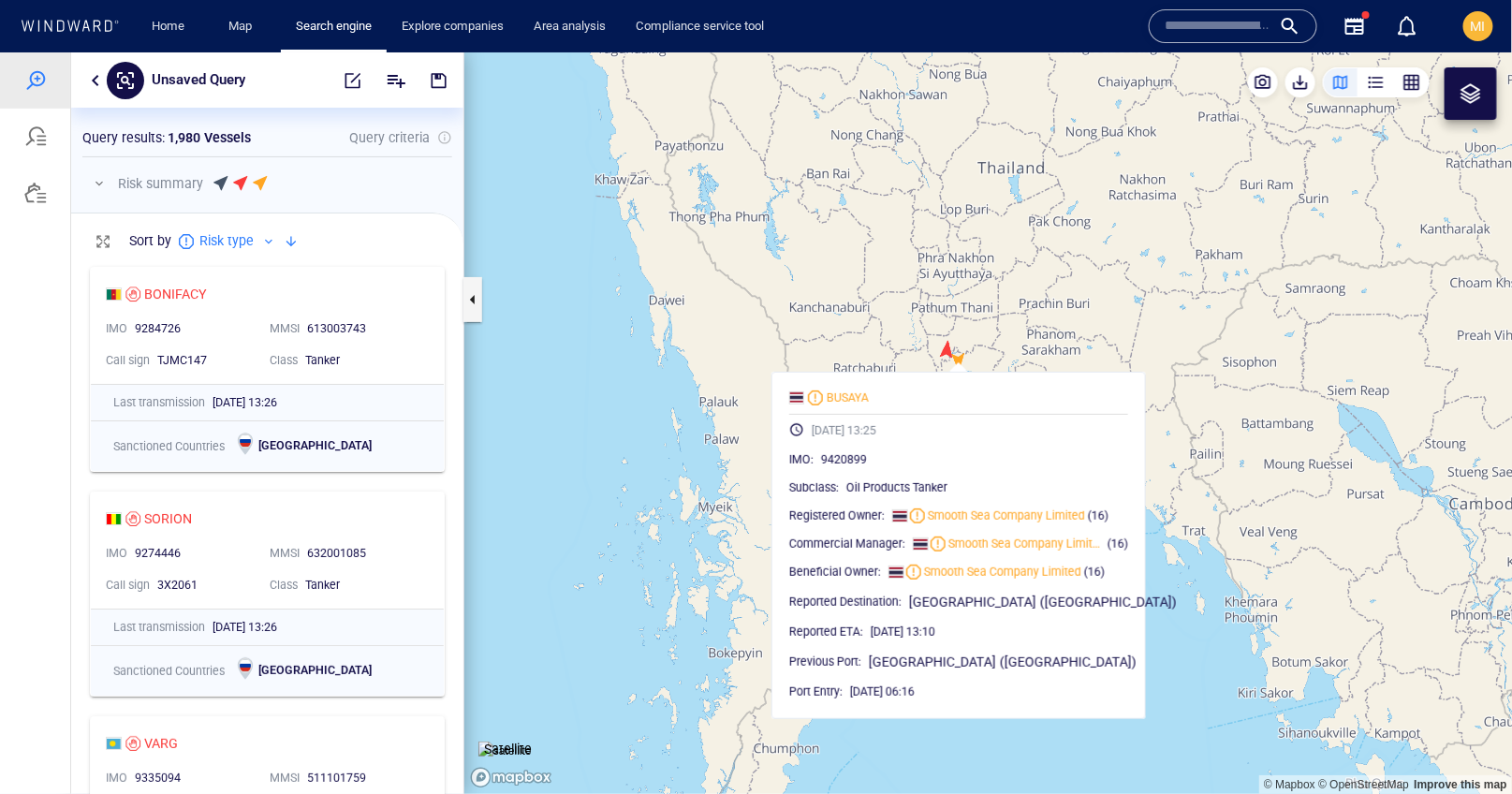
click at [960, 356] on canvas "Map" at bounding box center [988, 423] width 1049 height 742
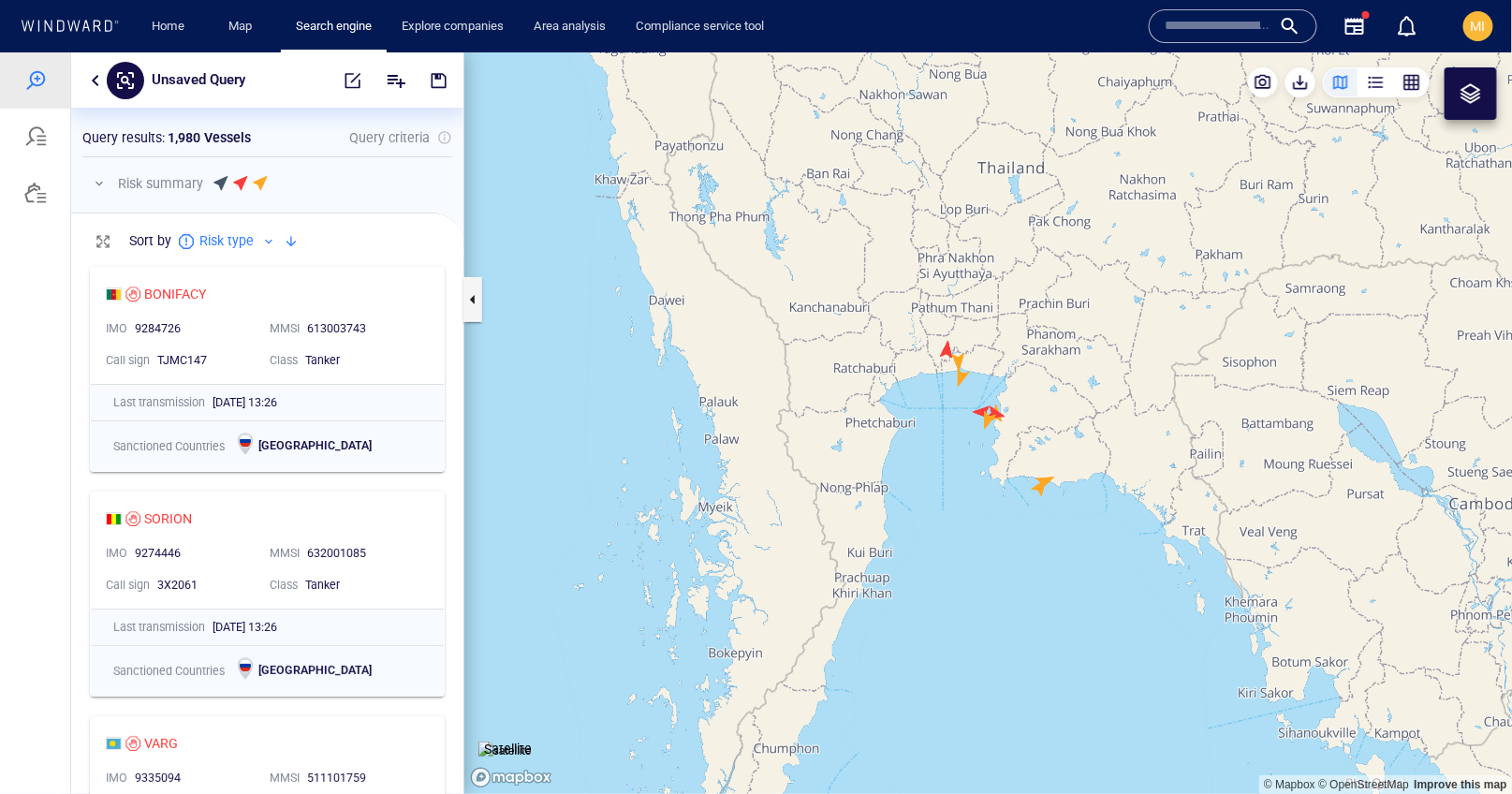
click at [961, 377] on canvas "Map" at bounding box center [988, 423] width 1049 height 742
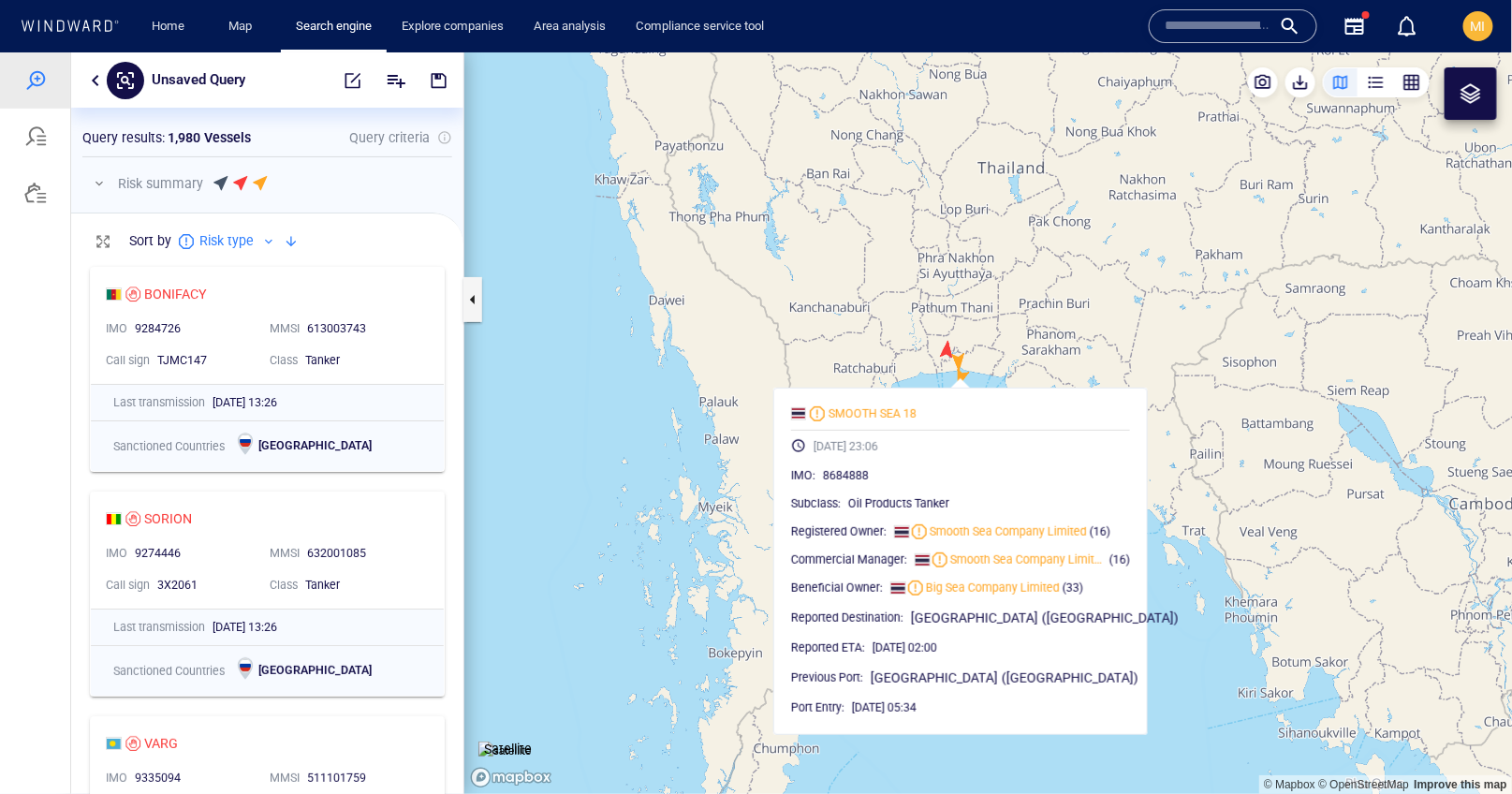
click at [961, 377] on canvas "Map" at bounding box center [988, 423] width 1049 height 742
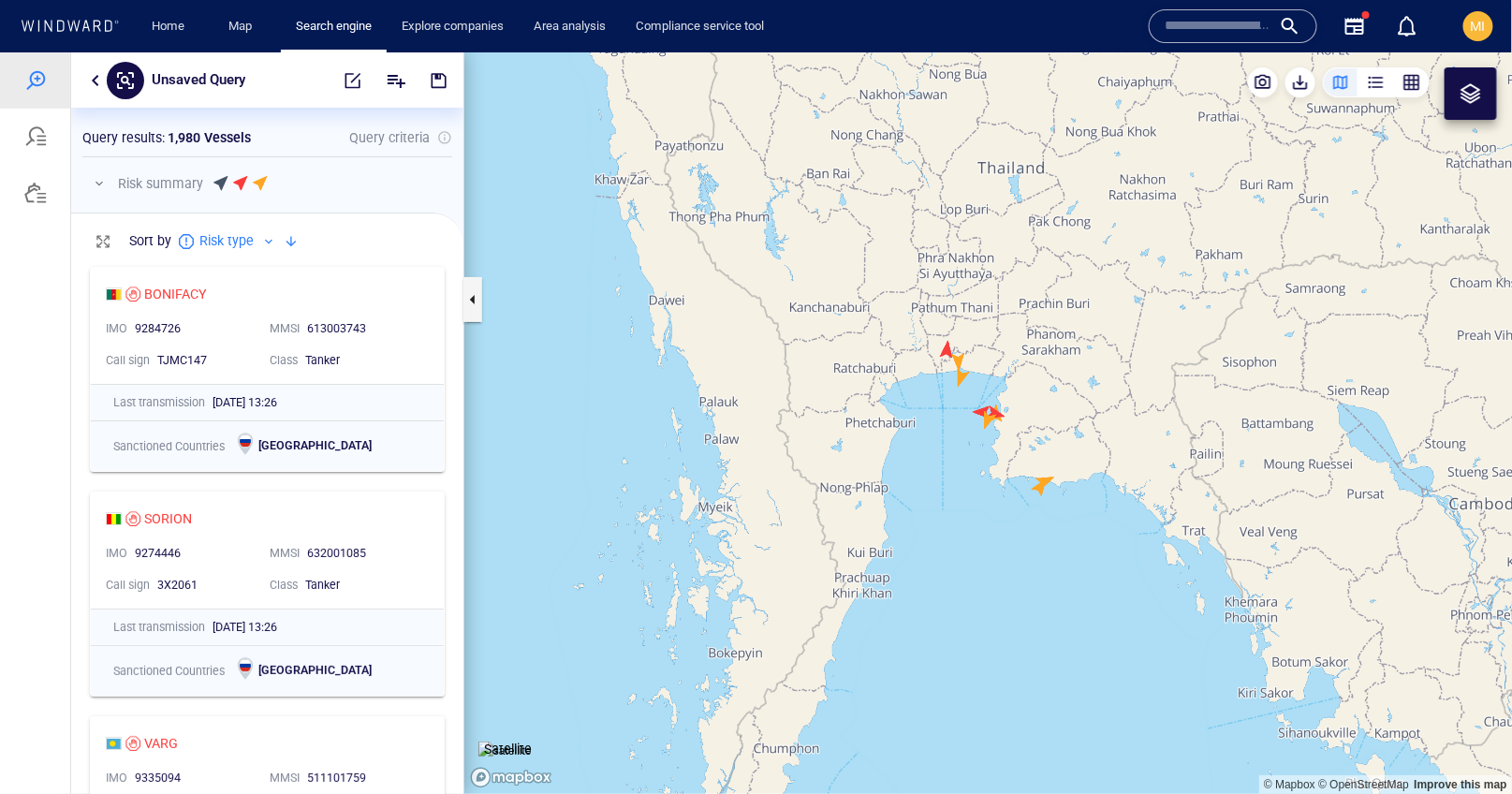
click at [983, 423] on canvas "Map" at bounding box center [988, 423] width 1049 height 742
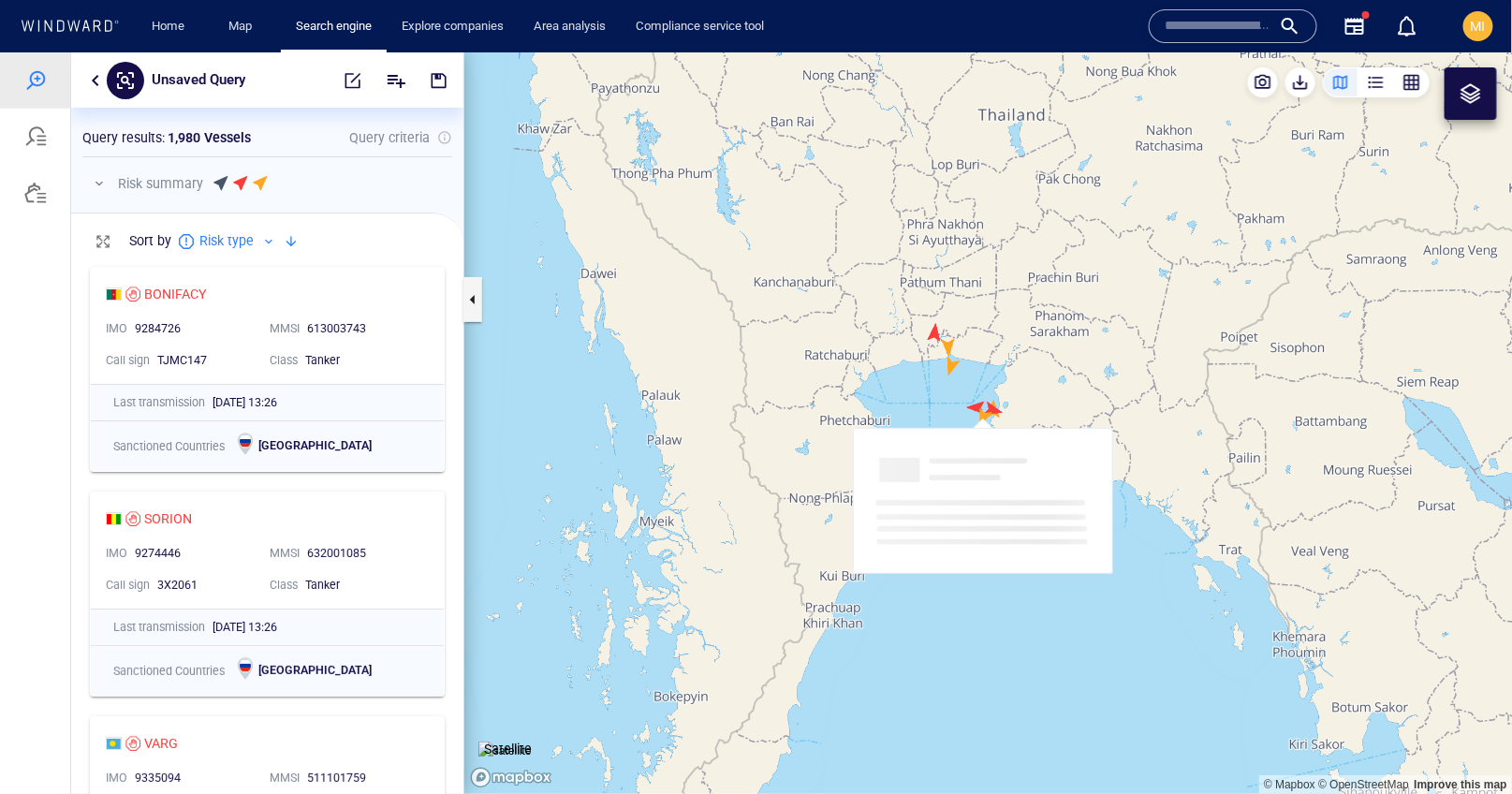
click at [982, 429] on div "Loading interface..." at bounding box center [983, 500] width 260 height 146
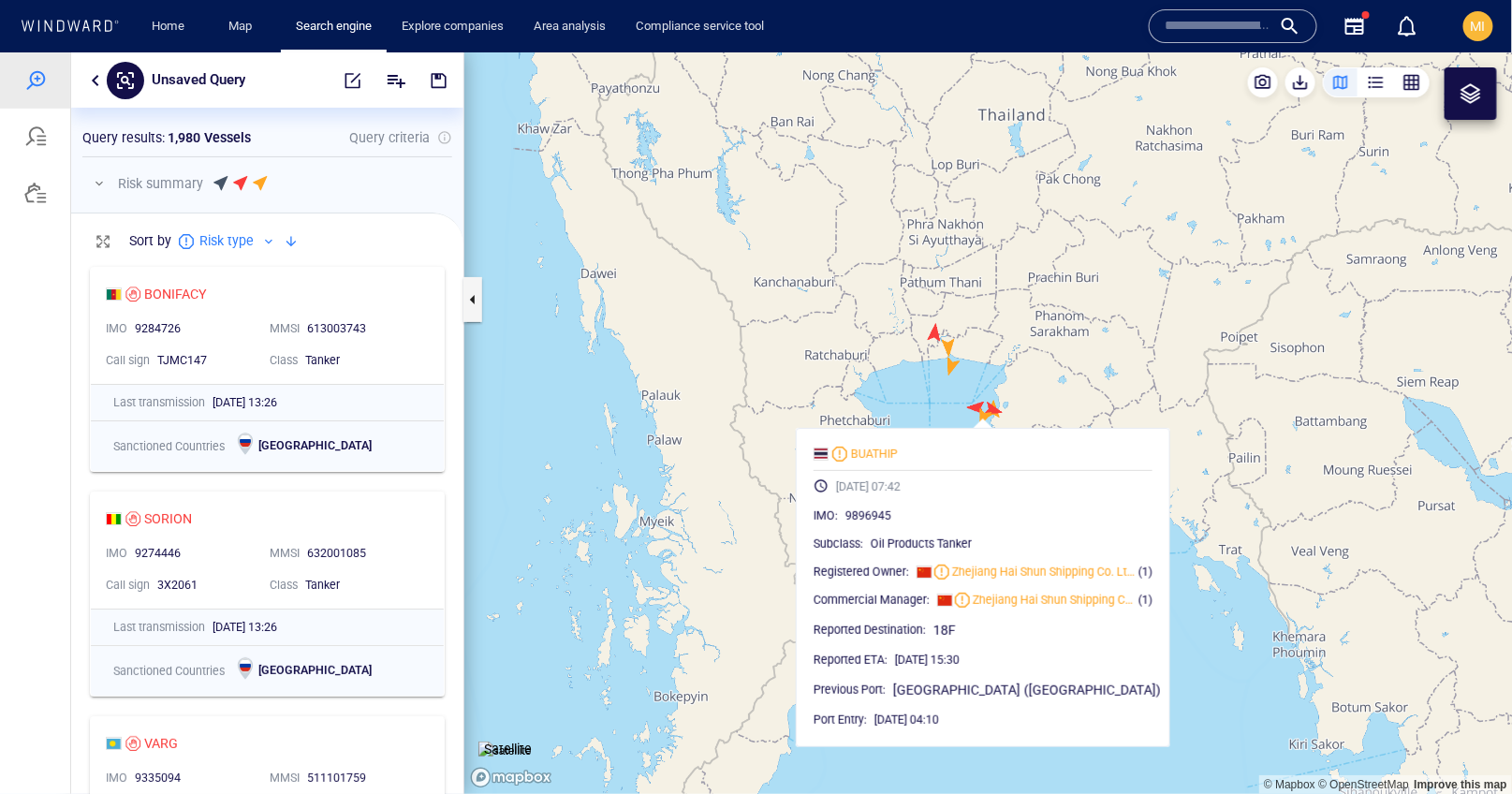
click at [1049, 405] on canvas "Map" at bounding box center [988, 423] width 1049 height 742
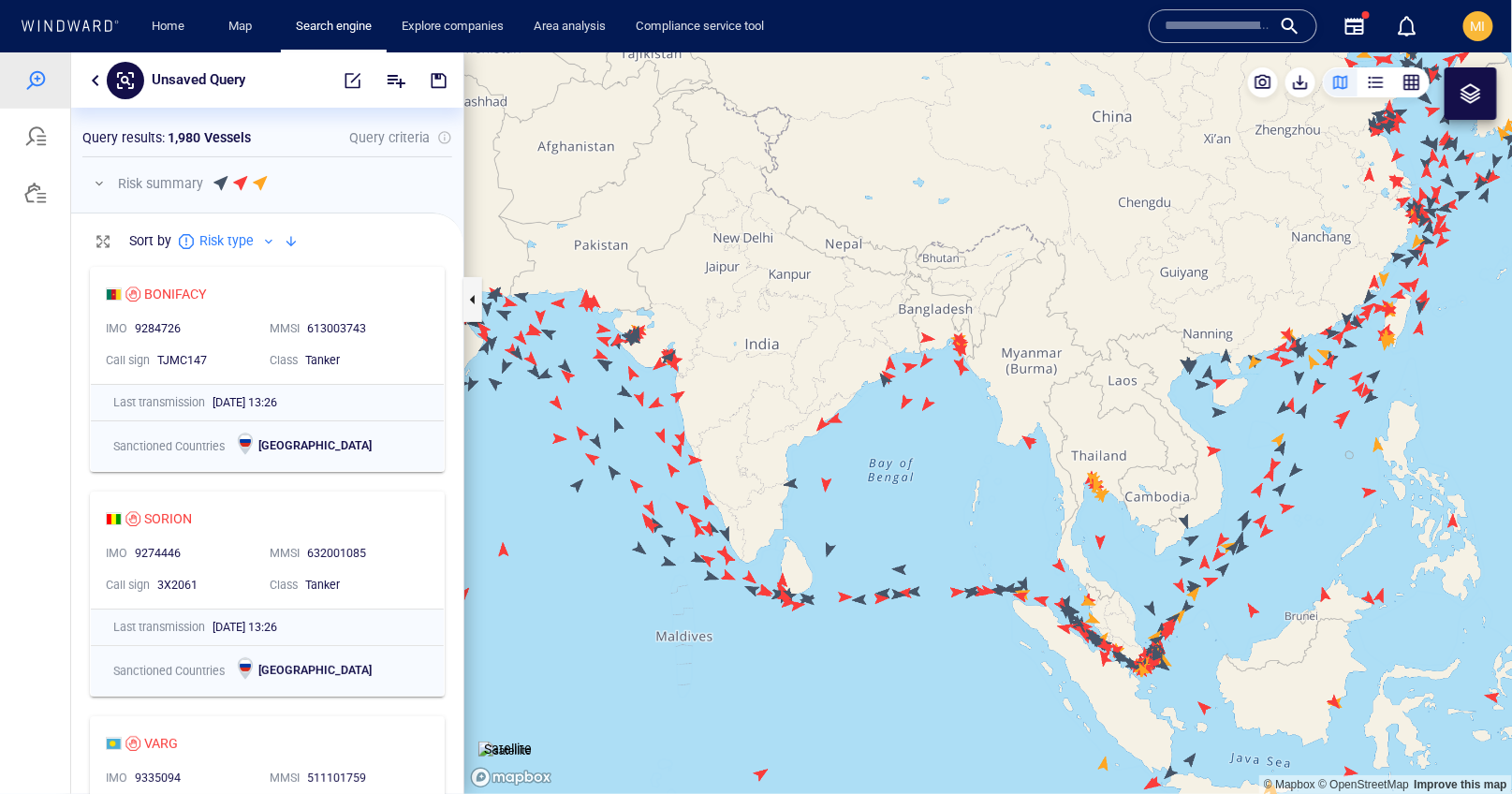
drag, startPoint x: 1272, startPoint y: 510, endPoint x: 1101, endPoint y: 584, distance: 186.3
click at [1102, 583] on canvas "Map" at bounding box center [988, 423] width 1049 height 742
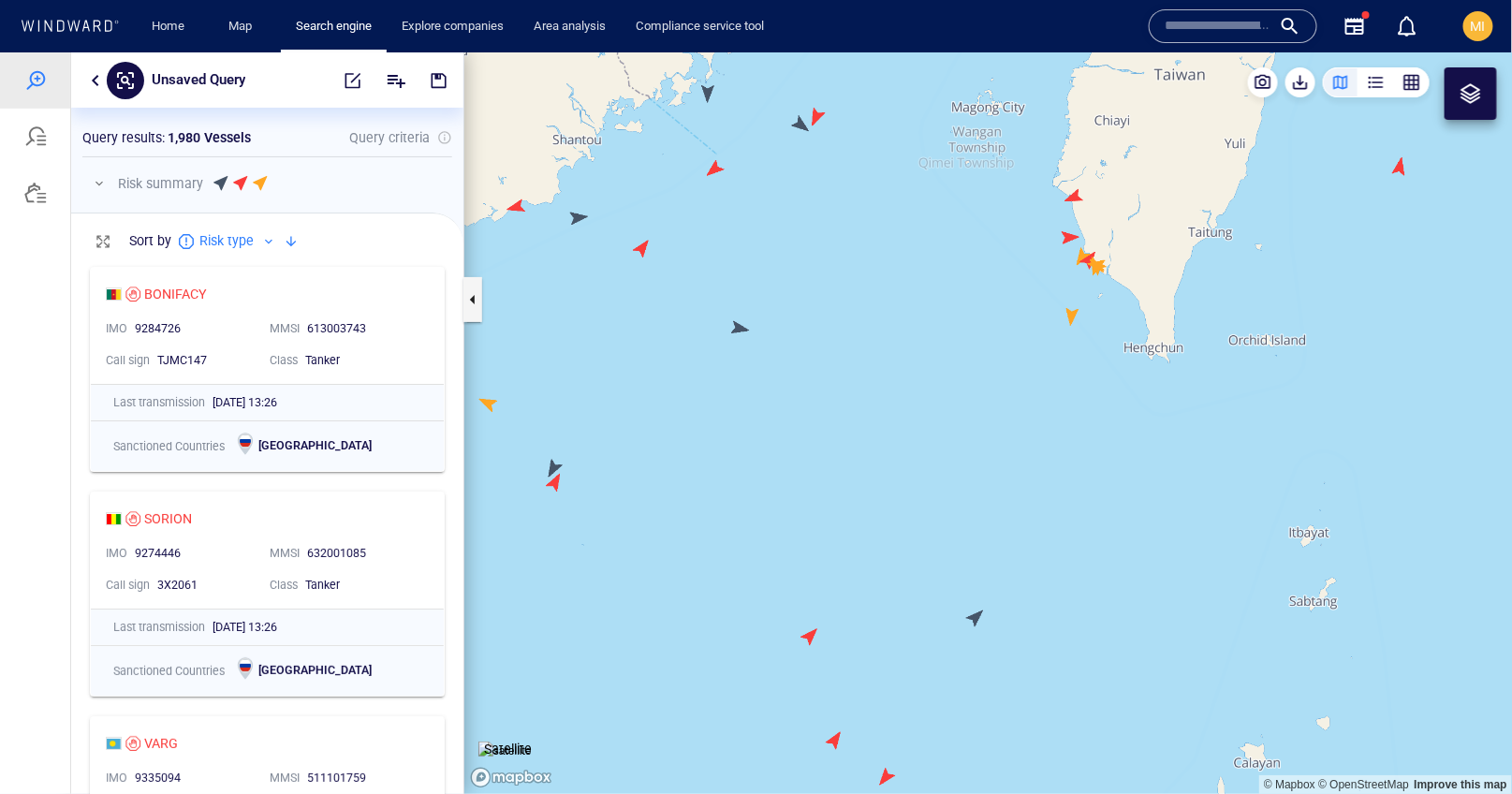
drag, startPoint x: 1115, startPoint y: 348, endPoint x: 1113, endPoint y: 508, distance: 160.0
click at [1114, 507] on canvas "Map" at bounding box center [988, 423] width 1049 height 742
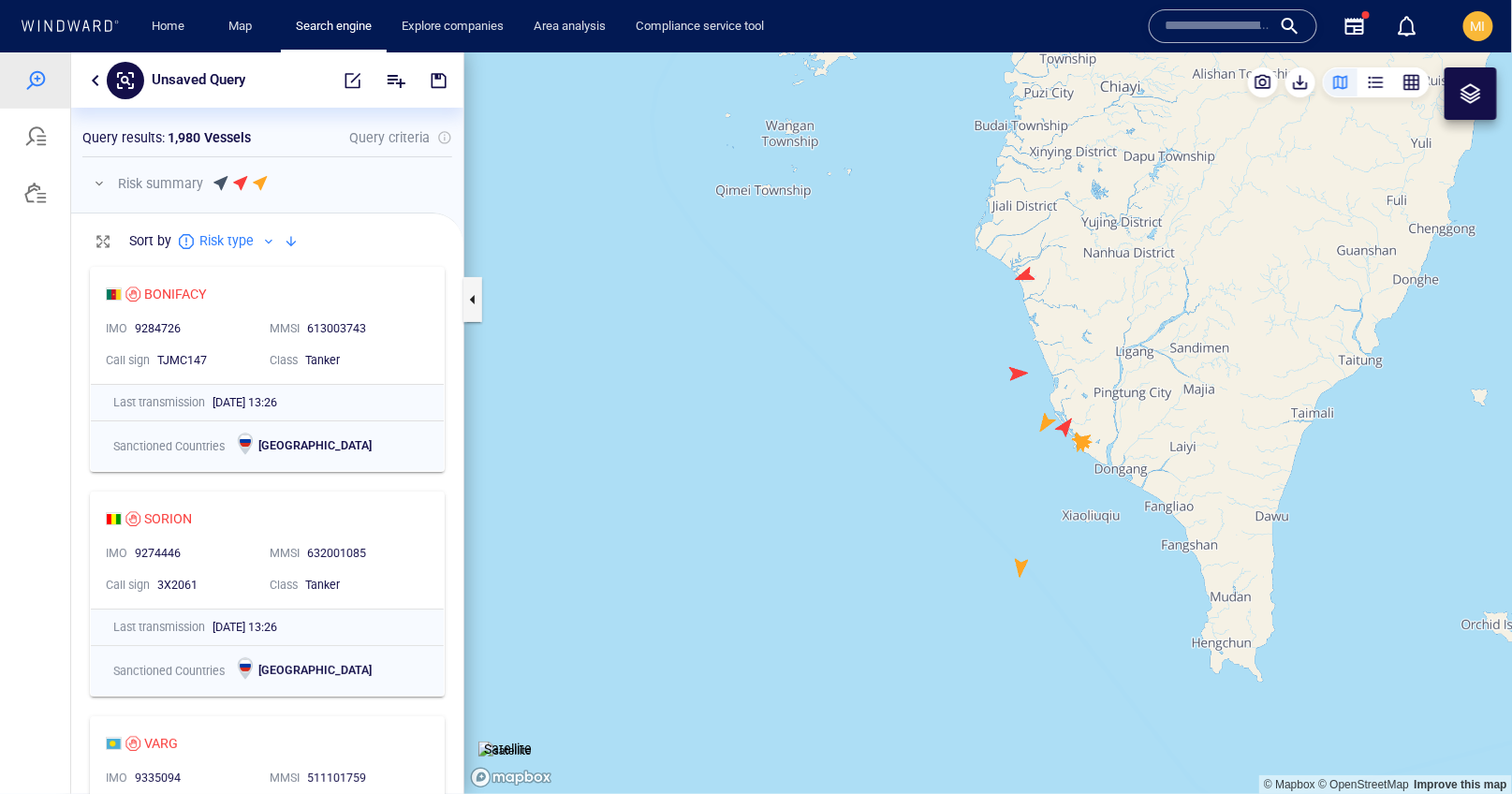
click at [1084, 441] on canvas "Map" at bounding box center [988, 423] width 1049 height 742
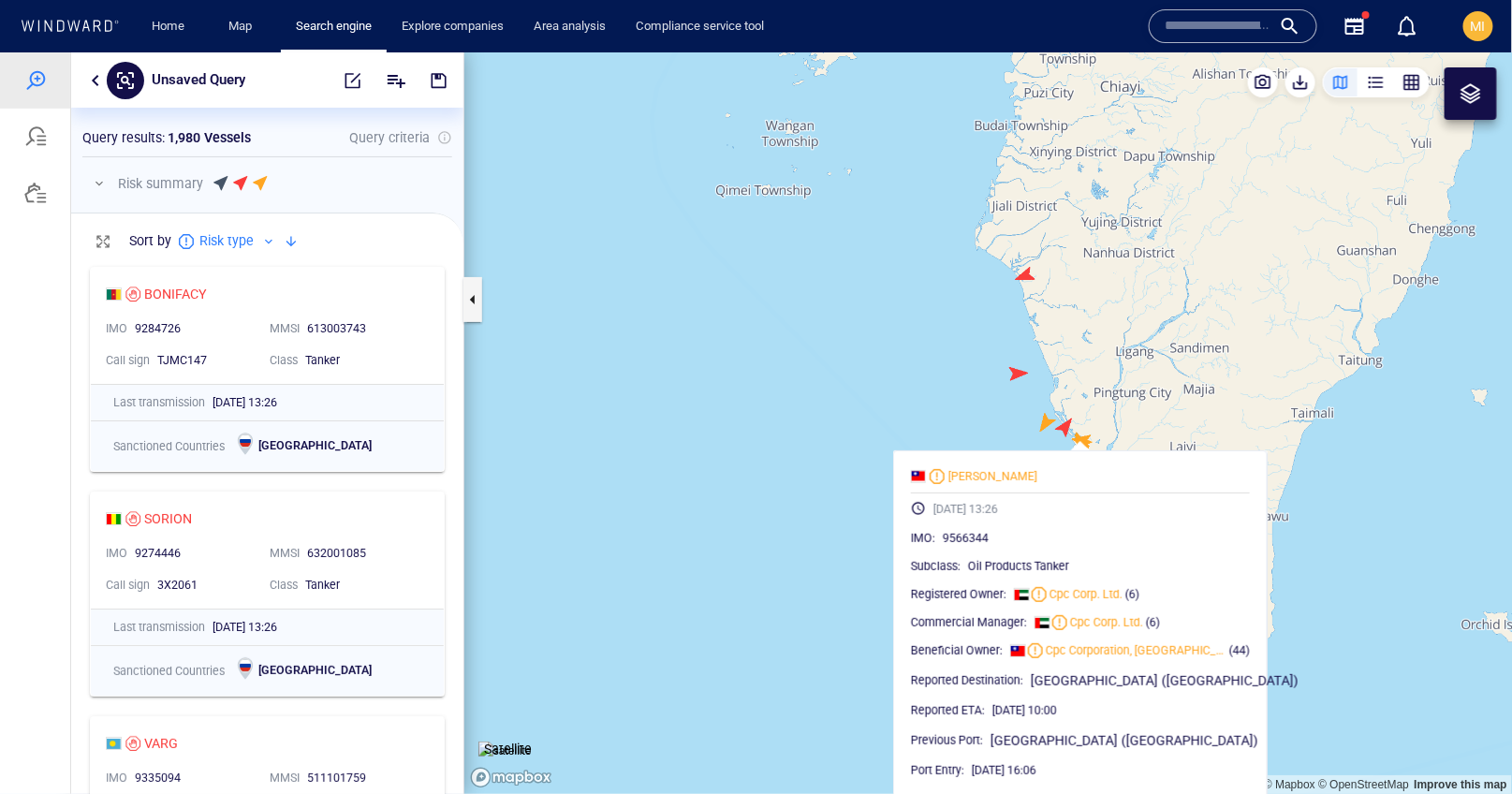
click at [1046, 419] on canvas "Map" at bounding box center [988, 423] width 1049 height 742
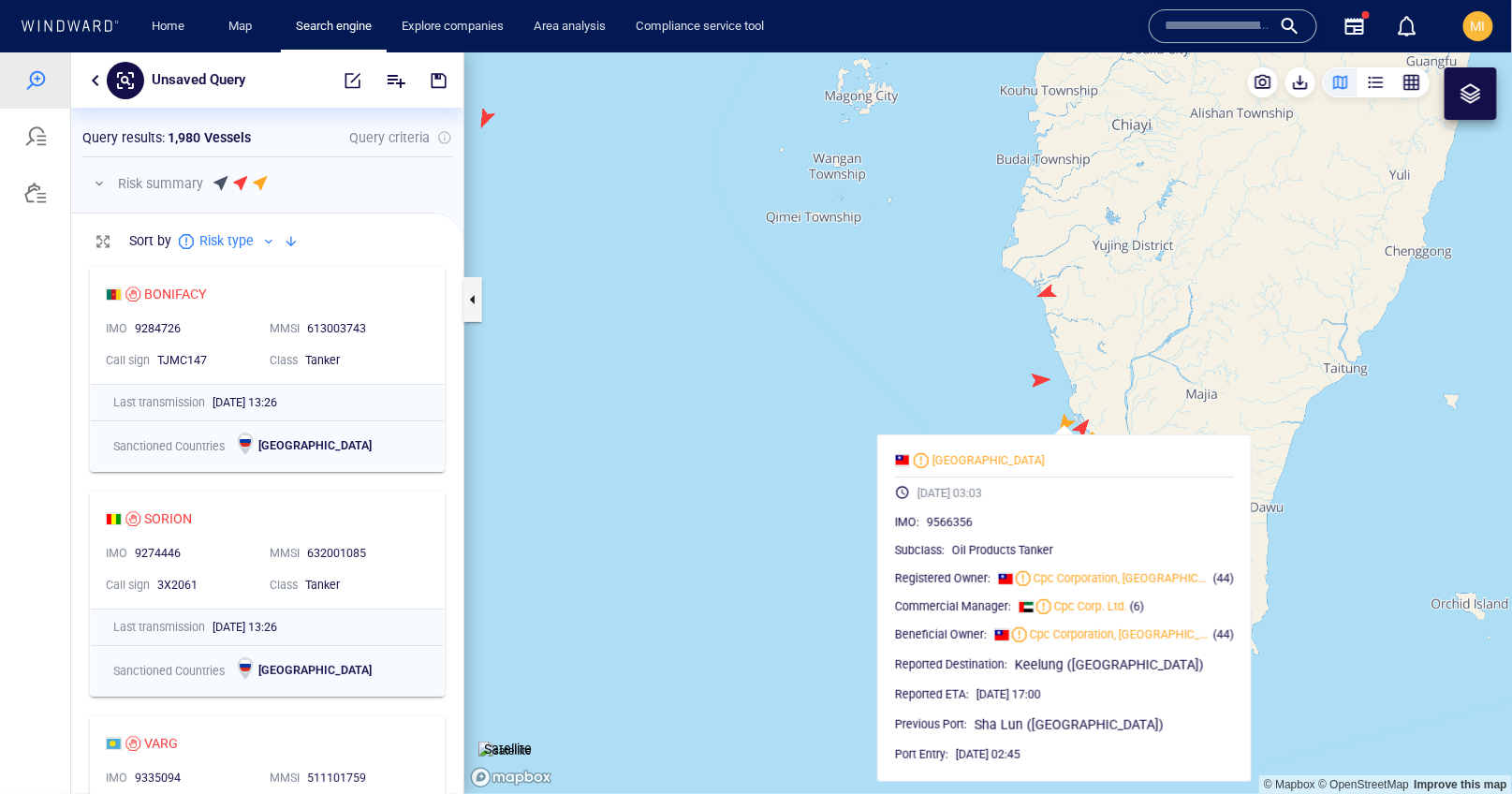
click at [1223, 410] on canvas "Map" at bounding box center [988, 423] width 1049 height 742
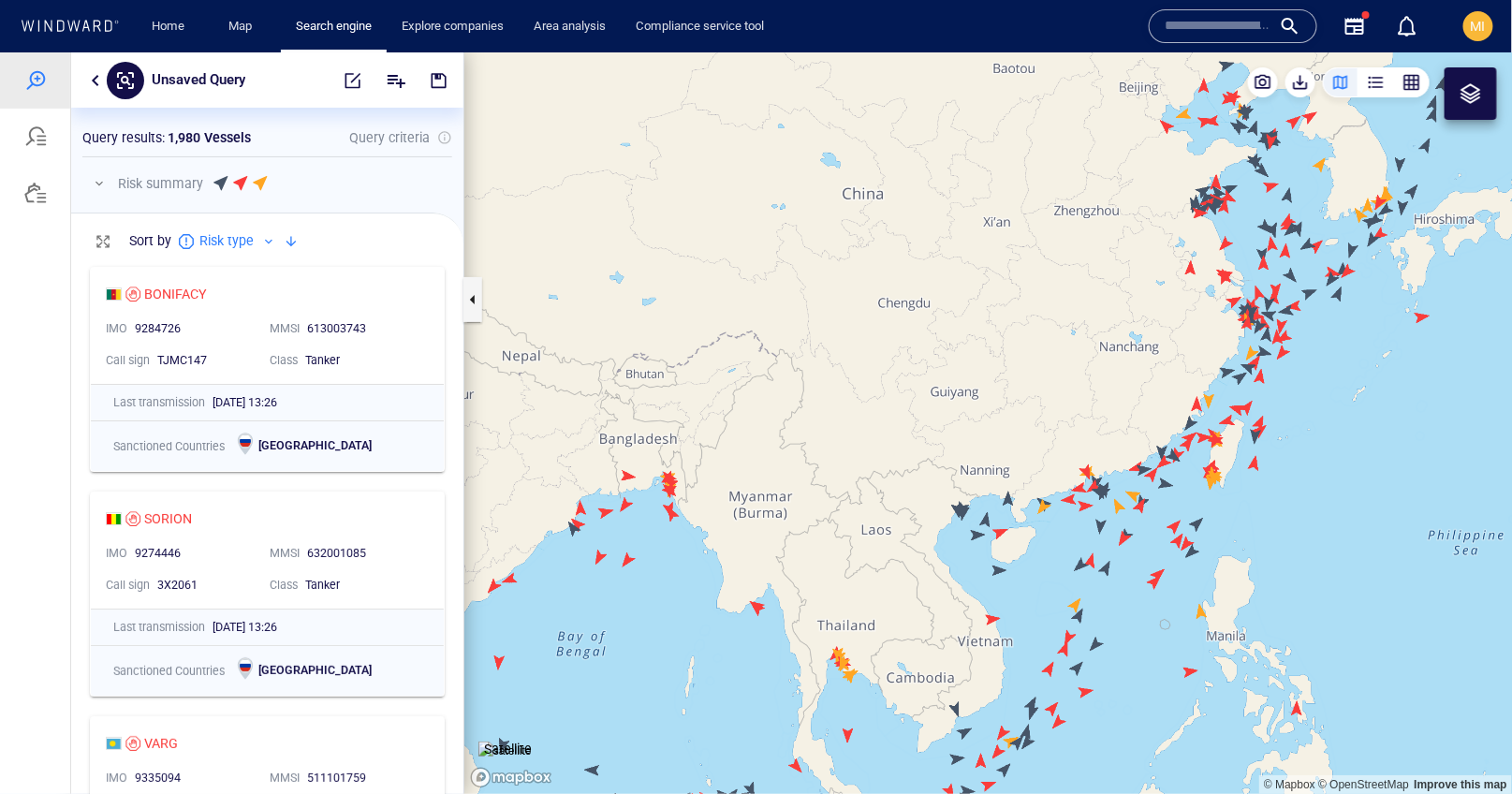
drag, startPoint x: 995, startPoint y: 580, endPoint x: 919, endPoint y: 517, distance: 98.7
click at [919, 517] on canvas "Map" at bounding box center [988, 423] width 1049 height 742
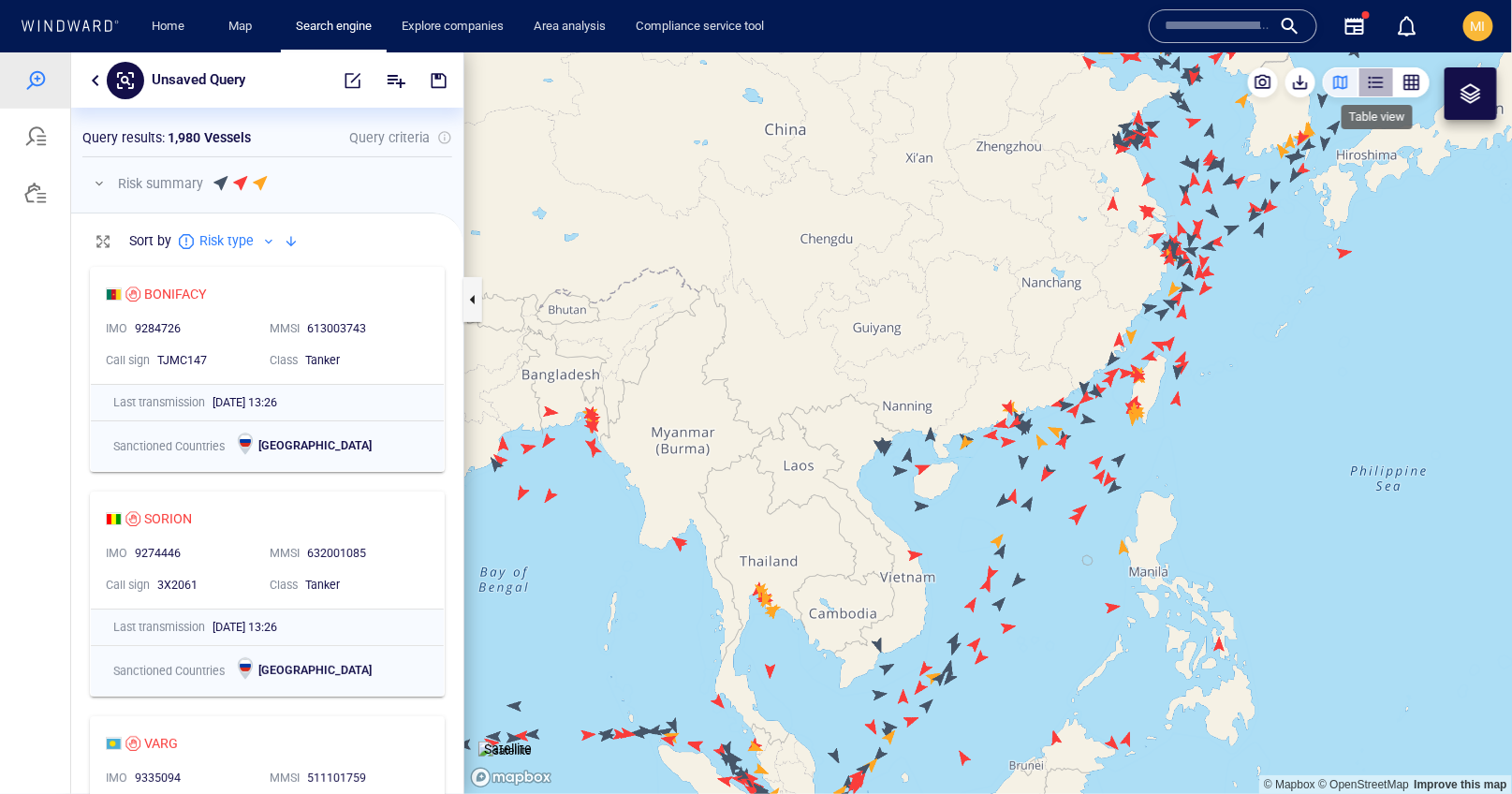
click at [1386, 81] on div "button" at bounding box center [1376, 81] width 18 height 18
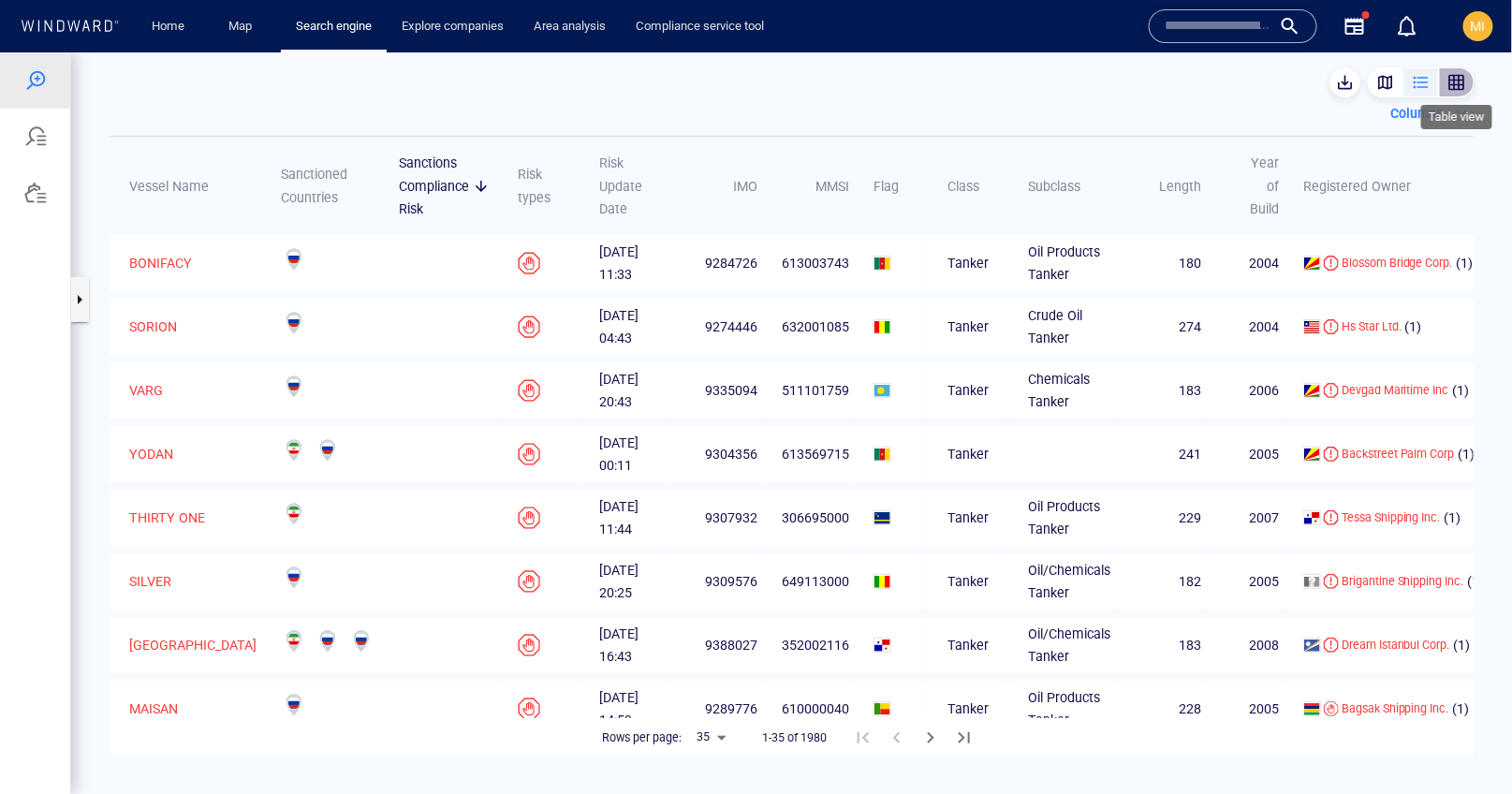
click at [1455, 80] on div "button" at bounding box center [1456, 81] width 18 height 18
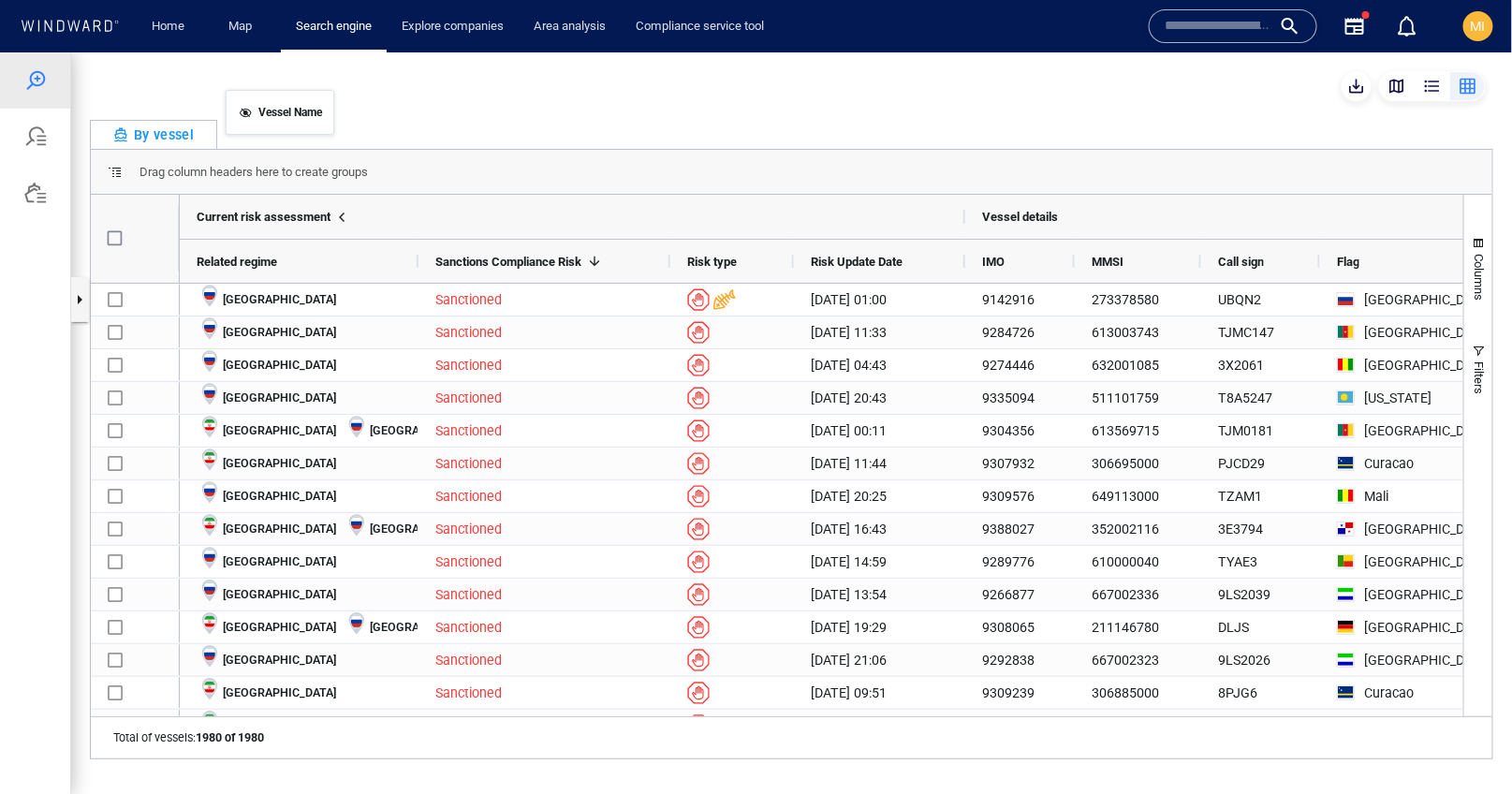
drag, startPoint x: 270, startPoint y: 261, endPoint x: 237, endPoint y: 99, distance: 165.3
click at [170, 136] on div "By vessel" at bounding box center [154, 134] width 81 height 22
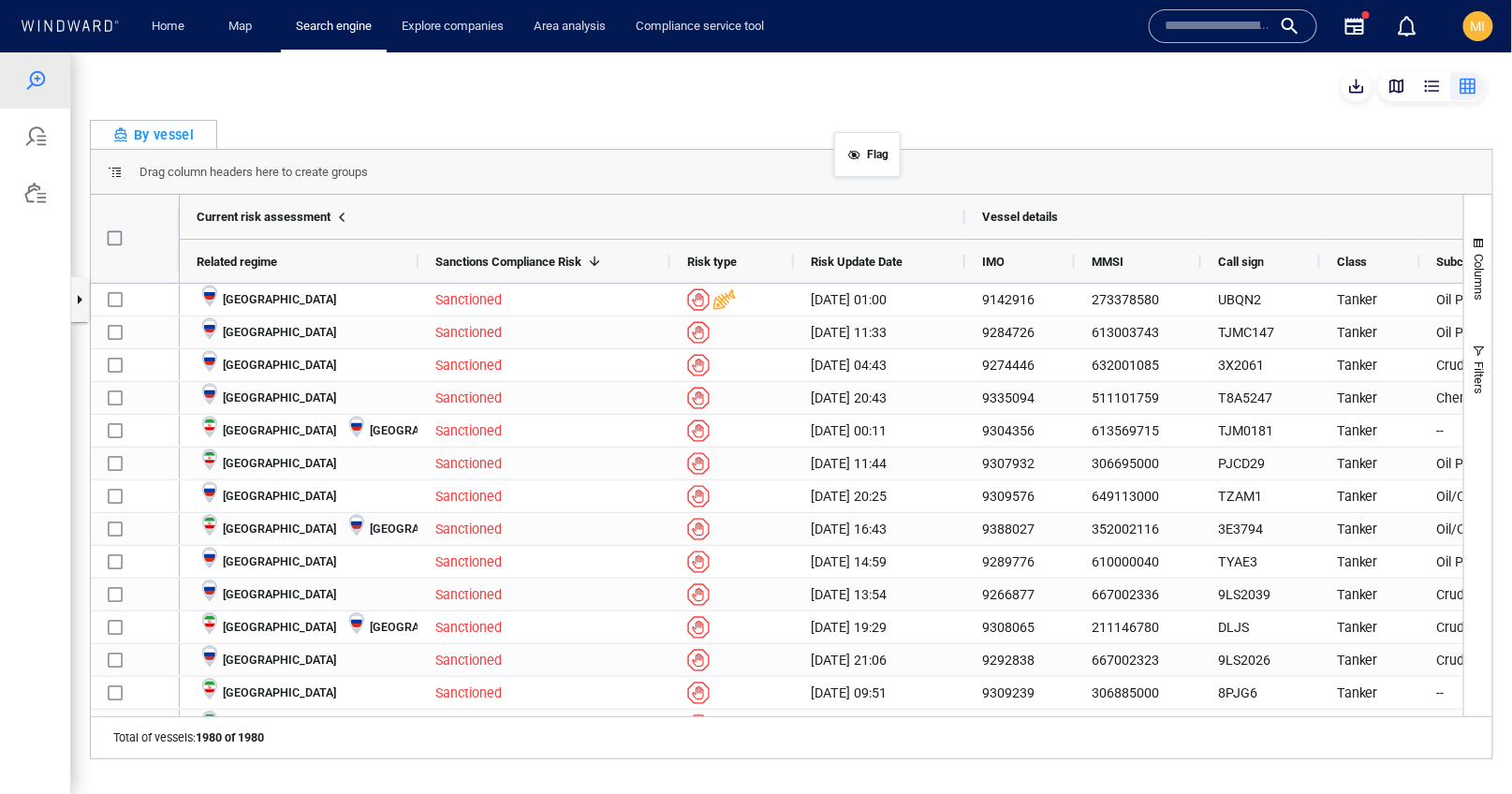
drag, startPoint x: 1348, startPoint y: 271, endPoint x: 846, endPoint y: 144, distance: 517.8
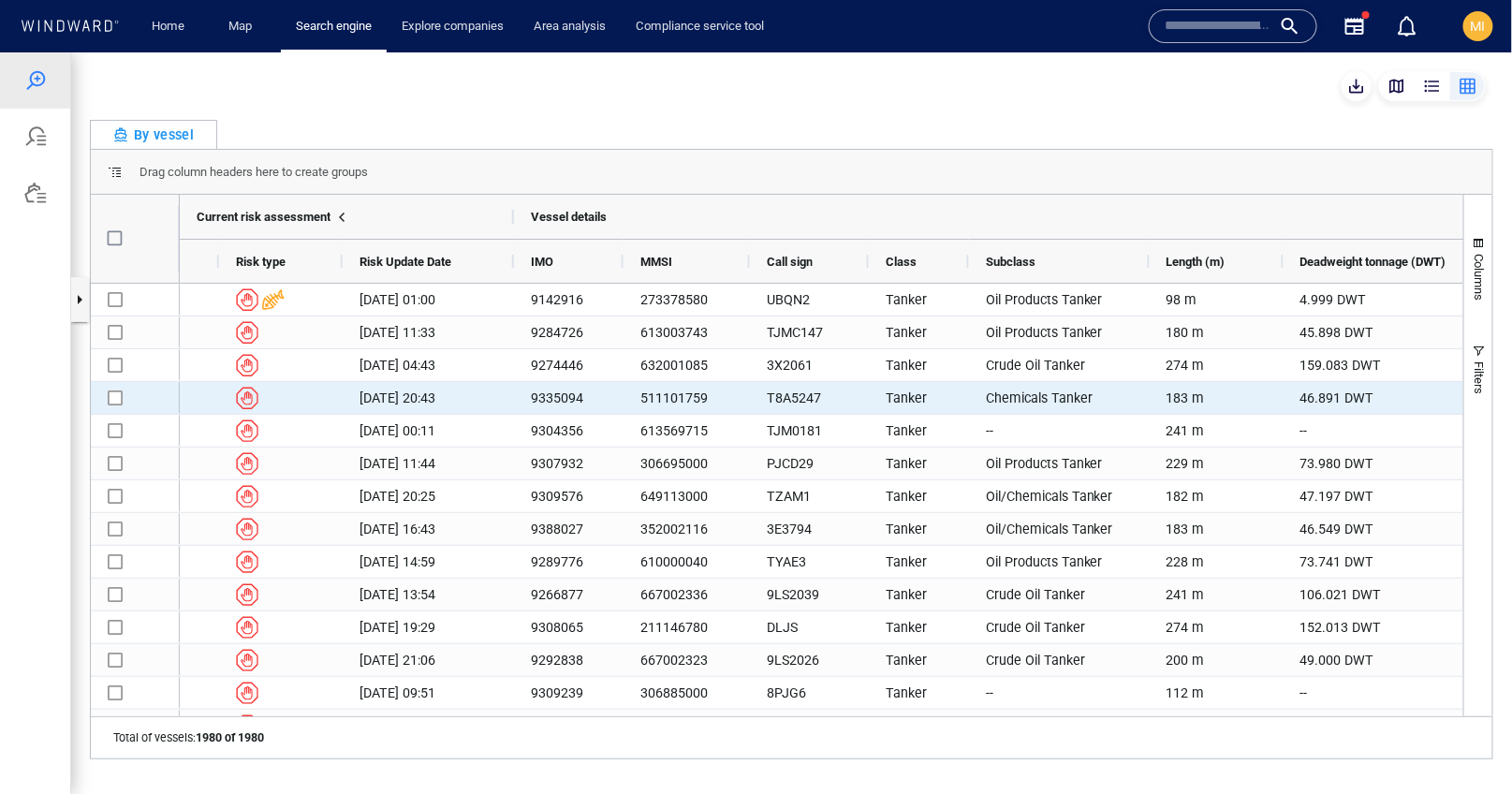
scroll to position [0, 315]
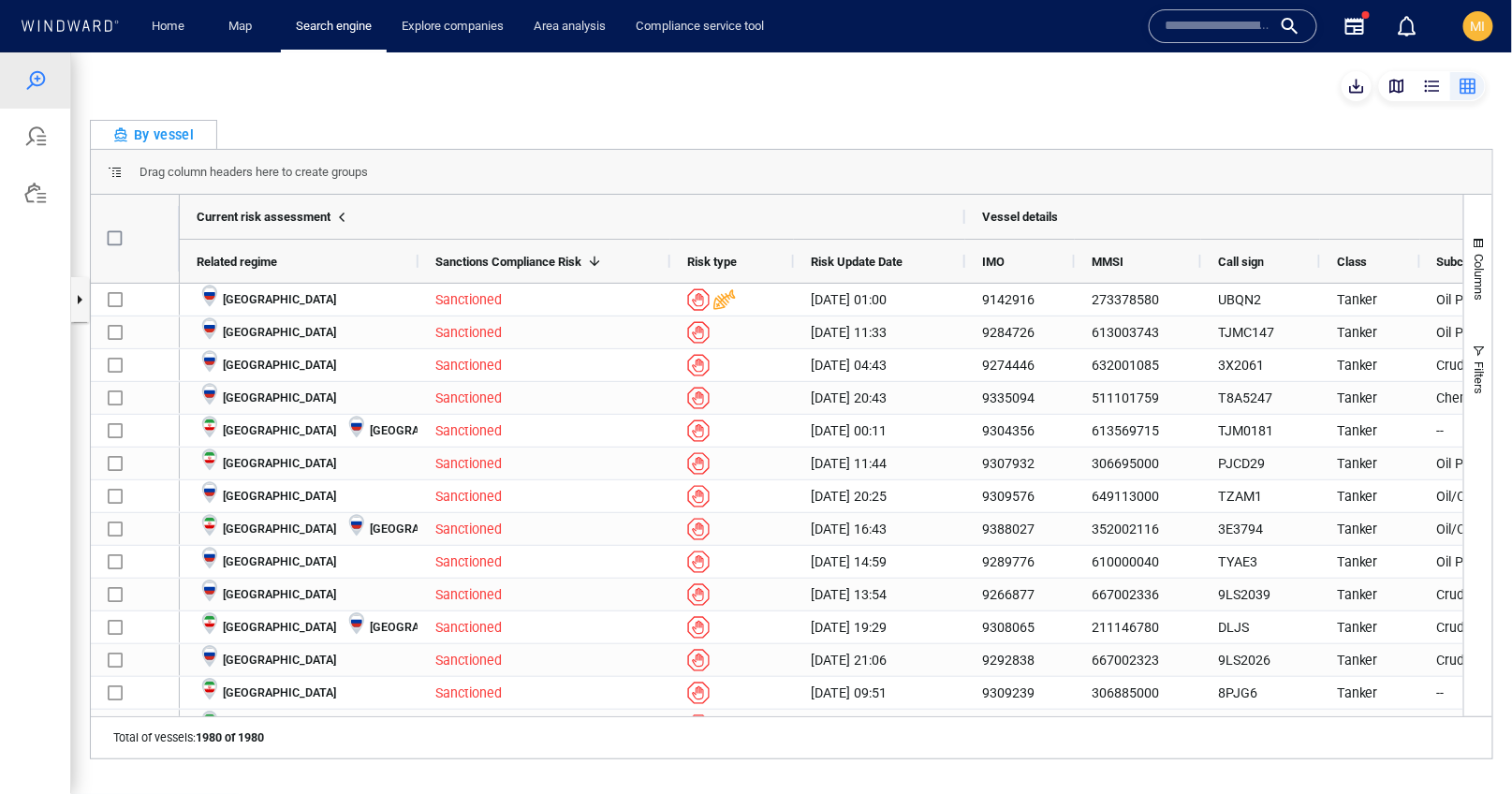
click at [349, 212] on span at bounding box center [342, 216] width 15 height 15
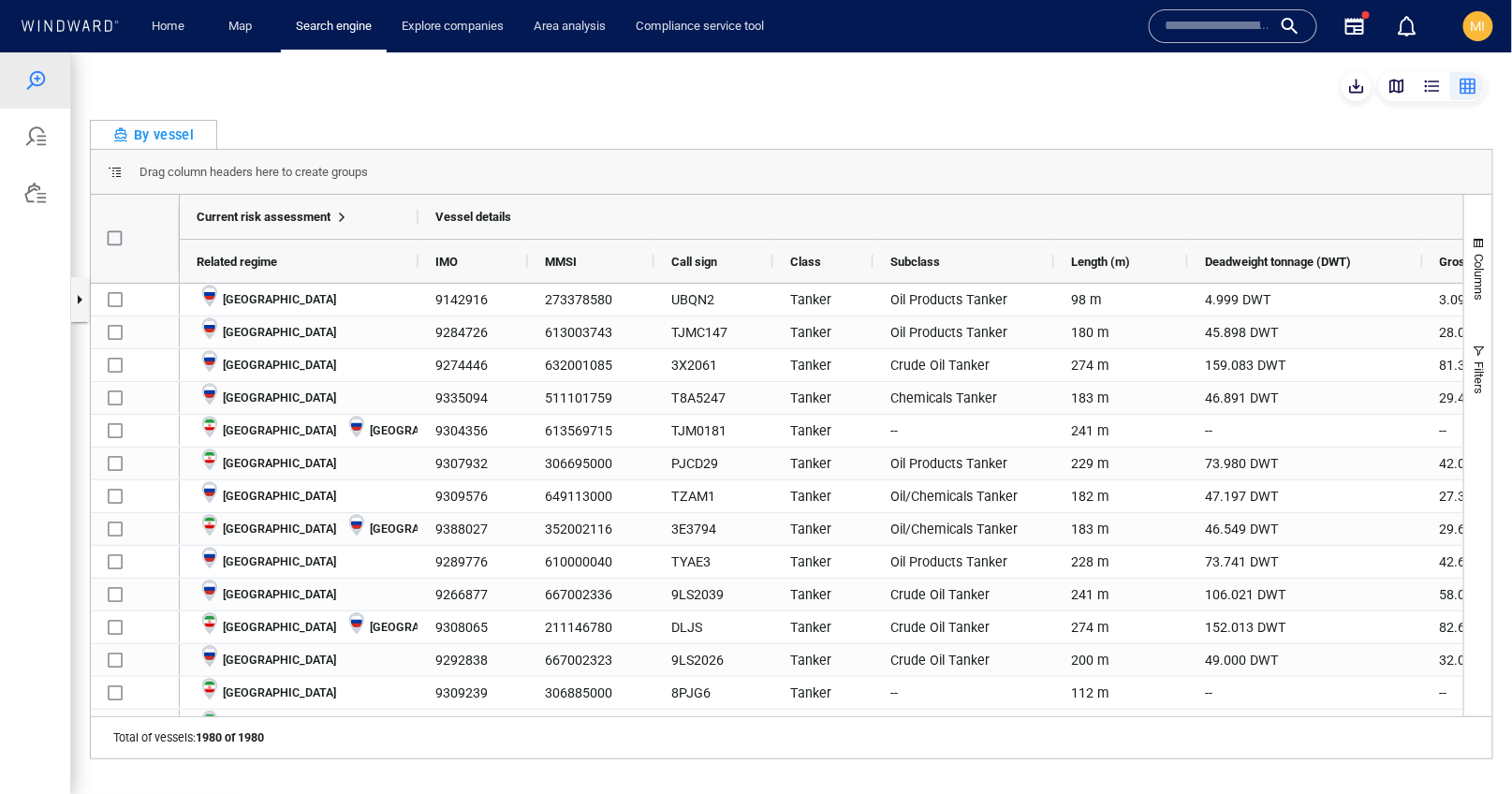
click at [115, 176] on span at bounding box center [115, 171] width 15 height 15
click at [120, 168] on span at bounding box center [115, 171] width 15 height 15
click at [331, 215] on span "Current risk assessment" at bounding box center [263, 215] width 134 height 14
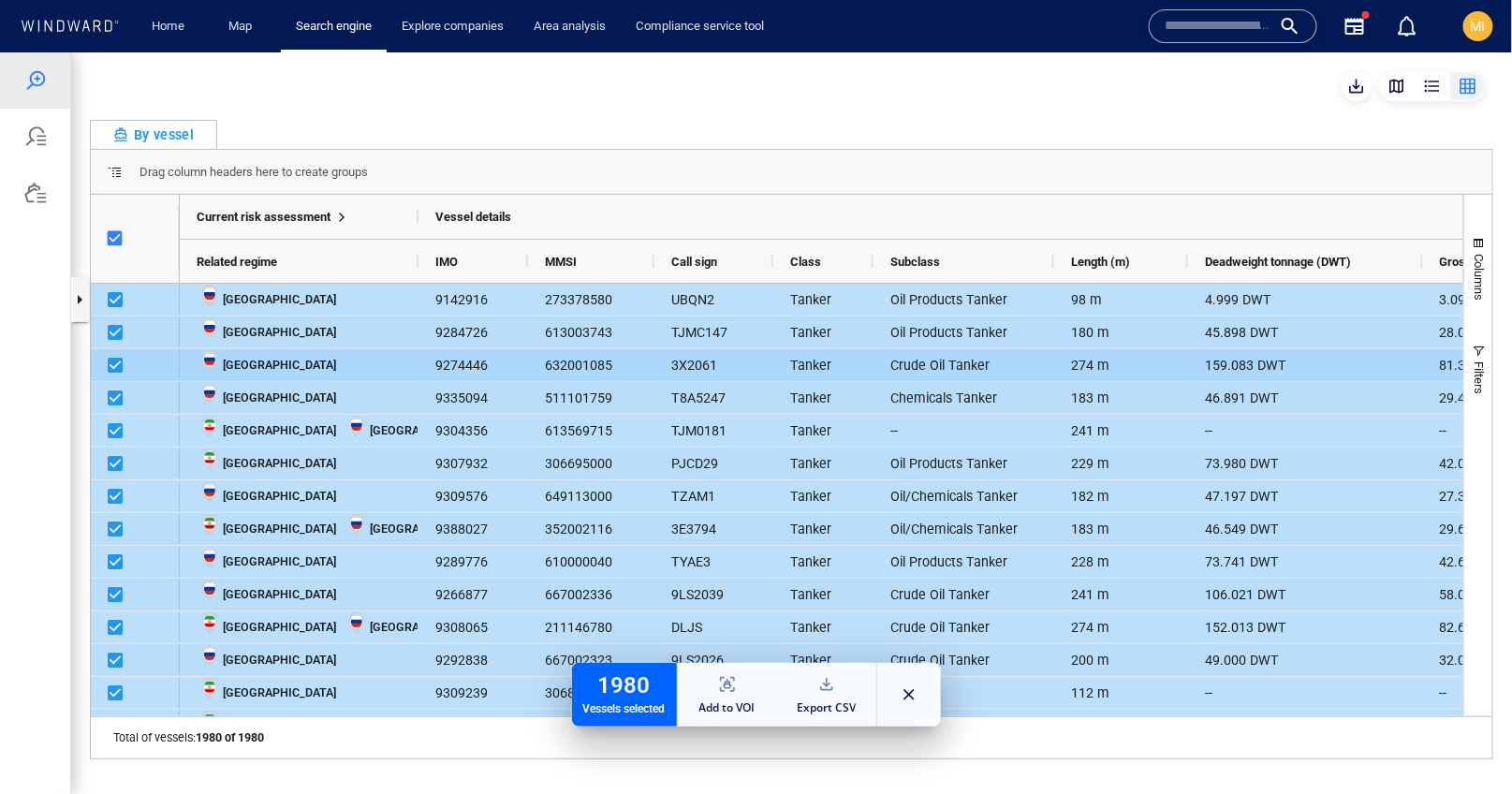
click at [446, 361] on div "9274446" at bounding box center [473, 363] width 110 height 32
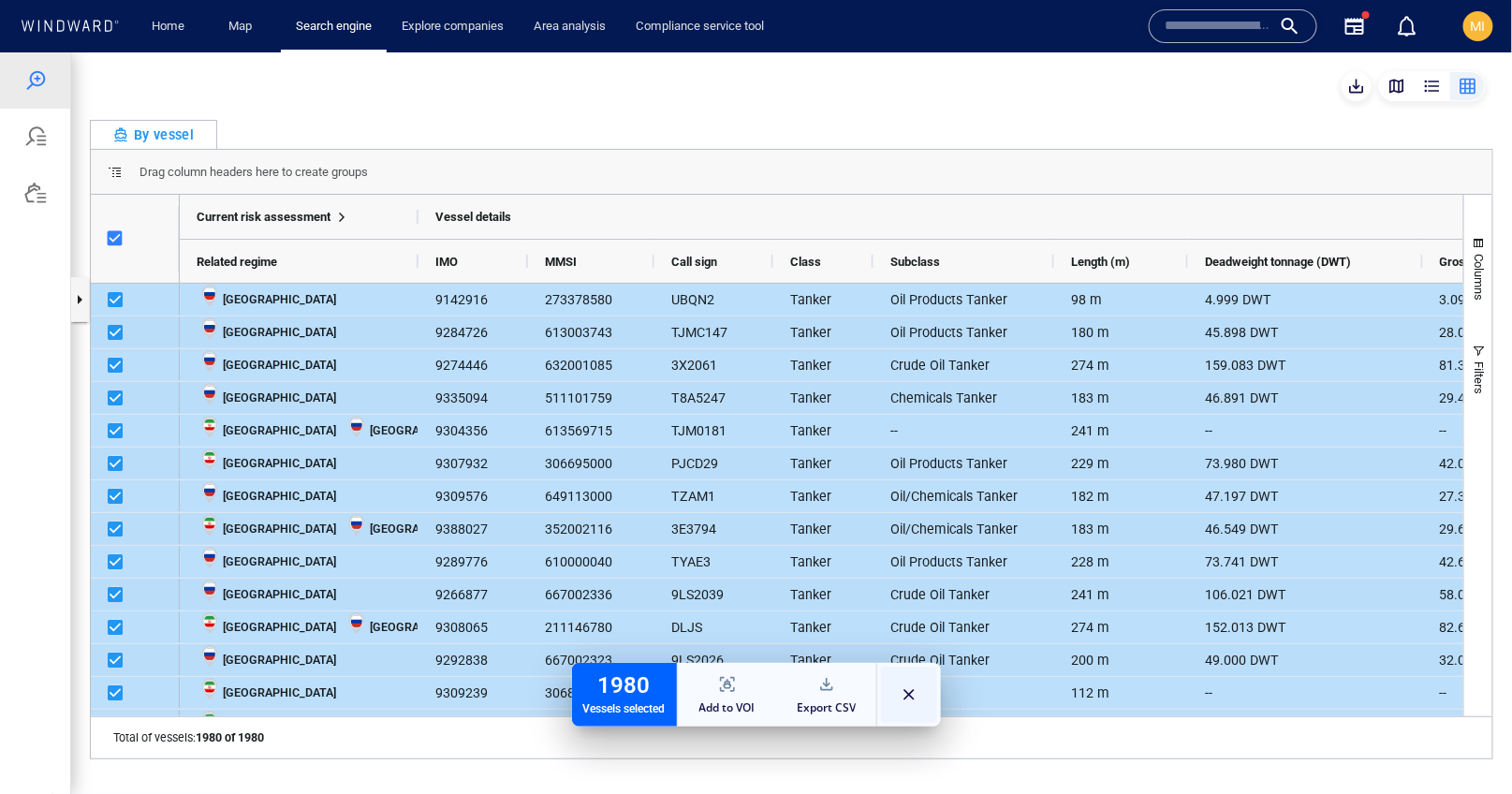
click at [911, 696] on button "button" at bounding box center [909, 694] width 56 height 56
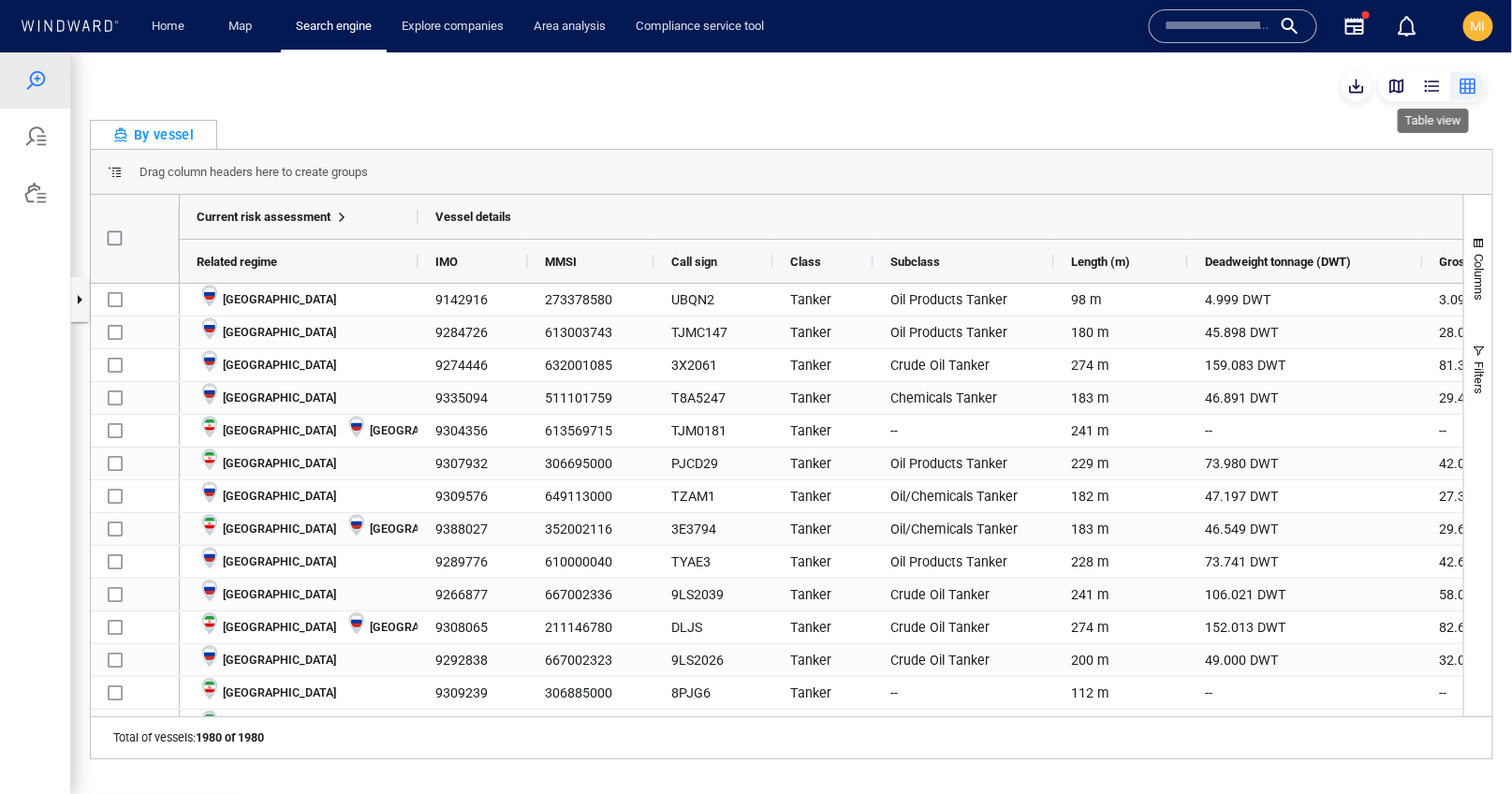
click at [1435, 88] on div "button" at bounding box center [1432, 85] width 18 height 18
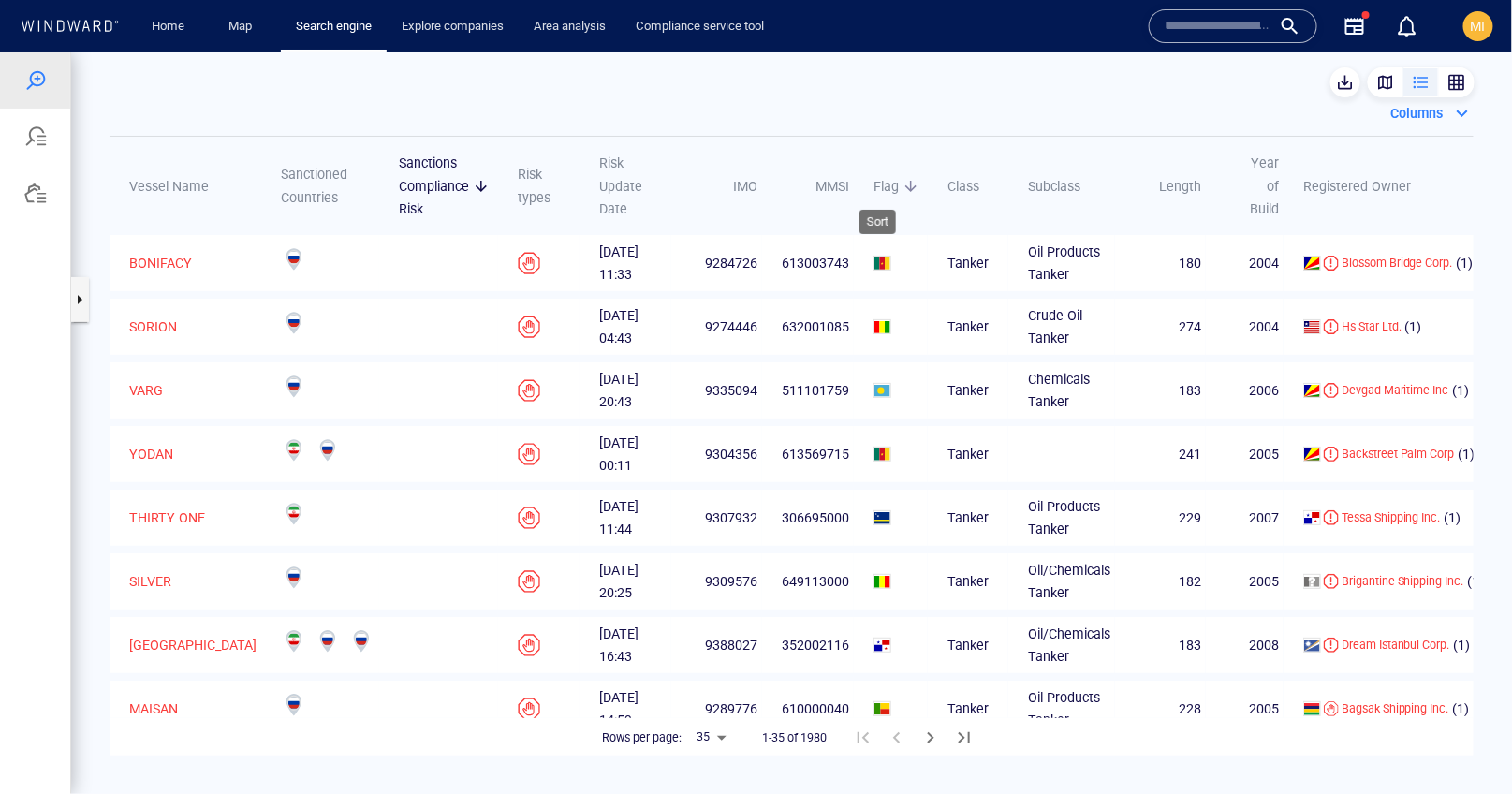
click at [874, 185] on span "Flag" at bounding box center [886, 185] width 25 height 22
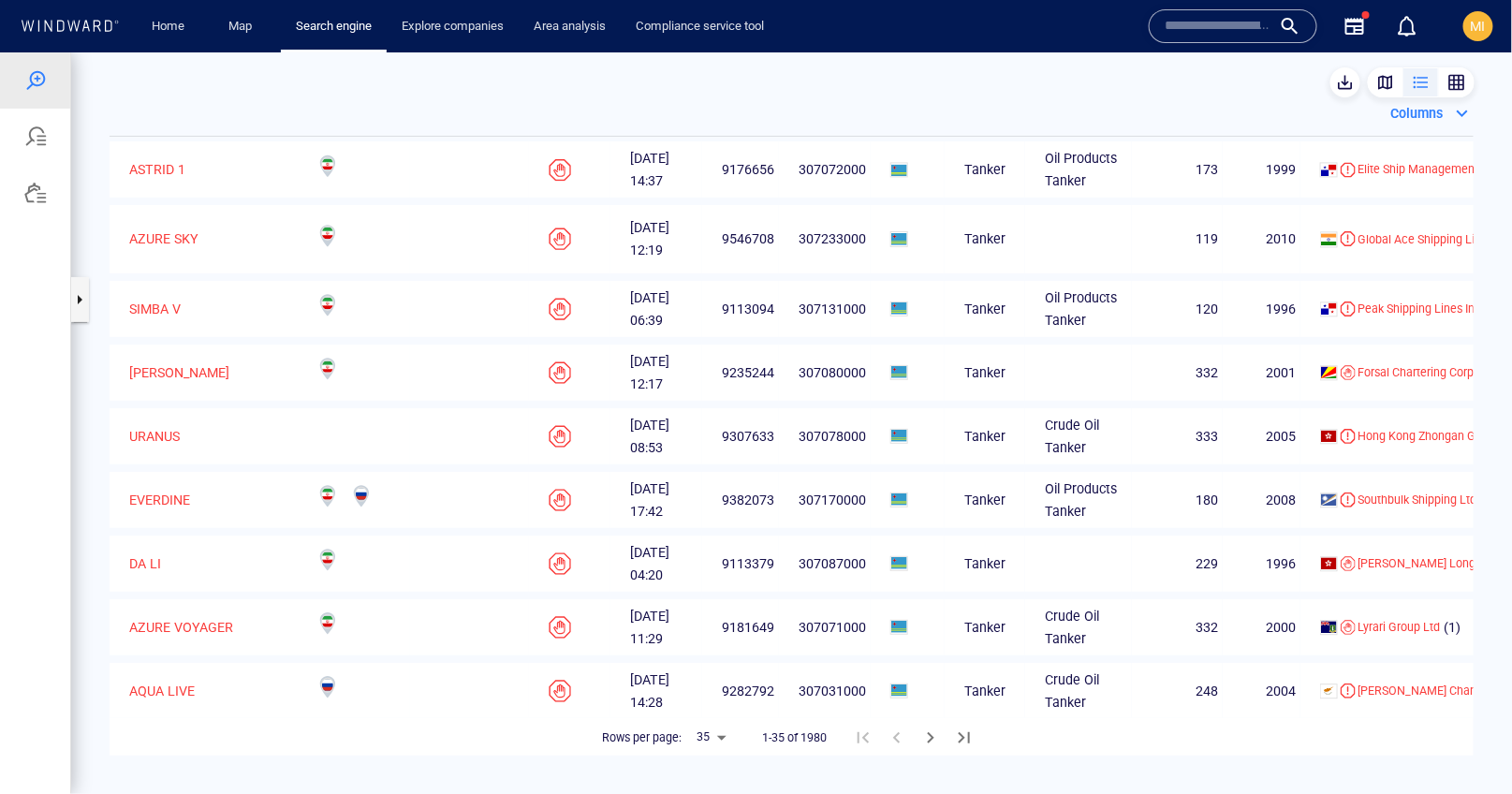
scroll to position [1781, 0]
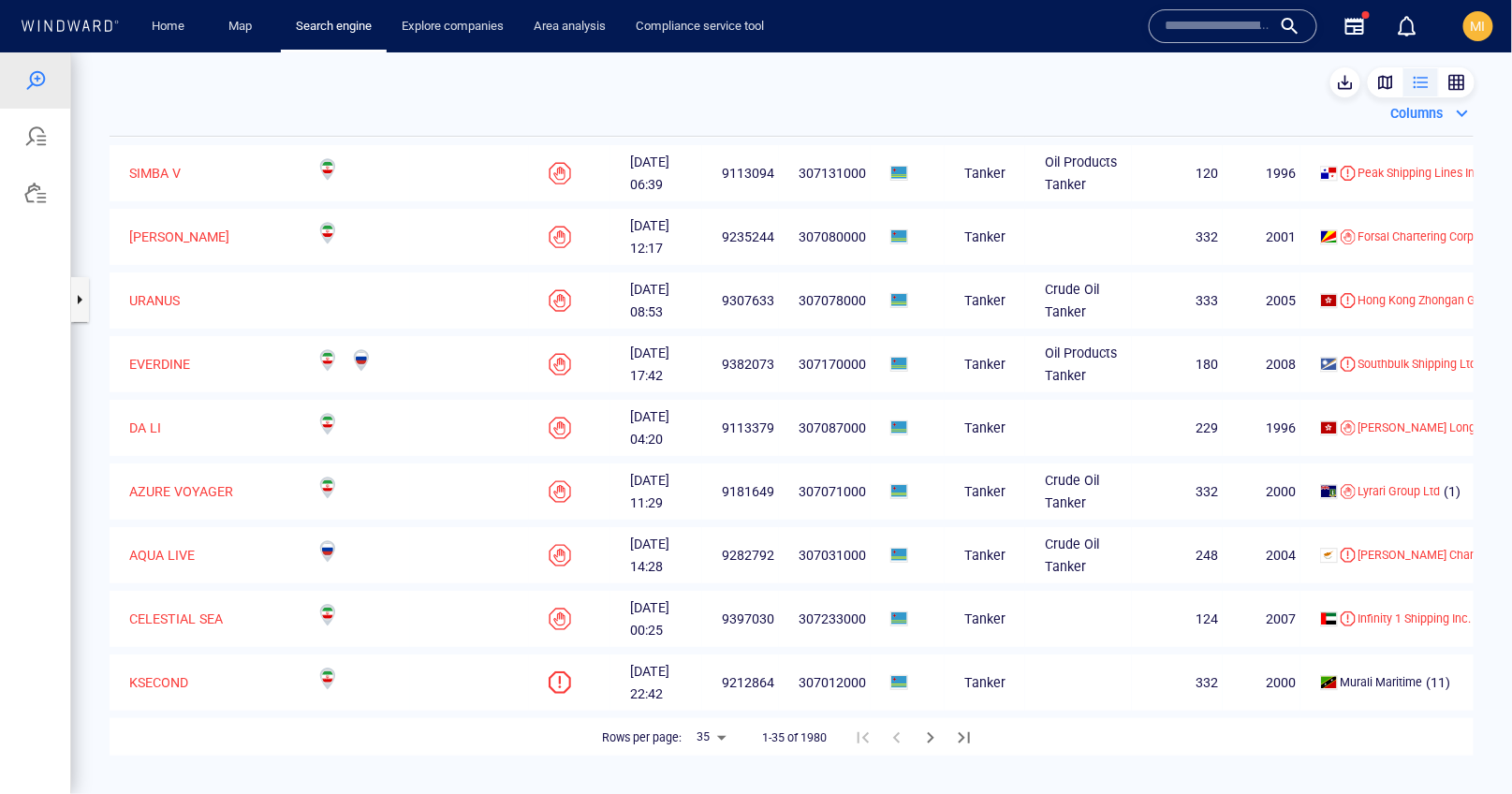
click at [890, 557] on span at bounding box center [899, 555] width 18 height 15
click at [932, 736] on icon "Next Page" at bounding box center [930, 737] width 7 height 12
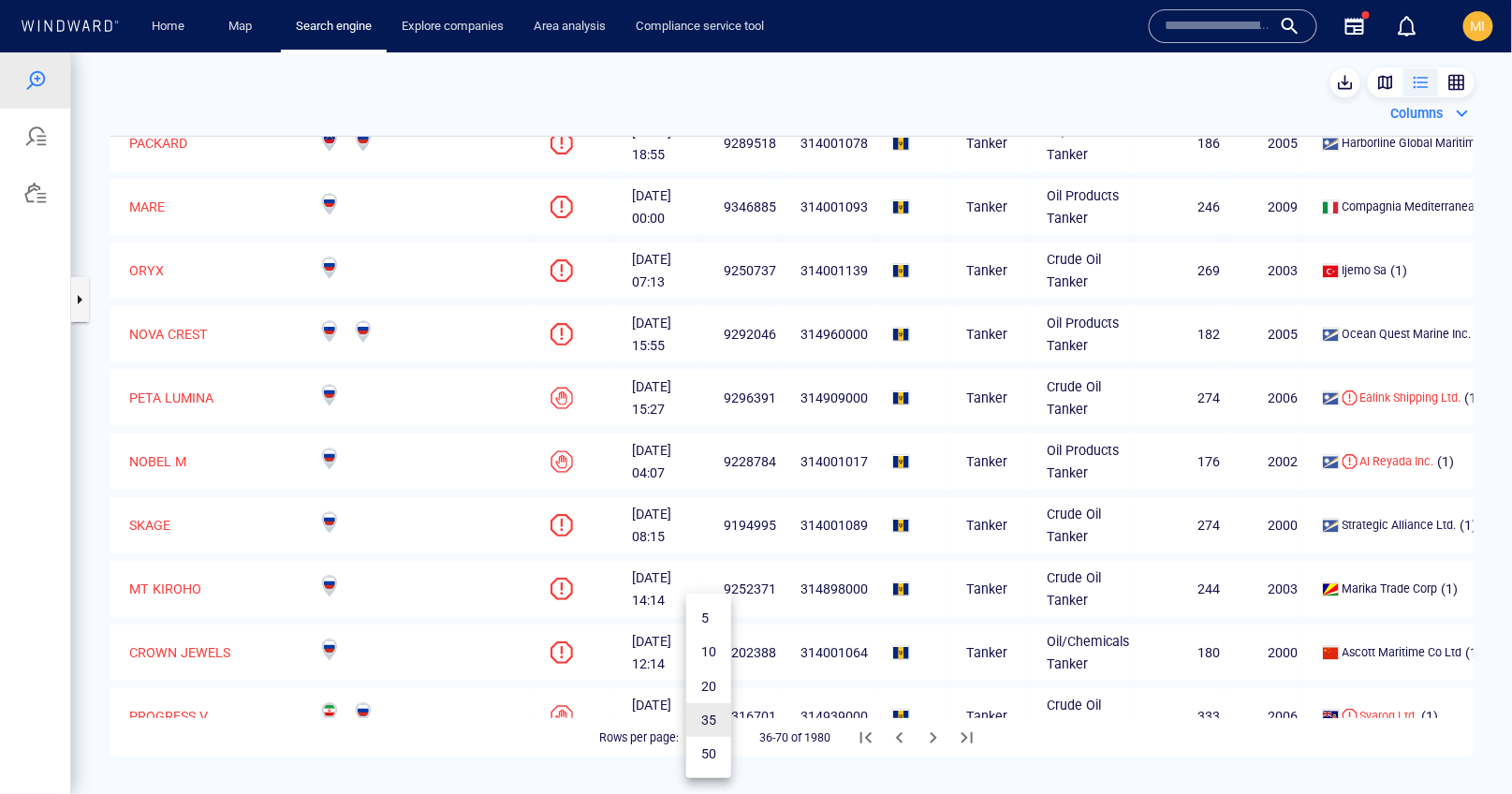
click at [717, 737] on body "Unsaved Query Something went wrong An error occurred while searching for the en…" at bounding box center [756, 423] width 1512 height 742
click at [716, 752] on li "50" at bounding box center [708, 753] width 45 height 34
type input "**"
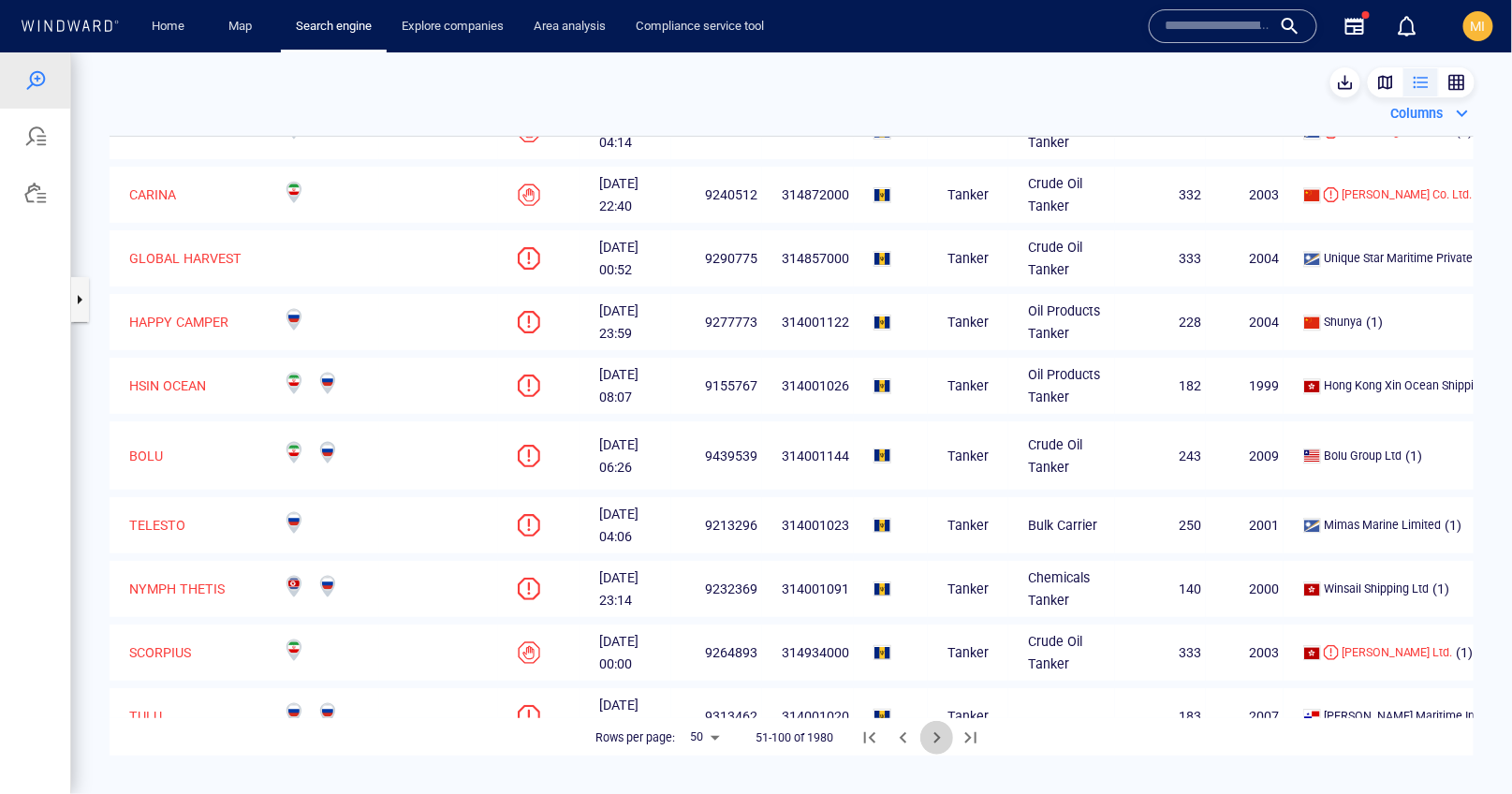
click at [940, 738] on icon "Next Page" at bounding box center [937, 736] width 22 height 22
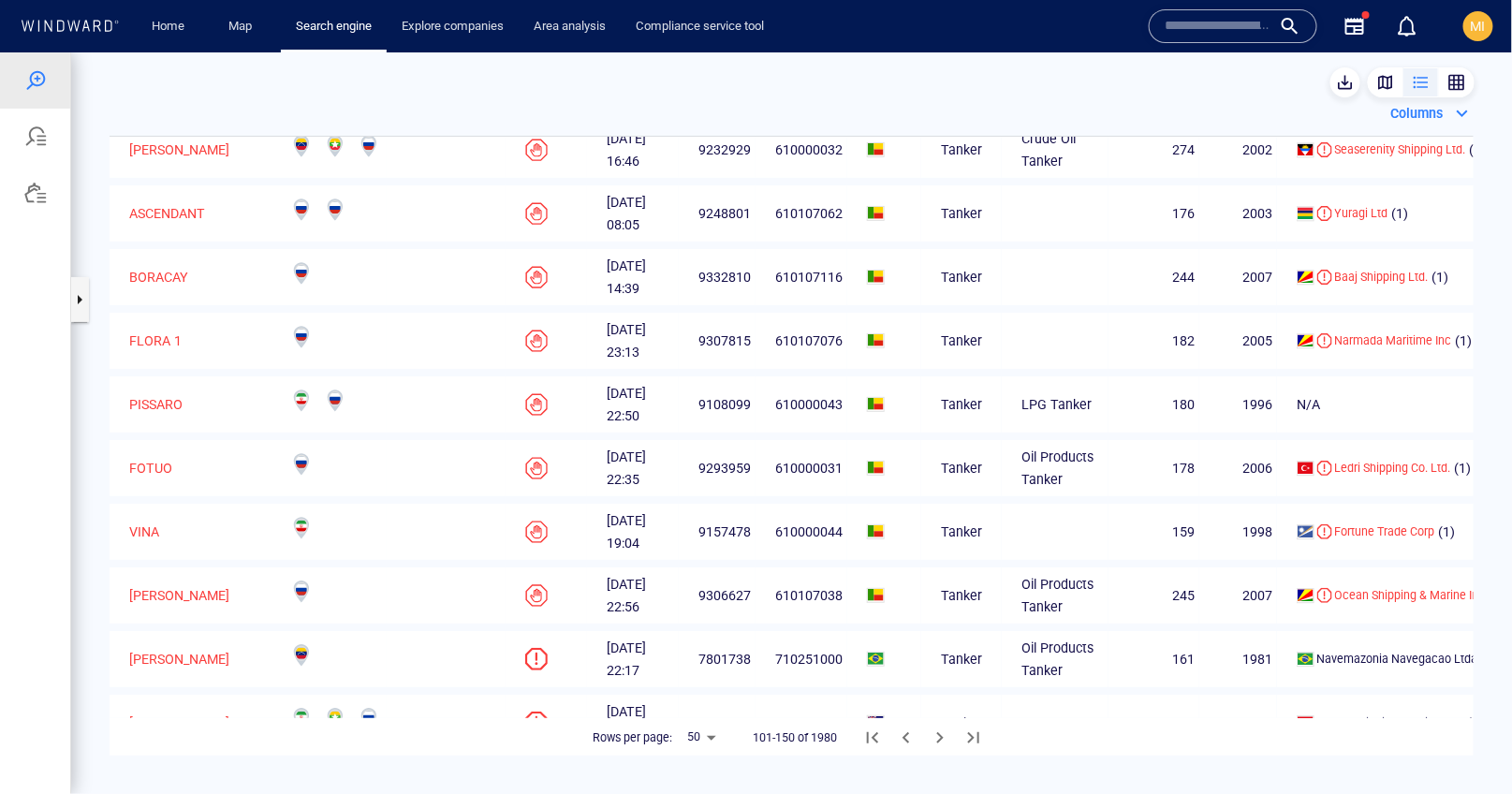
click at [940, 736] on icon "Next Page" at bounding box center [939, 736] width 22 height 22
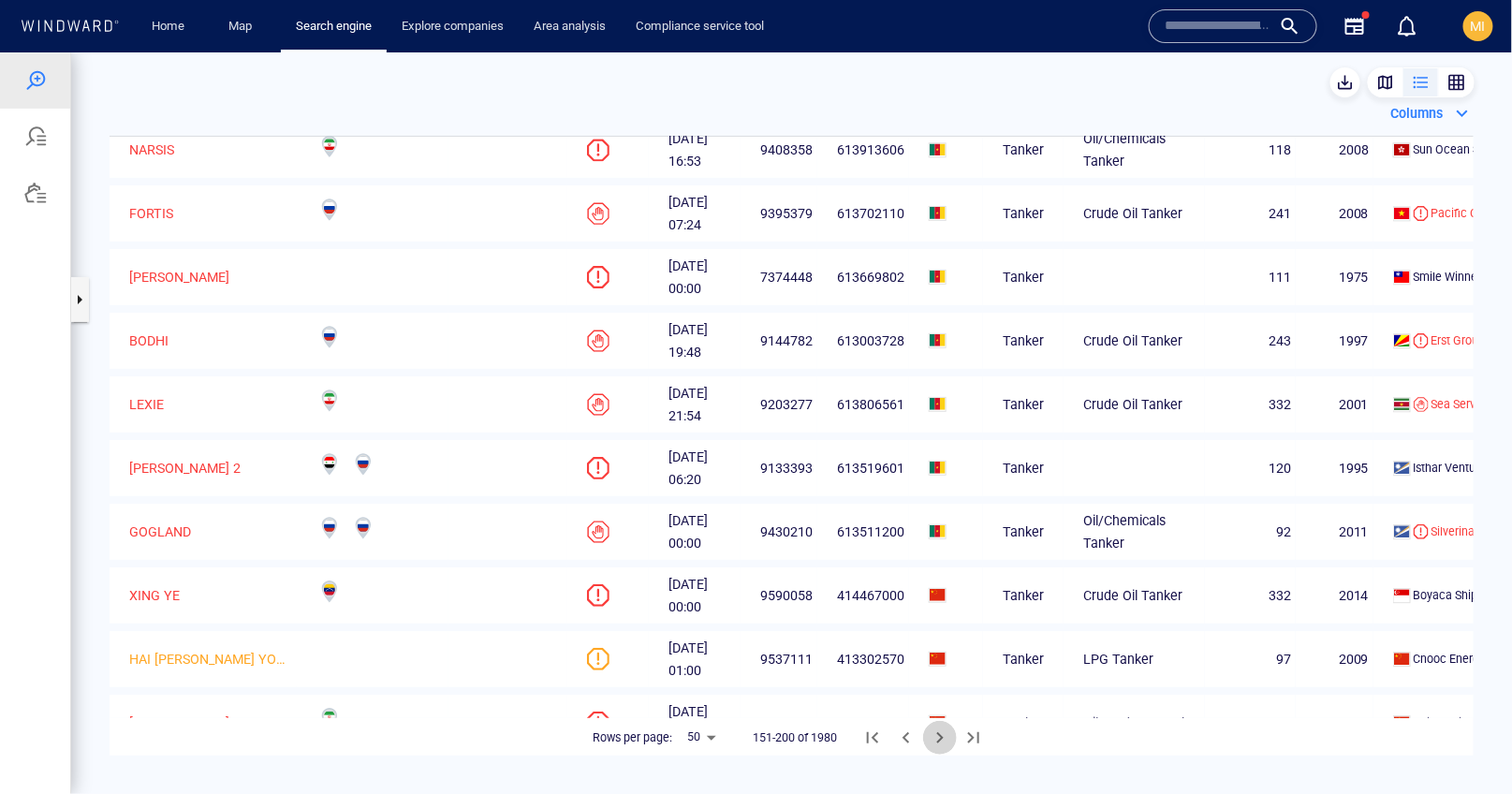
click at [940, 736] on icon "Next Page" at bounding box center [939, 736] width 22 height 22
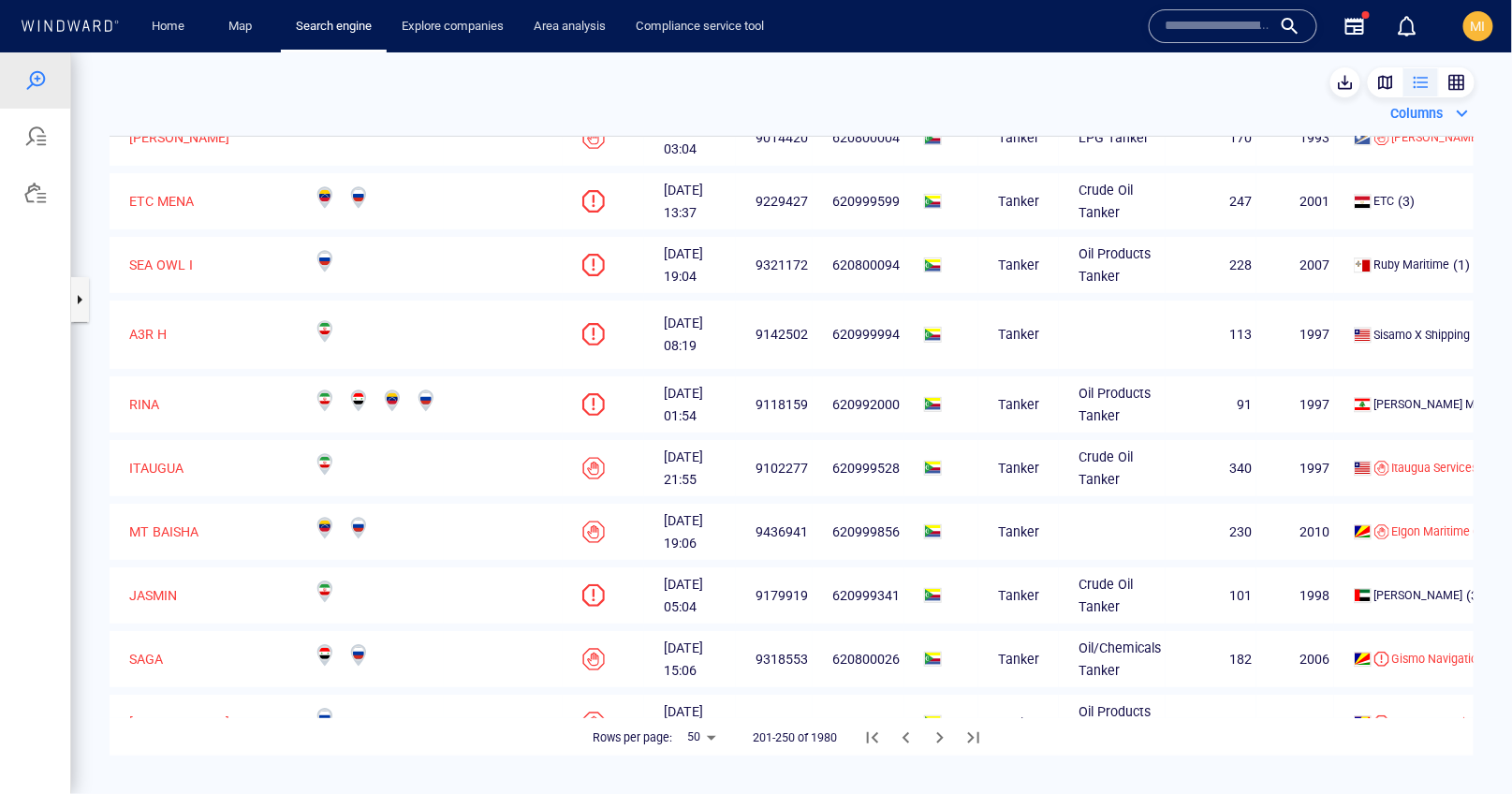
click at [940, 736] on icon "Next Page" at bounding box center [939, 736] width 22 height 22
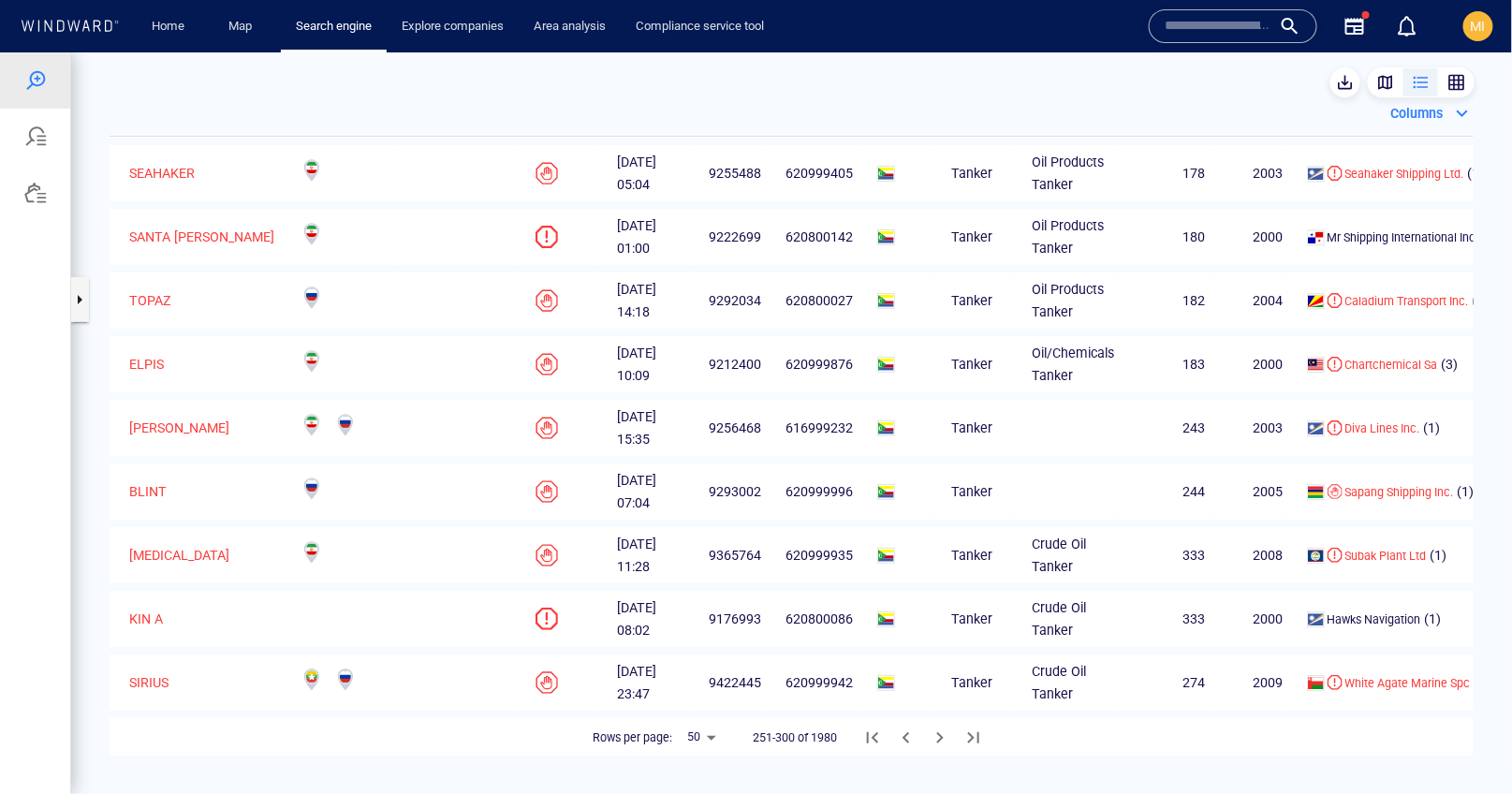
click at [940, 736] on icon "Next Page" at bounding box center [939, 736] width 22 height 22
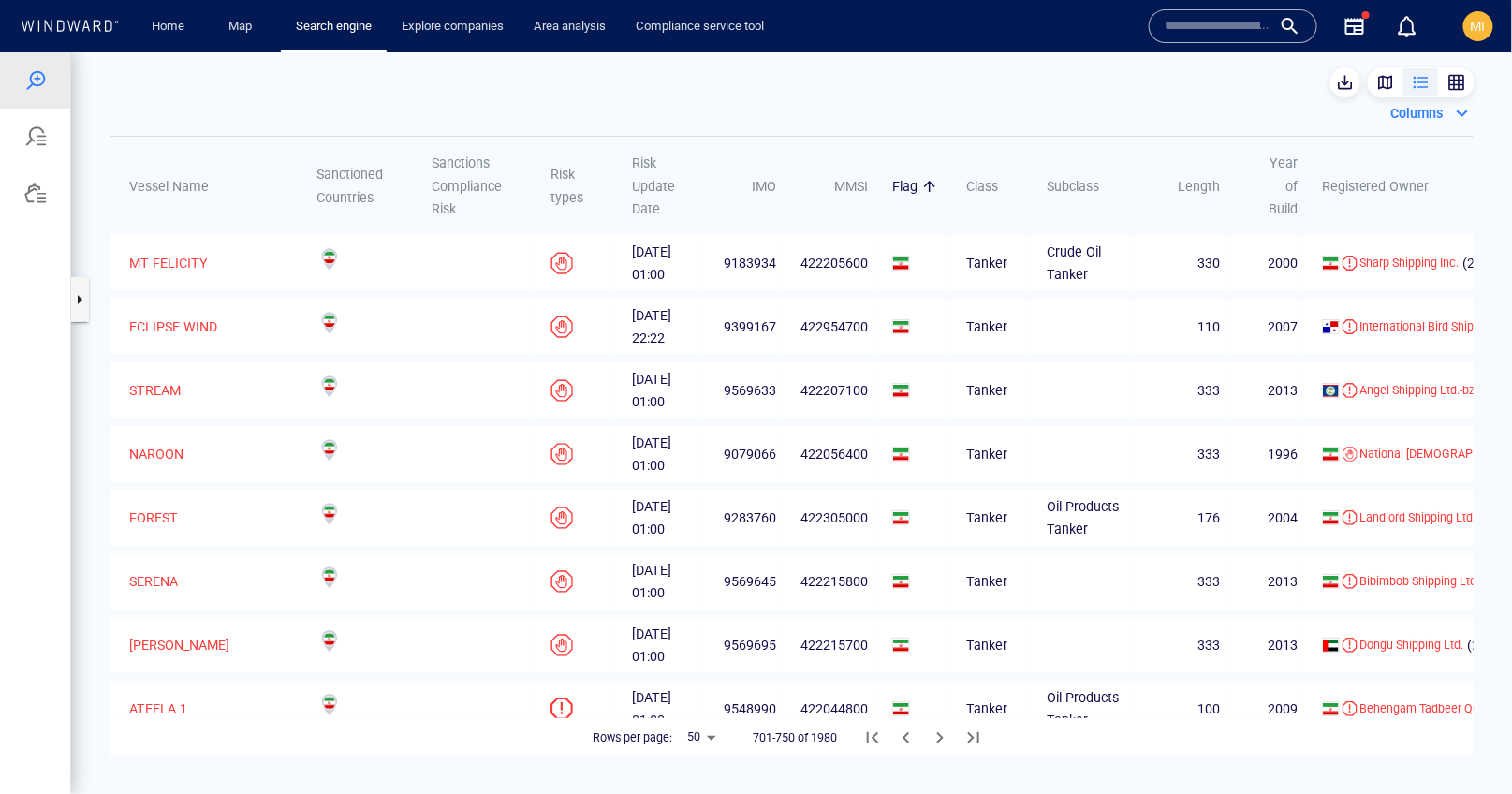
scroll to position [2192, 0]
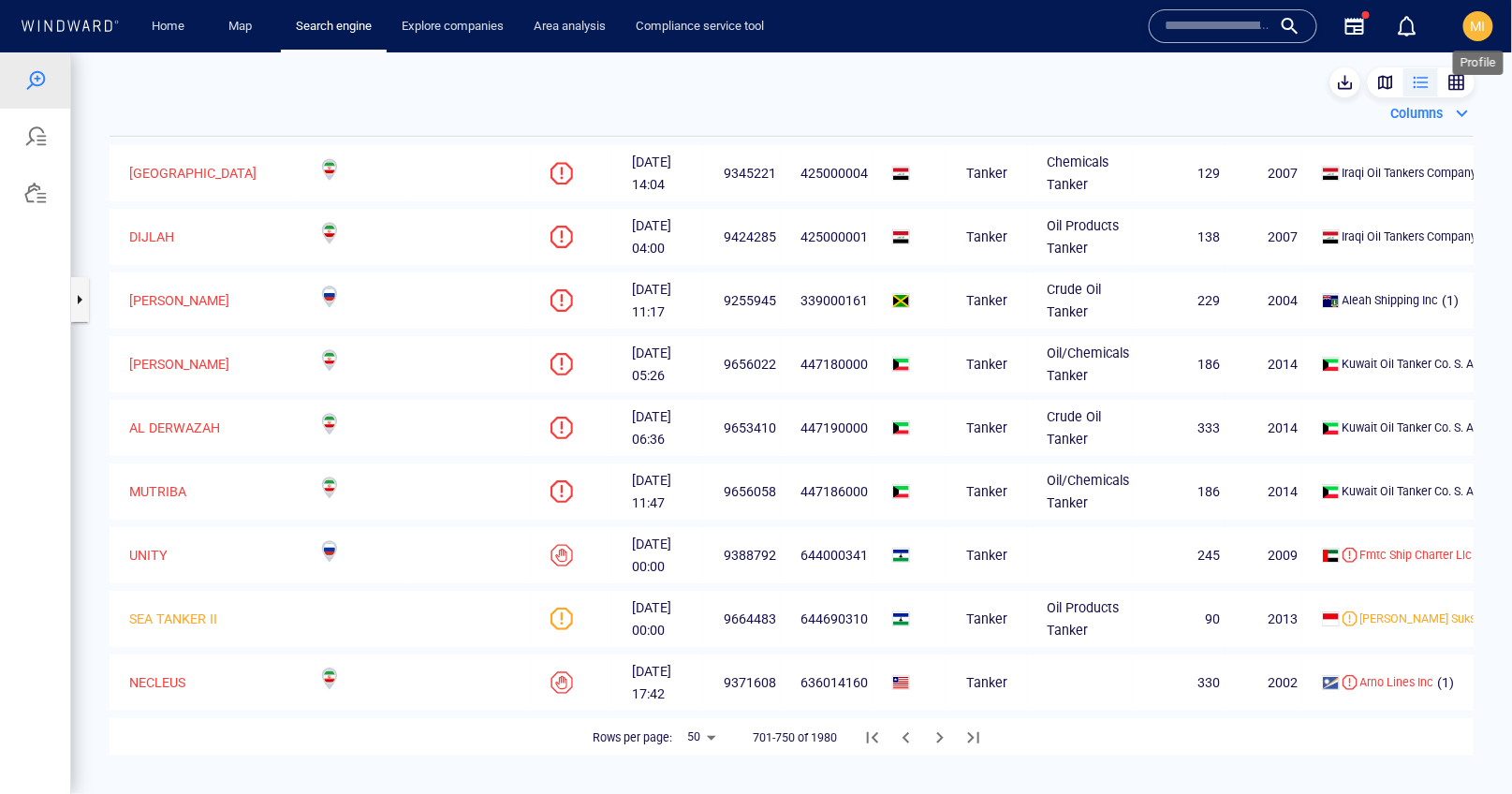
click at [1472, 24] on span "MI" at bounding box center [1479, 26] width 15 height 15
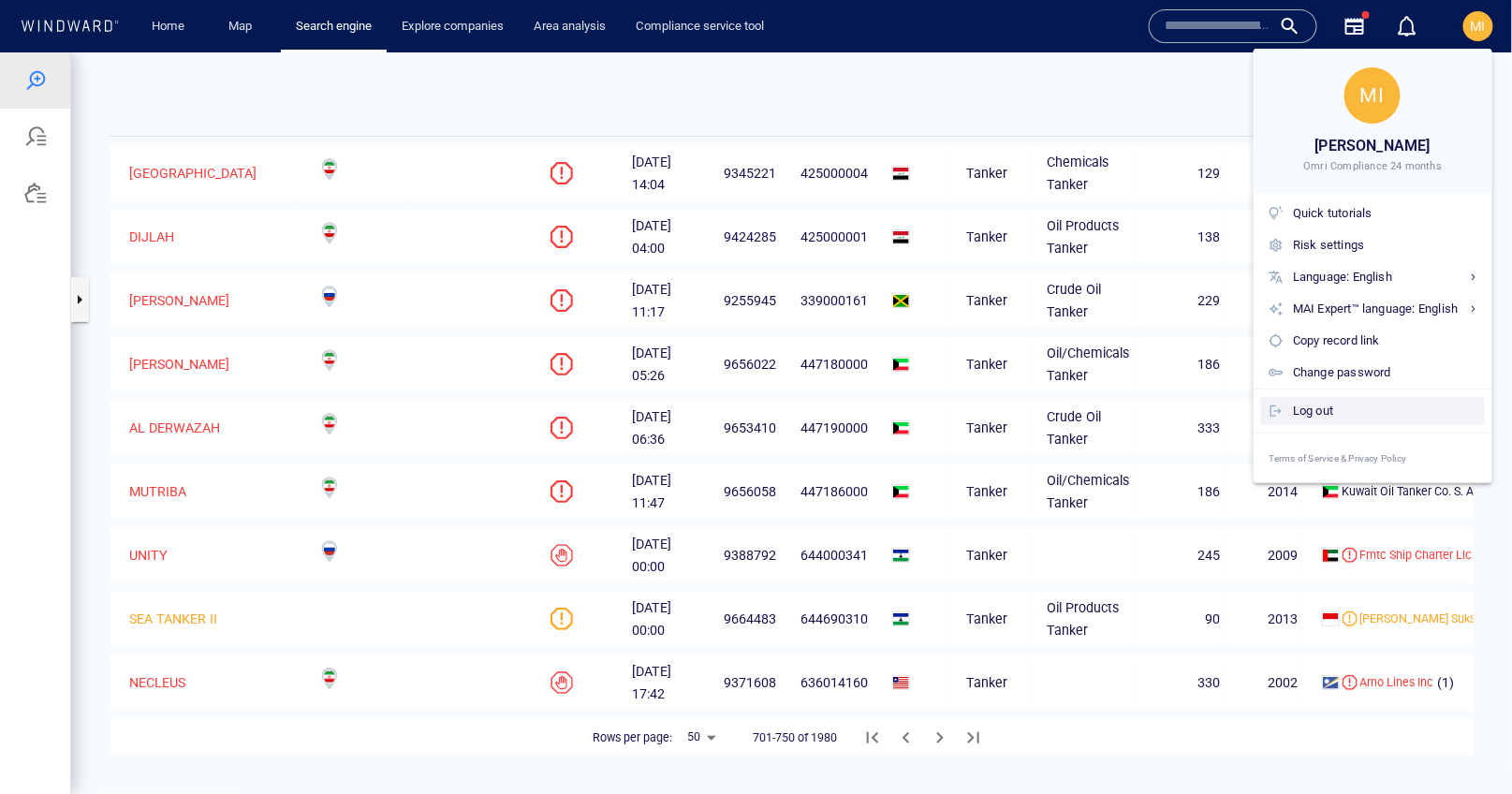
click at [1335, 406] on div "Log out" at bounding box center [1385, 410] width 185 height 20
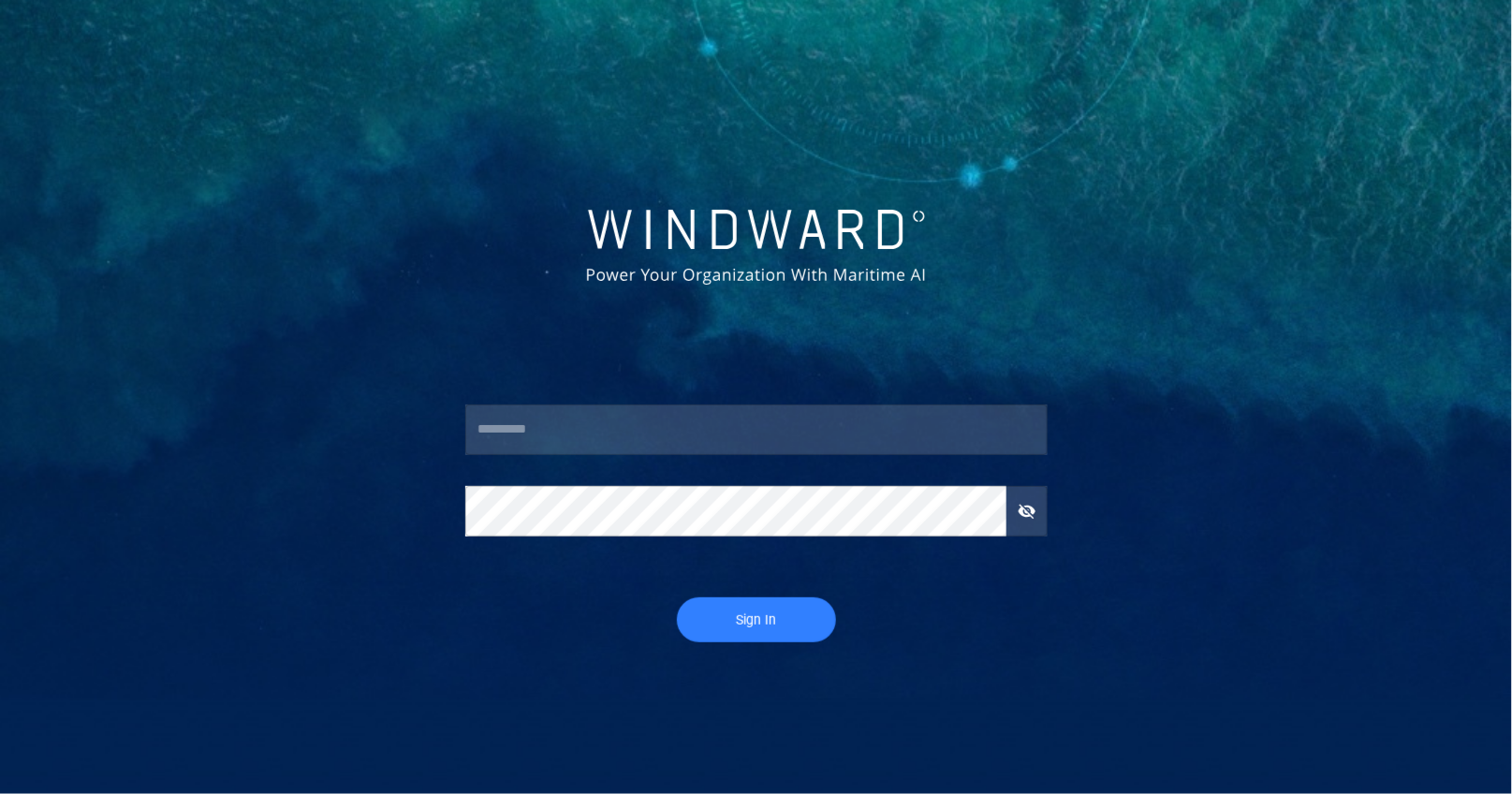
type input "*********"
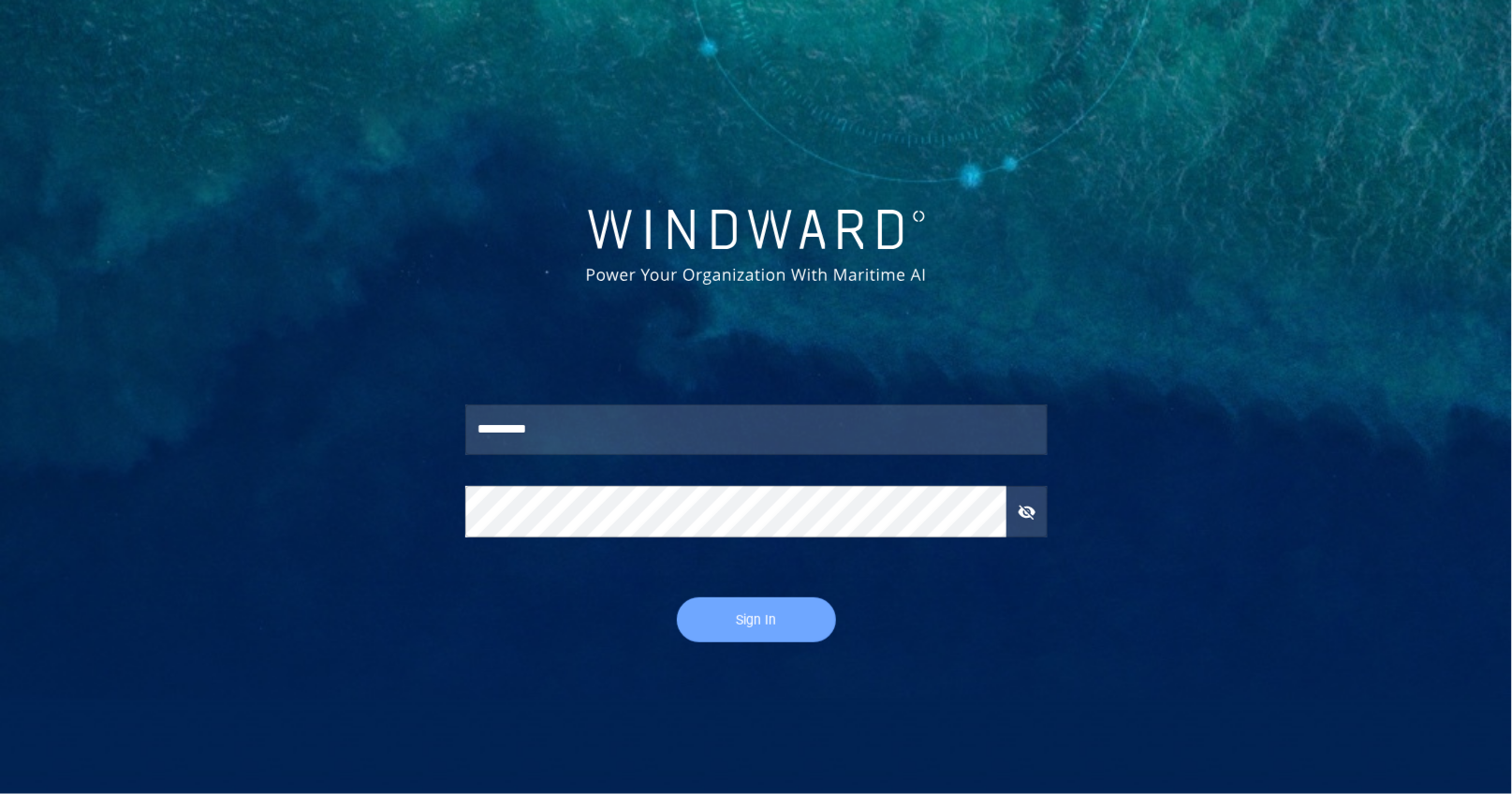
click at [732, 622] on span "Sign In" at bounding box center [756, 620] width 122 height 23
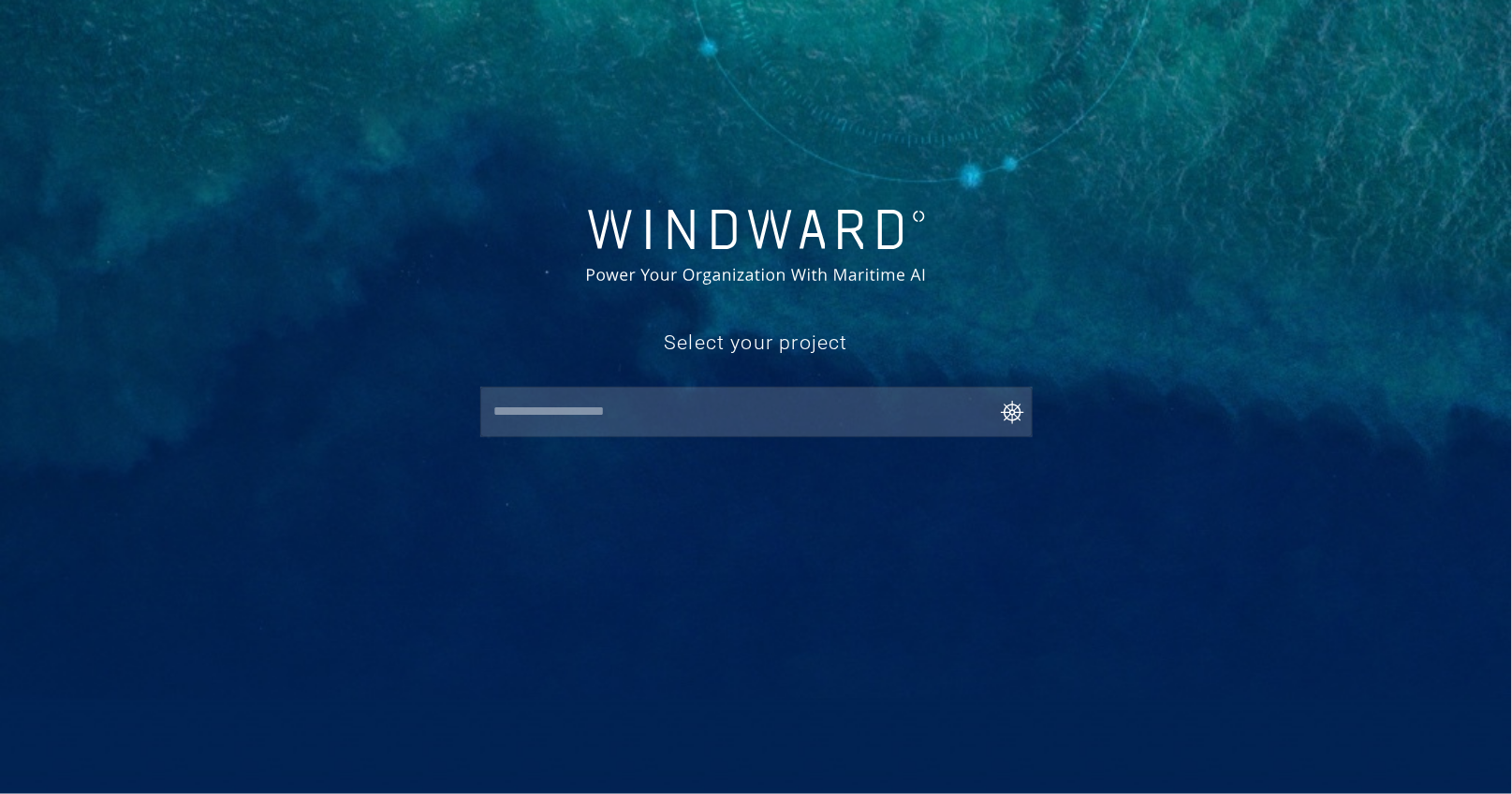
click at [706, 429] on div "​" at bounding box center [756, 411] width 553 height 51
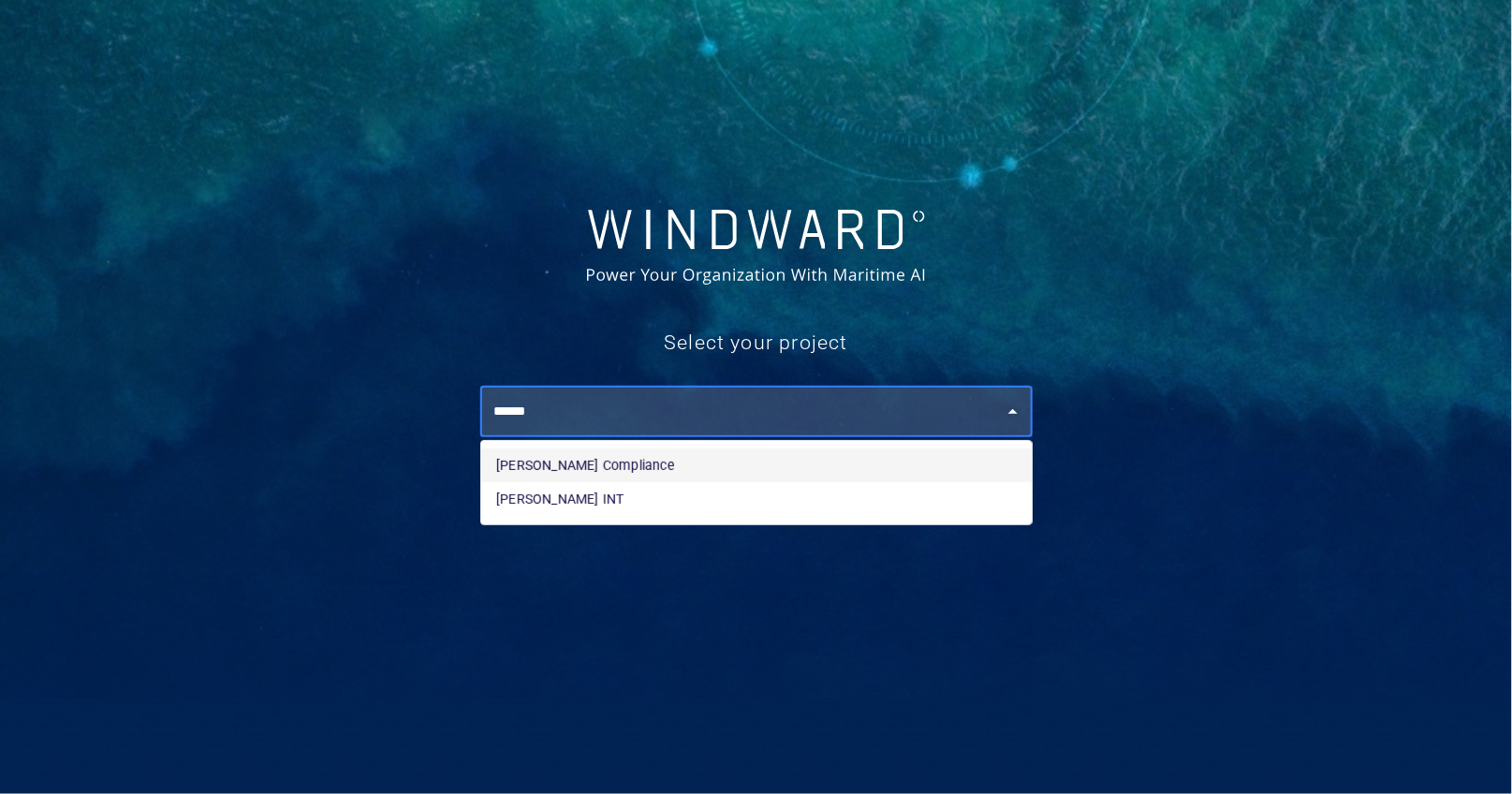
click at [716, 452] on li "[PERSON_NAME] Compliance" at bounding box center [756, 465] width 551 height 34
type input "**********"
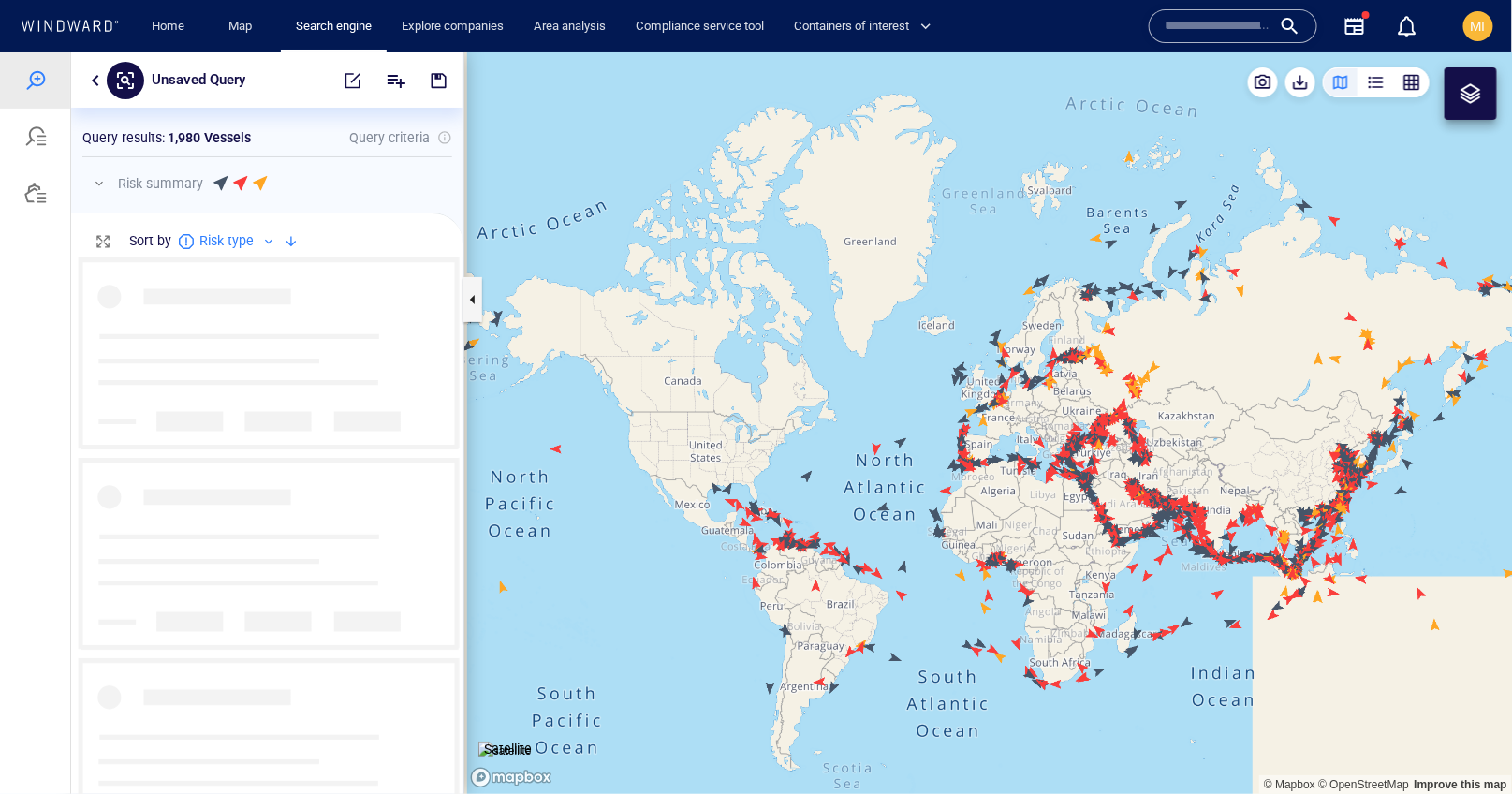
scroll to position [535, 392]
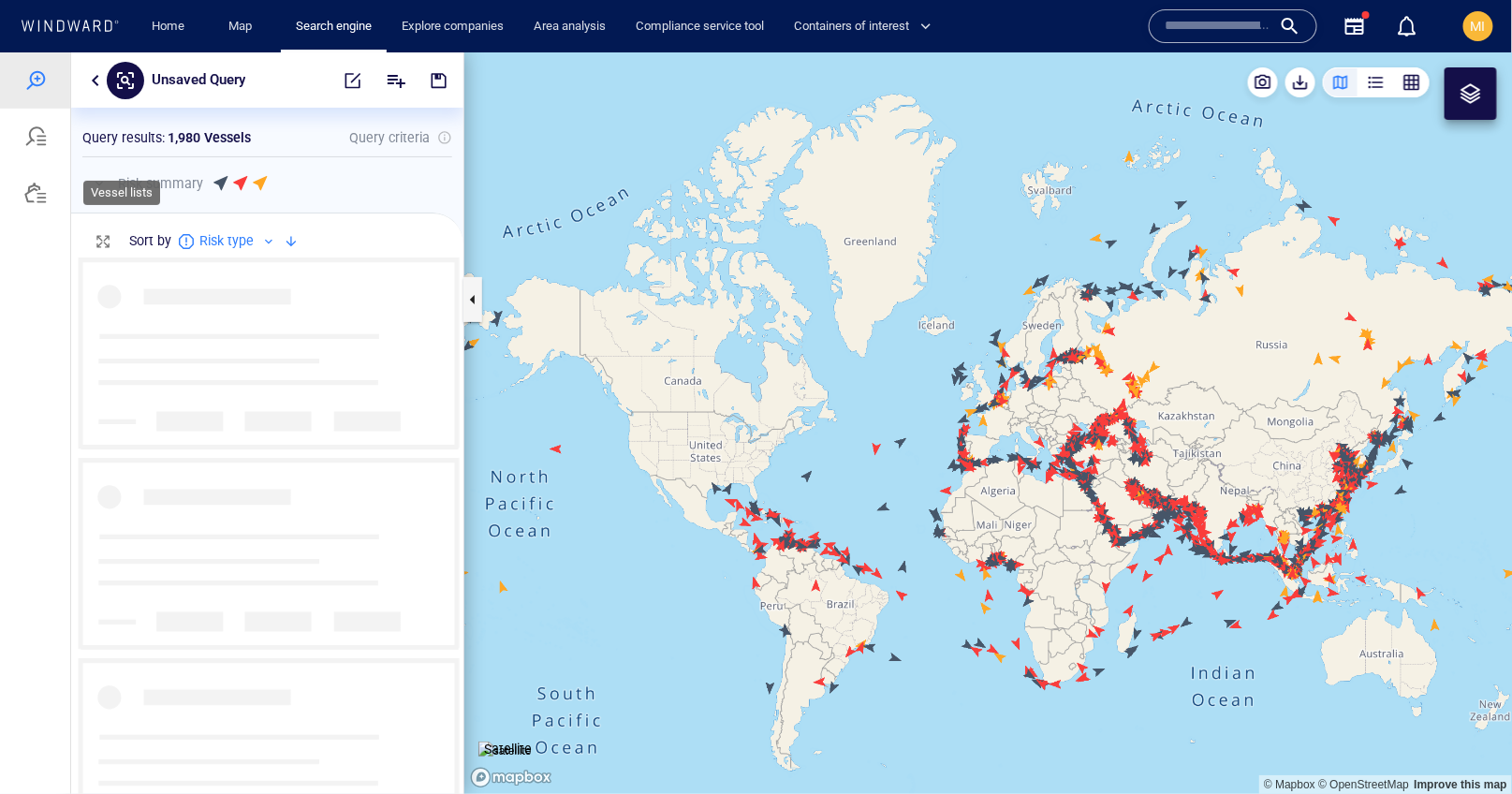
click at [41, 200] on div at bounding box center [35, 191] width 22 height 22
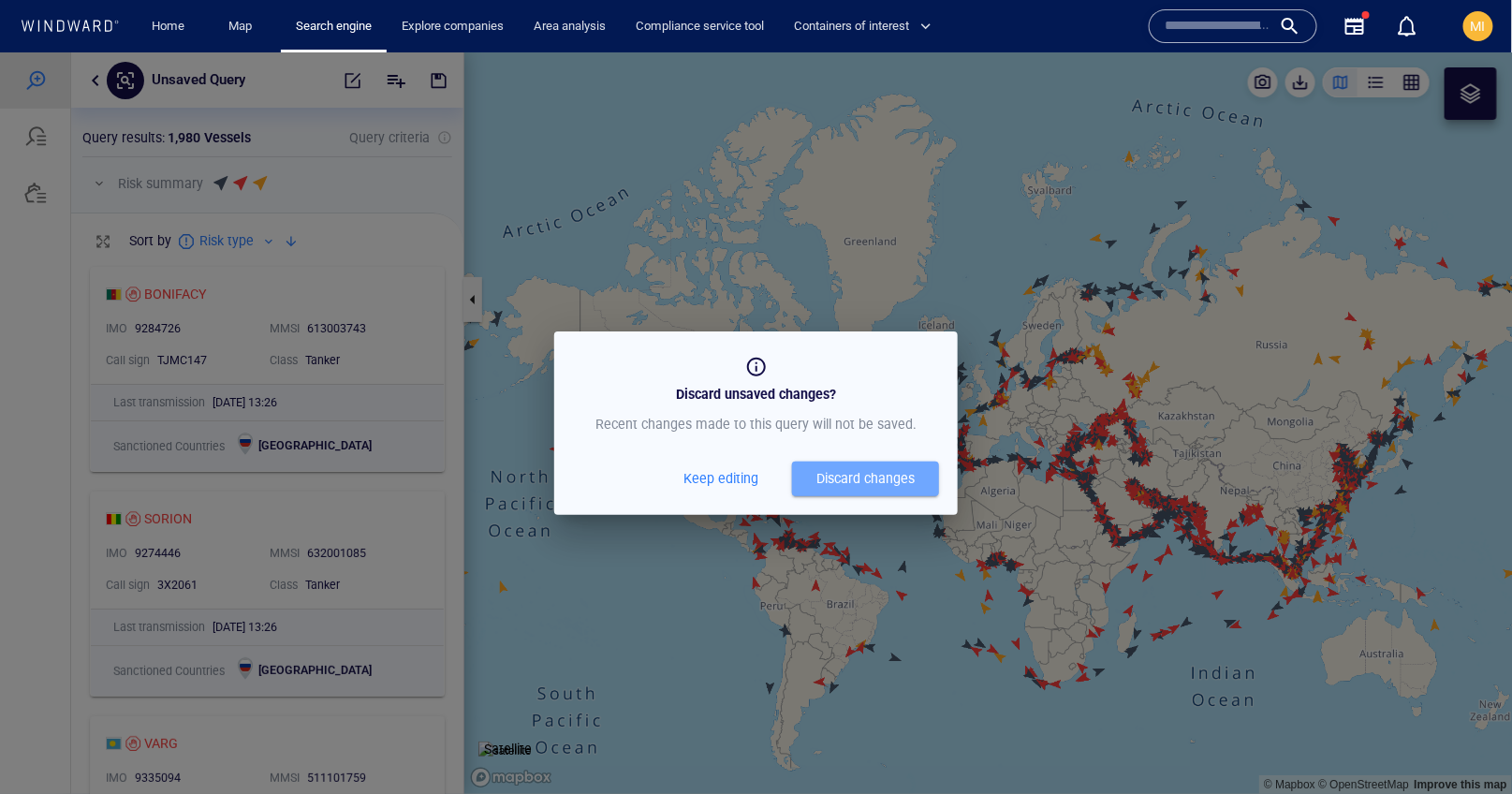
click at [838, 474] on div "Discard changes" at bounding box center [866, 478] width 98 height 23
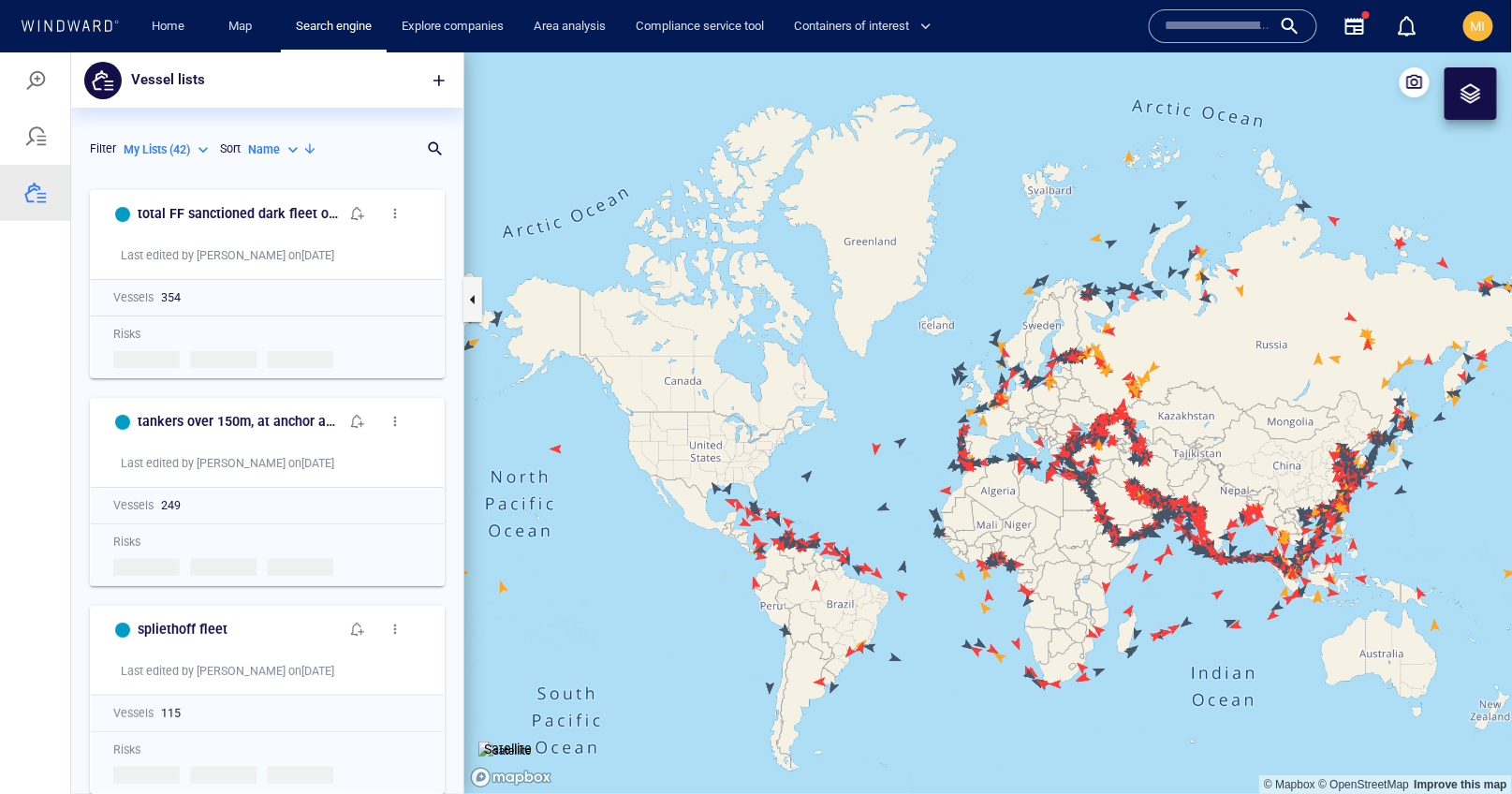
scroll to position [613, 392]
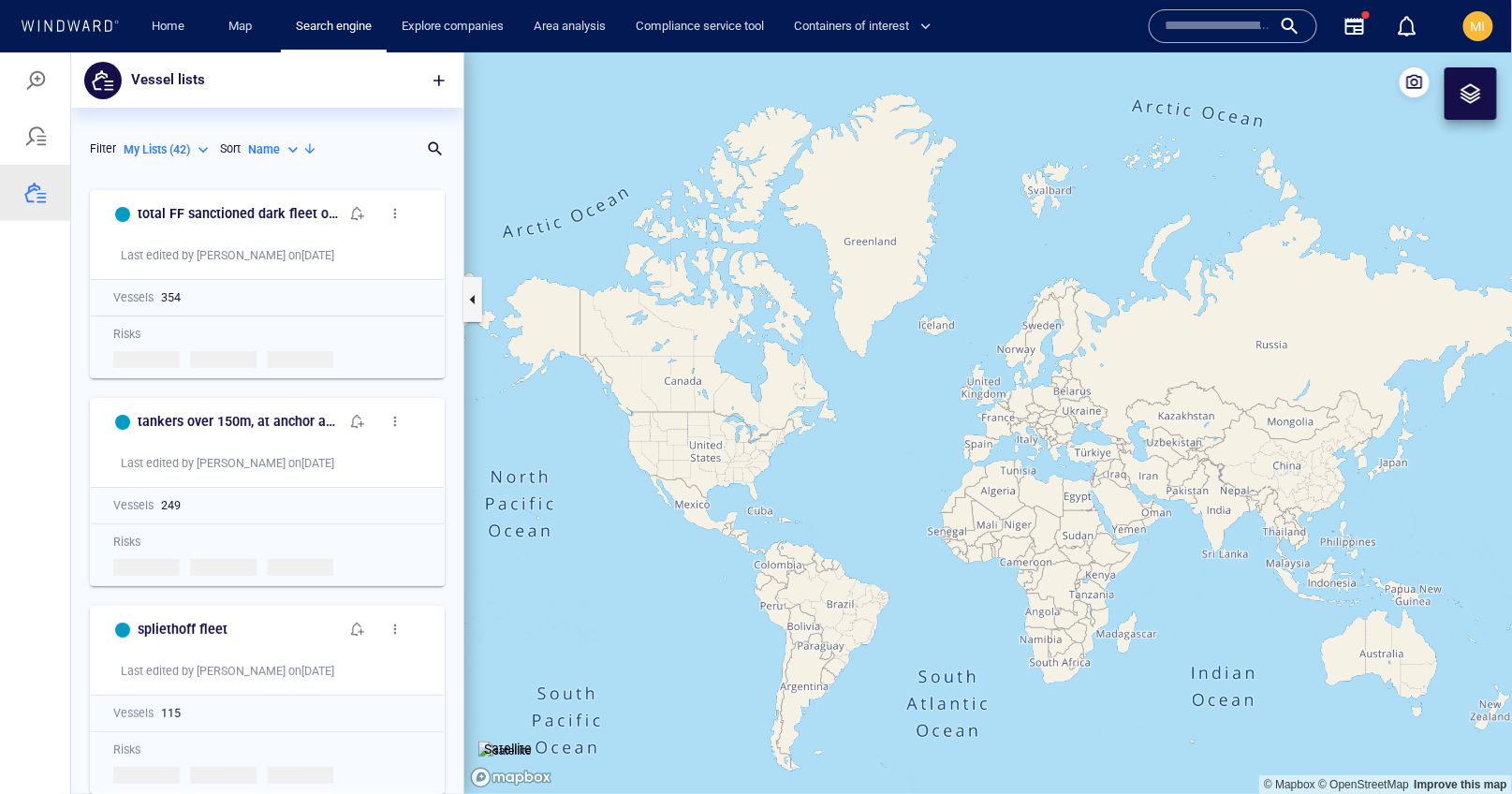
click at [272, 141] on p "Name" at bounding box center [263, 149] width 32 height 17
click at [293, 229] on p "Last Update" at bounding box center [298, 235] width 62 height 17
type input "*********"
